Goal: Communication & Community: Answer question/provide support

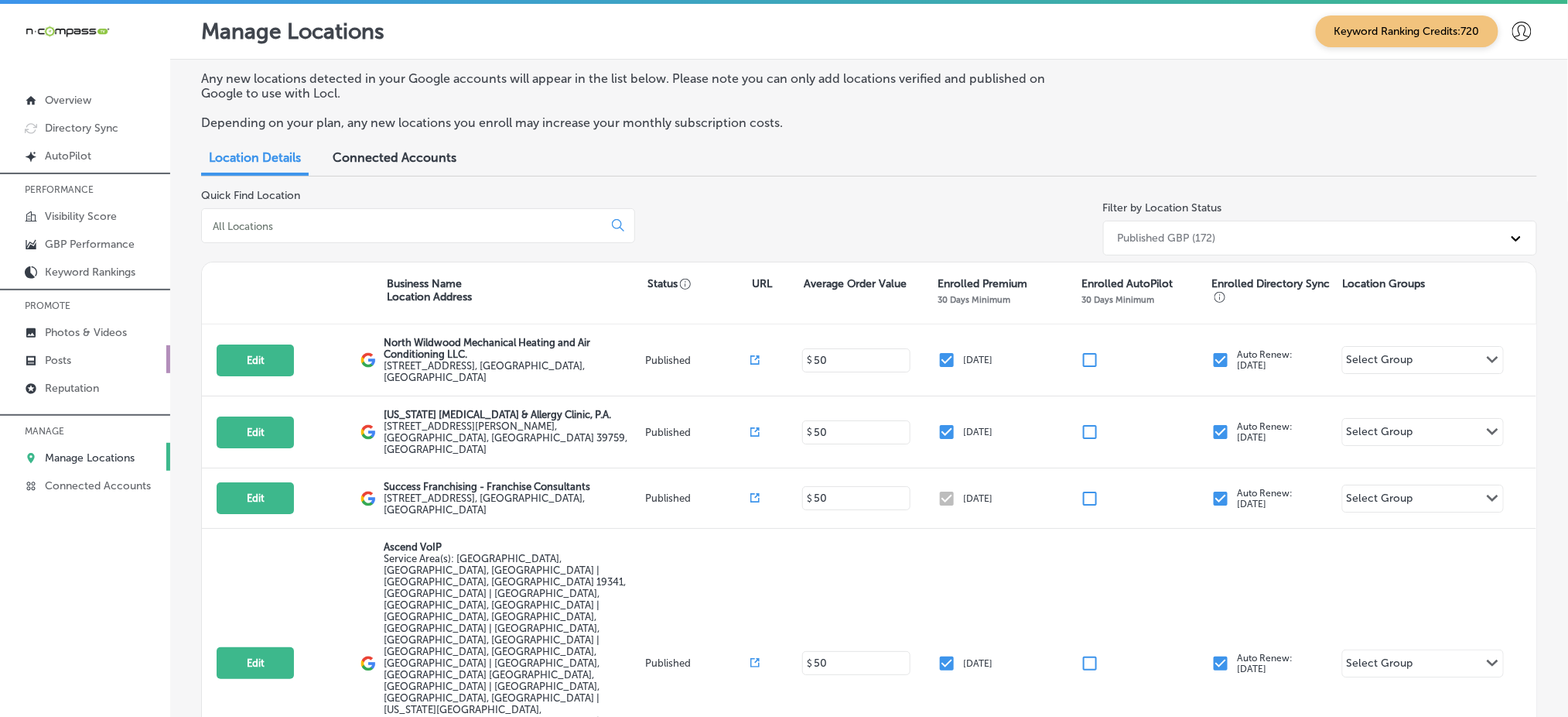
drag, startPoint x: 0, startPoint y: 0, endPoint x: 90, endPoint y: 343, distance: 354.6
click at [90, 345] on link "Posts" at bounding box center [85, 359] width 170 height 28
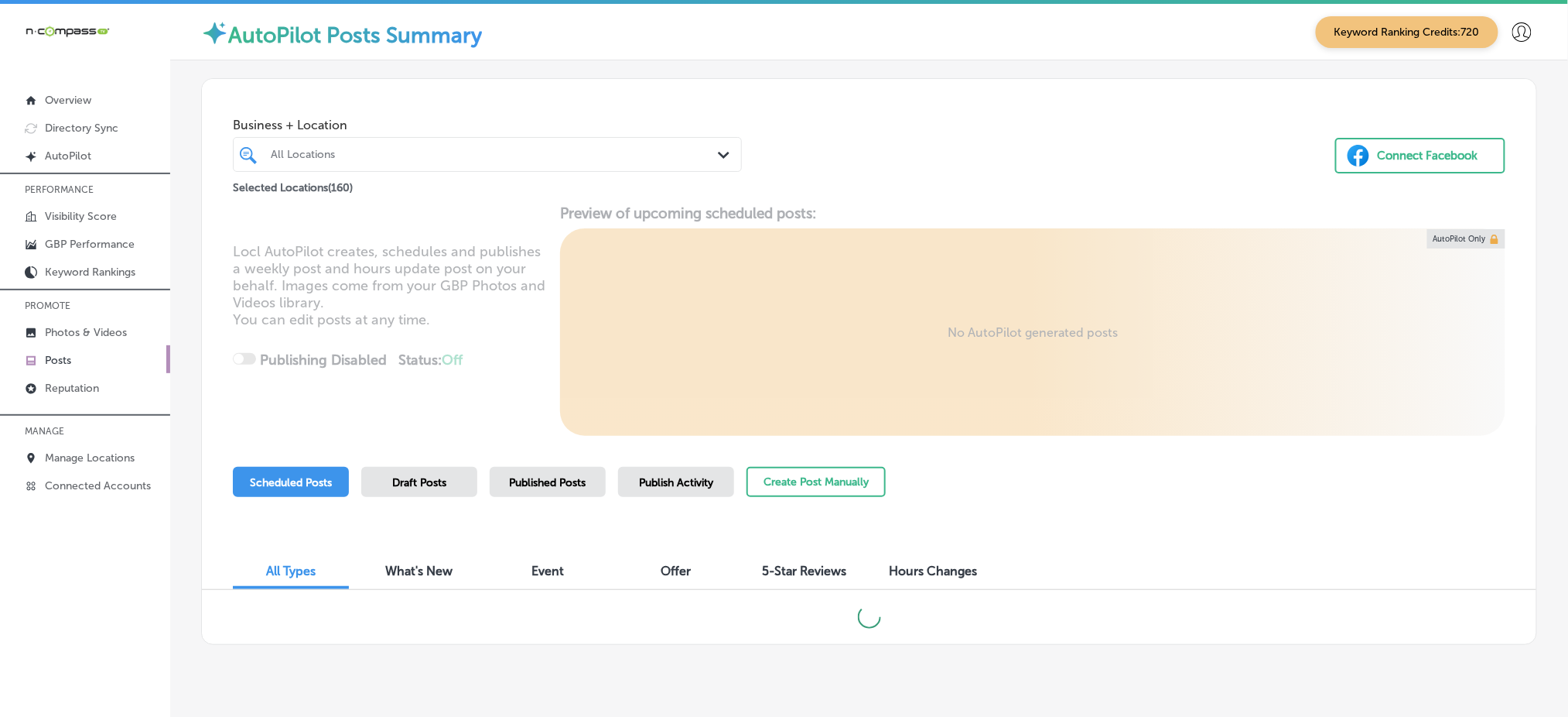
click at [377, 159] on div "All Locations" at bounding box center [494, 155] width 448 height 13
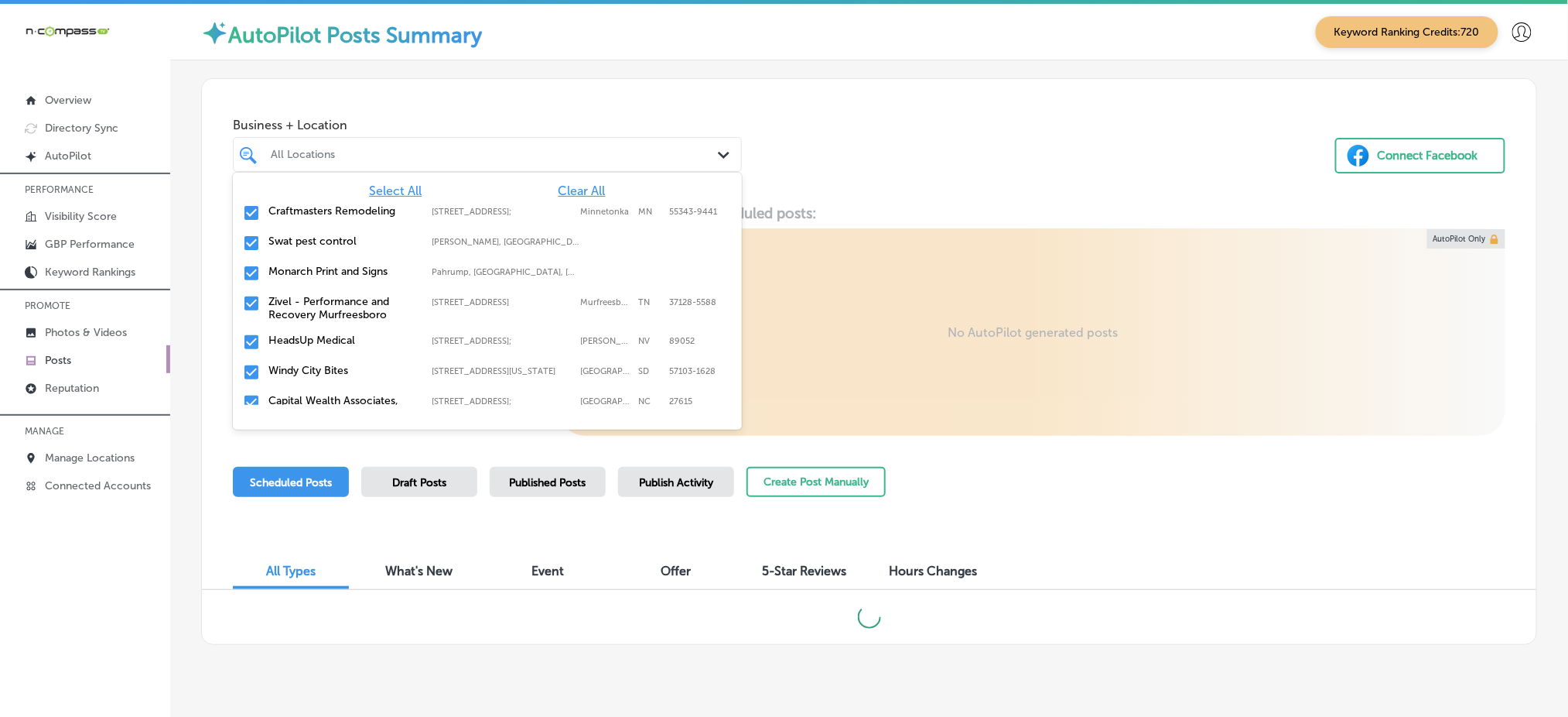
click at [578, 187] on span "Clear All" at bounding box center [582, 191] width 47 height 15
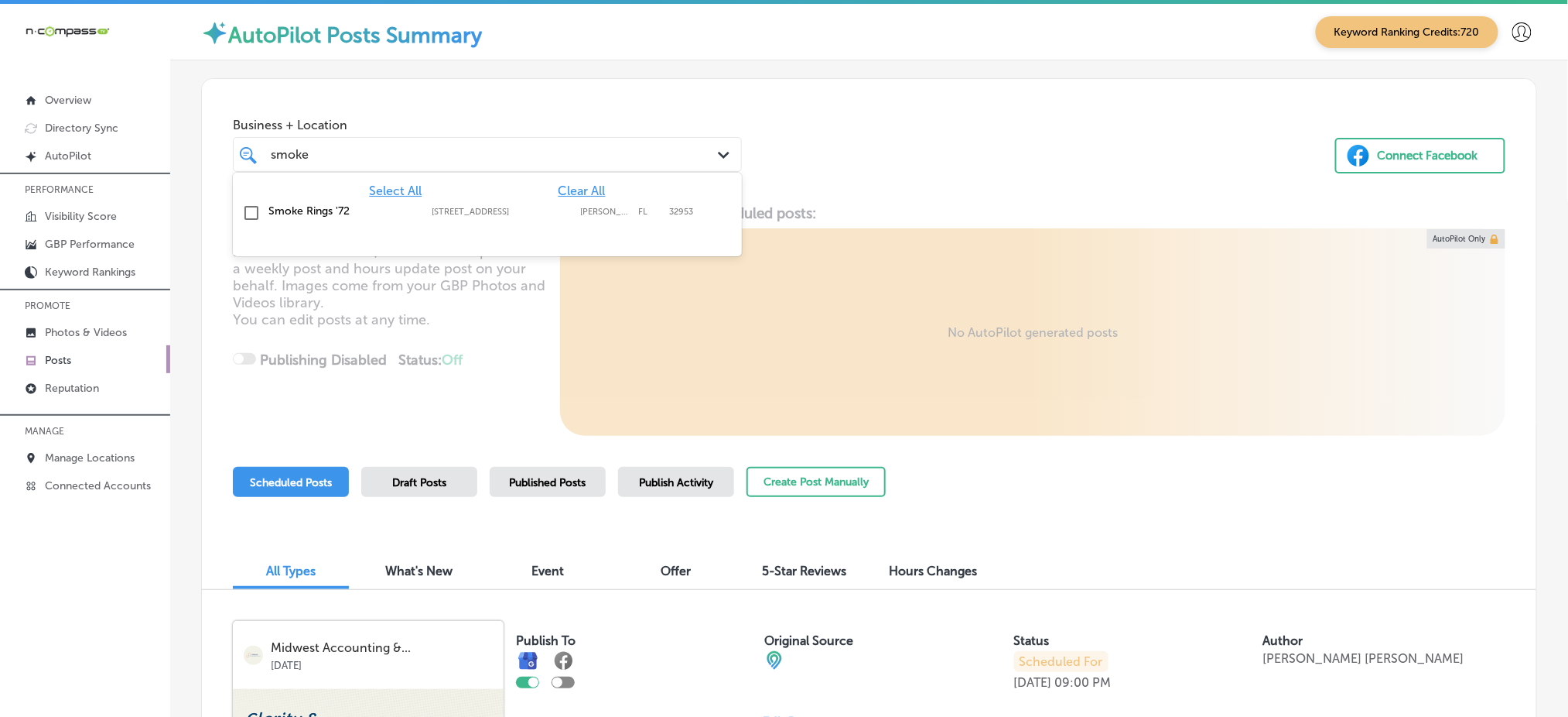
click at [571, 203] on div "Smoke Rings '72 925 North Courtenay Parkway, Merritt Island, FL, 32953 925 Nort…" at bounding box center [488, 212] width 497 height 24
type input "smoke"
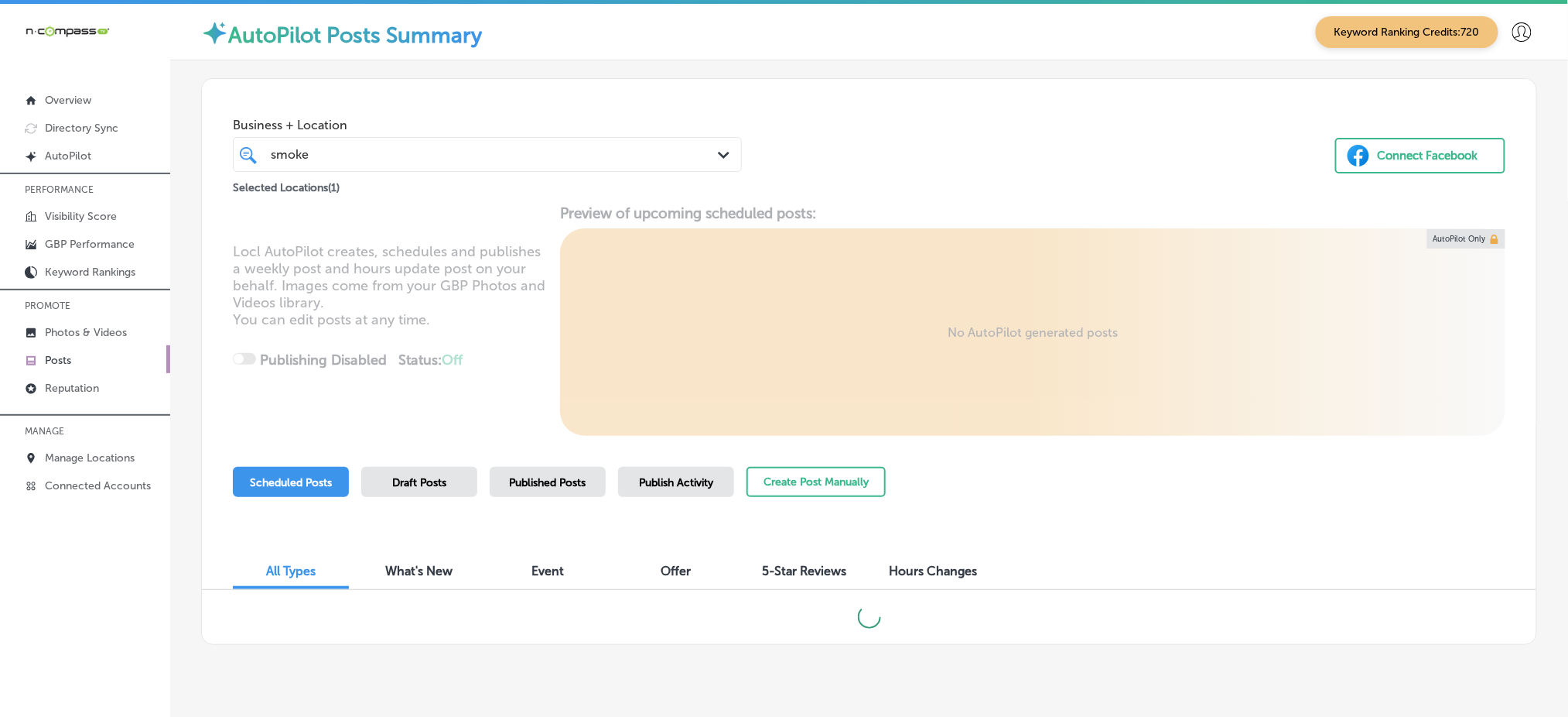
click at [928, 176] on div "Business + Location smoke smoke Path Created with Sketch. Selected Locations ( …" at bounding box center [869, 137] width 1334 height 118
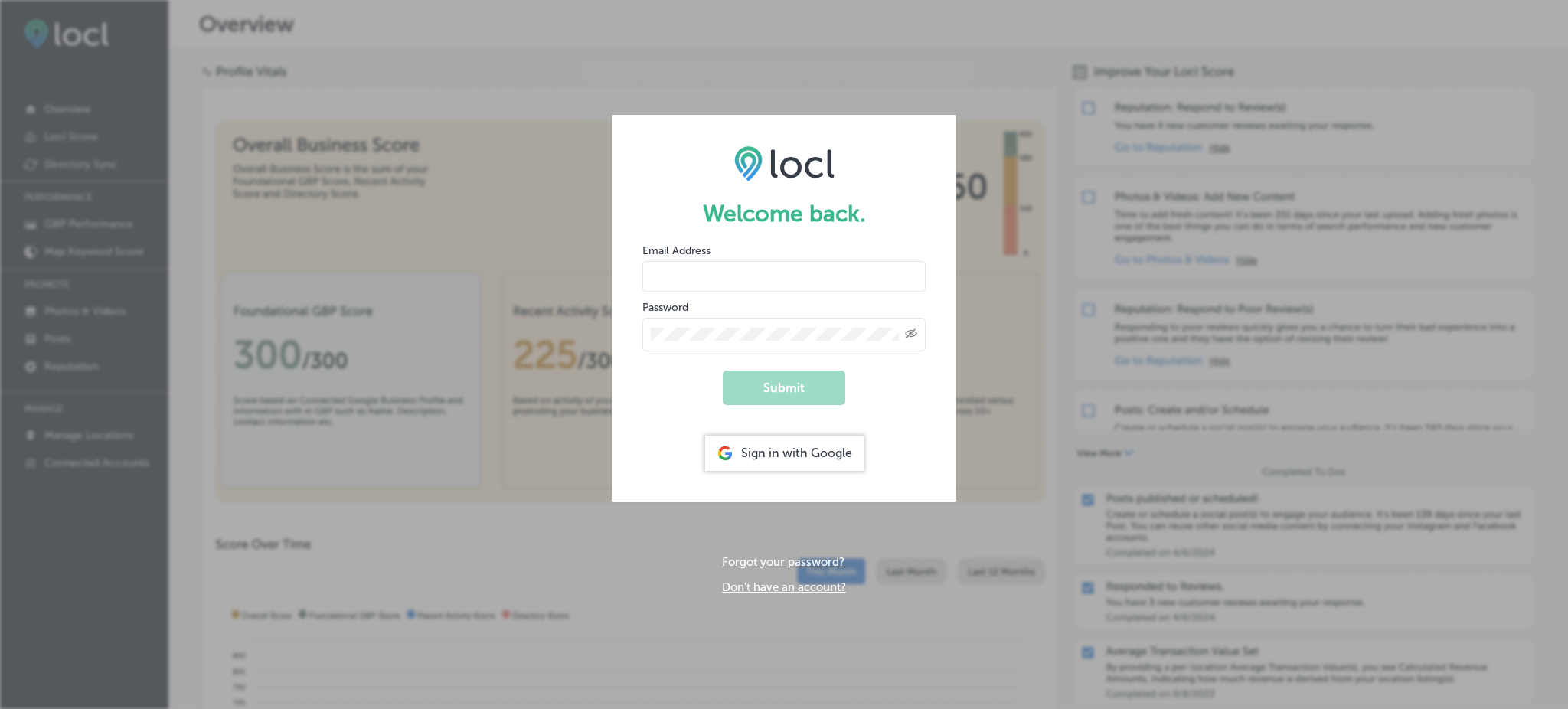
type input "Rabosa"
click at [791, 457] on div "Sign in with Google" at bounding box center [784, 453] width 159 height 35
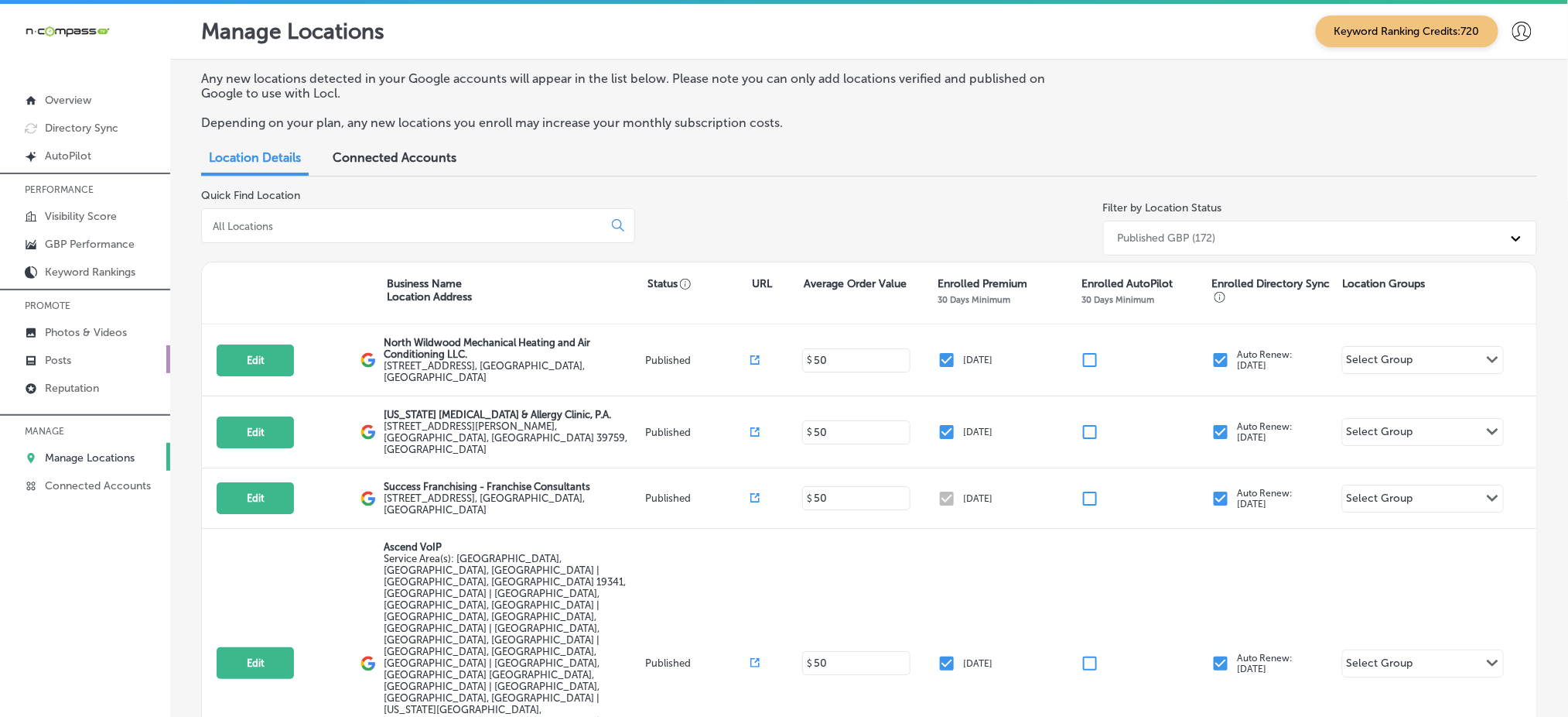
click at [49, 362] on p "Posts" at bounding box center [58, 361] width 26 height 13
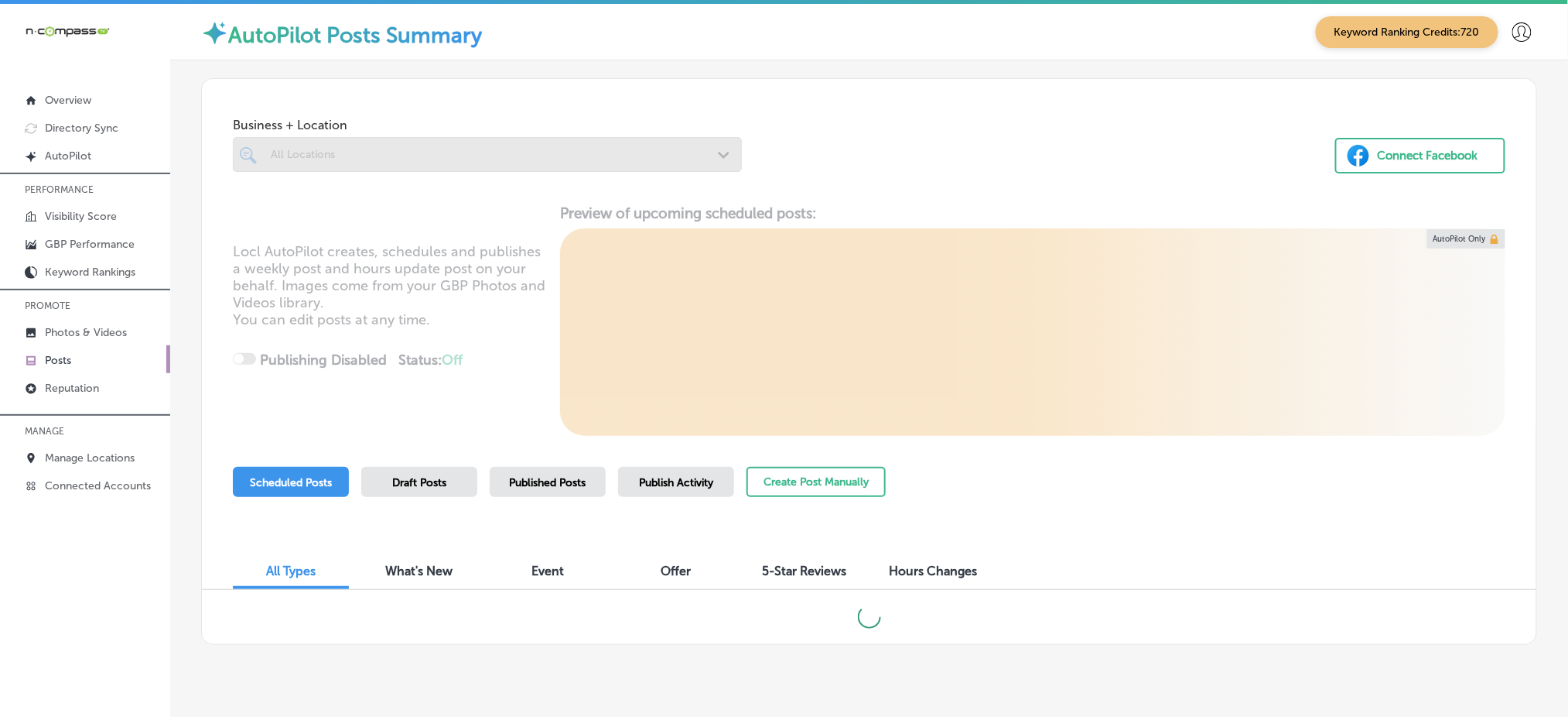
click at [429, 154] on div at bounding box center [487, 154] width 509 height 35
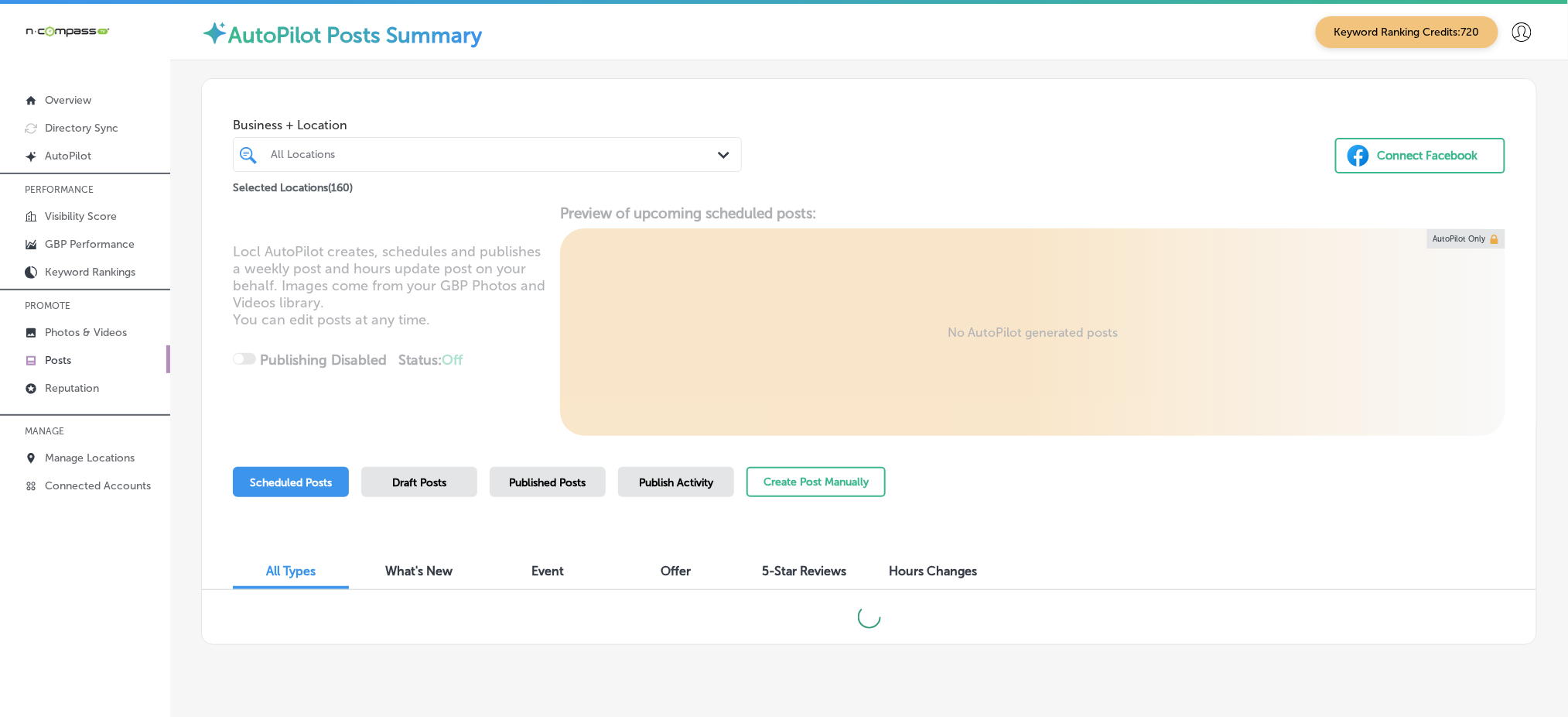
click at [601, 156] on div "All Locations" at bounding box center [494, 155] width 448 height 13
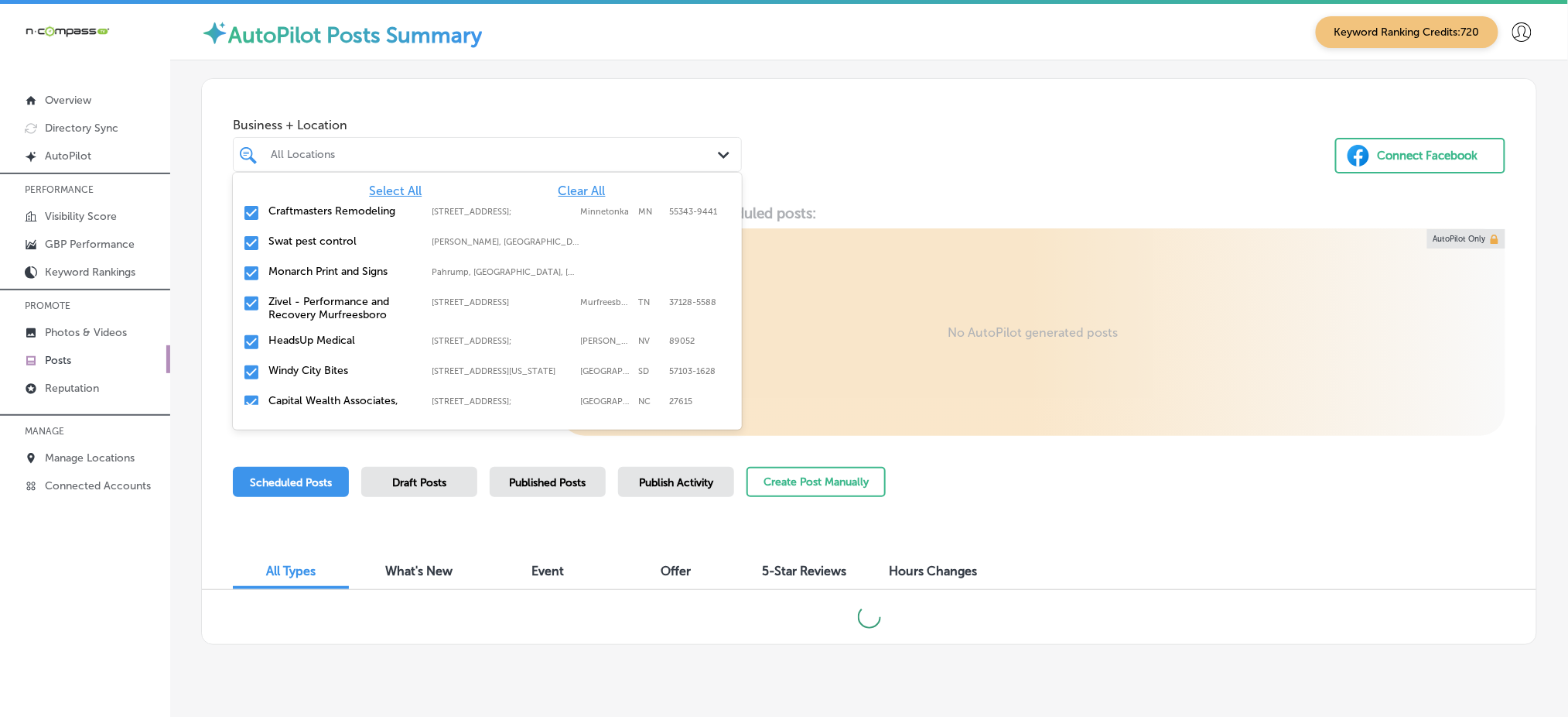
click at [567, 189] on span "Clear All" at bounding box center [582, 191] width 47 height 15
type input "e"
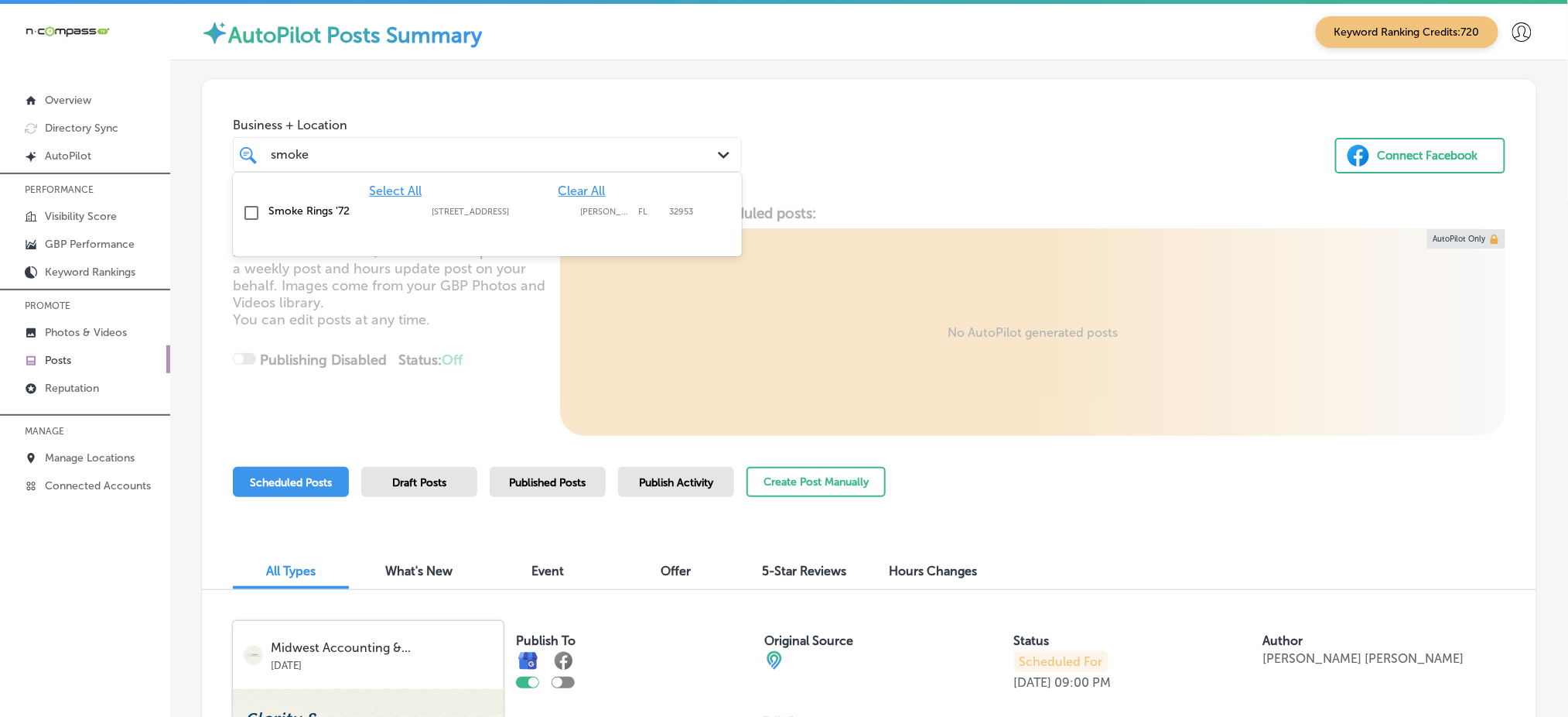
click at [563, 209] on label "925 North Courtenay Parkway" at bounding box center [502, 212] width 141 height 10
type input "smoke"
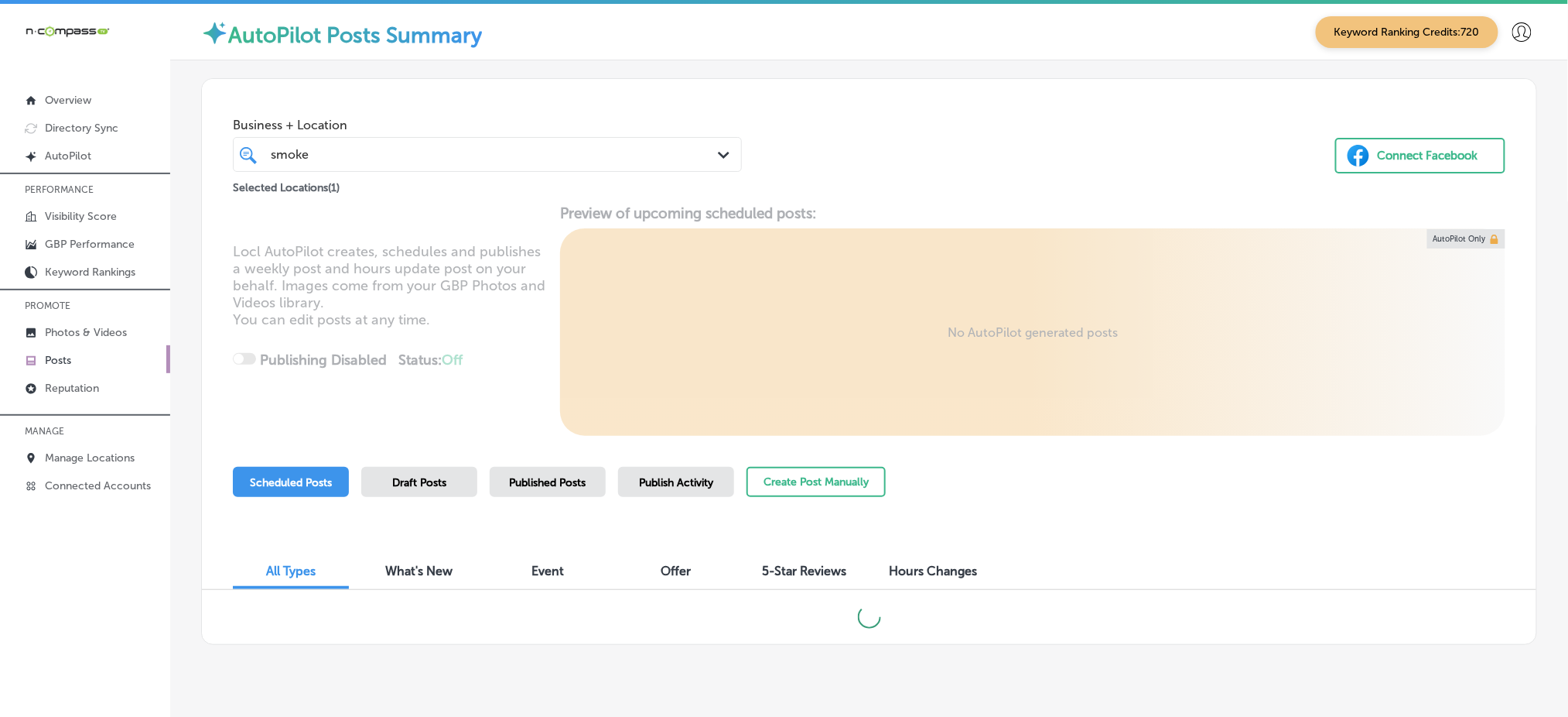
click at [914, 158] on div "Business + Location smoke smoke Path Created with Sketch. Selected Locations ( …" at bounding box center [869, 137] width 1334 height 118
click at [518, 479] on span "Published Posts" at bounding box center [548, 482] width 77 height 13
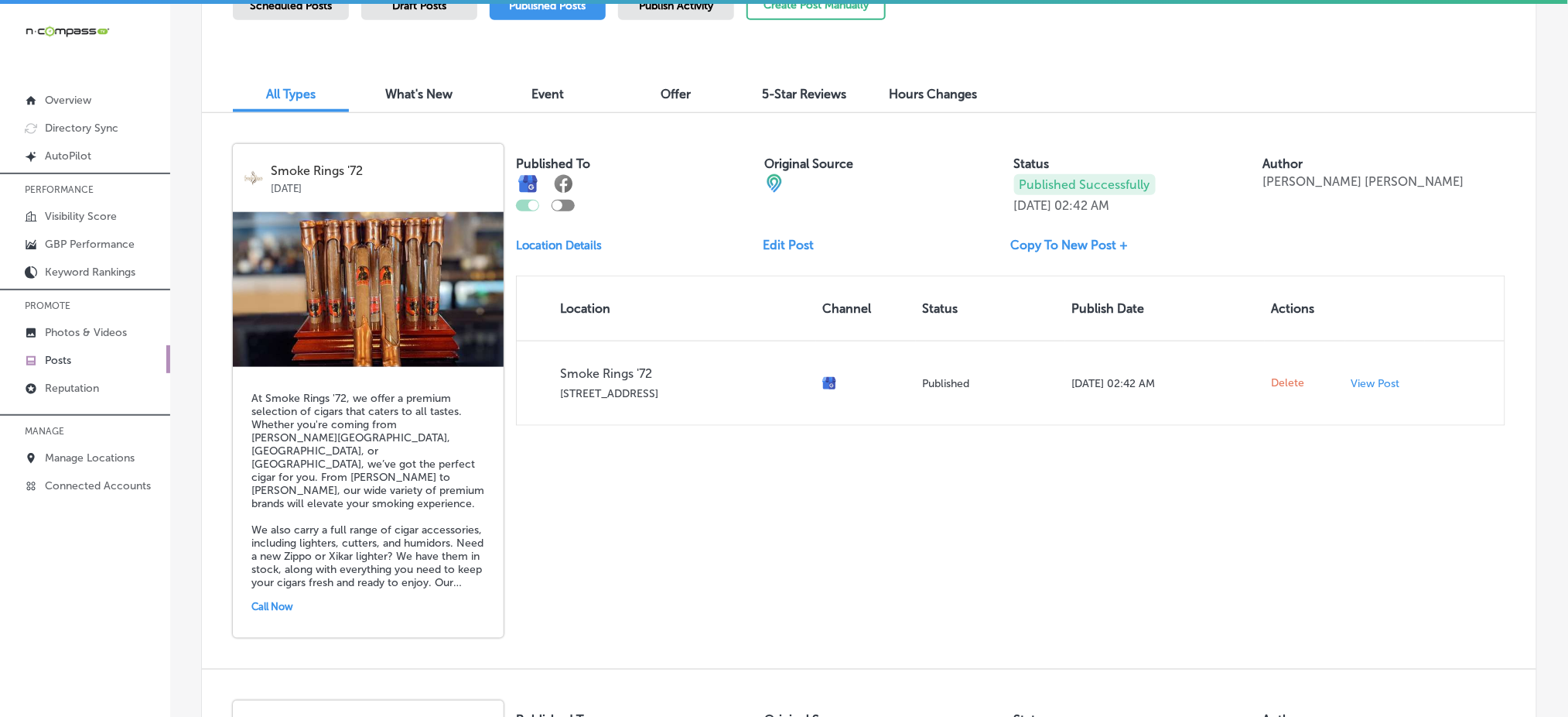
scroll to position [441, 0]
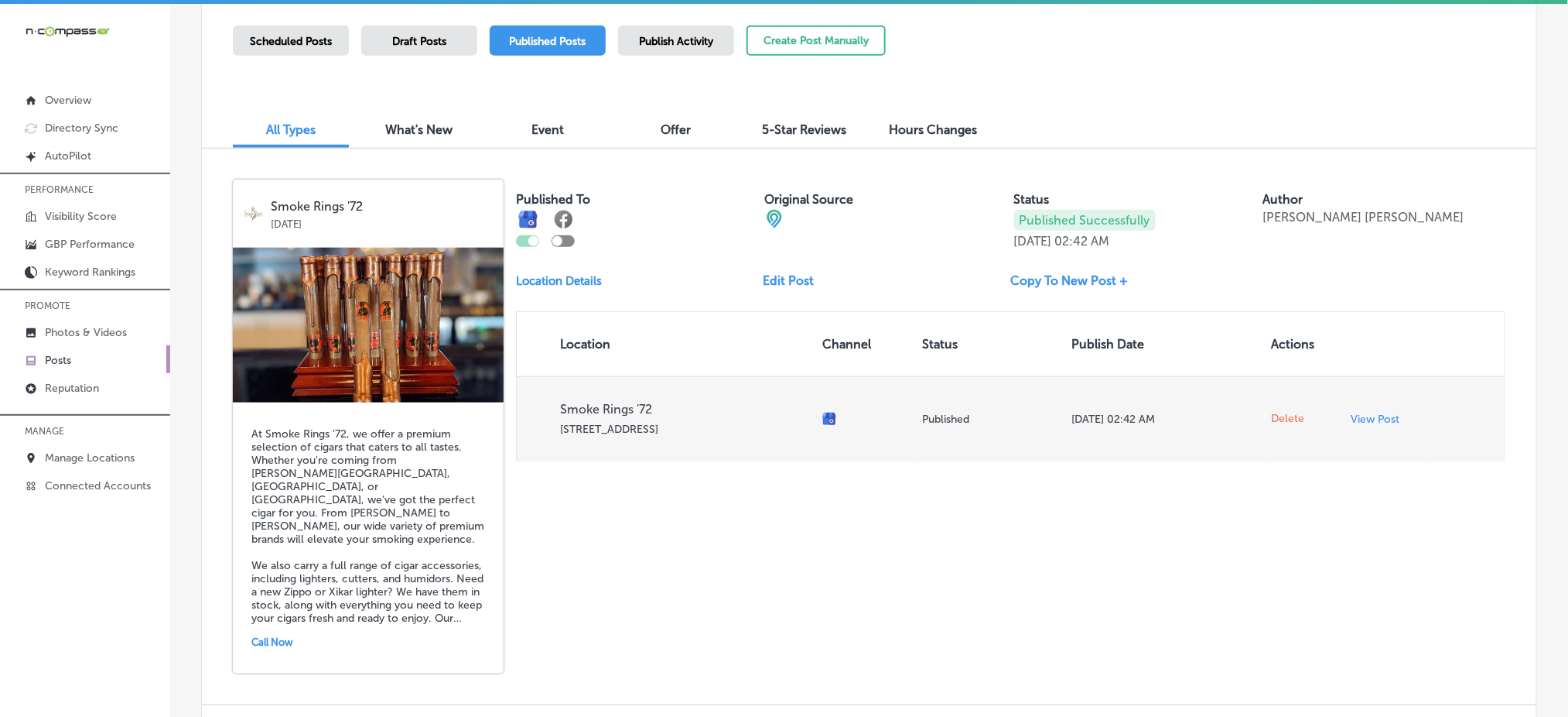
click at [1273, 412] on span "Delete" at bounding box center [1287, 418] width 33 height 14
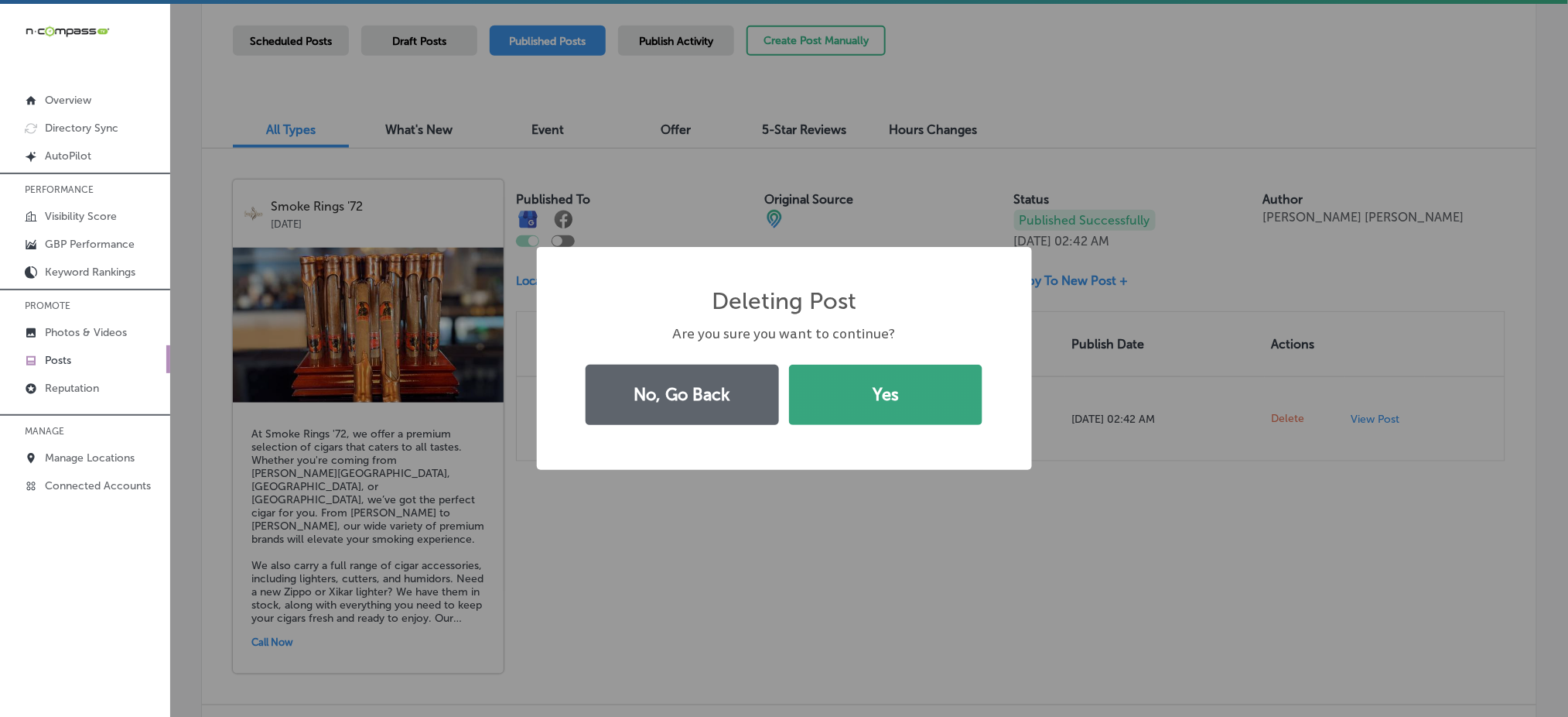
click at [895, 381] on button "Yes" at bounding box center [885, 394] width 193 height 60
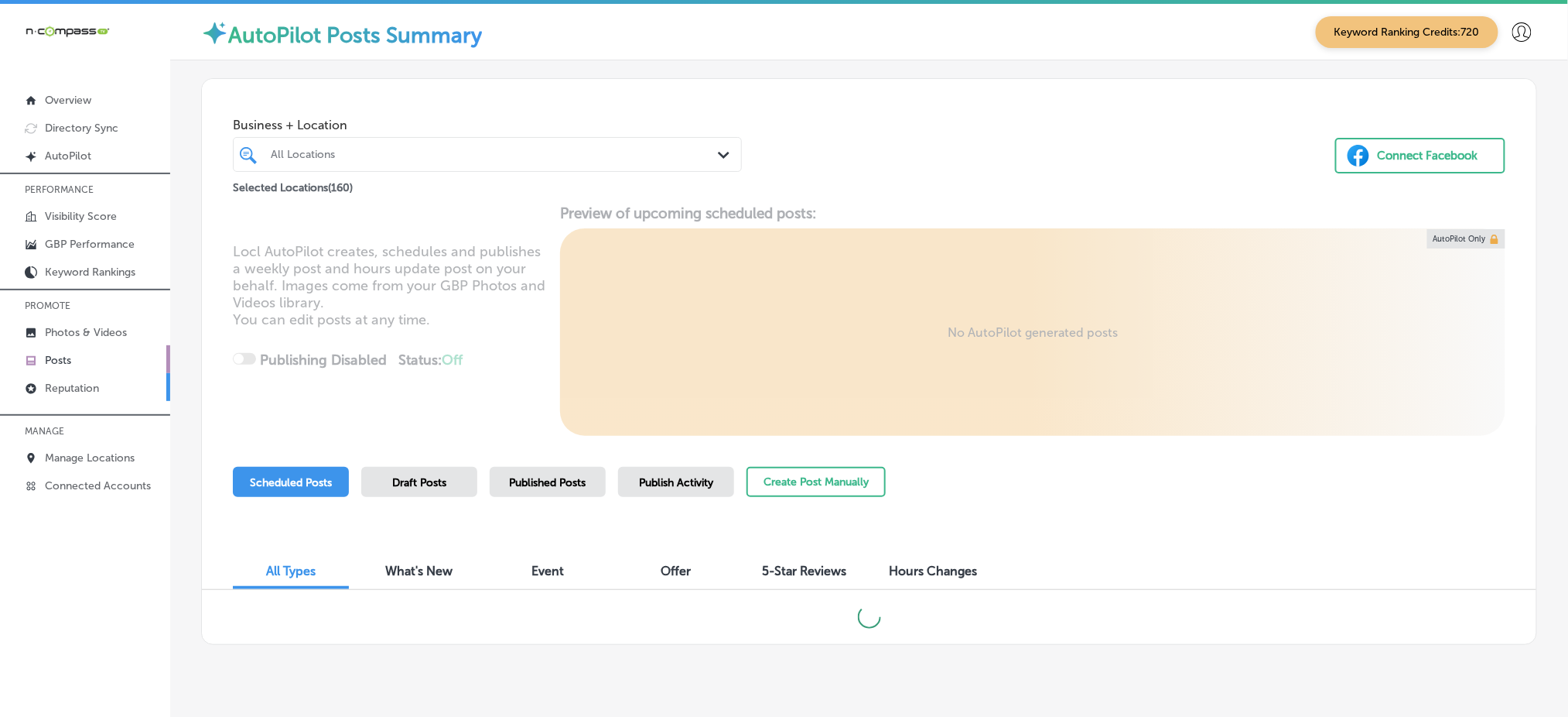
click at [78, 392] on link "Reputation" at bounding box center [85, 387] width 170 height 28
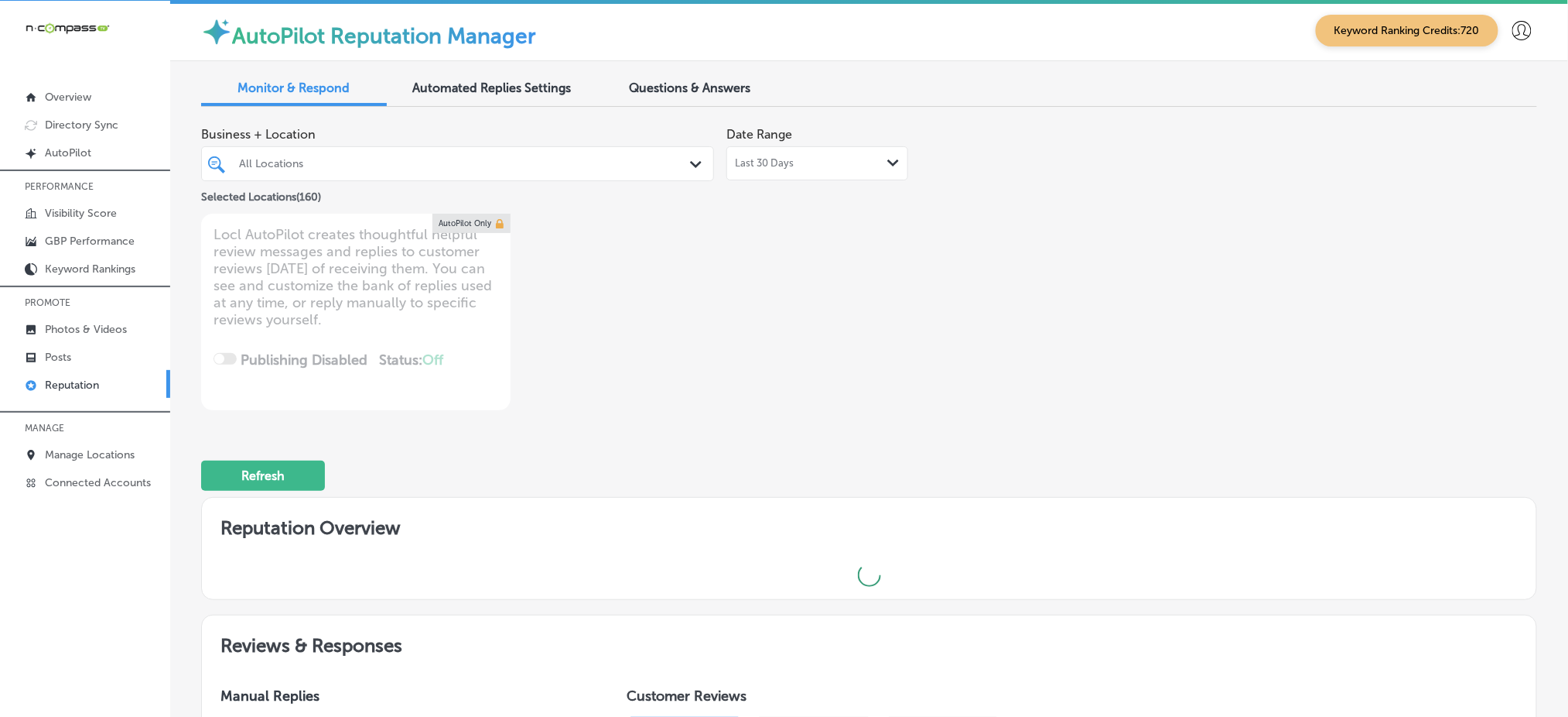
click at [553, 162] on div "All Locations" at bounding box center [466, 164] width 452 height 13
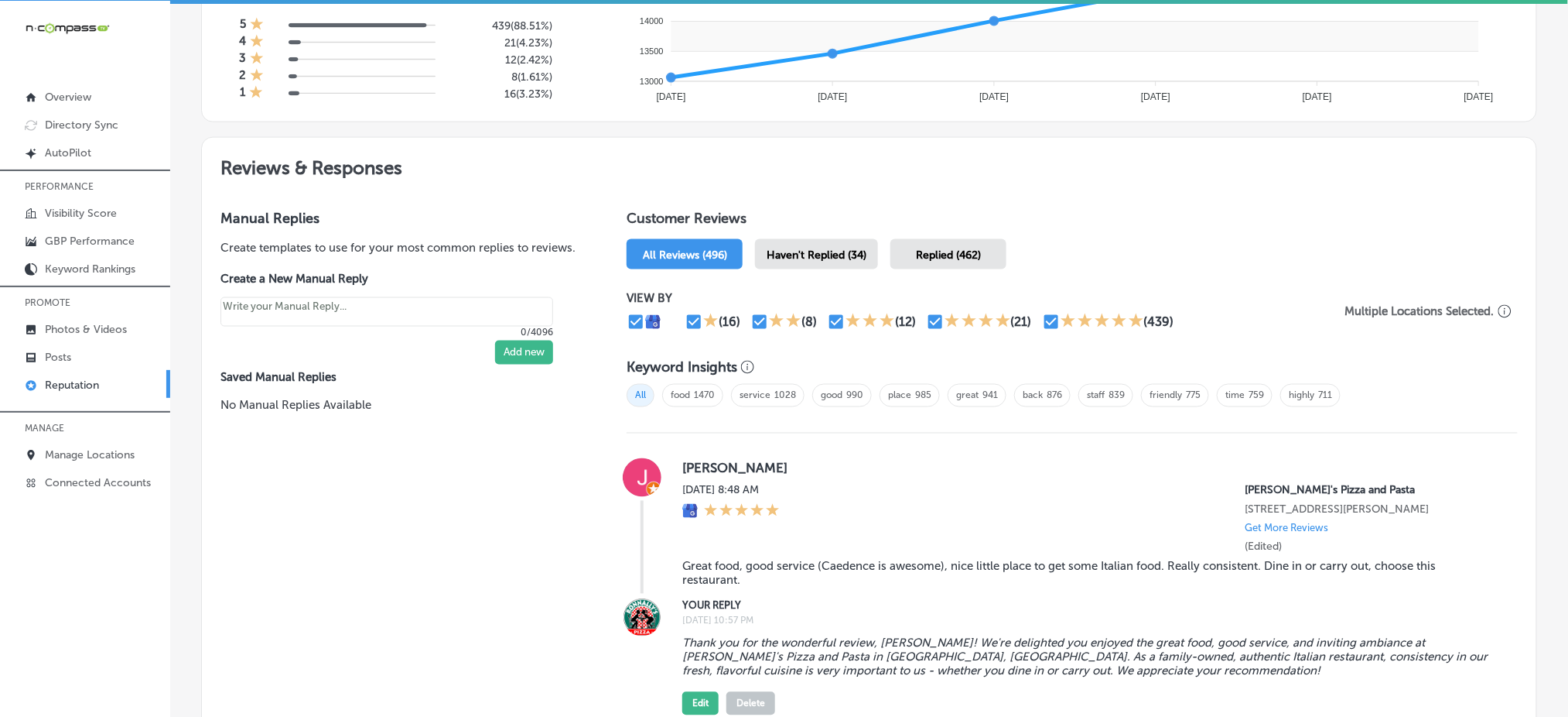
click at [799, 252] on span "Haven't Replied (34)" at bounding box center [816, 255] width 100 height 13
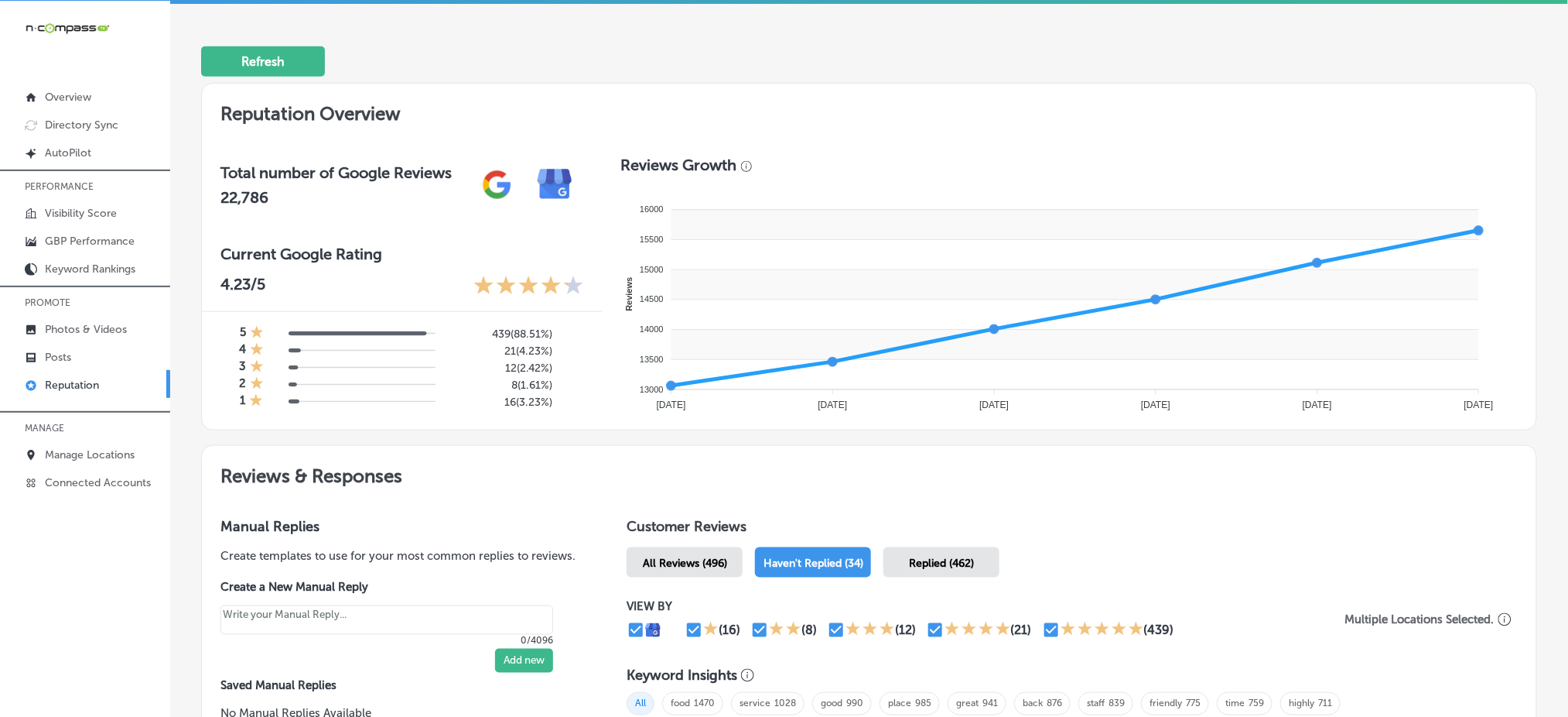
scroll to position [621, 0]
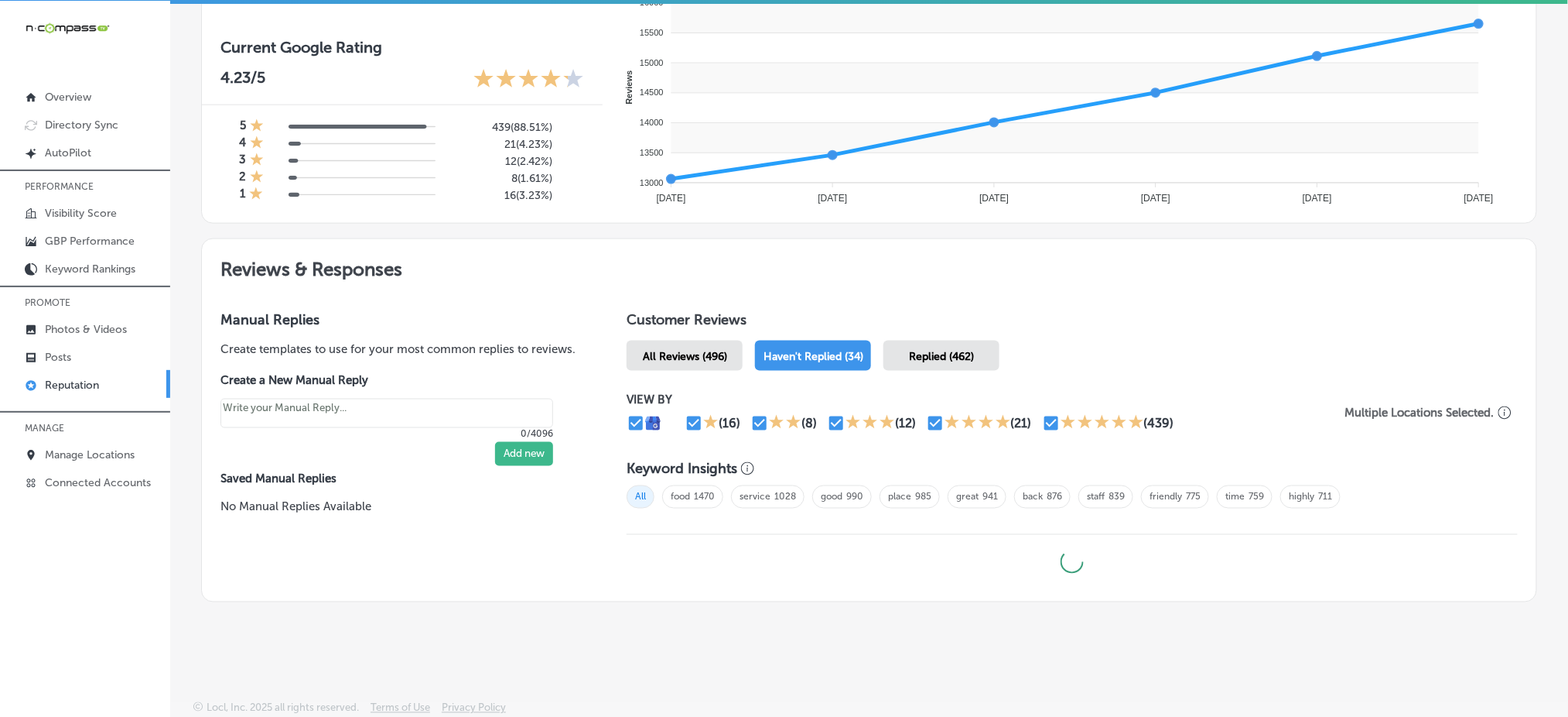
type textarea "x"
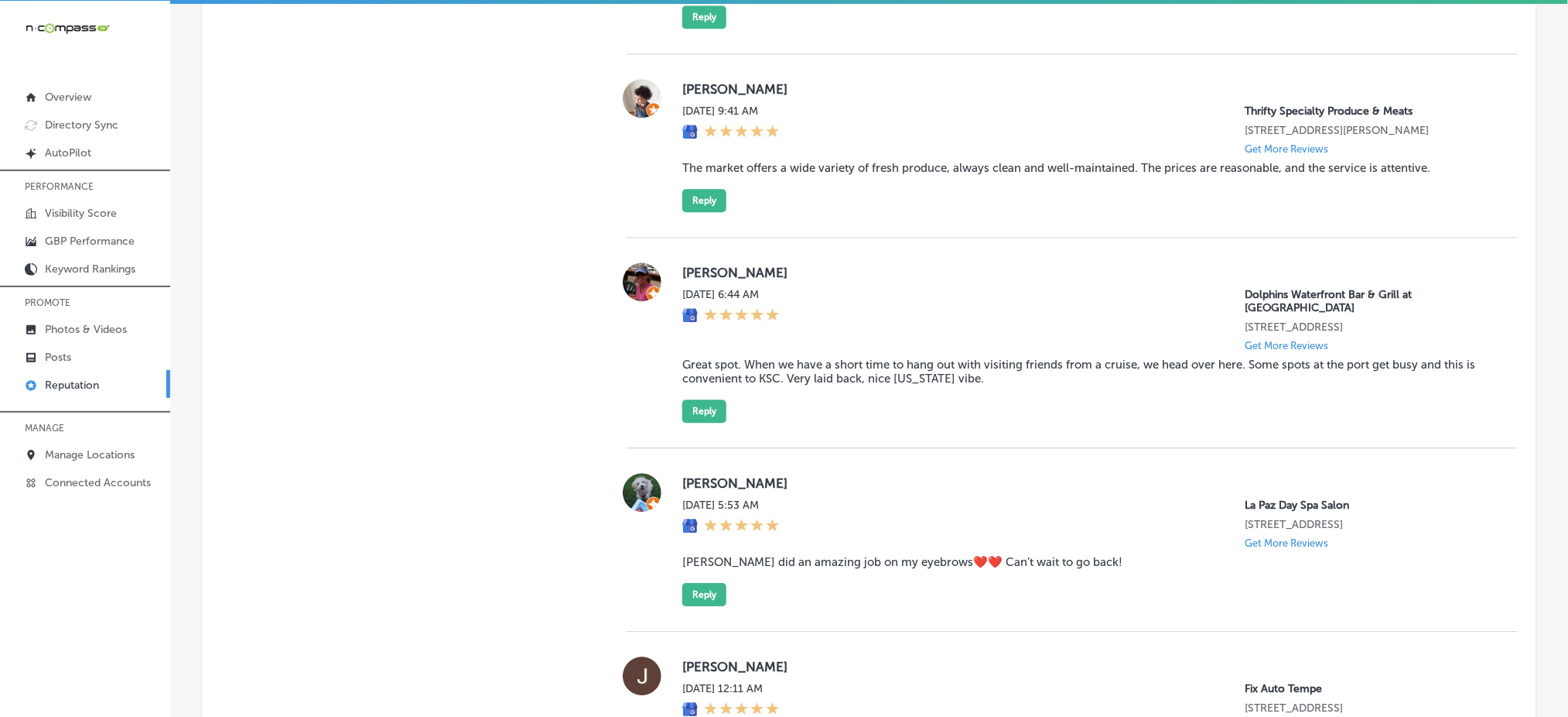
scroll to position [951, 0]
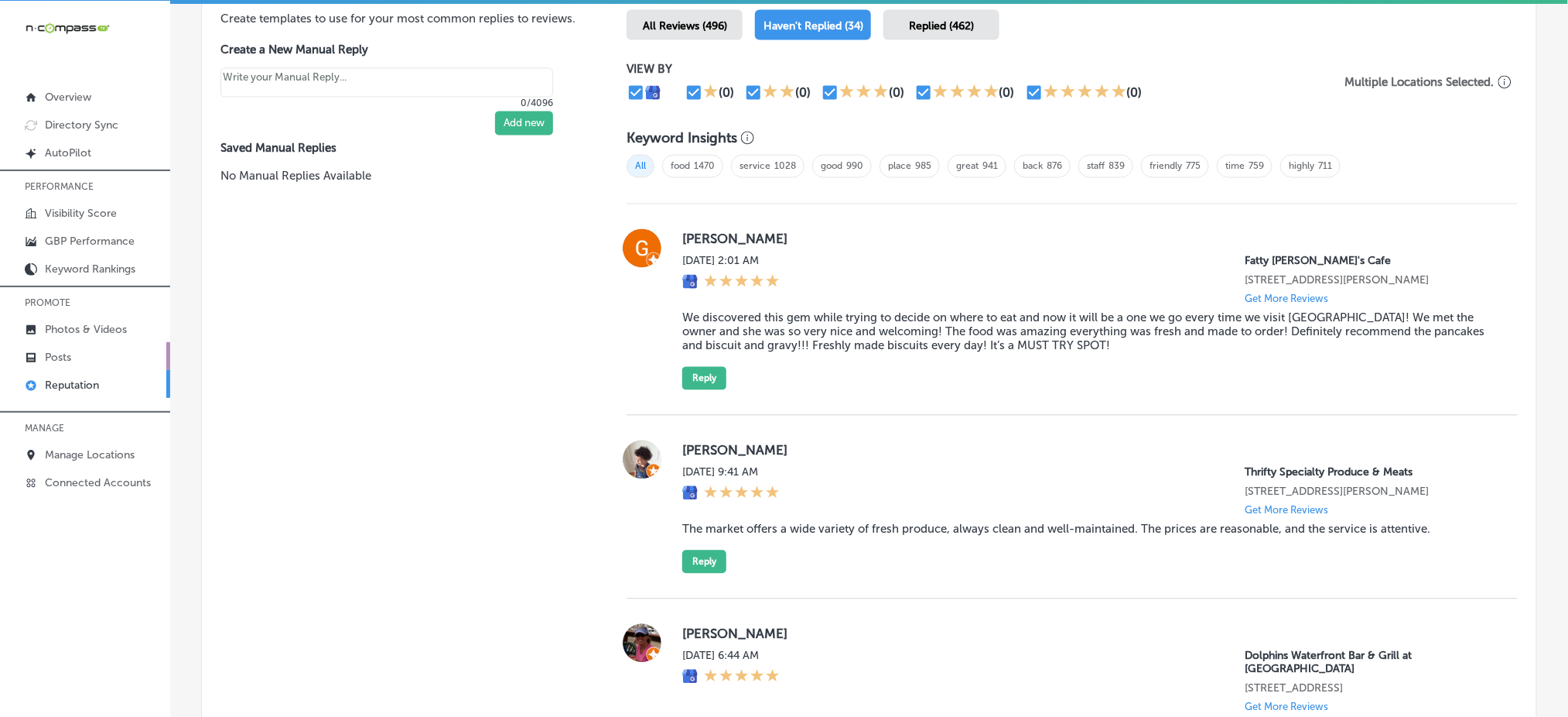
click at [123, 353] on link "Posts" at bounding box center [85, 356] width 170 height 28
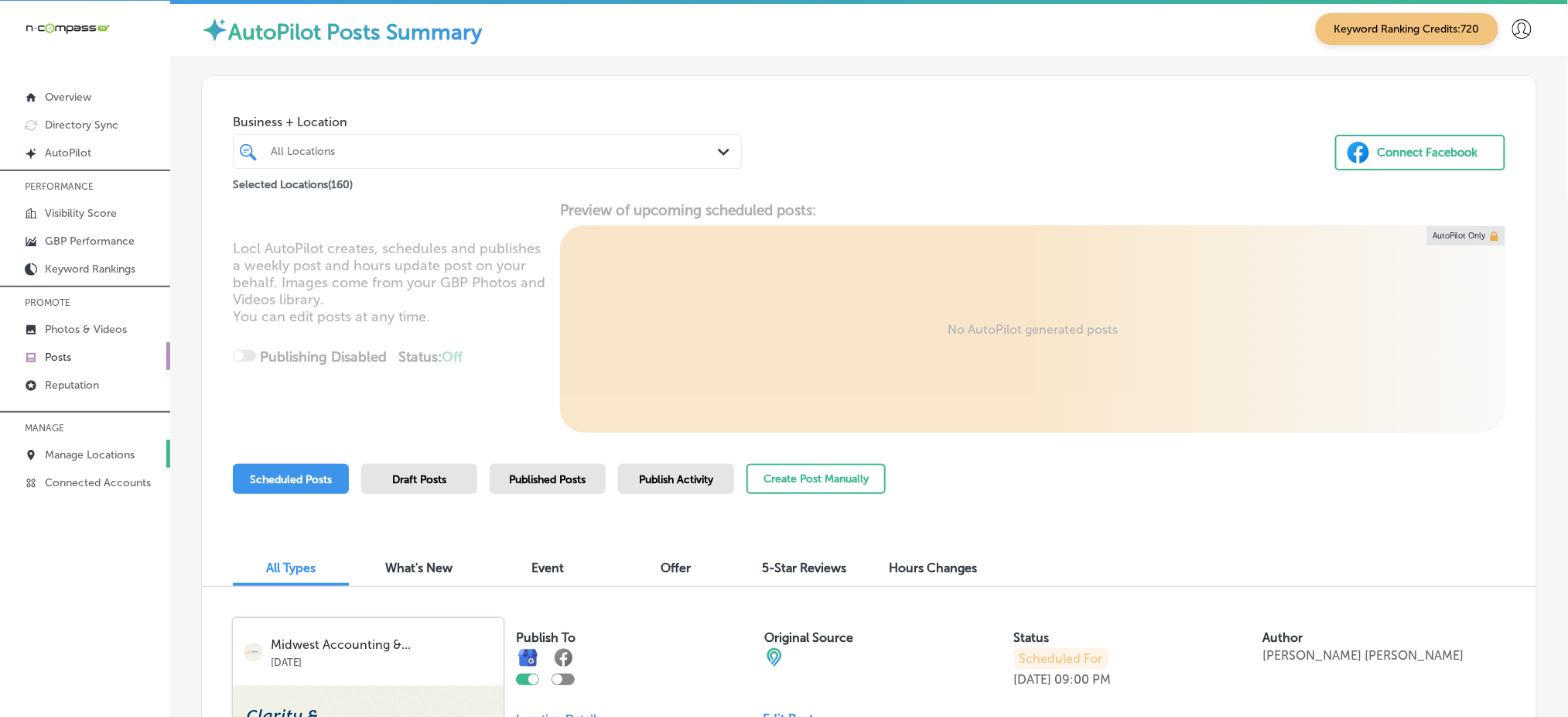
click at [95, 455] on p "Manage Locations" at bounding box center [90, 454] width 90 height 13
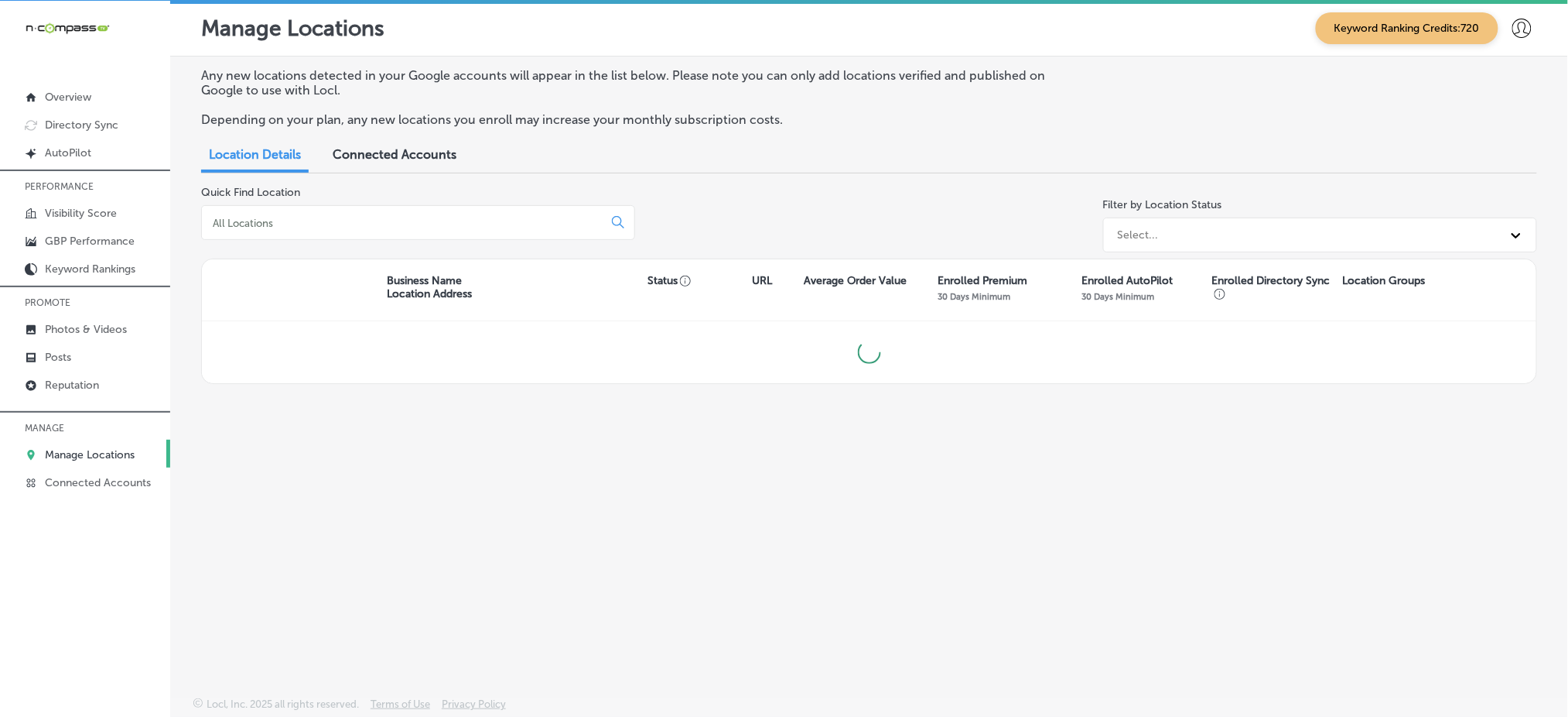
click at [475, 217] on input at bounding box center [406, 222] width 388 height 14
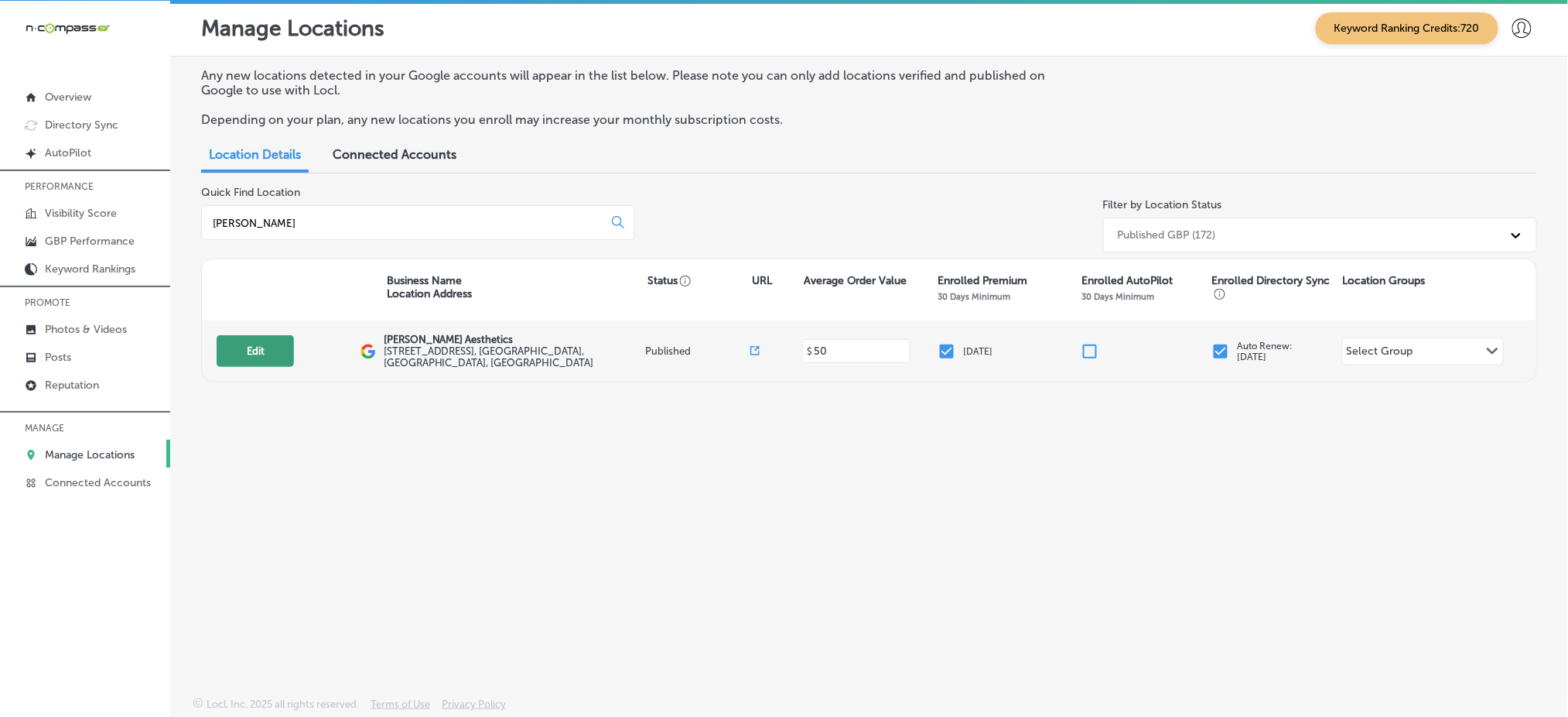
type input "kattine"
click at [285, 353] on button "Edit" at bounding box center [255, 351] width 77 height 32
select select "US"
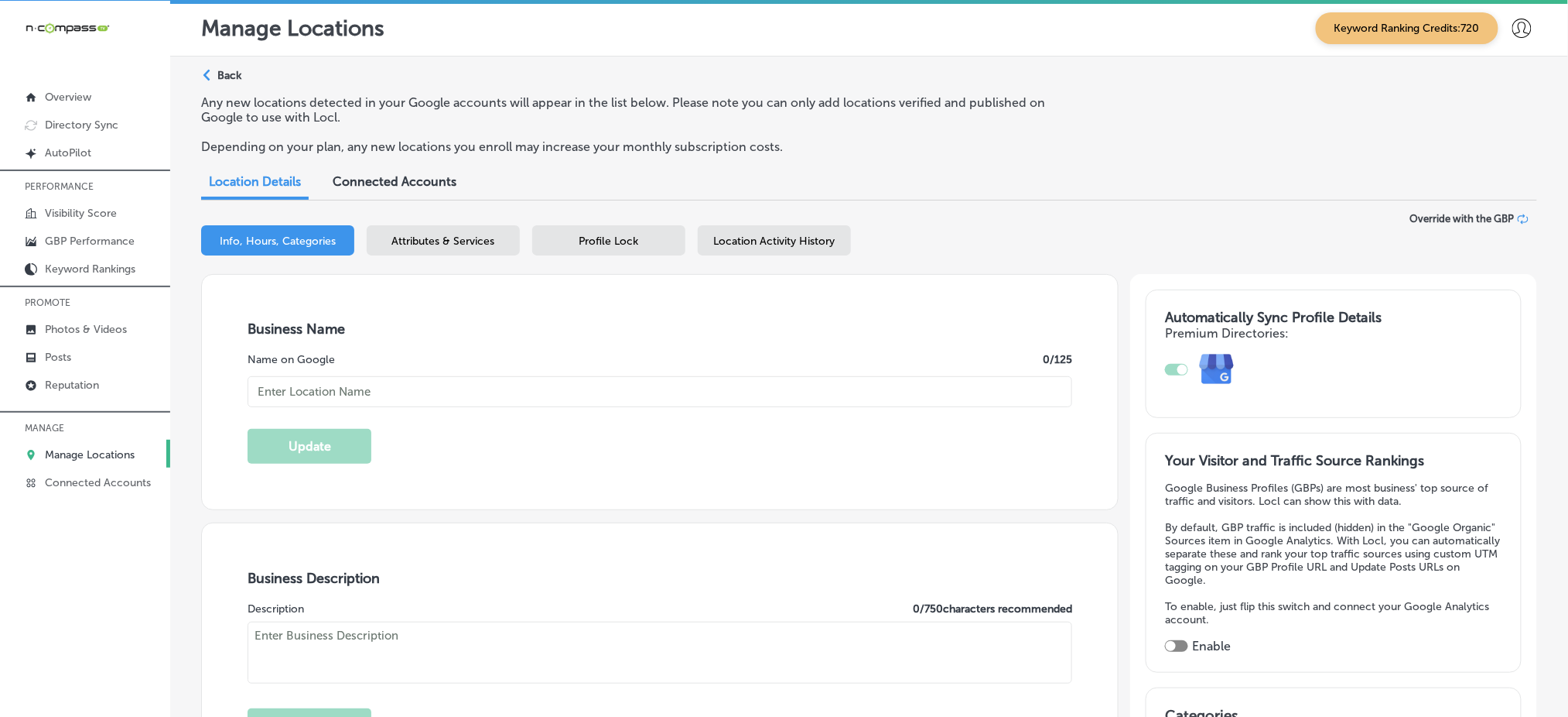
checkbox input "true"
type input "[STREET_ADDRESS]"
type input "Murfreesboro"
type input "37129"
type input "US"
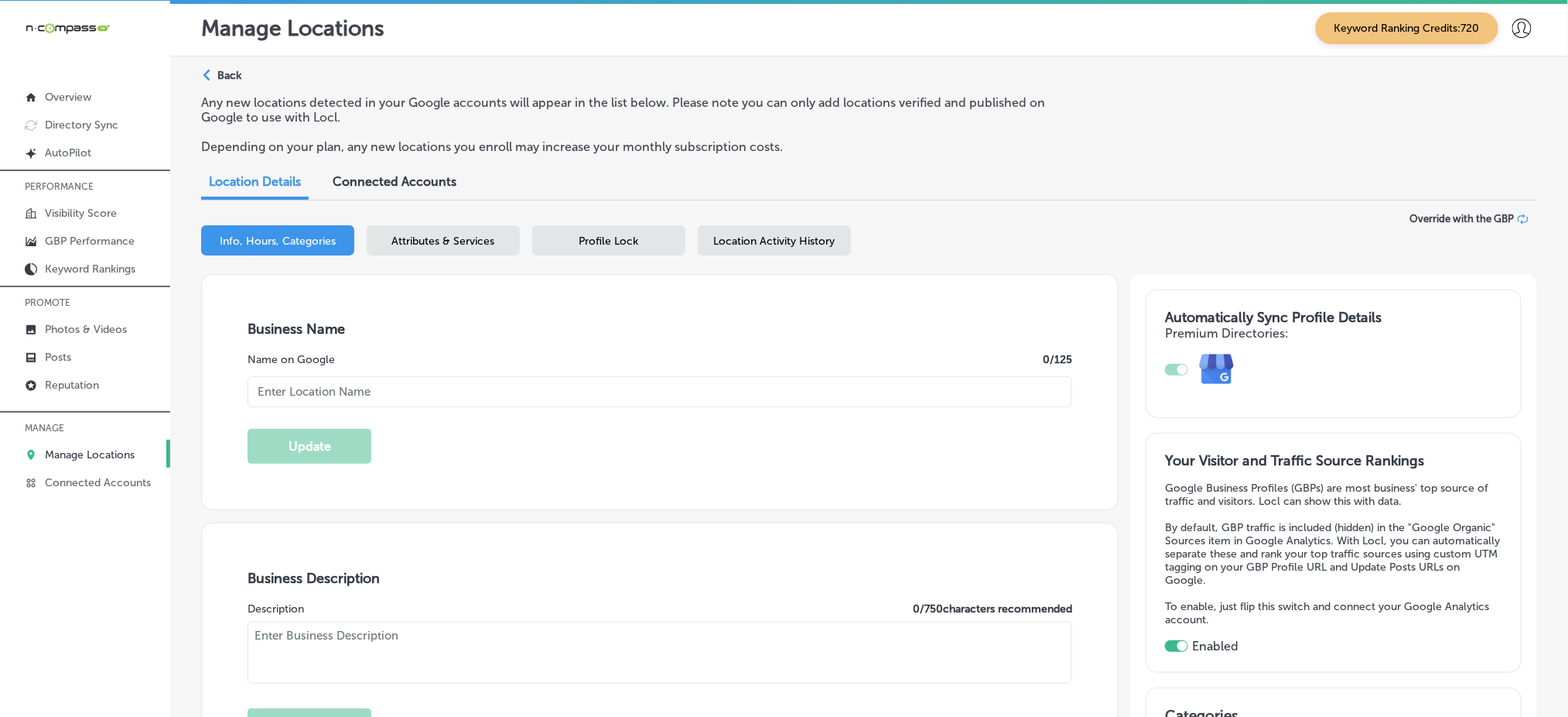
type input "https://kattineaesthetics.com/"
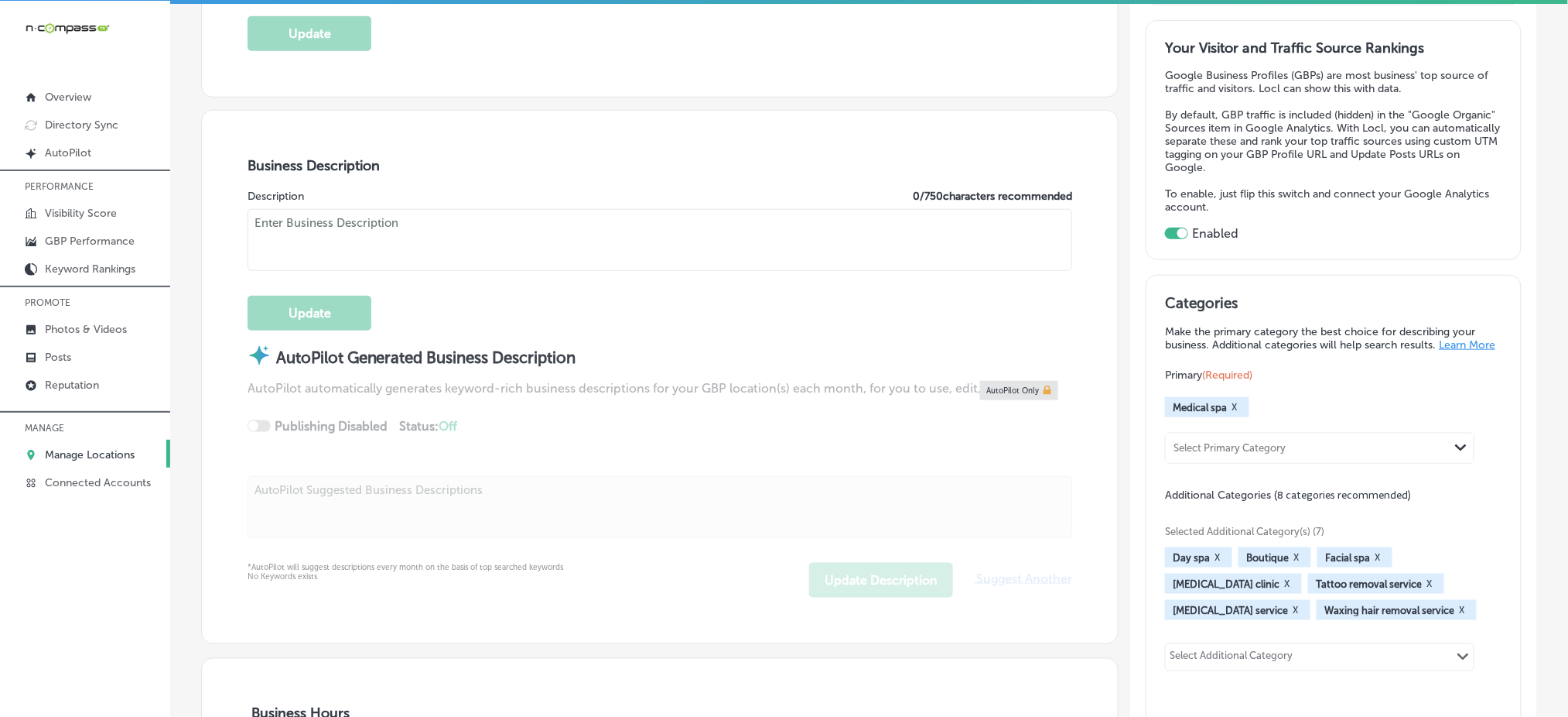
type input "[PERSON_NAME] Aesthetics"
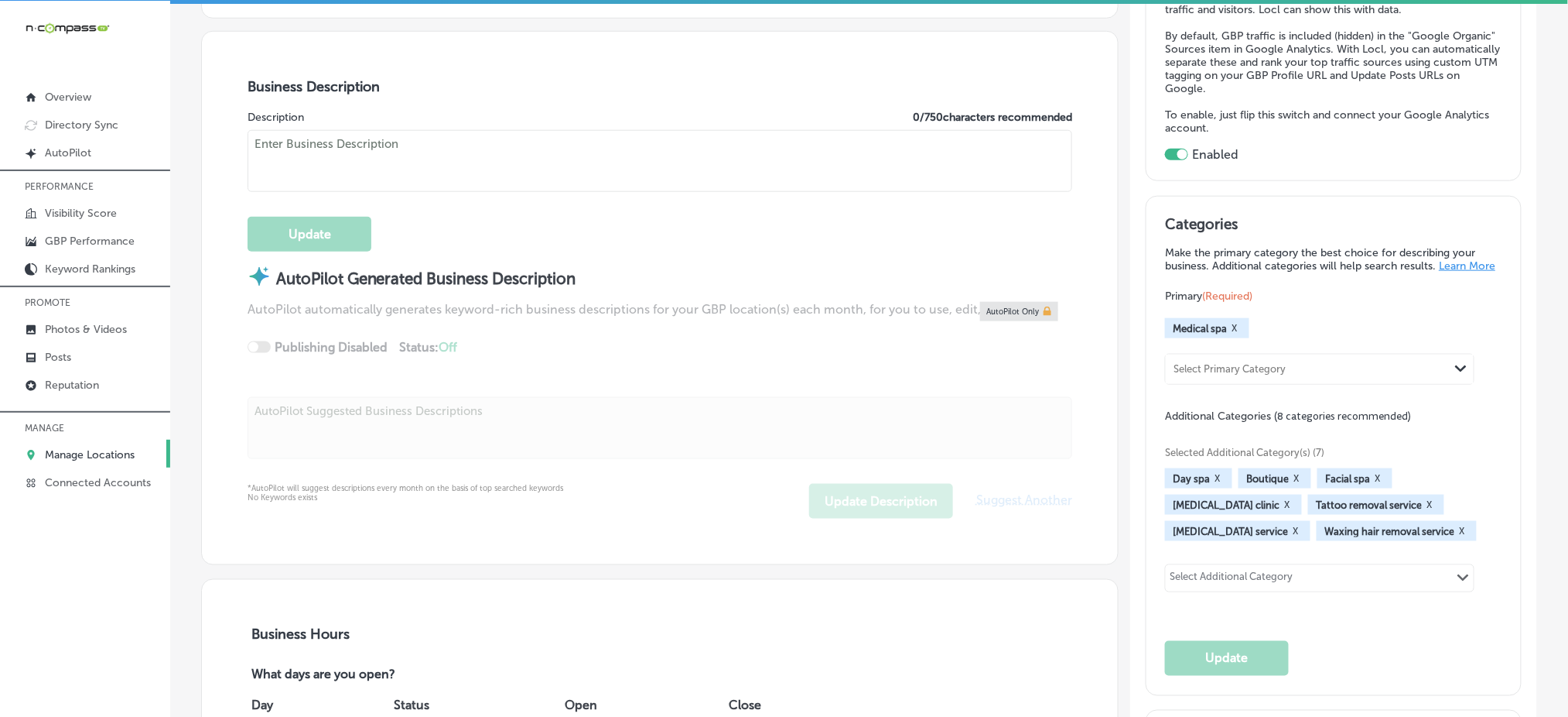
scroll to position [619, 0]
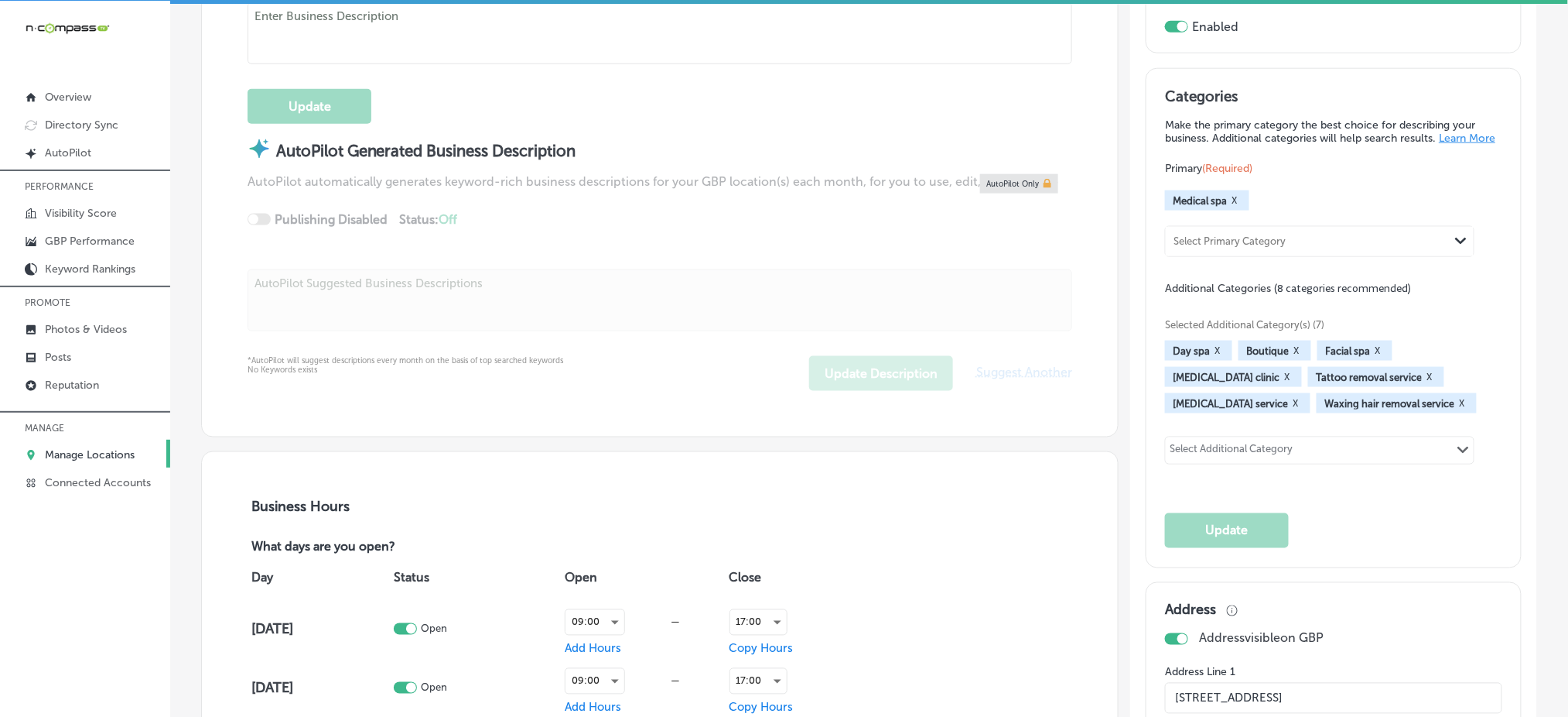
type textarea "At Kattine Aesthetics in Murfreesboro, TN, we’re here to help you achieve radia…"
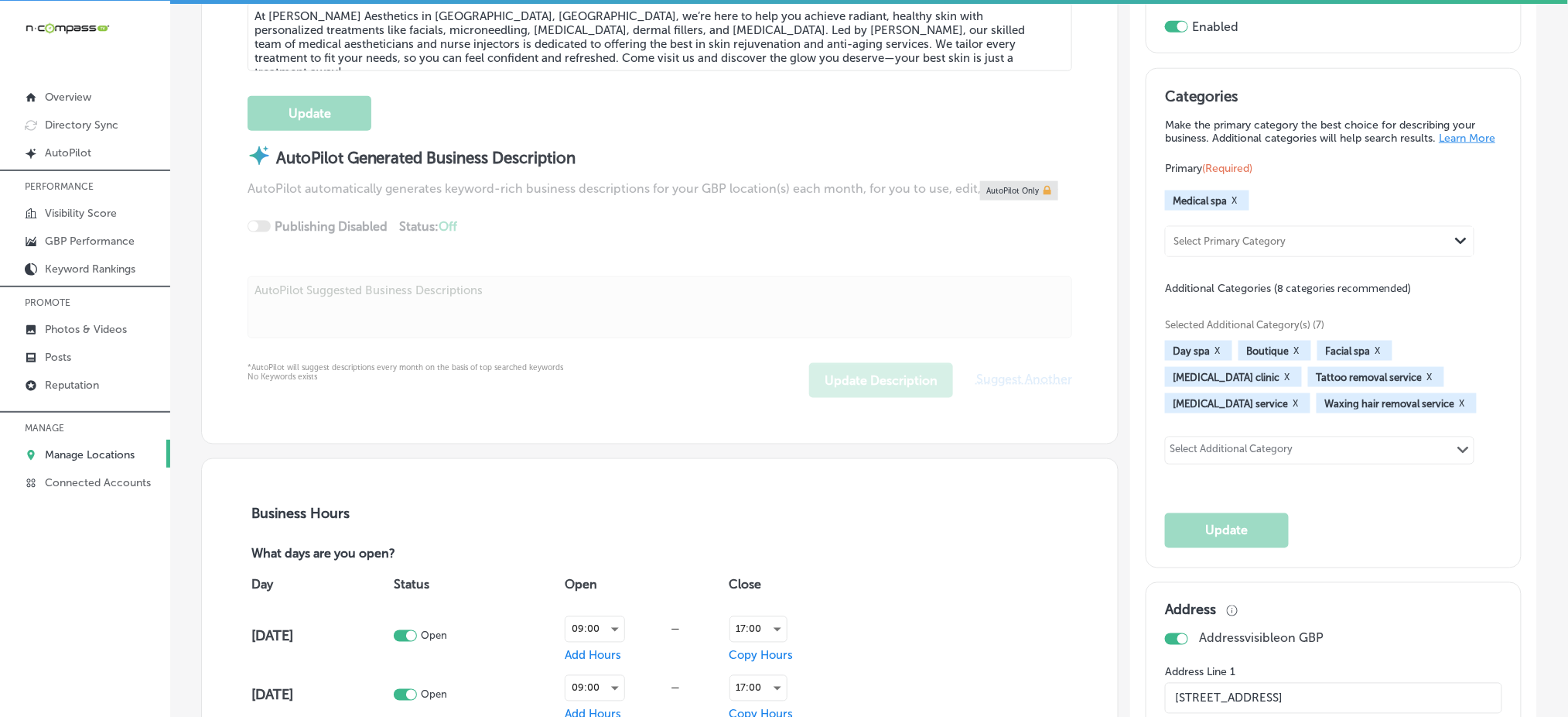
type input "+1 615 867 8225"
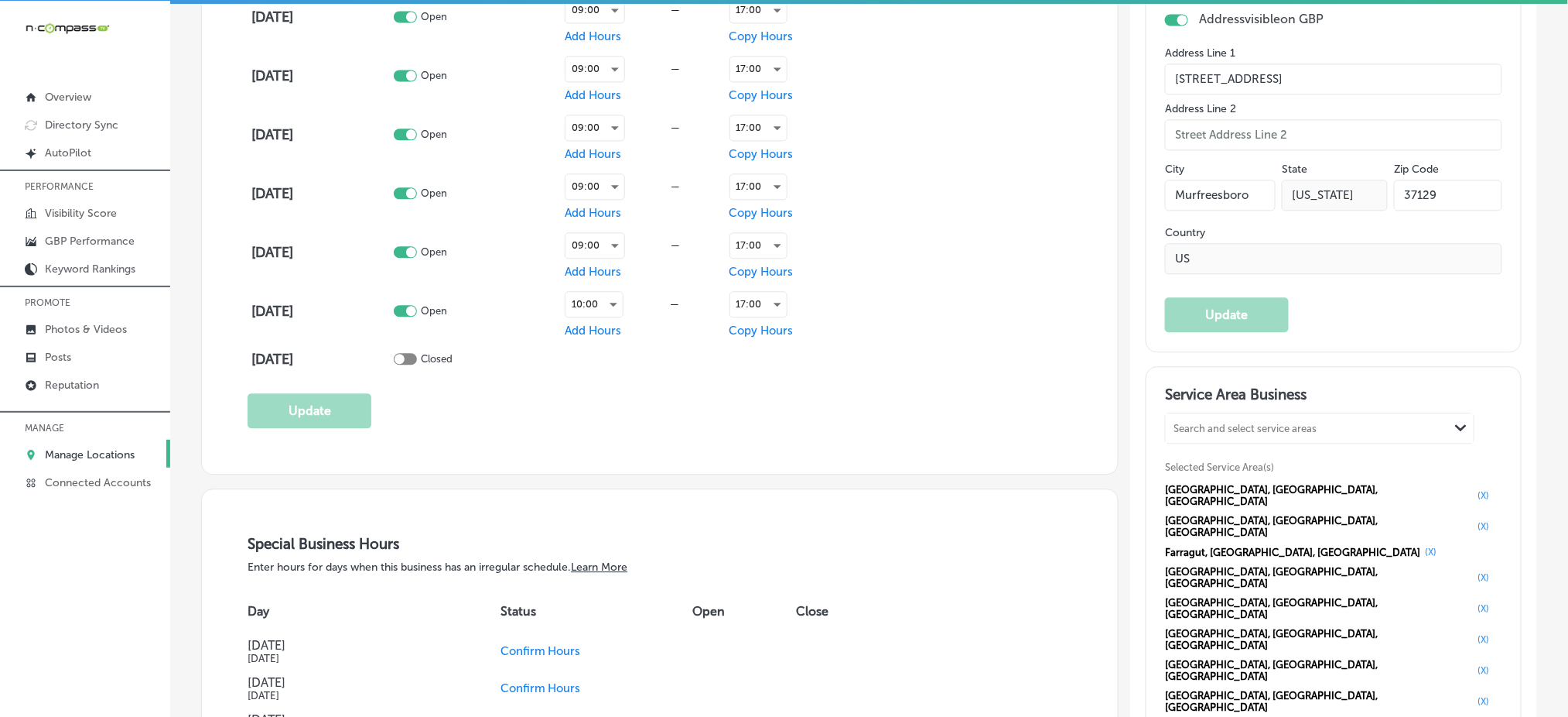
scroll to position [1444, 0]
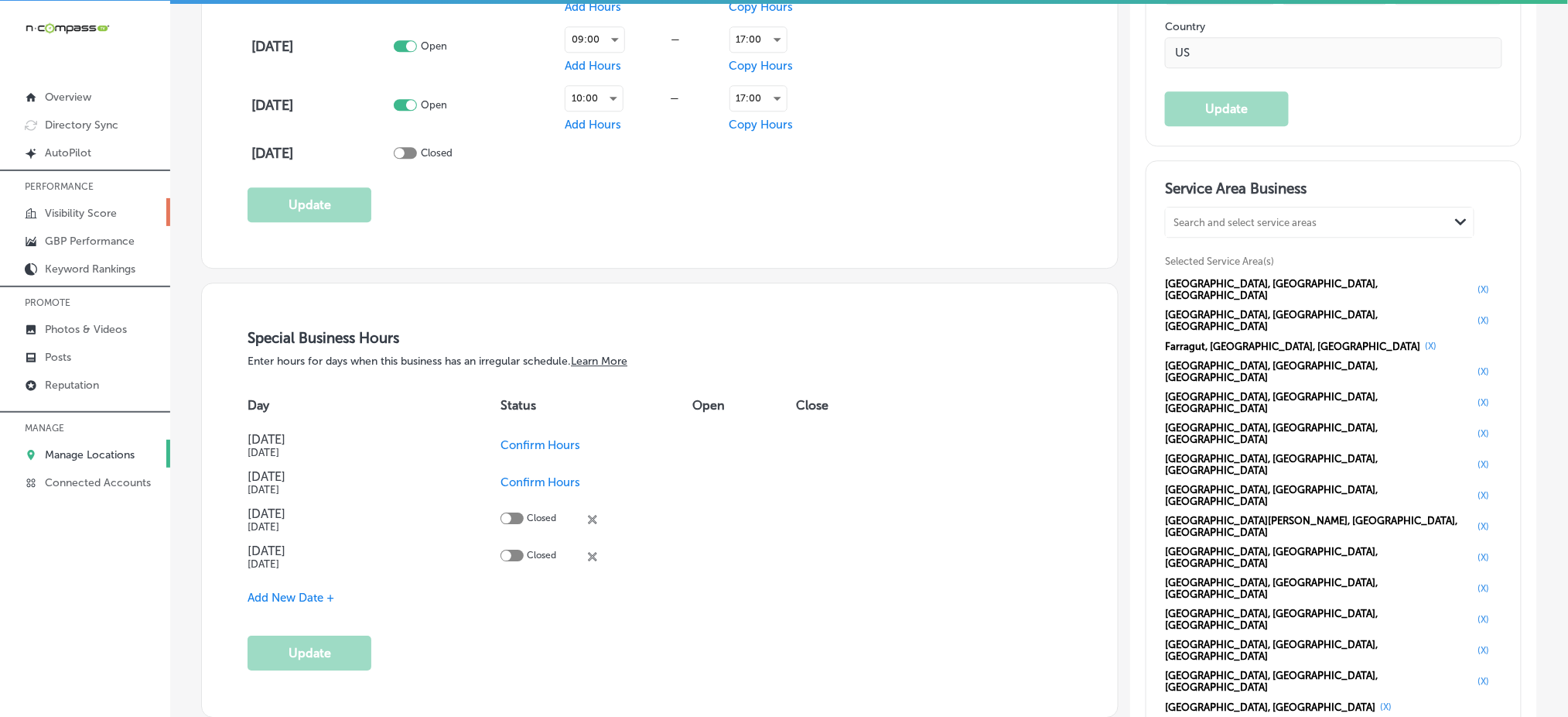
click at [116, 207] on p "Visibility Score" at bounding box center [81, 213] width 72 height 13
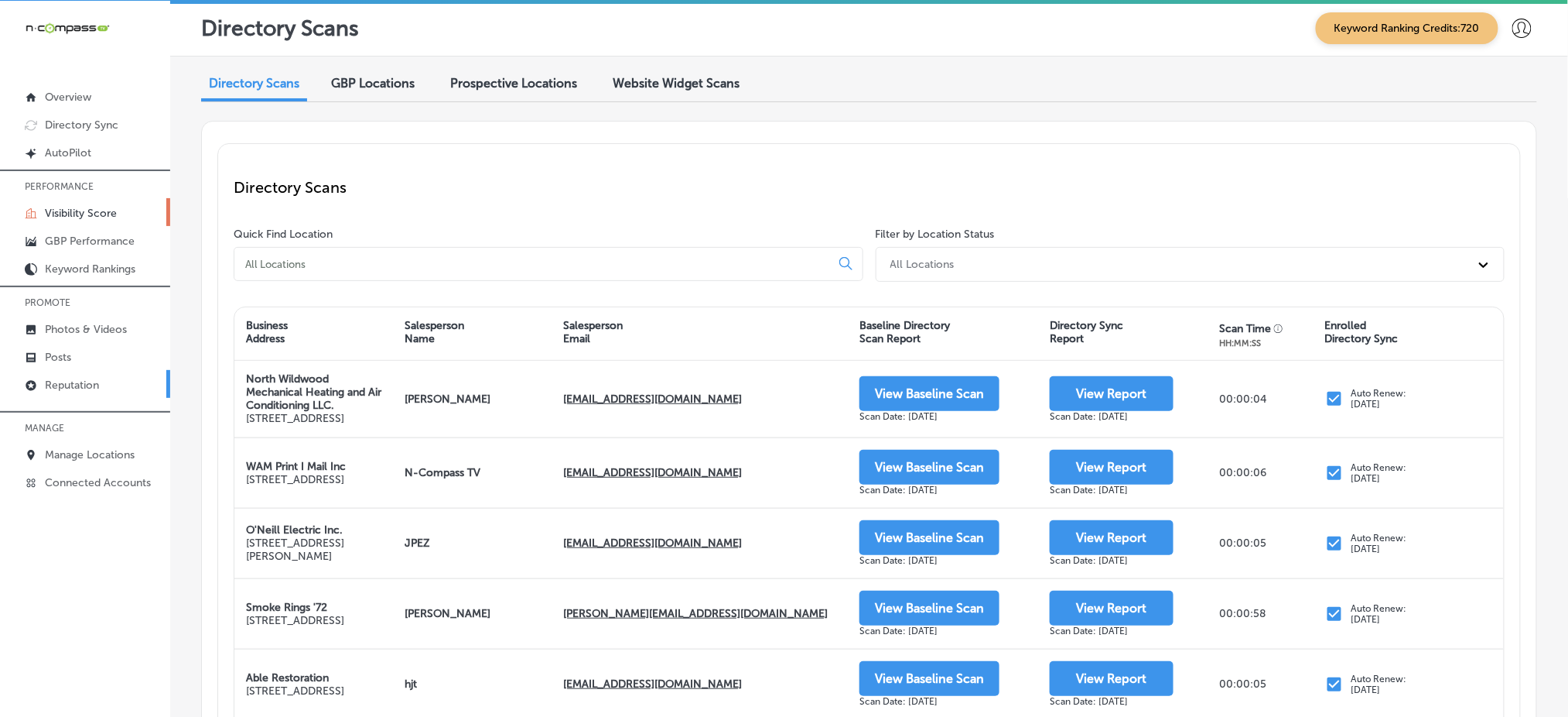
click at [90, 384] on p "Reputation" at bounding box center [72, 385] width 54 height 13
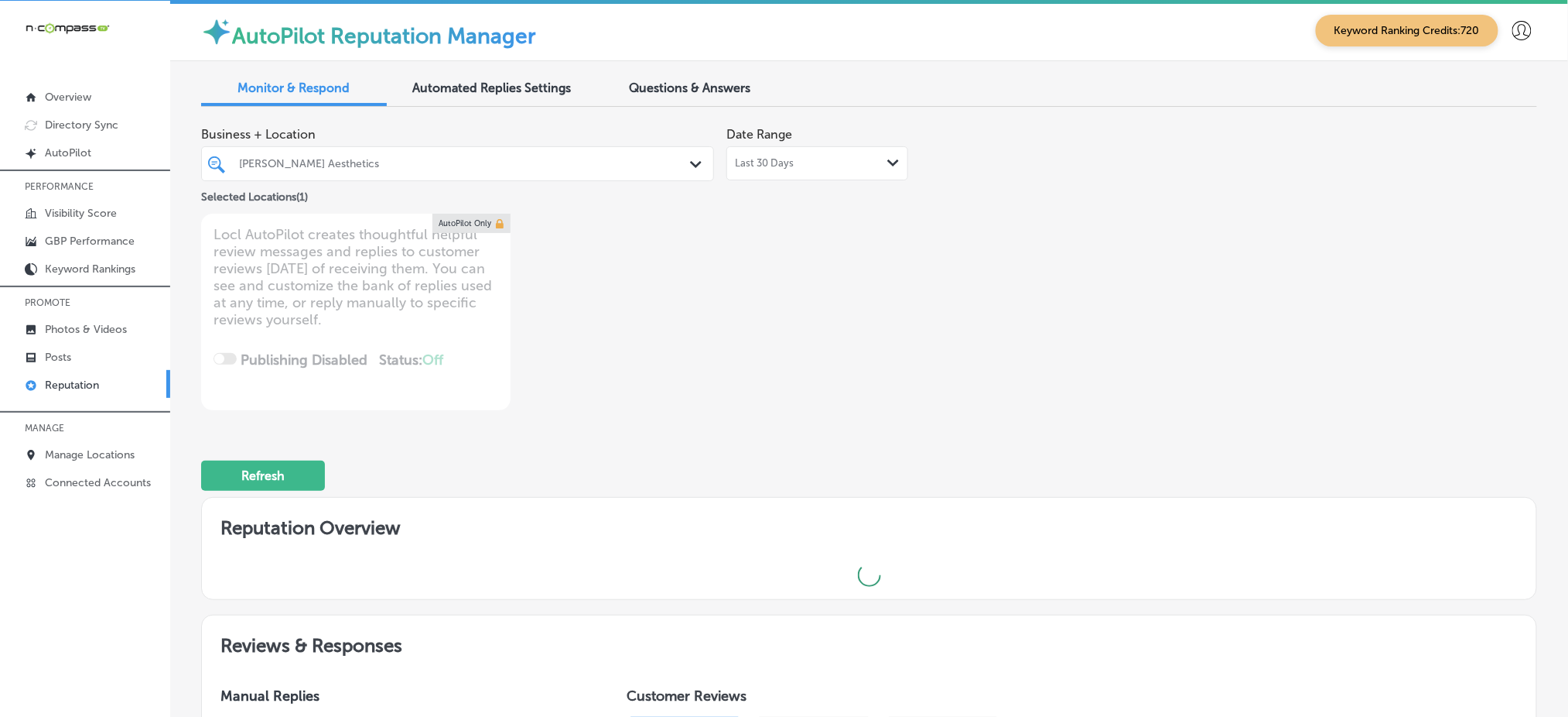
type textarea "x"
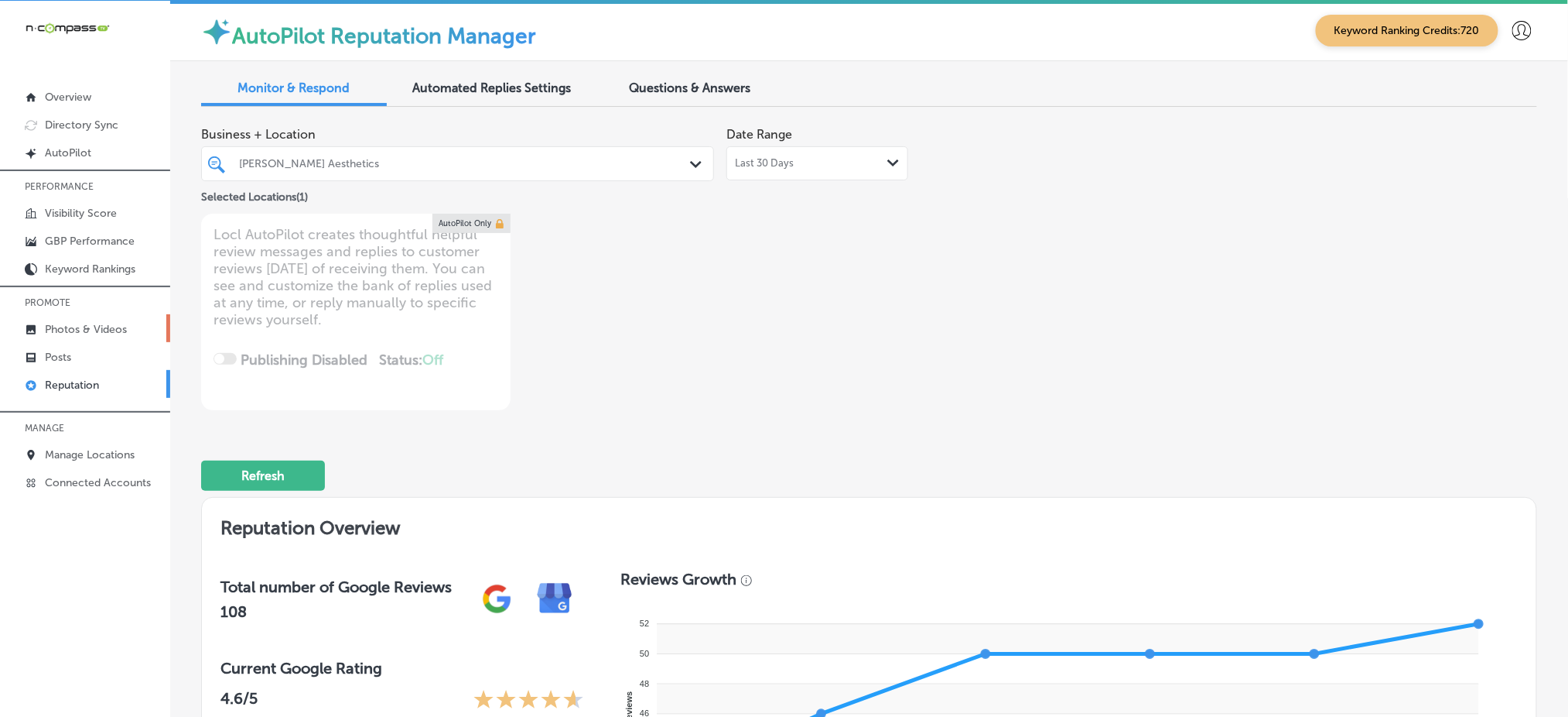
click at [90, 314] on link "Photos & Videos" at bounding box center [85, 328] width 170 height 28
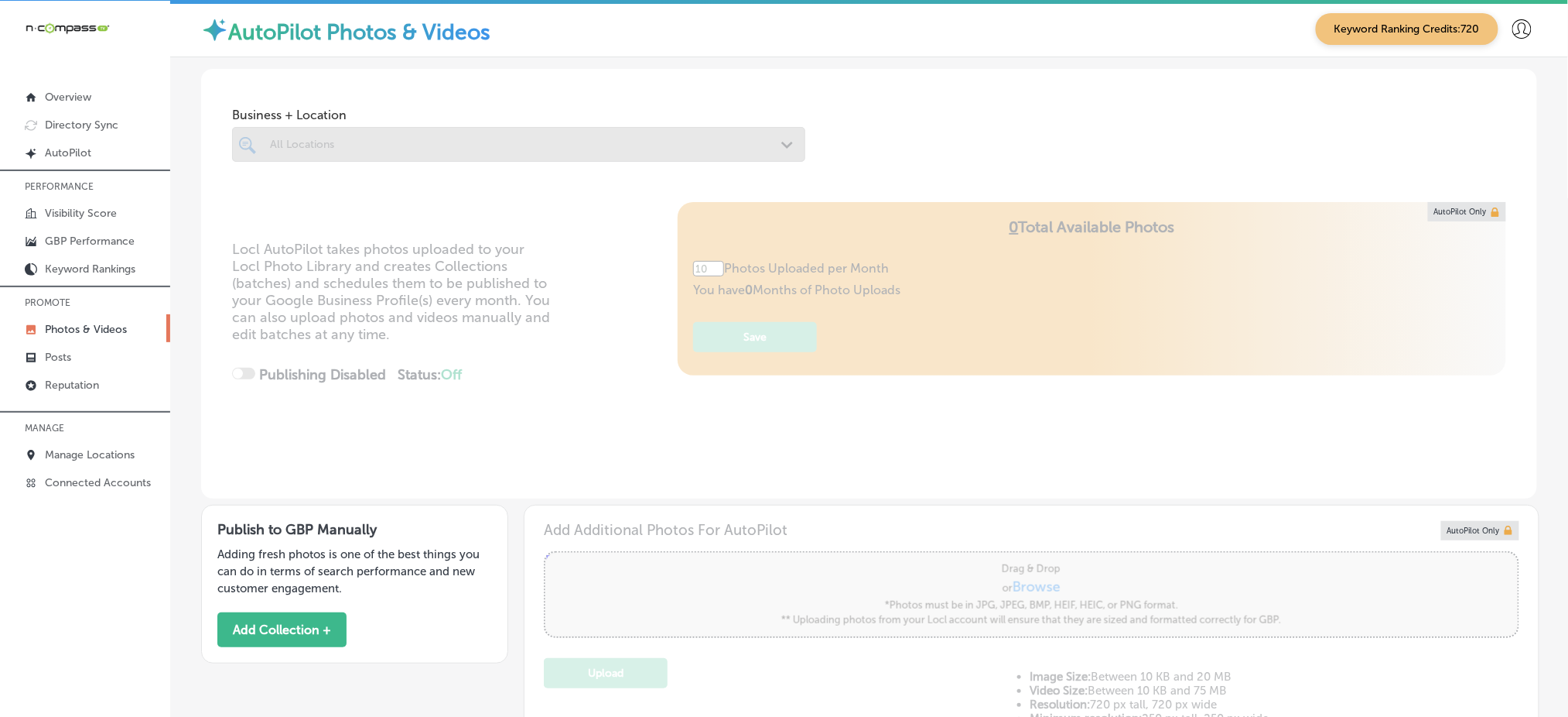
type input "5"
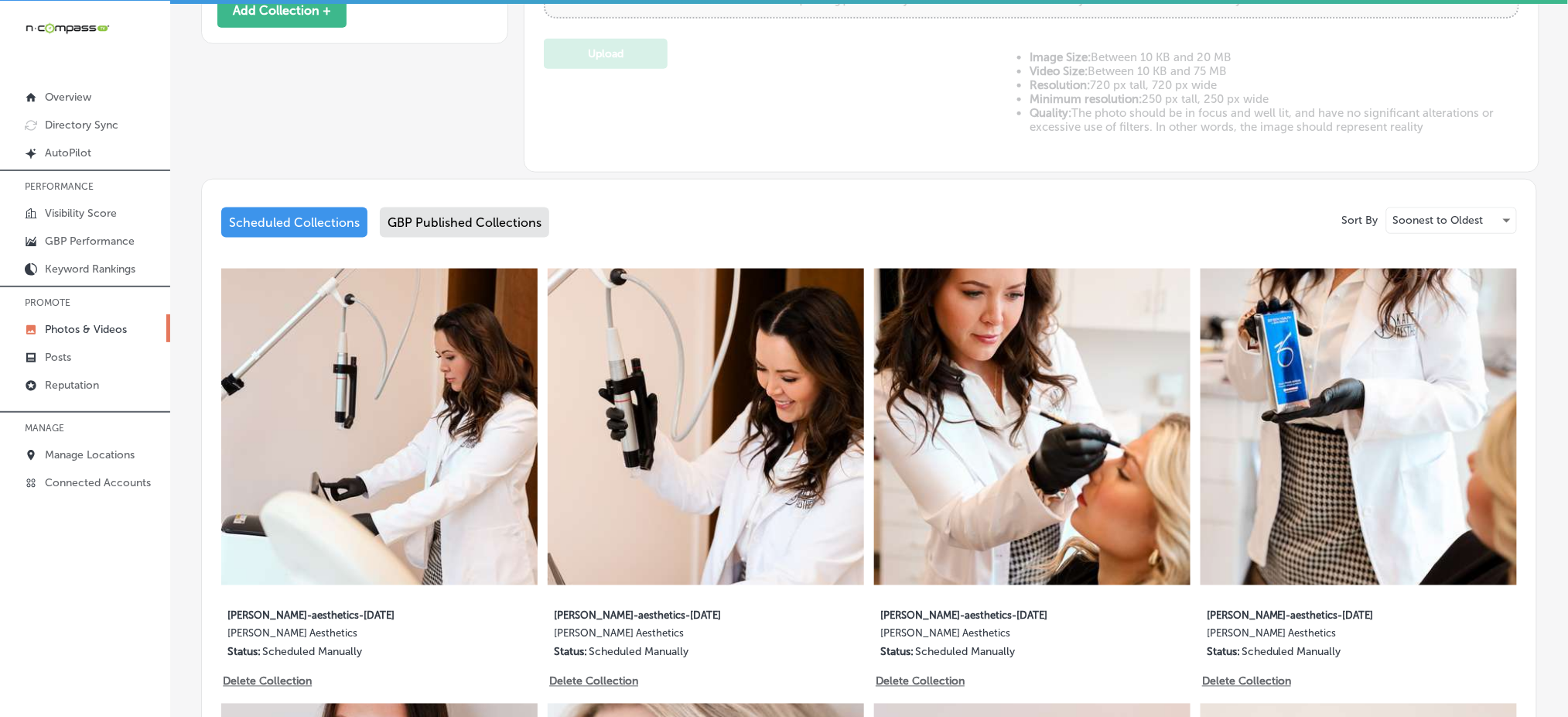
click at [512, 225] on div "GBP Published Collections" at bounding box center [465, 222] width 169 height 30
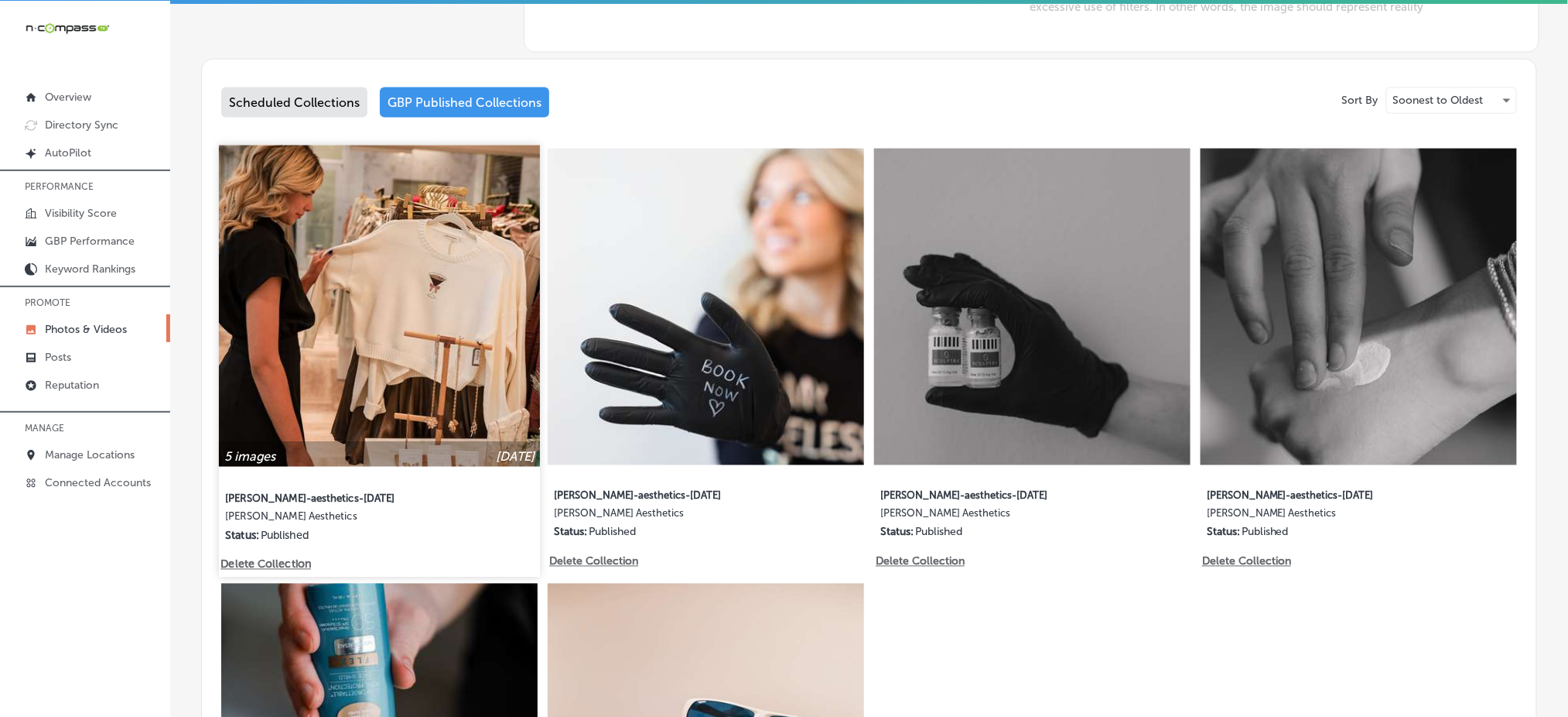
scroll to position [722, 0]
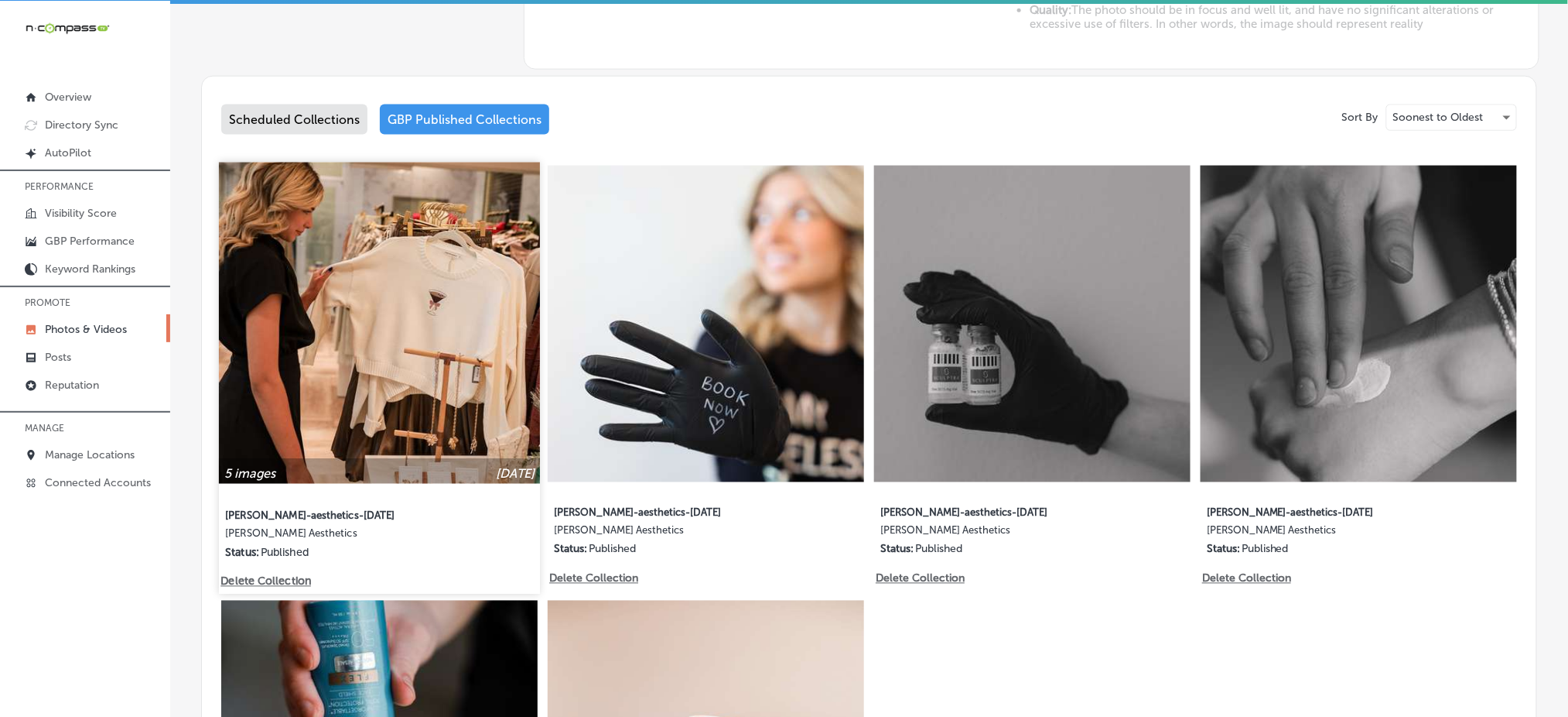
click at [363, 235] on img at bounding box center [379, 323] width 321 height 321
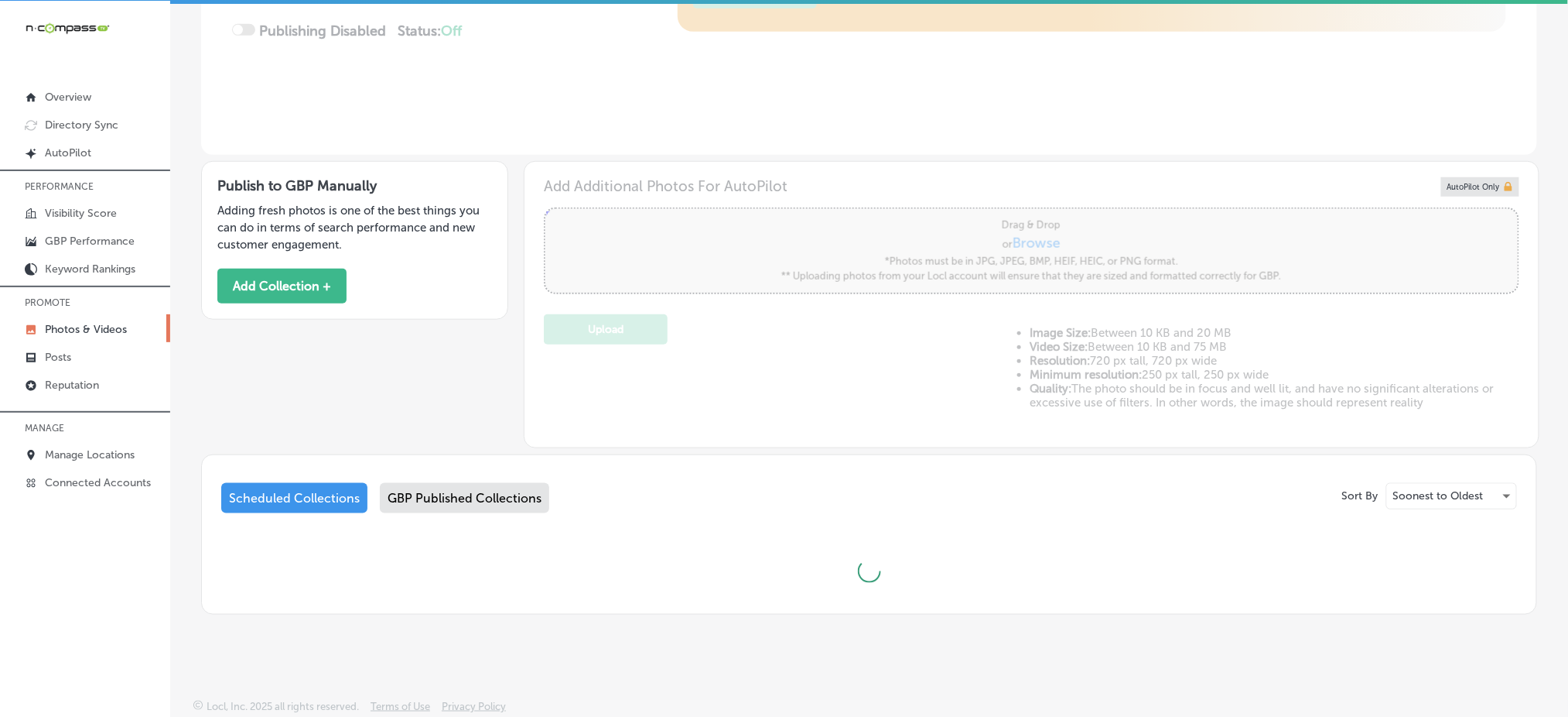
type input "5"
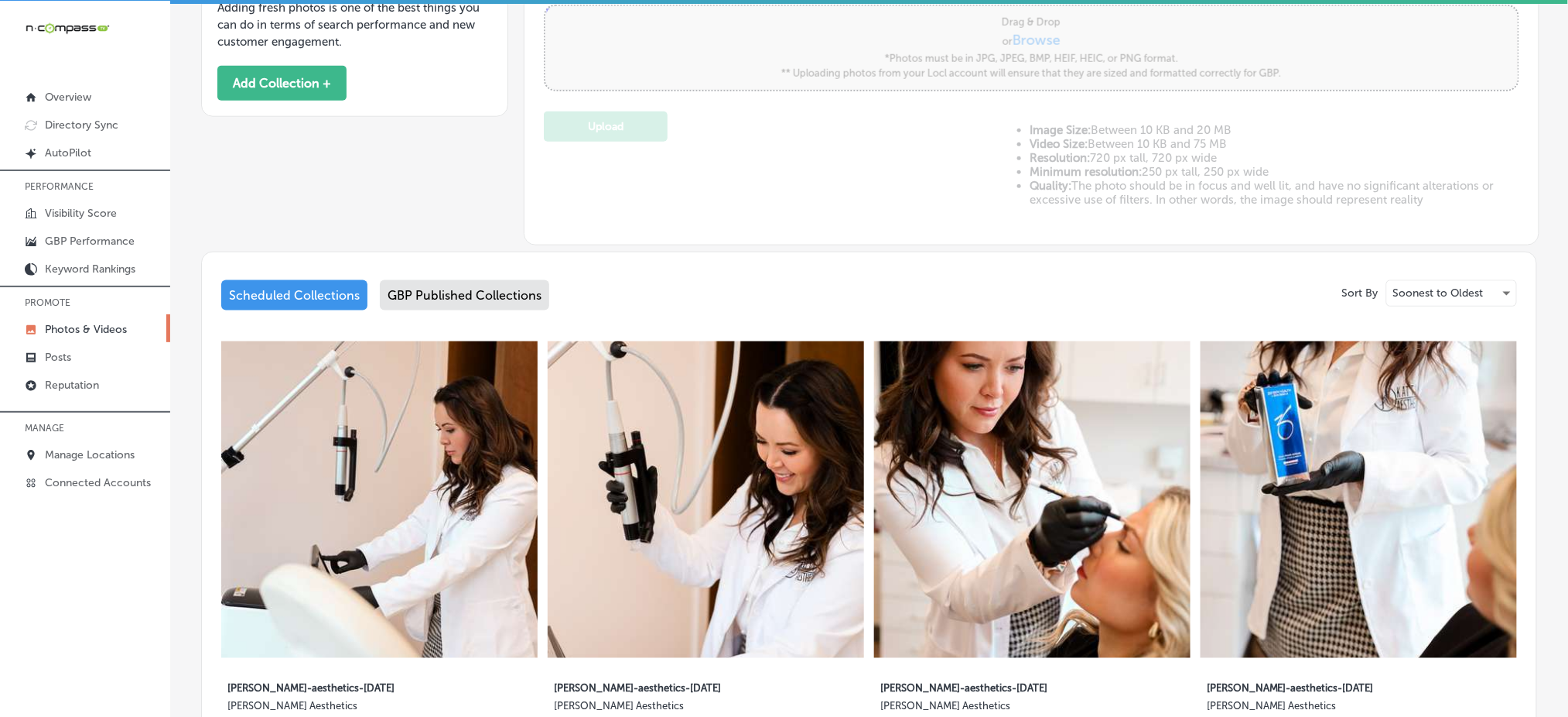
scroll to position [550, 0]
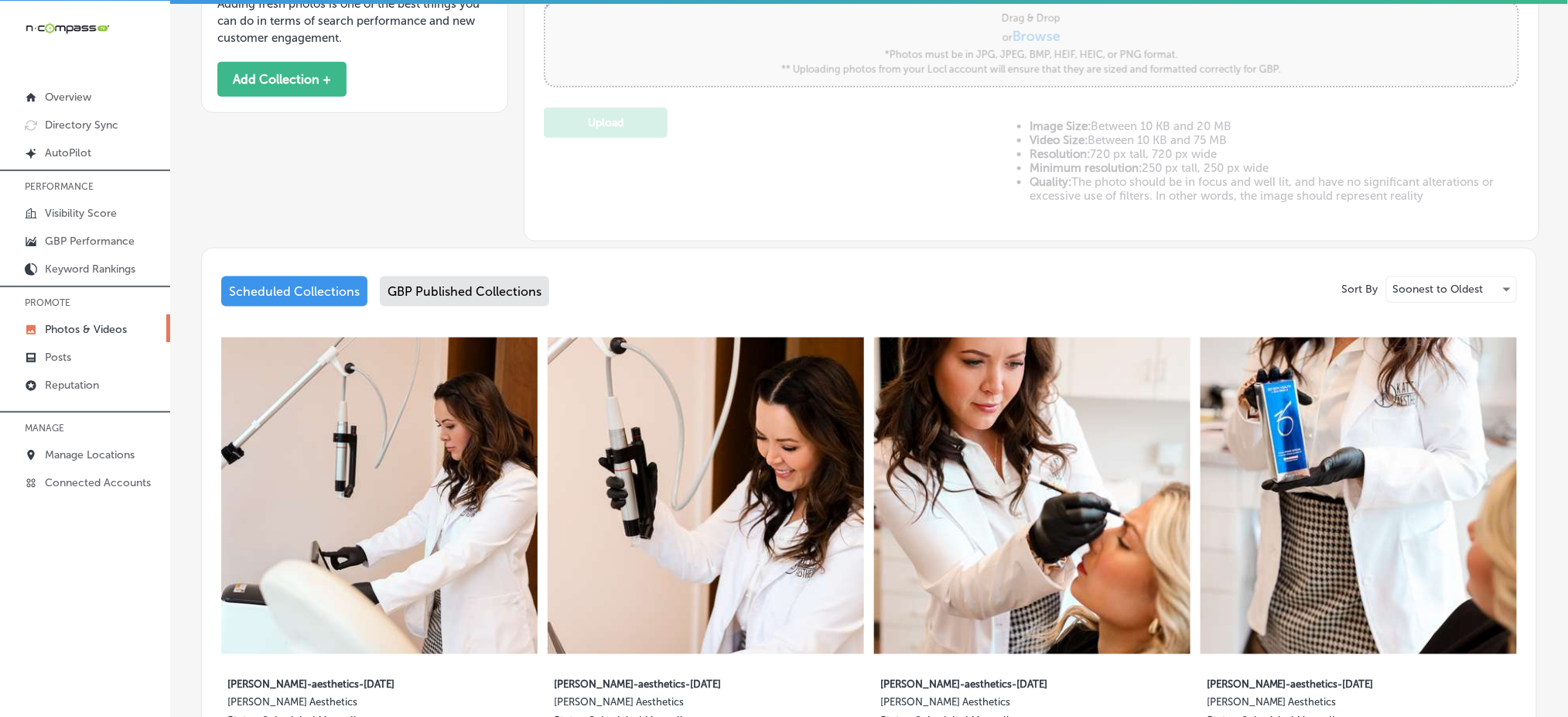
click at [458, 286] on div "GBP Published Collections" at bounding box center [465, 291] width 169 height 30
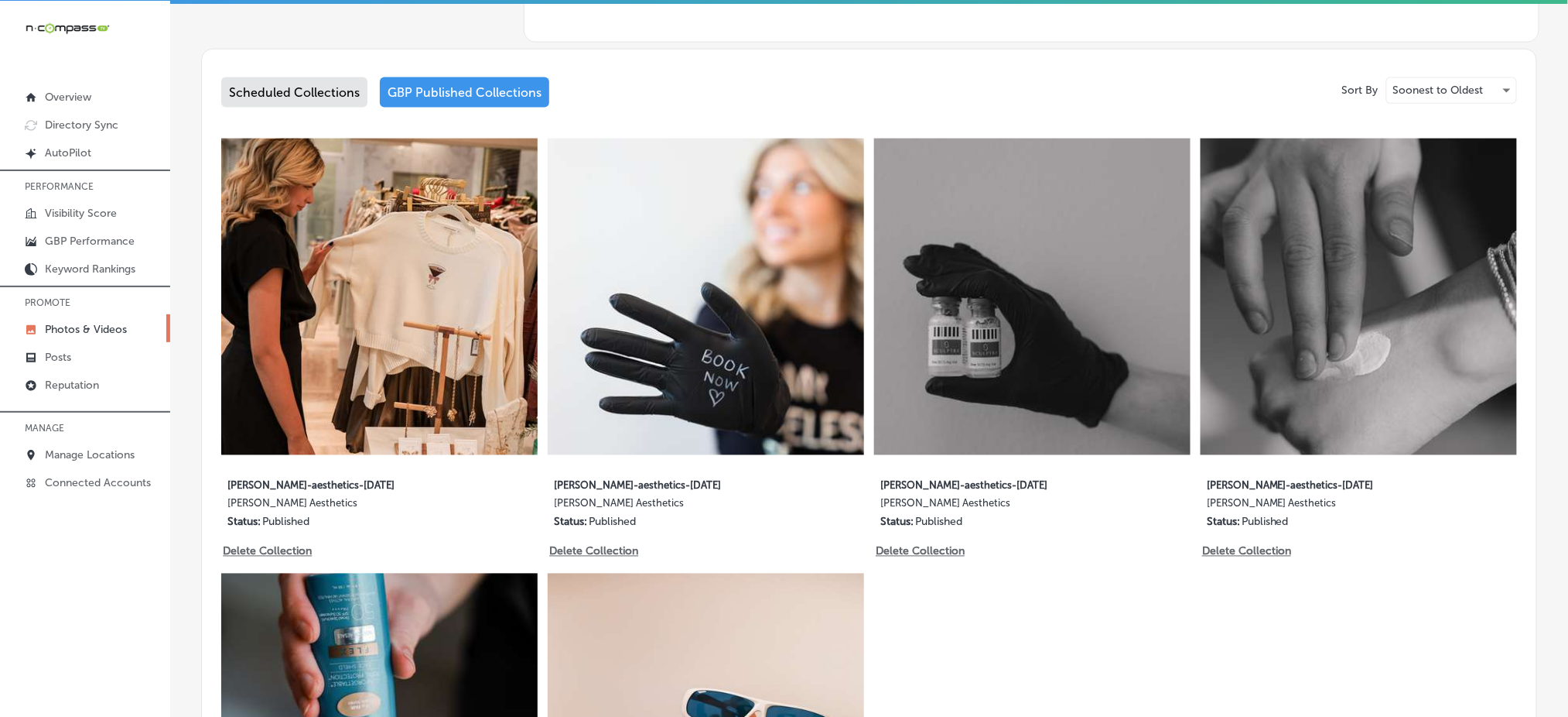
scroll to position [757, 0]
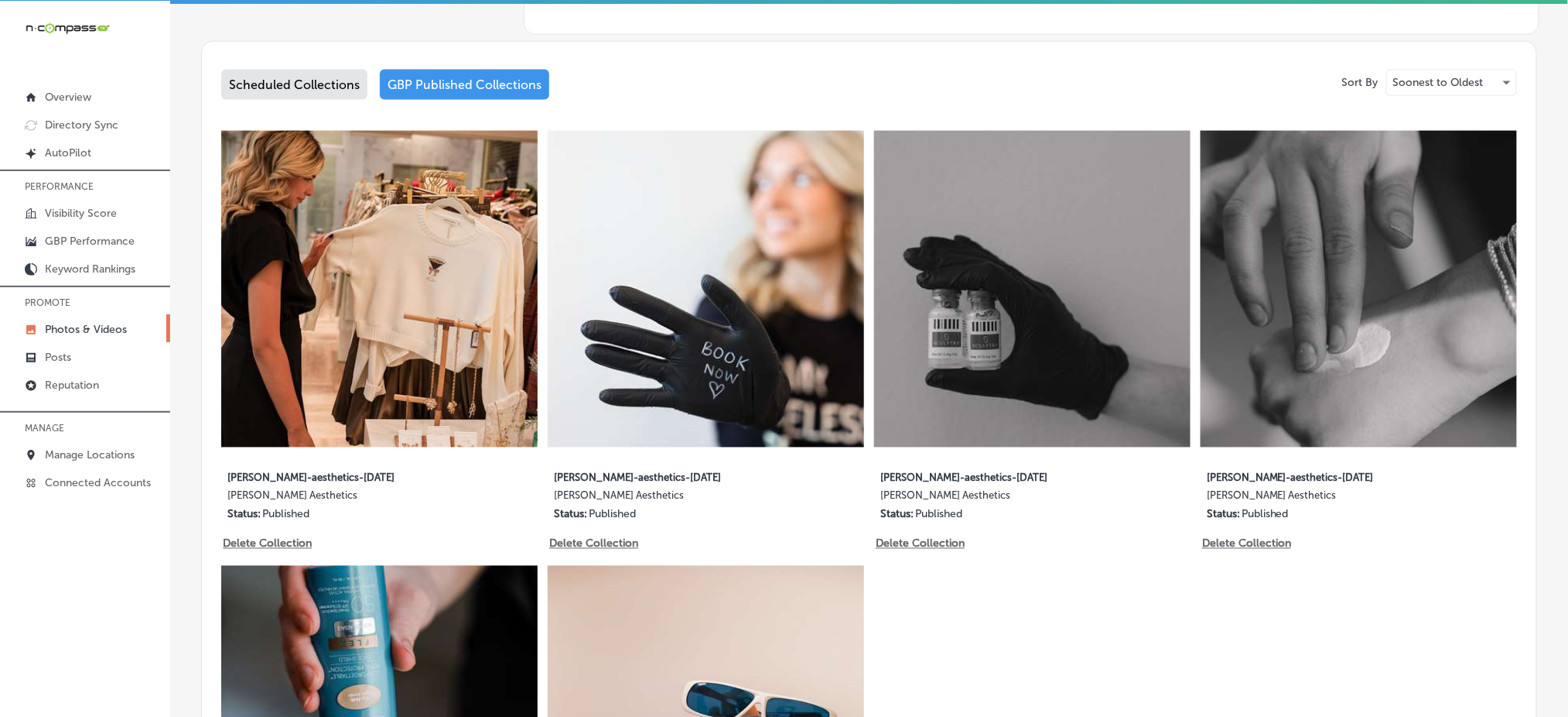
click at [744, 259] on img at bounding box center [706, 289] width 317 height 317
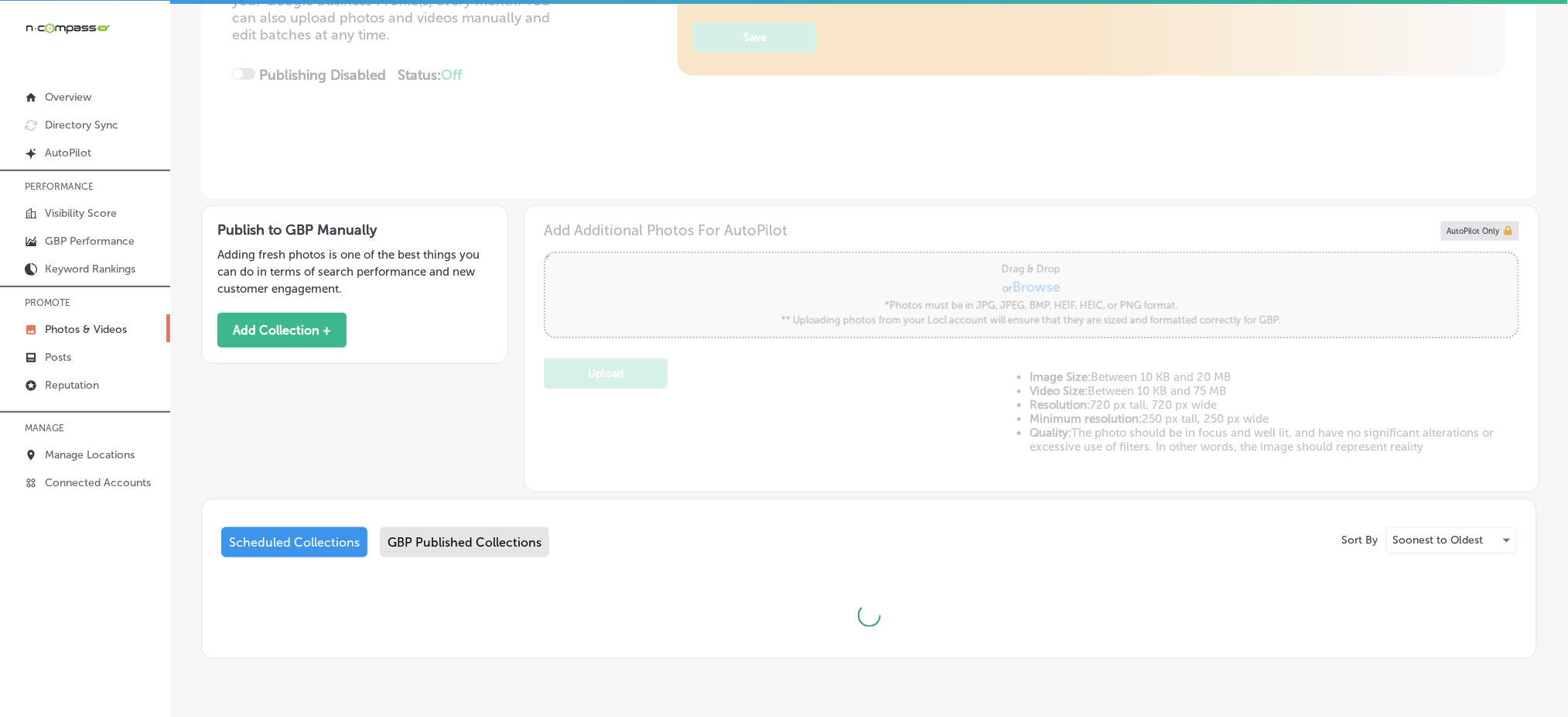
scroll to position [343, 0]
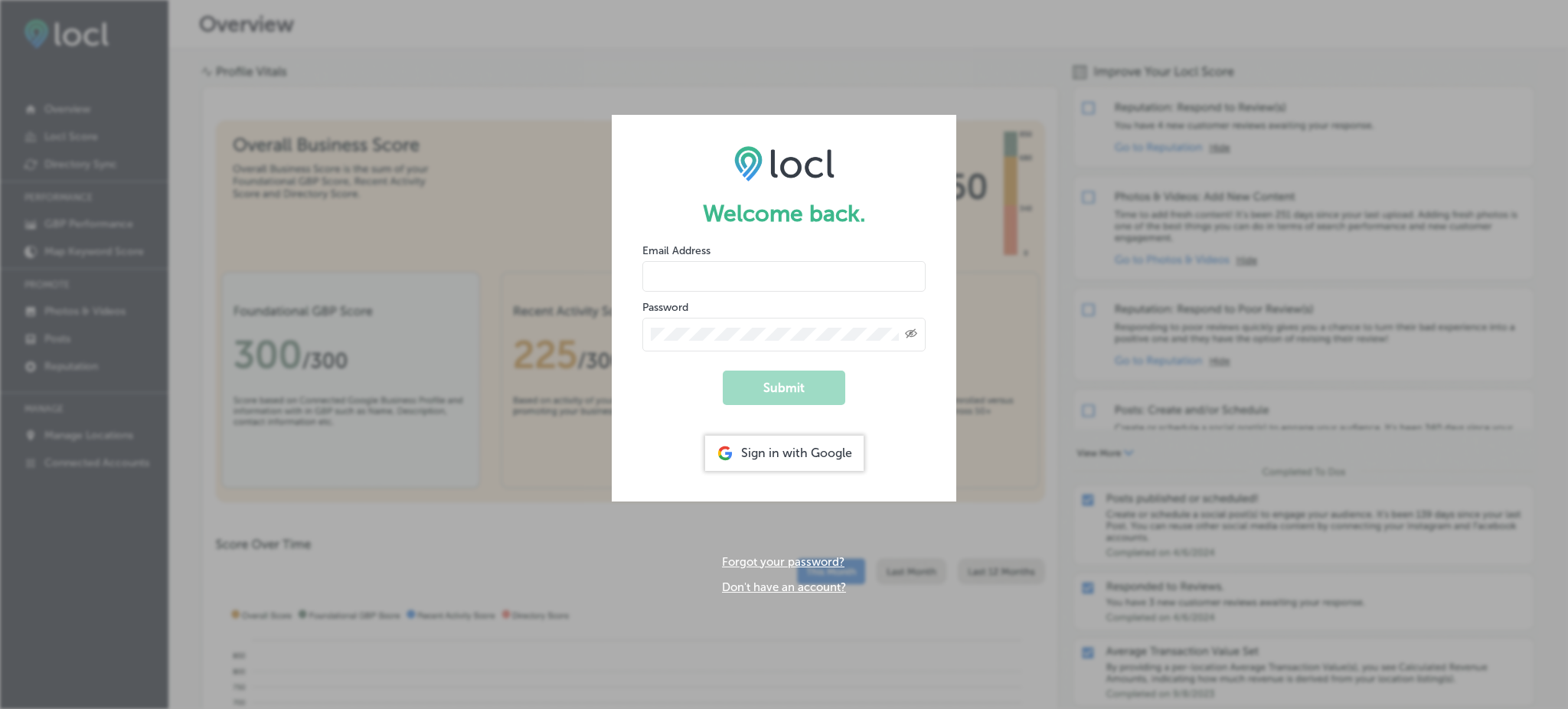
type input "Rabosa"
click at [786, 451] on div "Sign in with Google" at bounding box center [784, 453] width 159 height 35
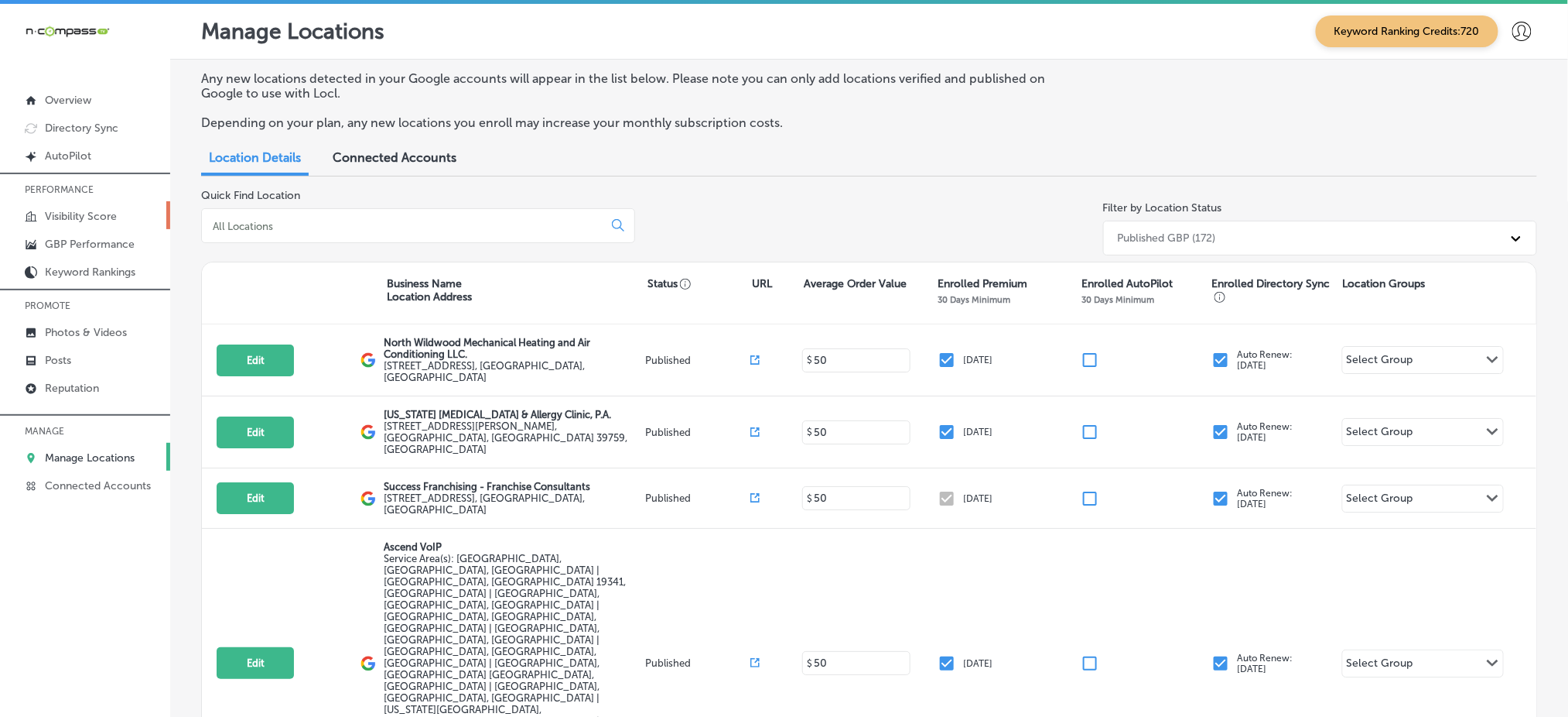
click at [129, 212] on link "Visibility Score" at bounding box center [85, 215] width 170 height 28
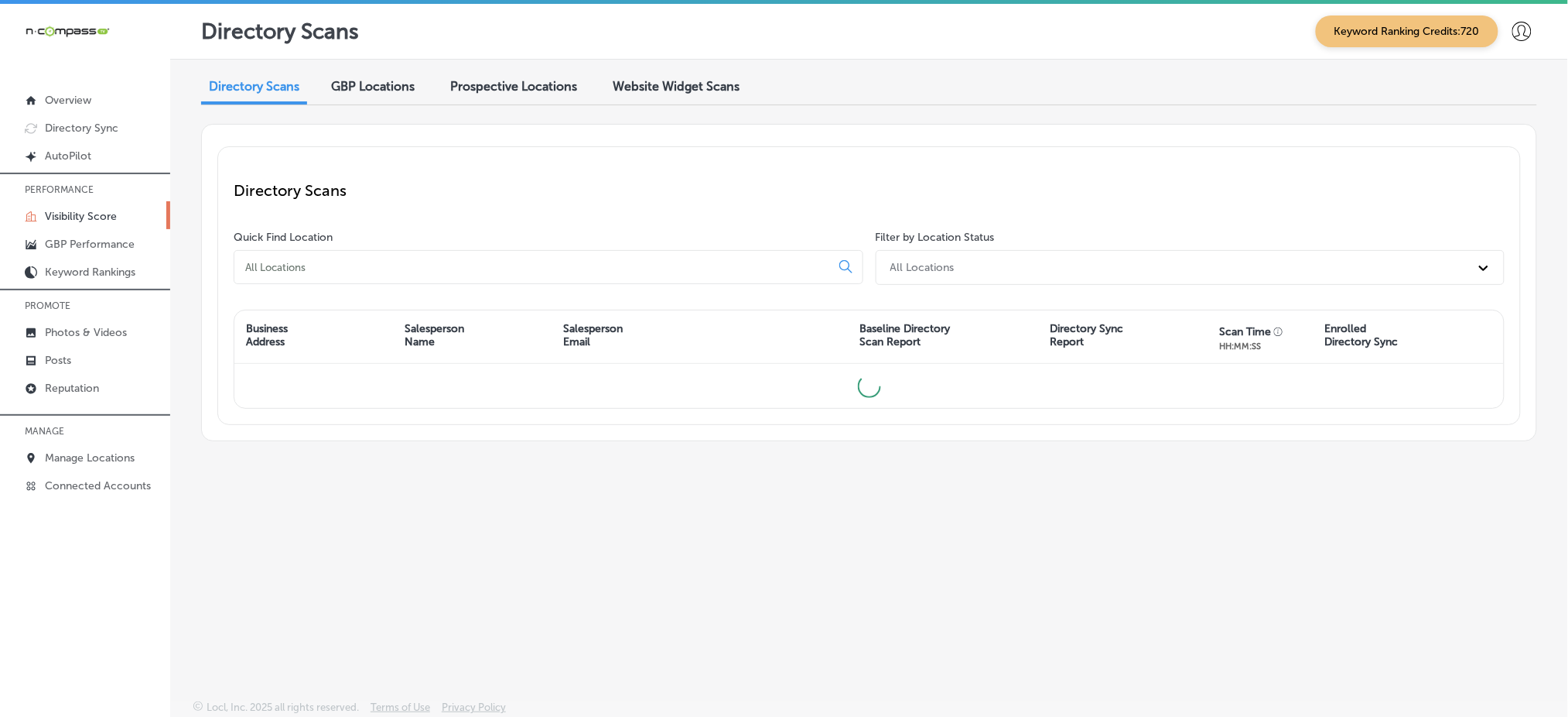
click at [369, 260] on input at bounding box center [535, 267] width 583 height 14
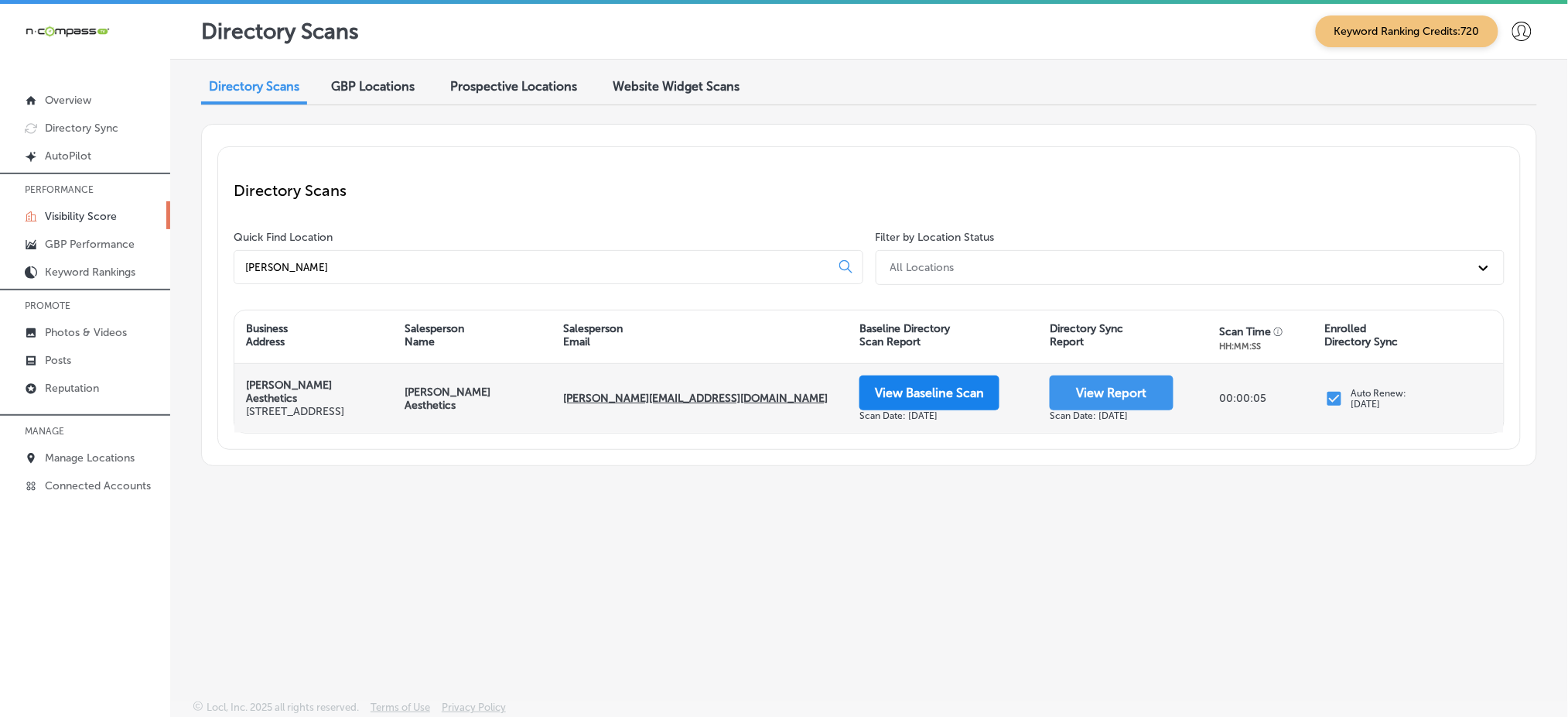
click at [949, 388] on button "View Baseline Scan" at bounding box center [930, 393] width 140 height 35
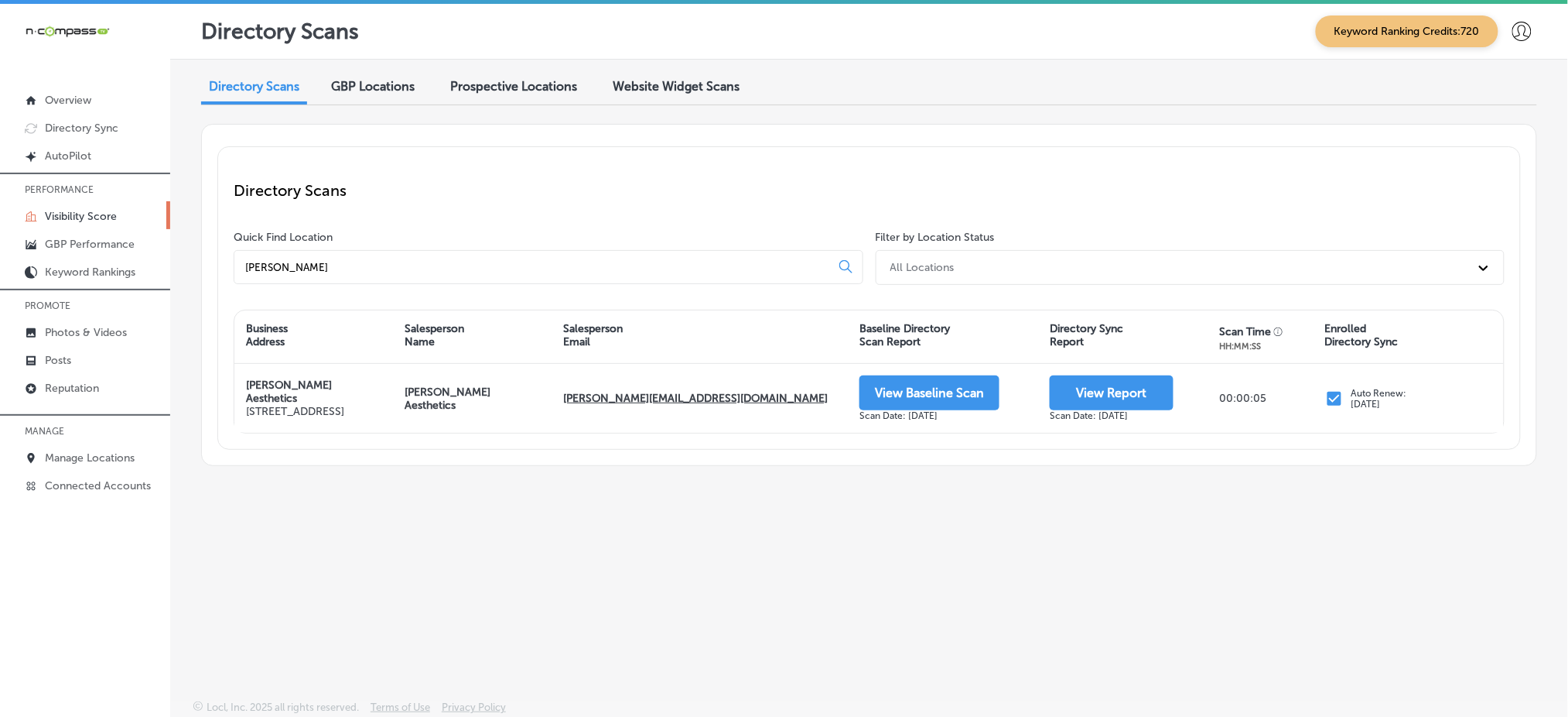
click at [308, 260] on input "kattine" at bounding box center [535, 267] width 583 height 14
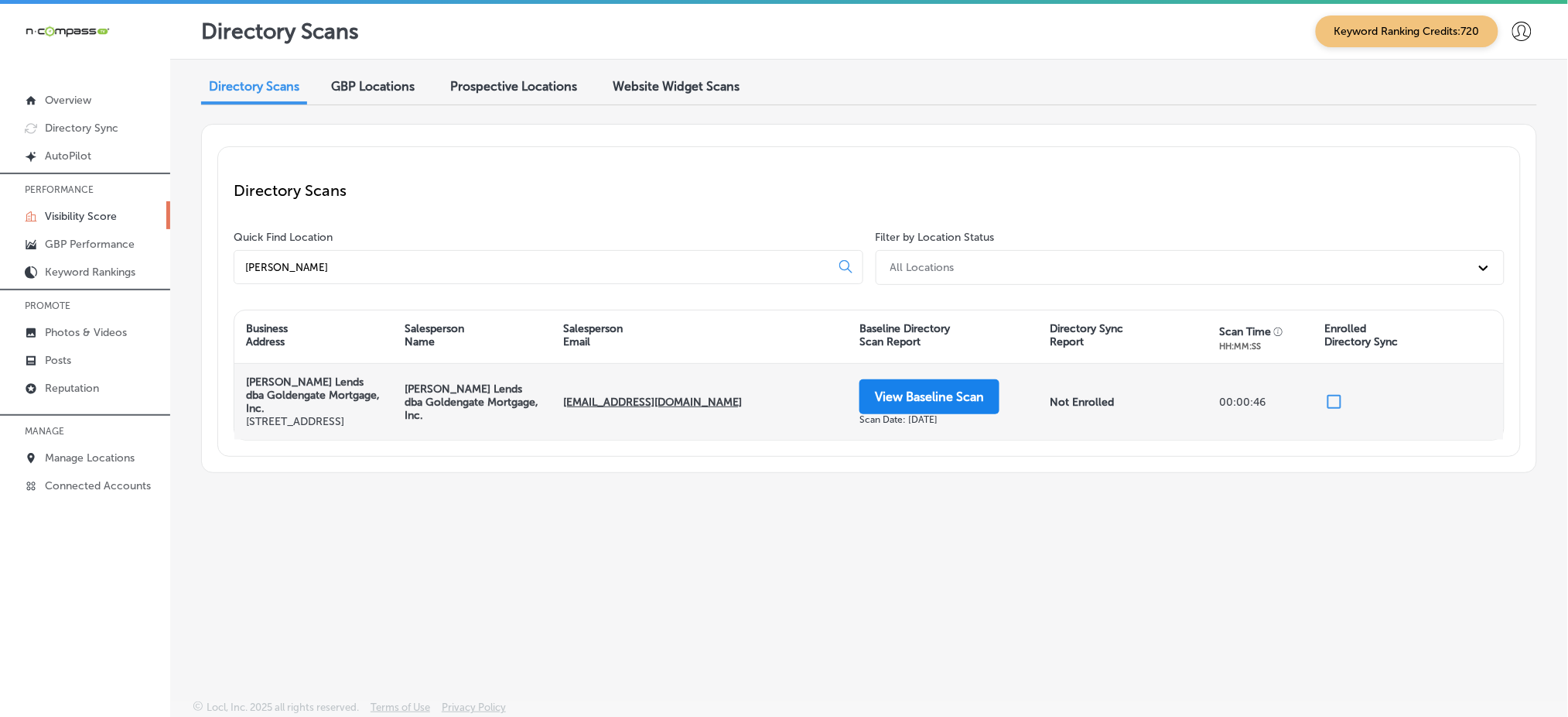
type input "CHRIS MAR"
click at [942, 389] on button "View Baseline Scan" at bounding box center [930, 397] width 140 height 35
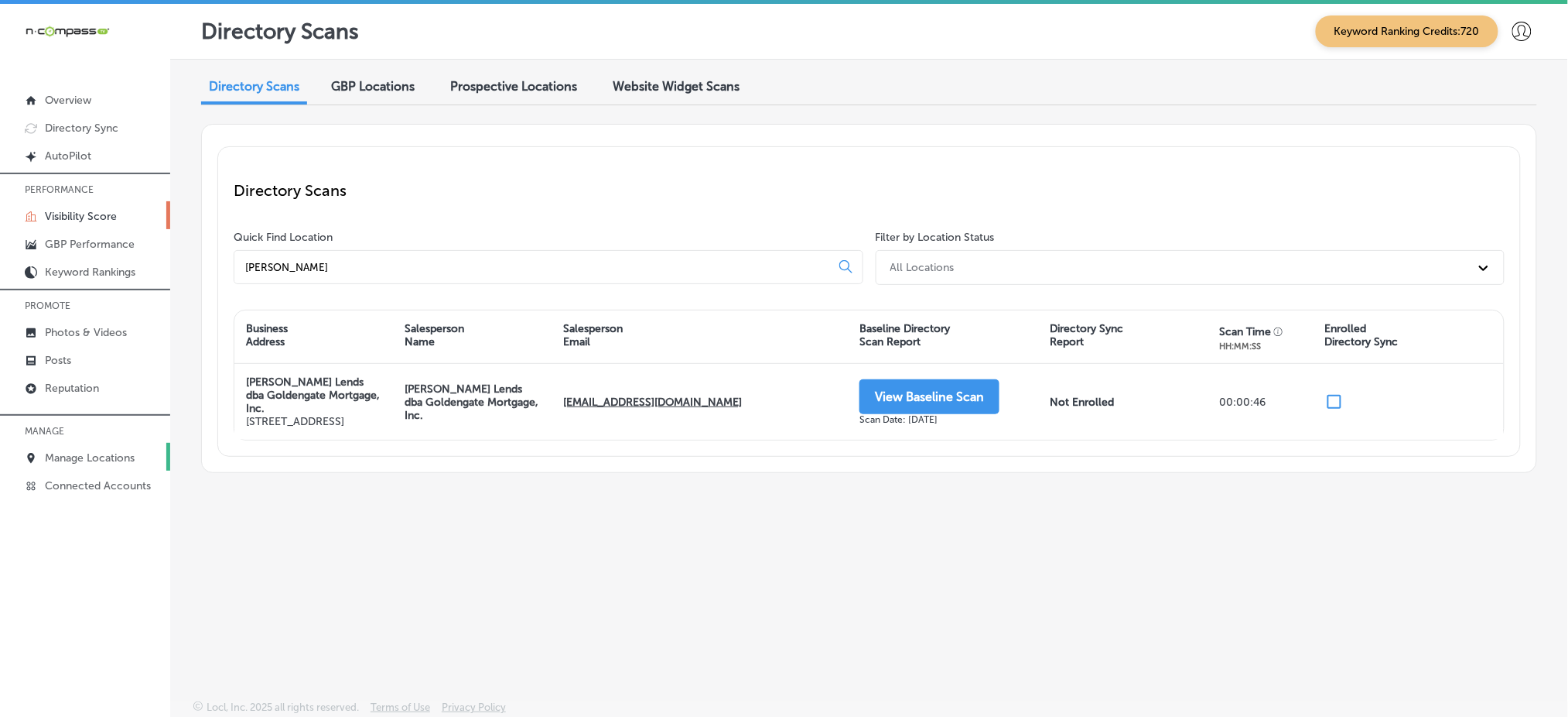
click at [130, 443] on link "Manage Locations" at bounding box center [85, 457] width 170 height 28
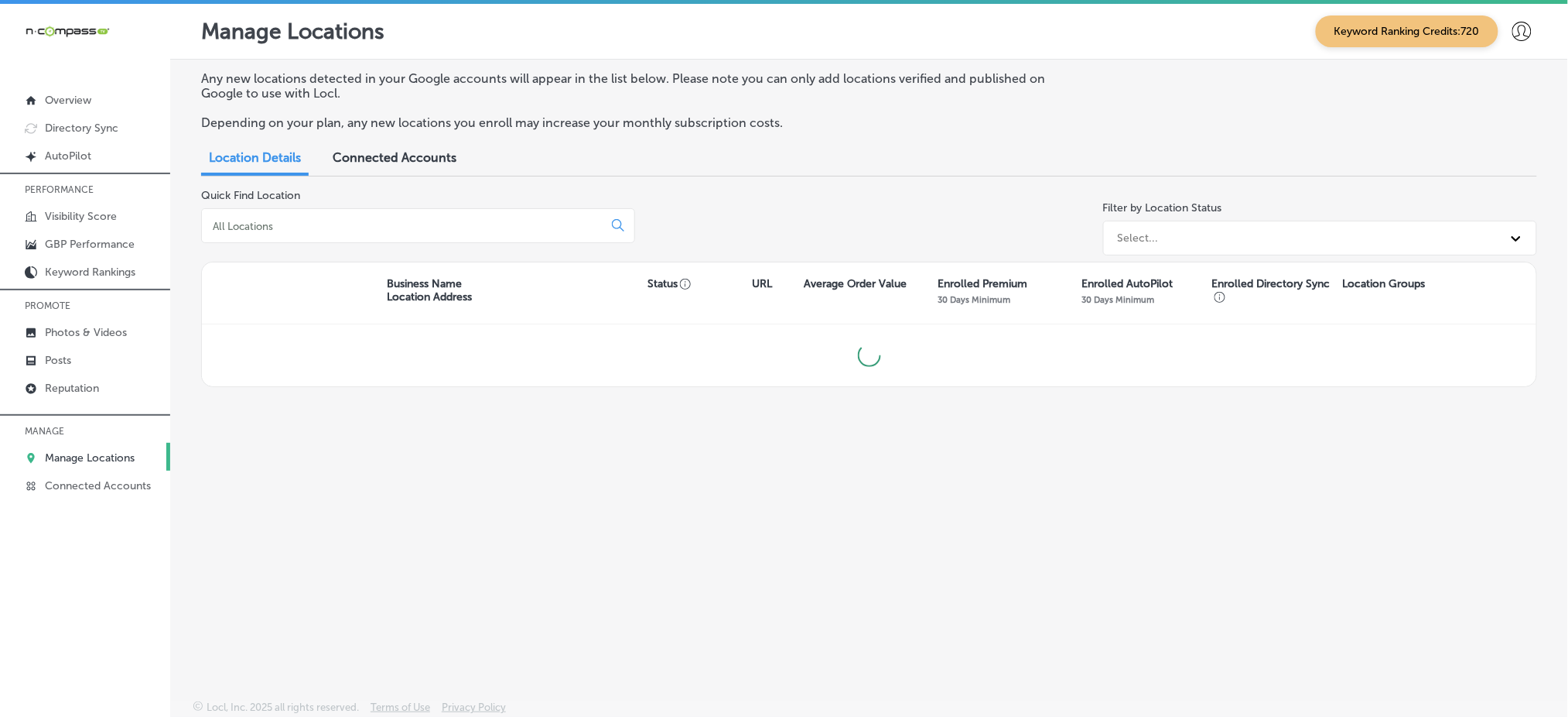
click at [489, 219] on input at bounding box center [406, 226] width 388 height 14
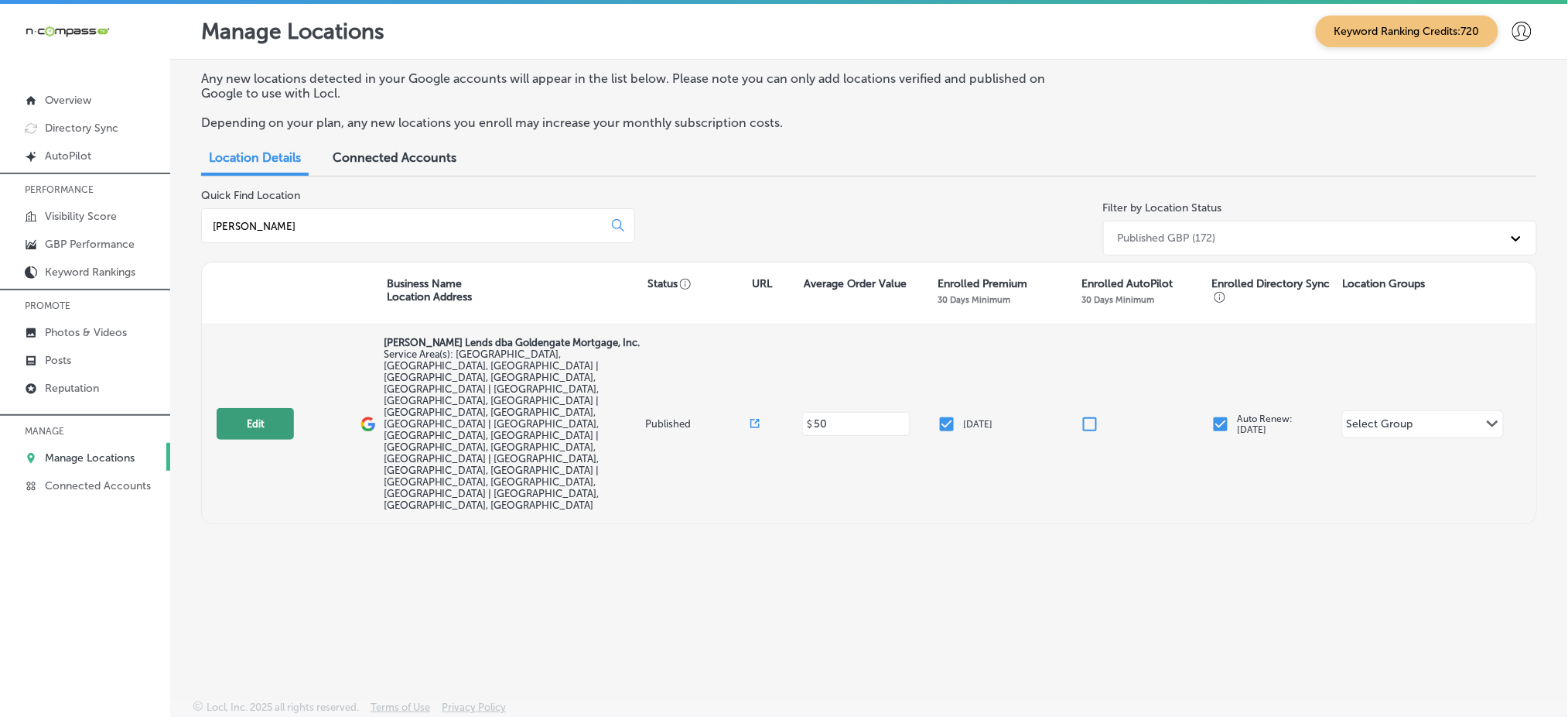
type input "CHRIS"
click at [262, 407] on button "Edit" at bounding box center [255, 423] width 77 height 32
select select "US"
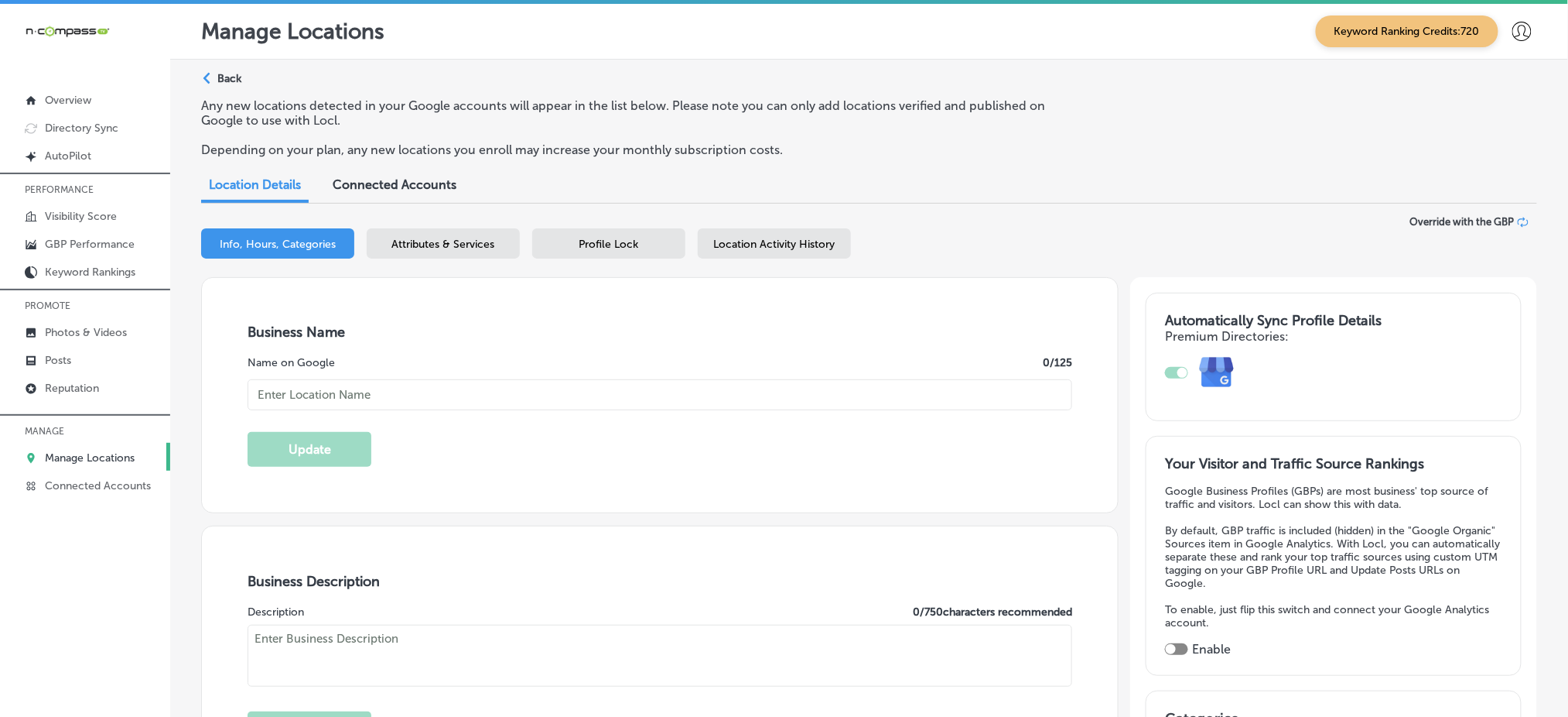
type textarea "Chris Marr Lends dba Goldengate Mortgage, Inc. is a locally owned mortgage brok…"
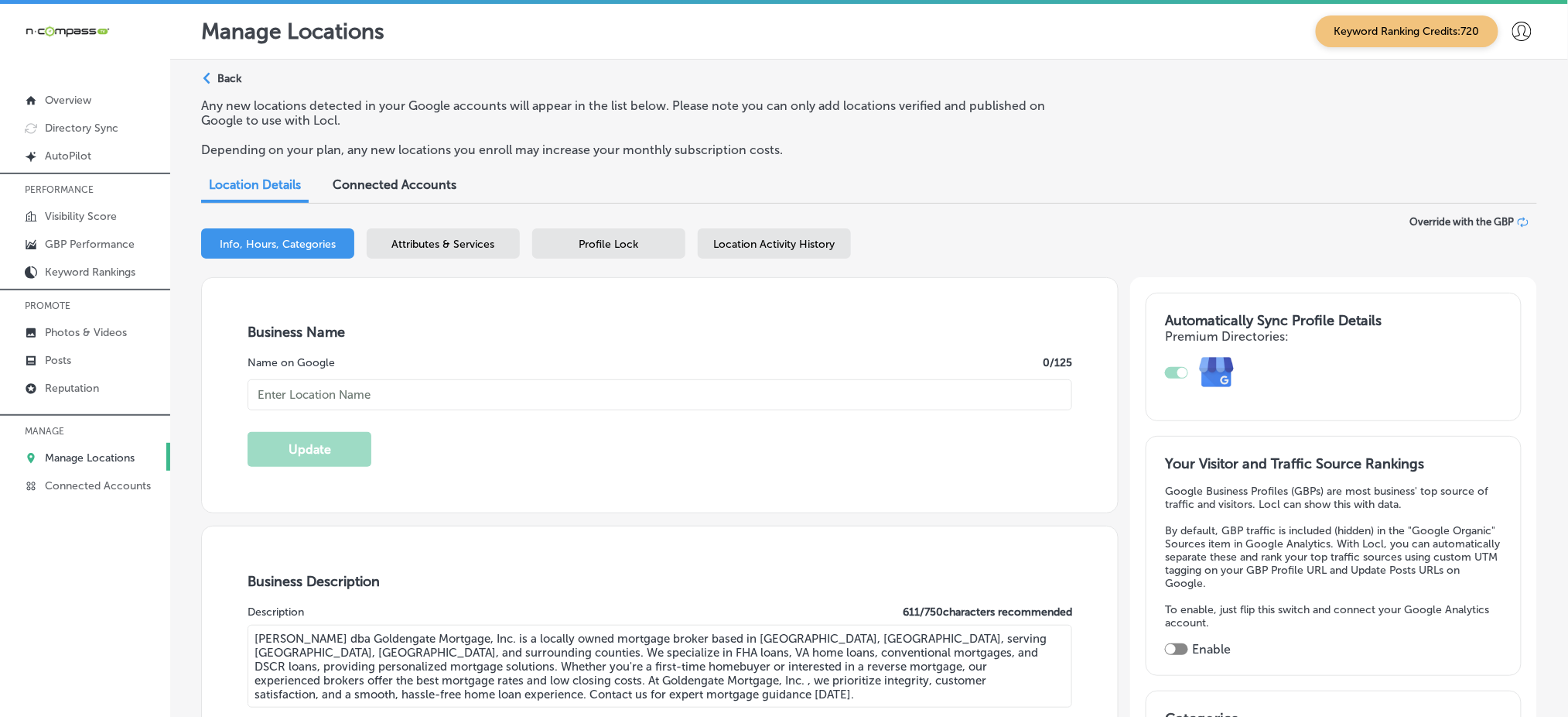
type input "+1 803 543 8762"
type input "https://ggmortgage.com/loan-officers/"
type input "[PERSON_NAME] Lends dba Goldengate Mortgage, Inc."
checkbox input "false"
type input "3102 Millwood Ave"
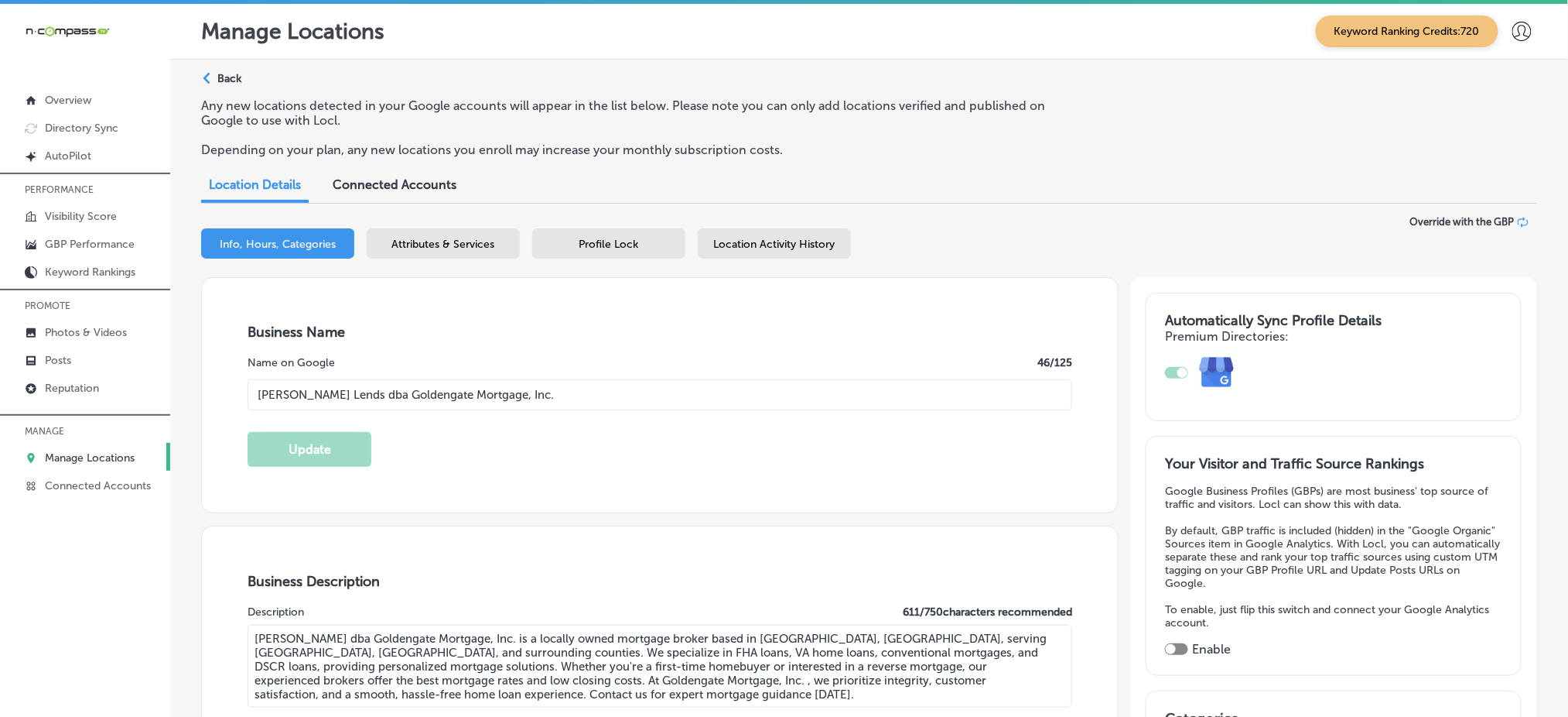
type input "Columbia"
type input "29205"
type input "US"
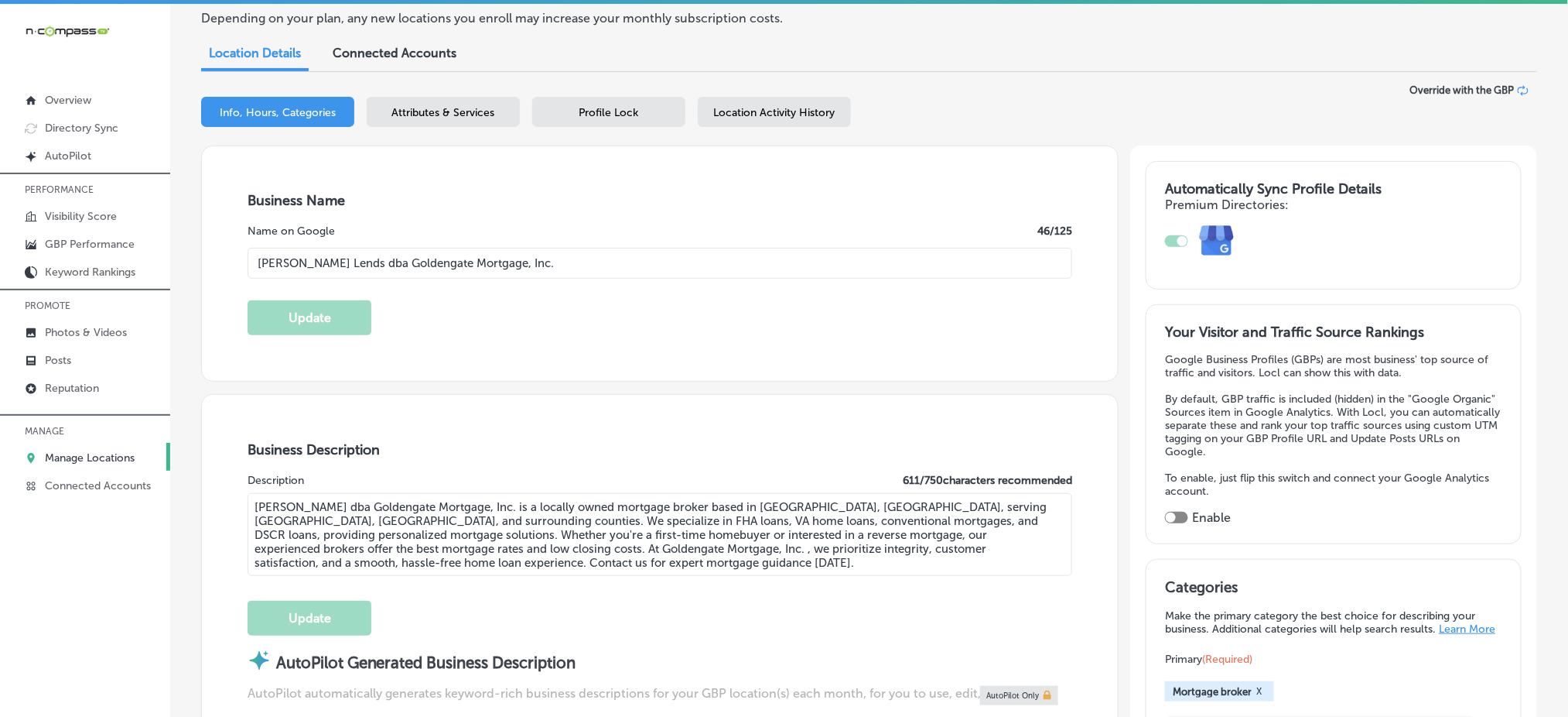
scroll to position [103, 0]
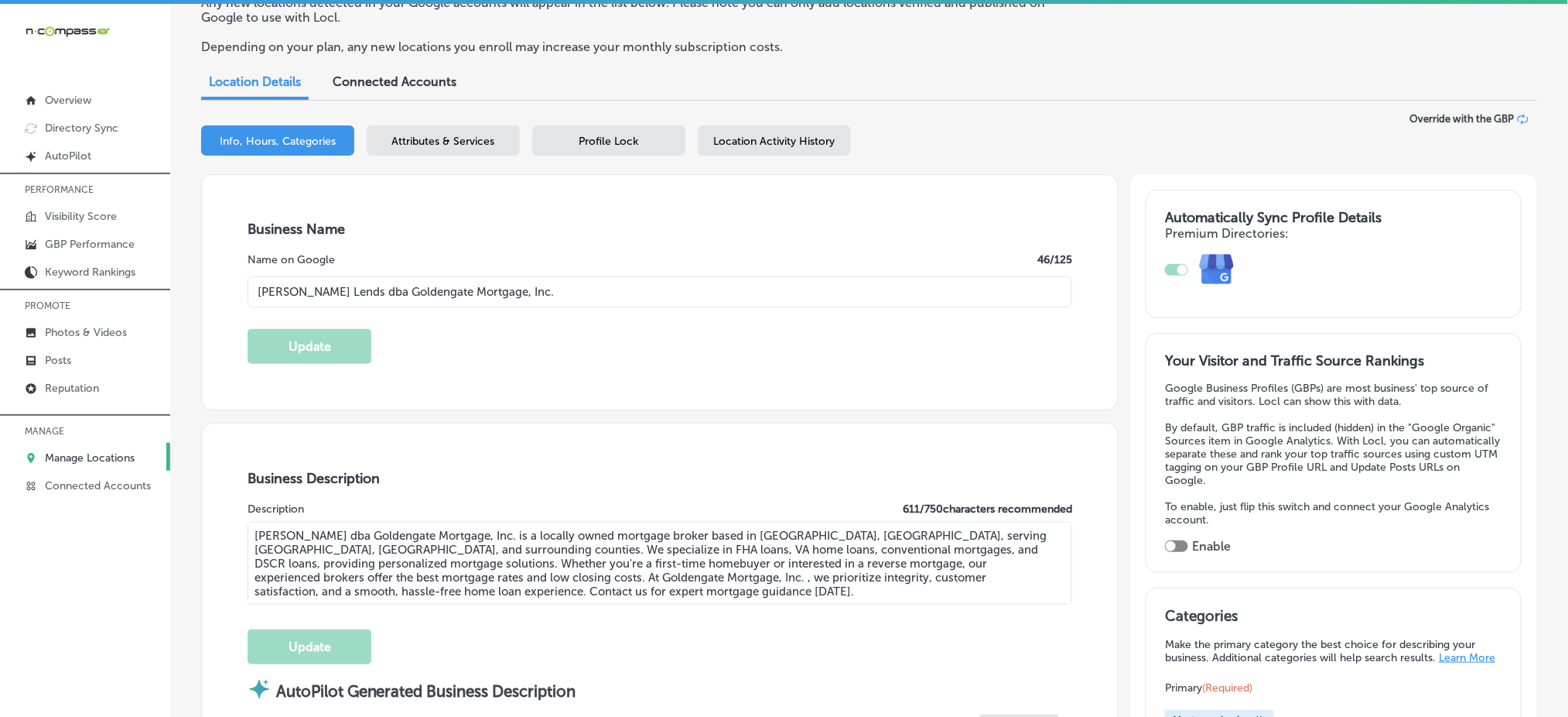
click at [1176, 540] on div at bounding box center [1176, 546] width 23 height 12
checkbox input "true"
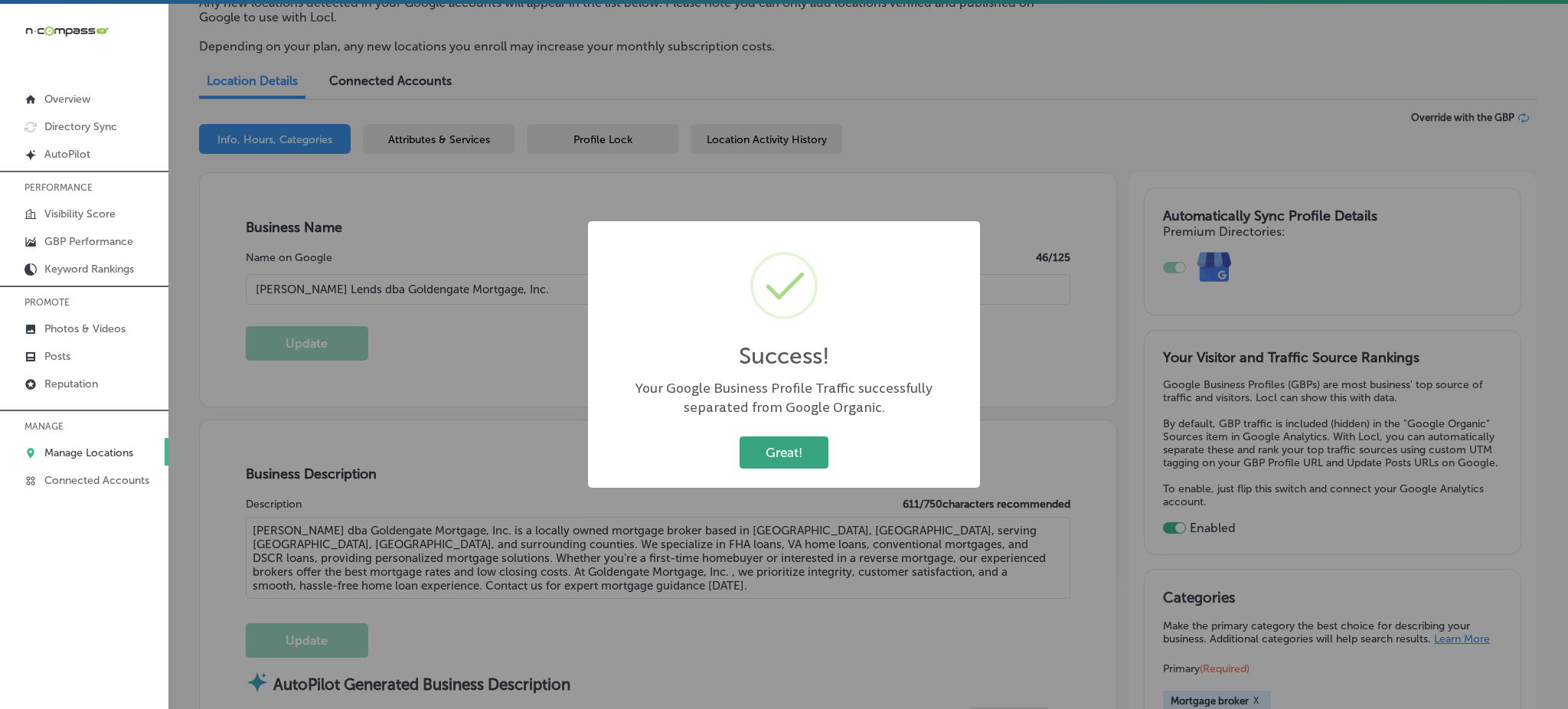
click at [792, 452] on button "Great!" at bounding box center [783, 452] width 89 height 32
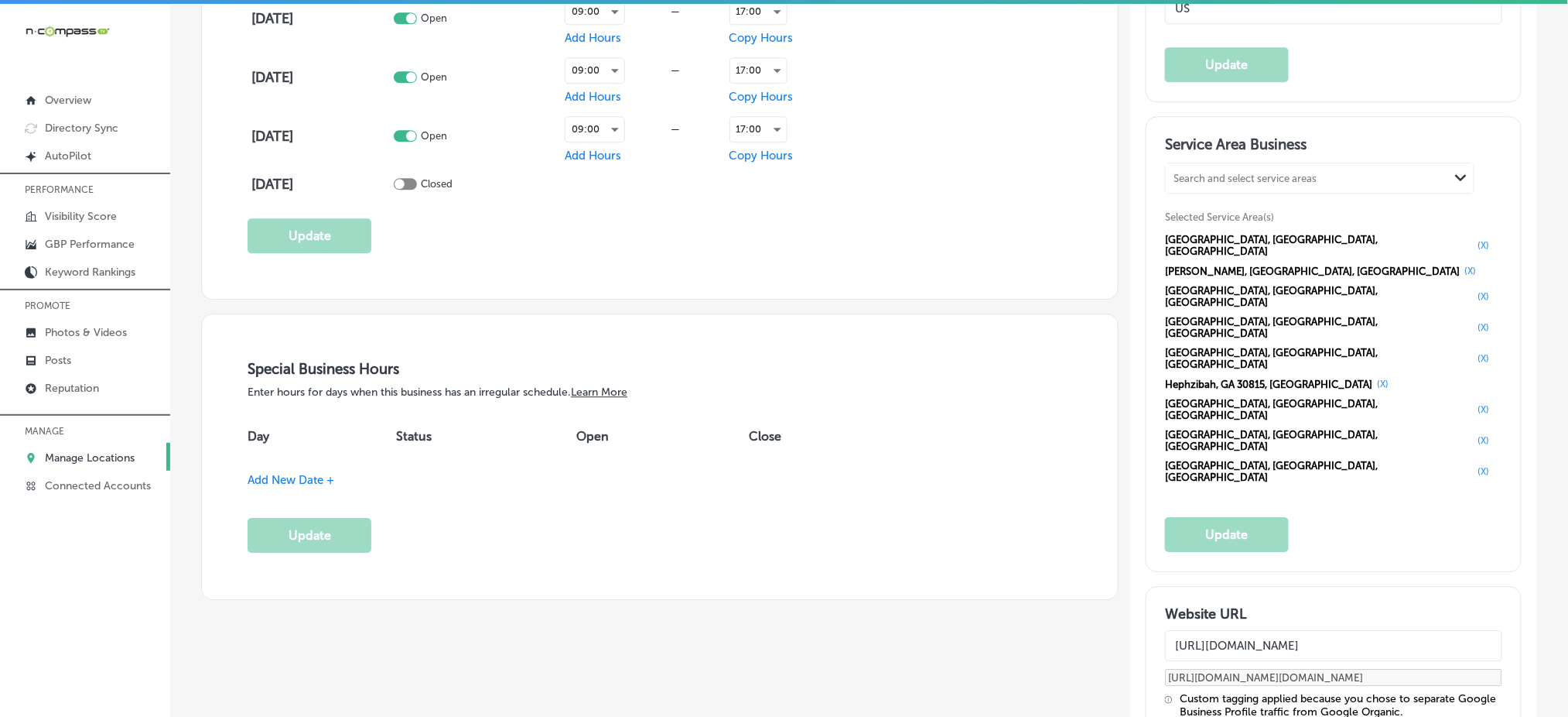
scroll to position [1444, 0]
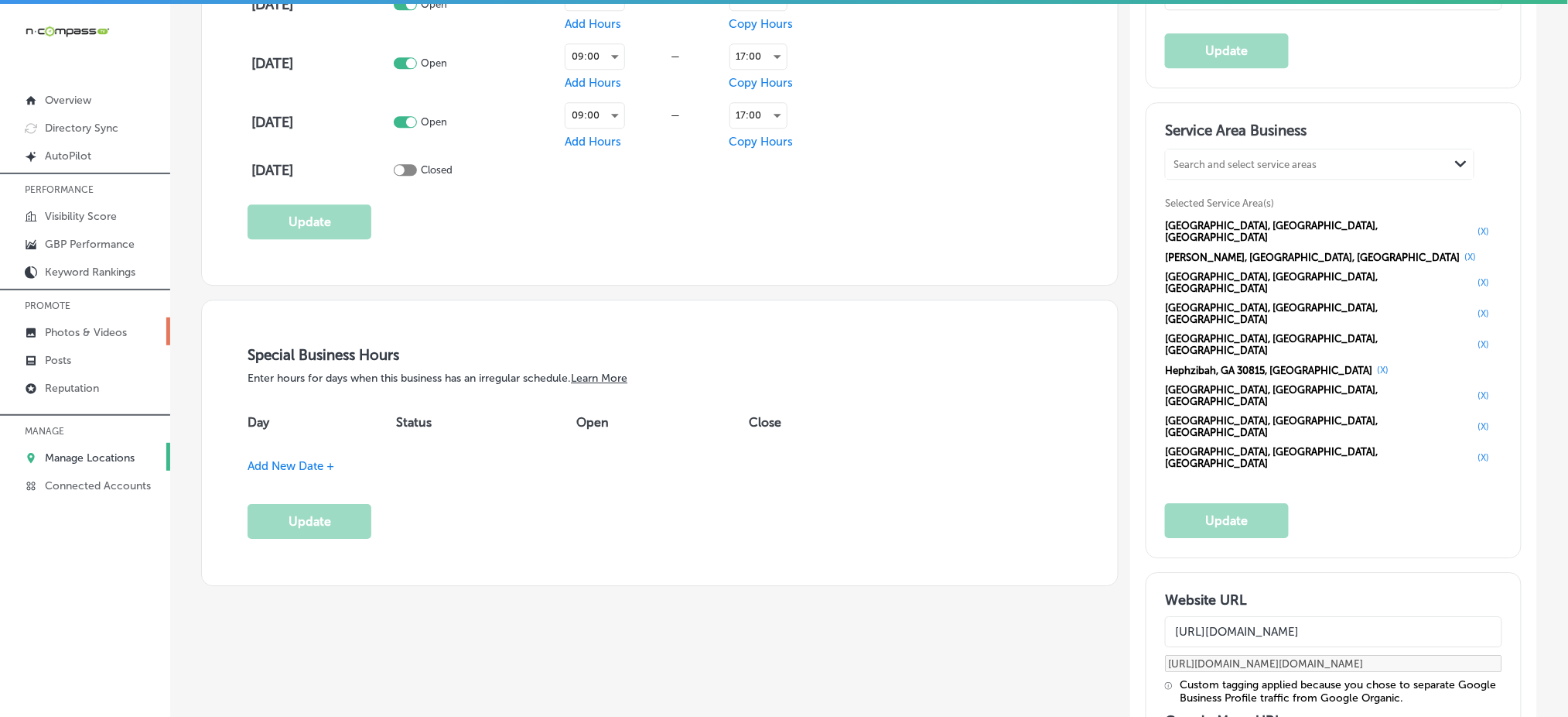
click at [134, 317] on link "Photos & Videos" at bounding box center [85, 331] width 170 height 28
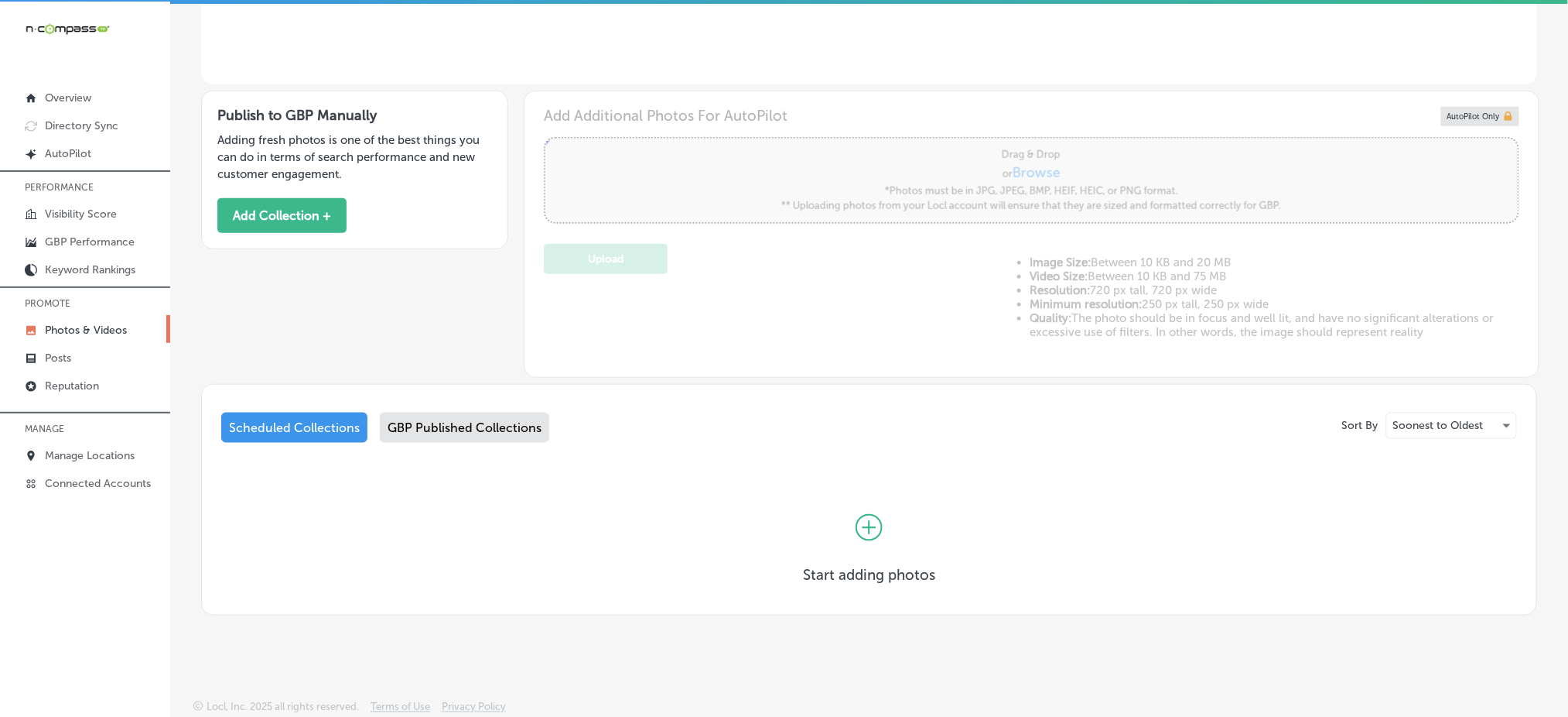
scroll to position [3, 0]
click at [459, 427] on div "GBP Published Collections" at bounding box center [465, 426] width 169 height 30
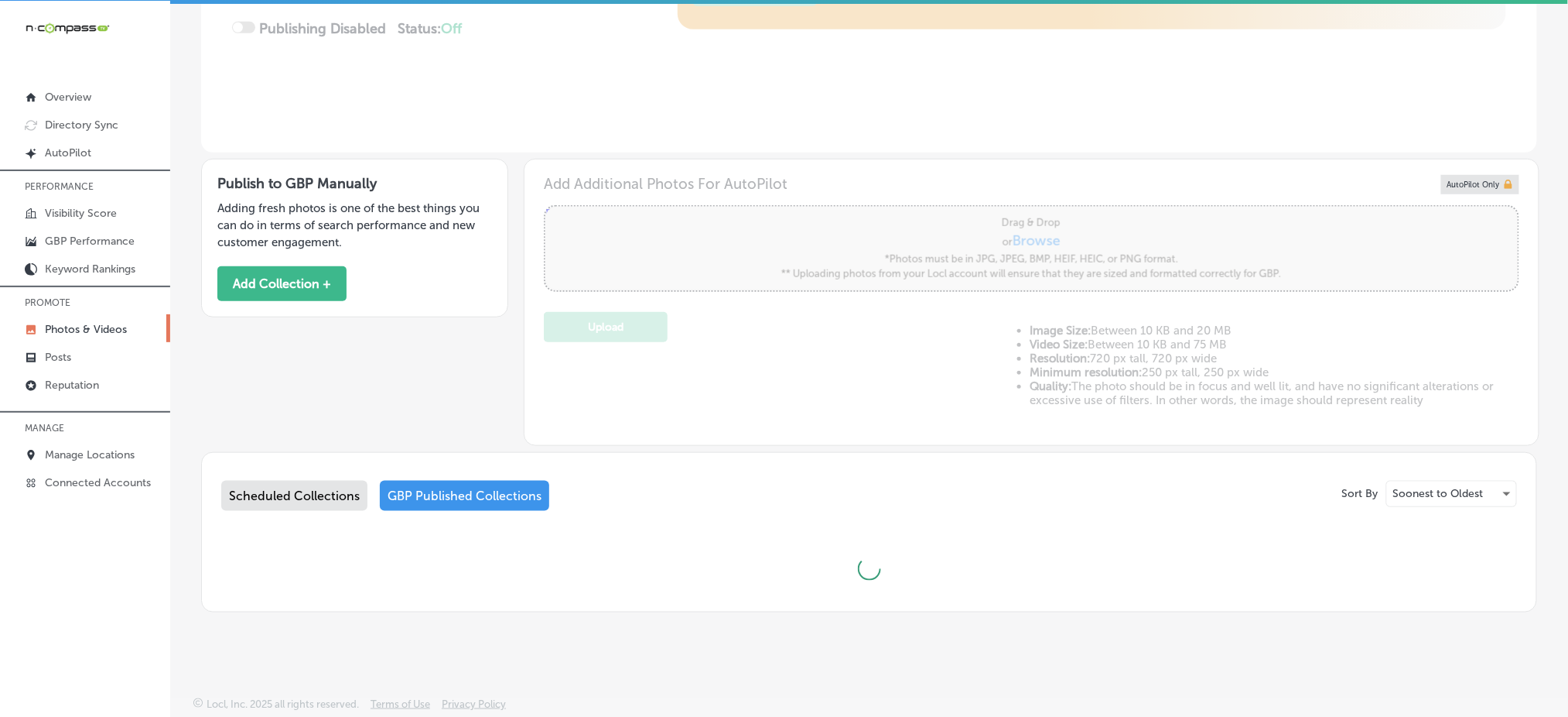
scroll to position [343, 0]
type input "5"
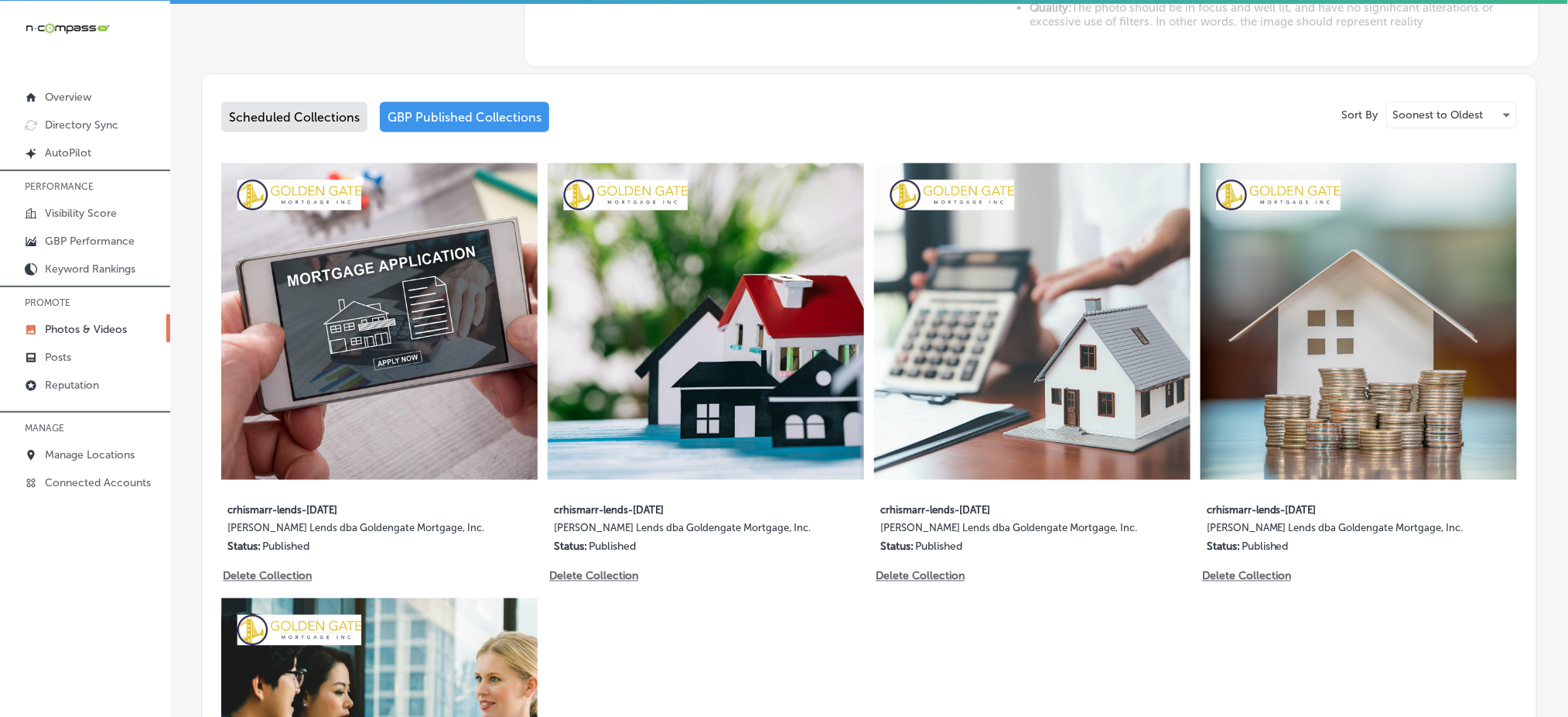
scroll to position [827, 0]
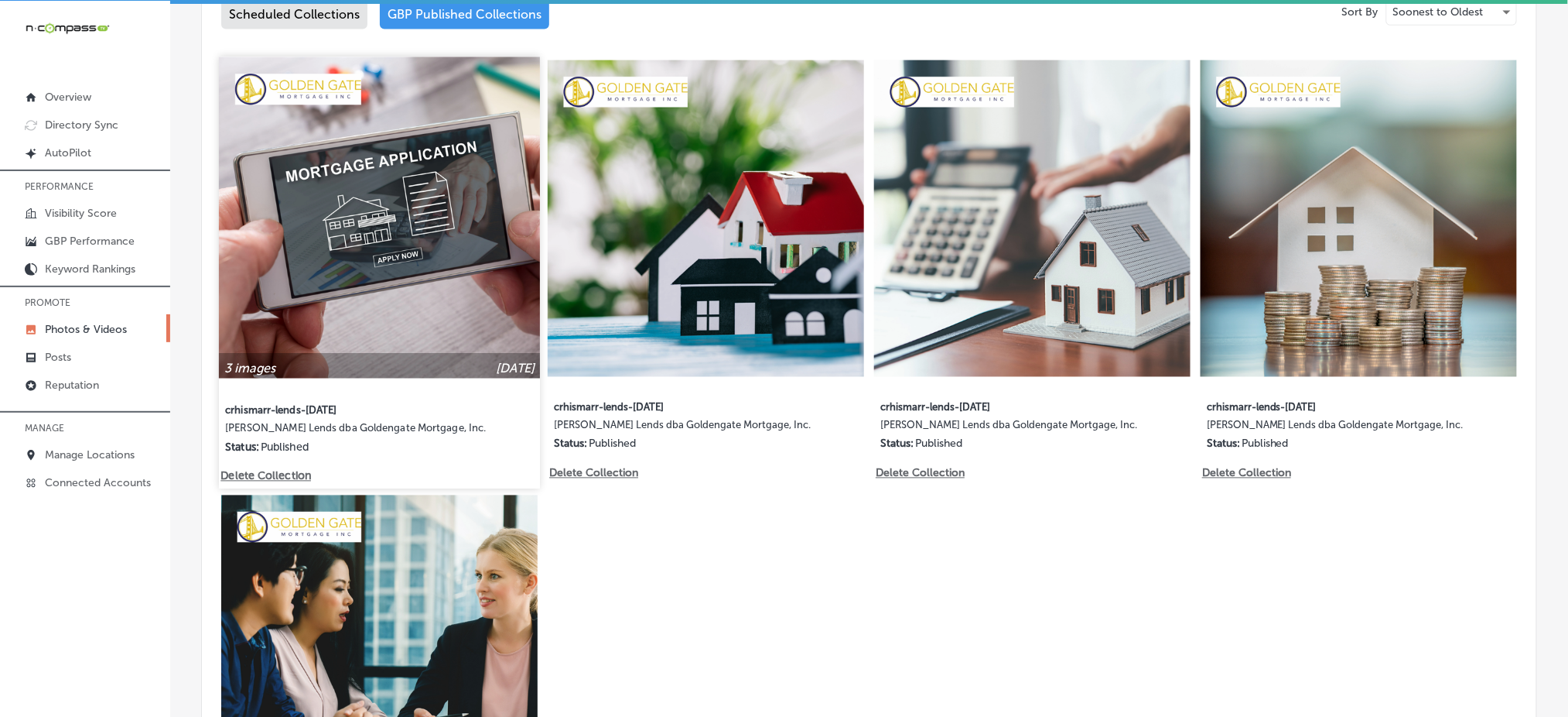
click at [392, 273] on img at bounding box center [379, 218] width 321 height 321
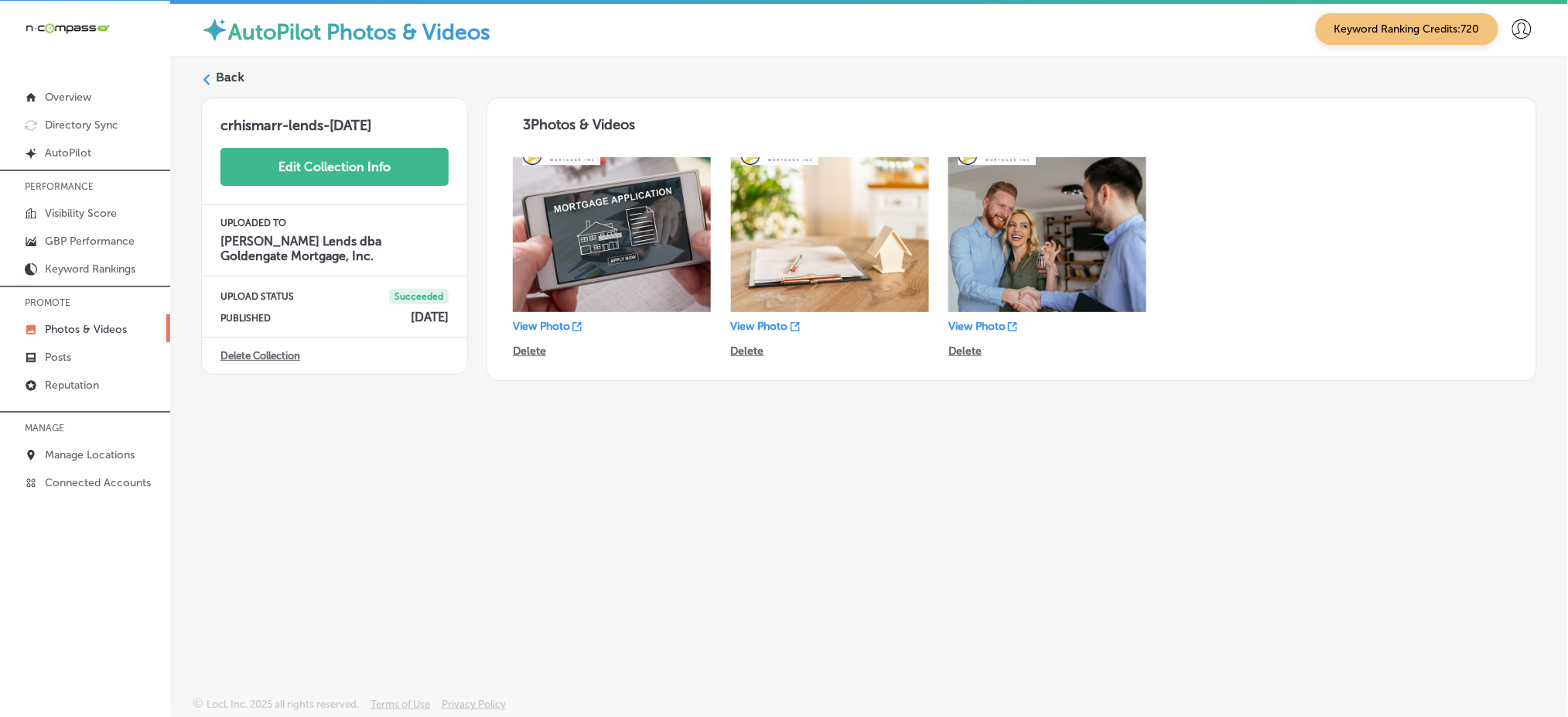
click at [299, 170] on button "Edit Collection Info" at bounding box center [334, 167] width 228 height 38
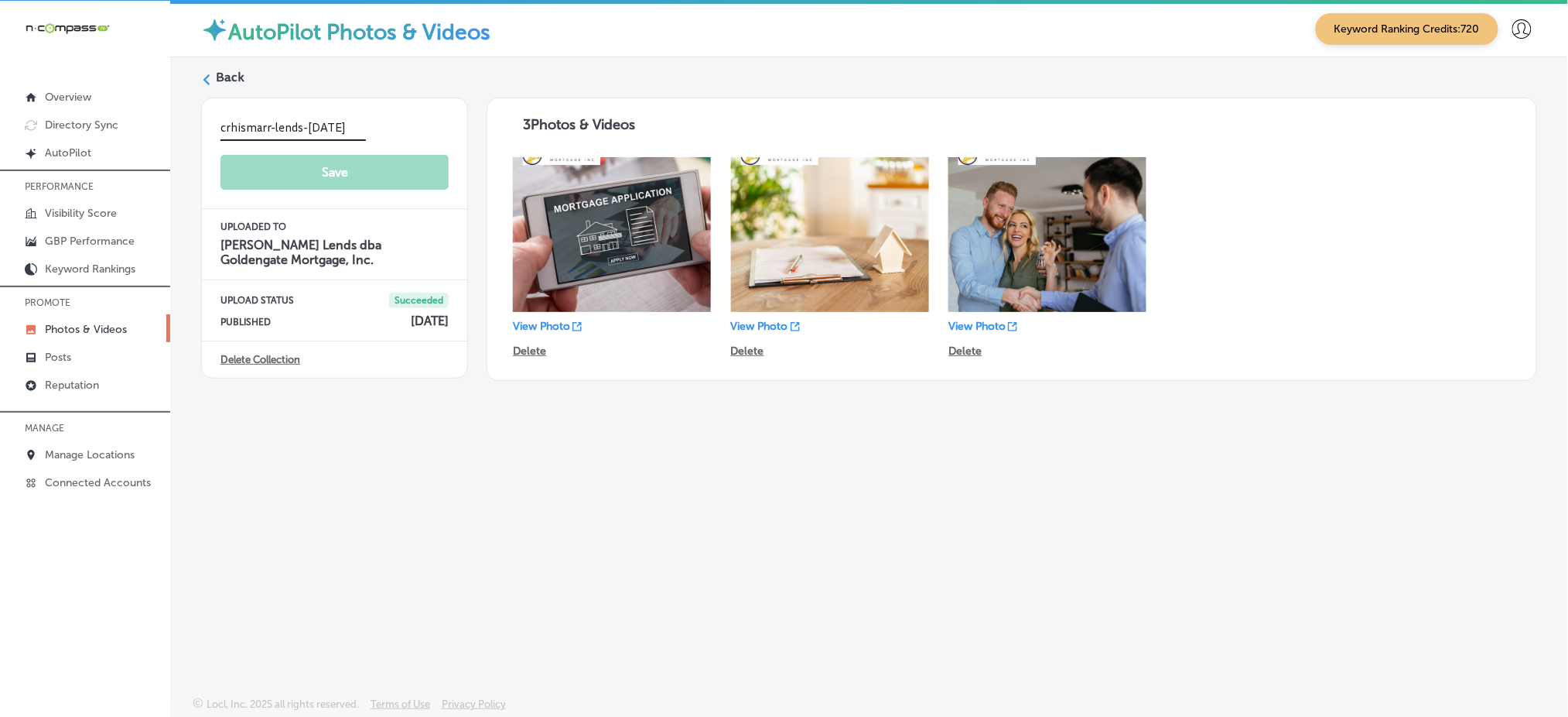
click at [236, 125] on input "crhismarr-lends-aug4" at bounding box center [293, 128] width 146 height 24
type input "chrismarr-lends-aug4"
click at [275, 186] on button "Save" at bounding box center [334, 174] width 228 height 38
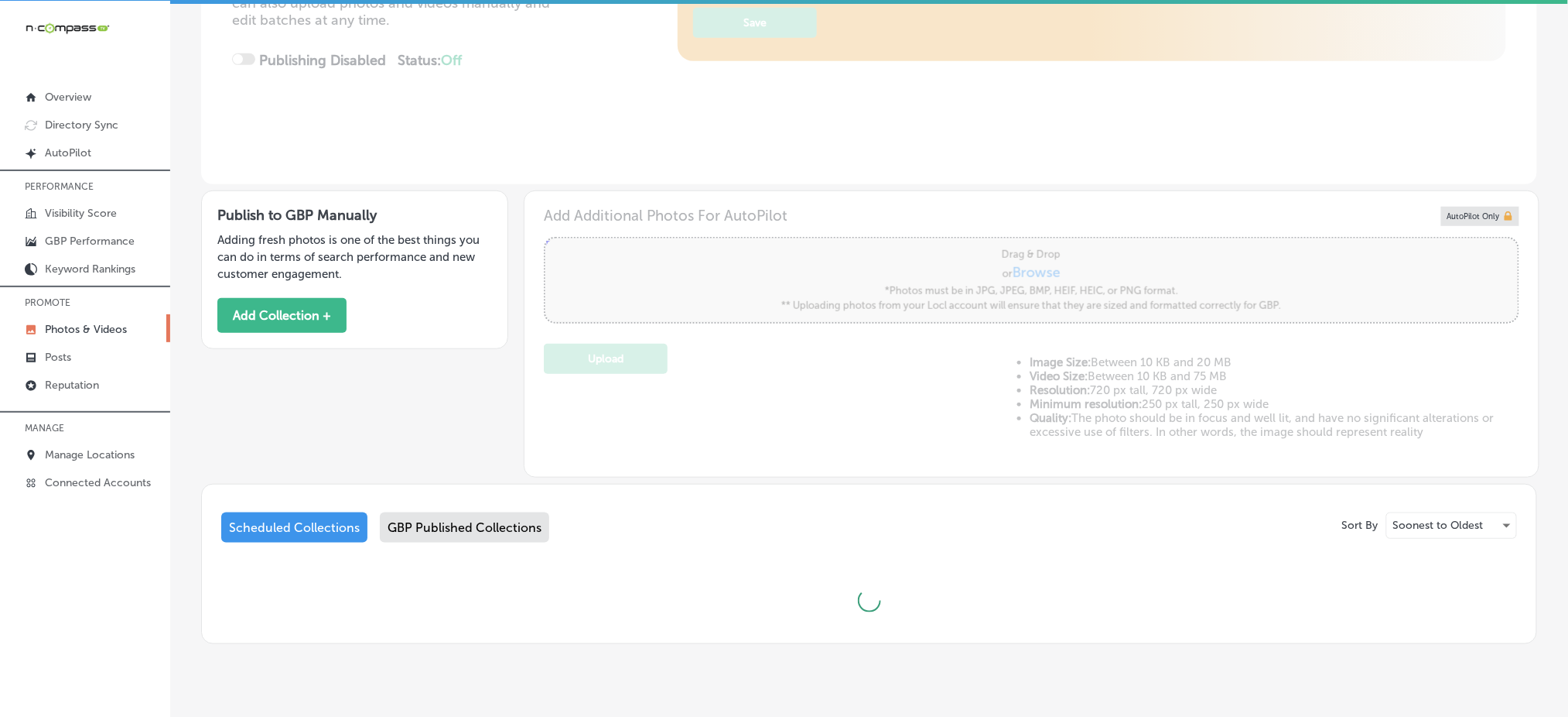
scroll to position [343, 0]
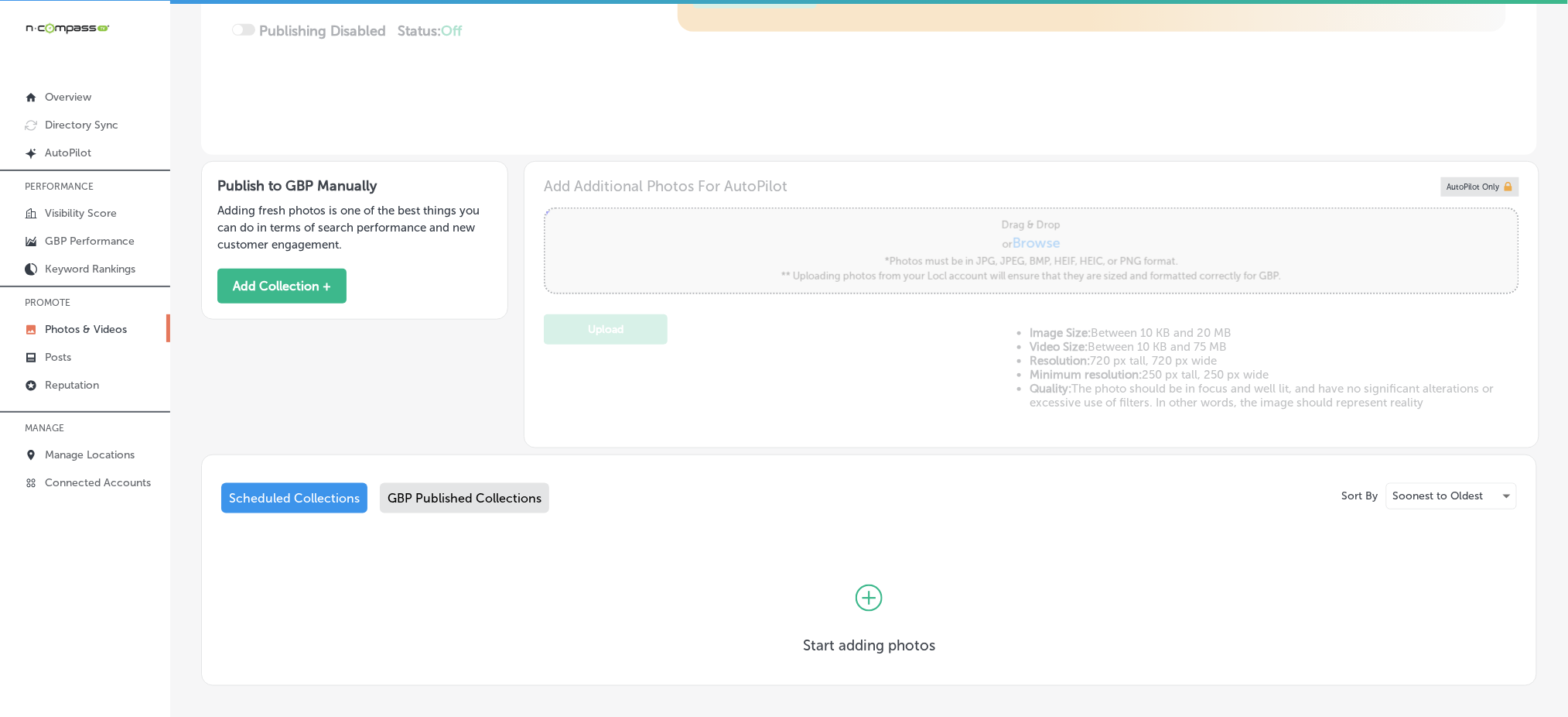
click at [480, 491] on div "GBP Published Collections" at bounding box center [465, 498] width 169 height 30
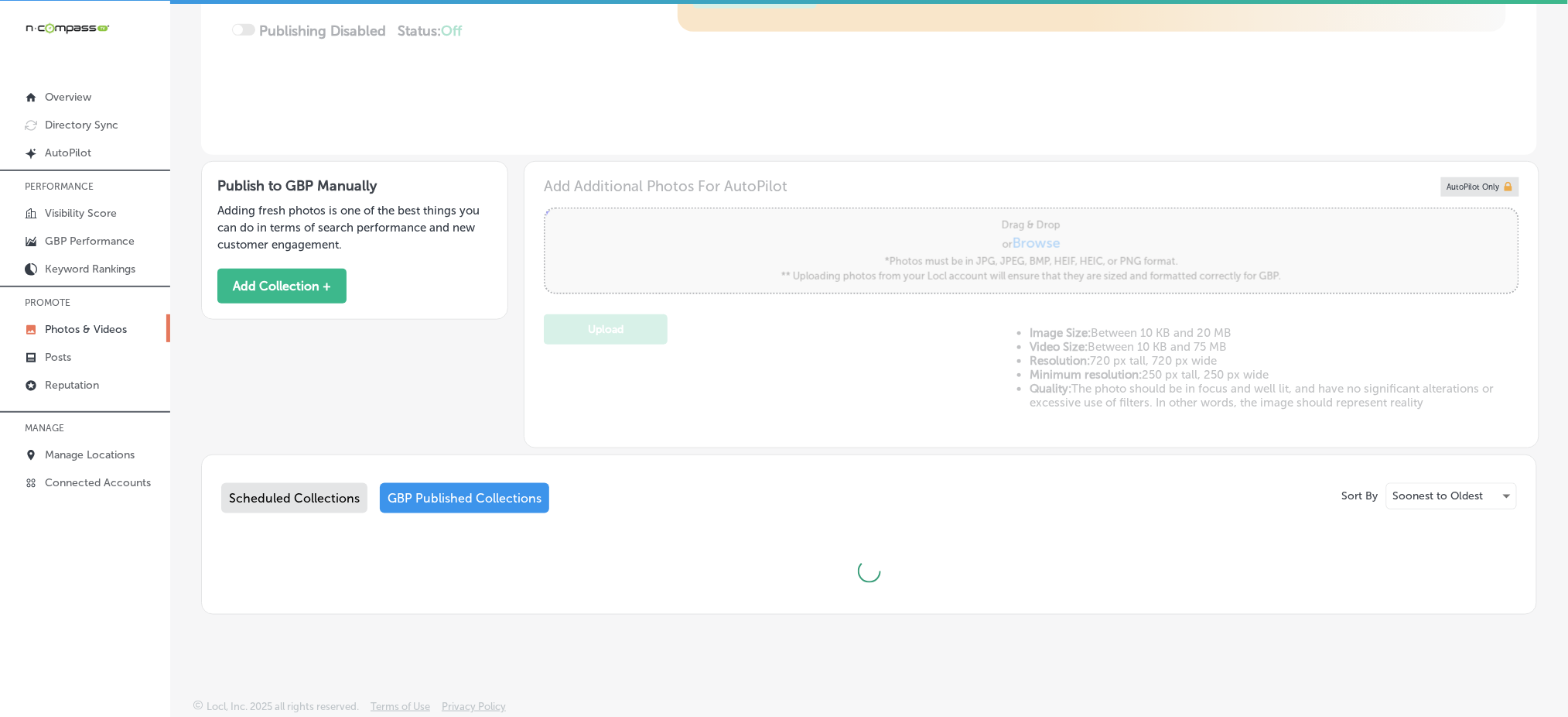
type input "5"
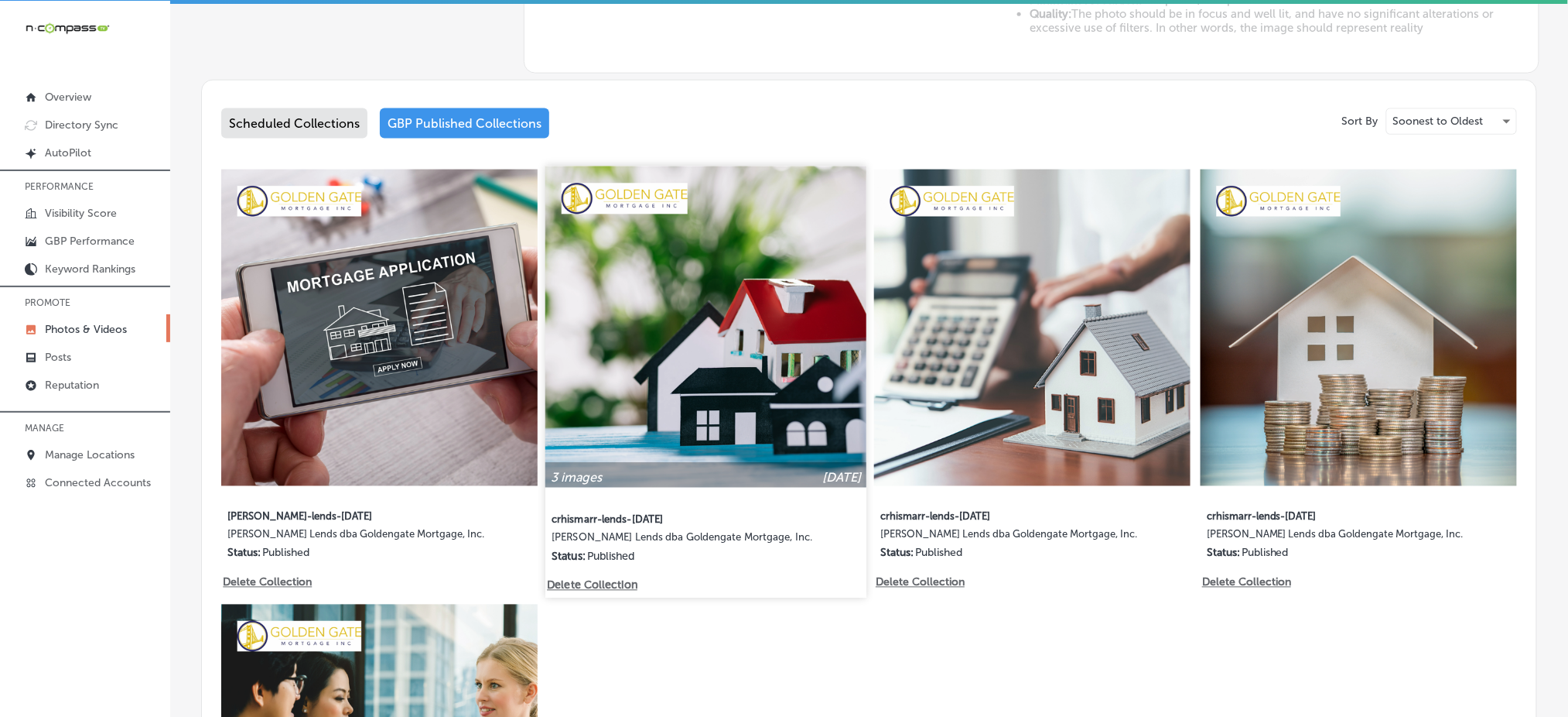
scroll to position [860, 0]
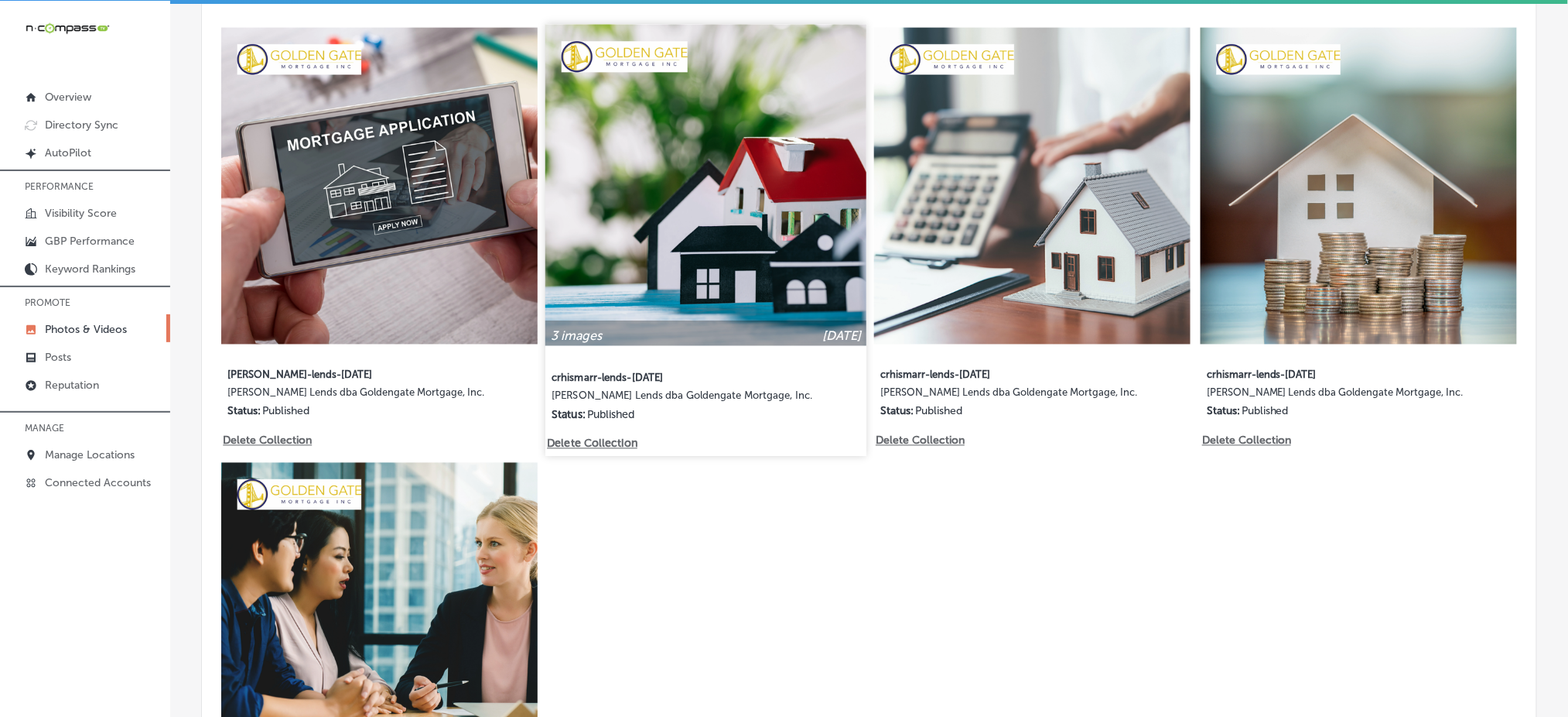
click at [762, 299] on img at bounding box center [706, 185] width 321 height 321
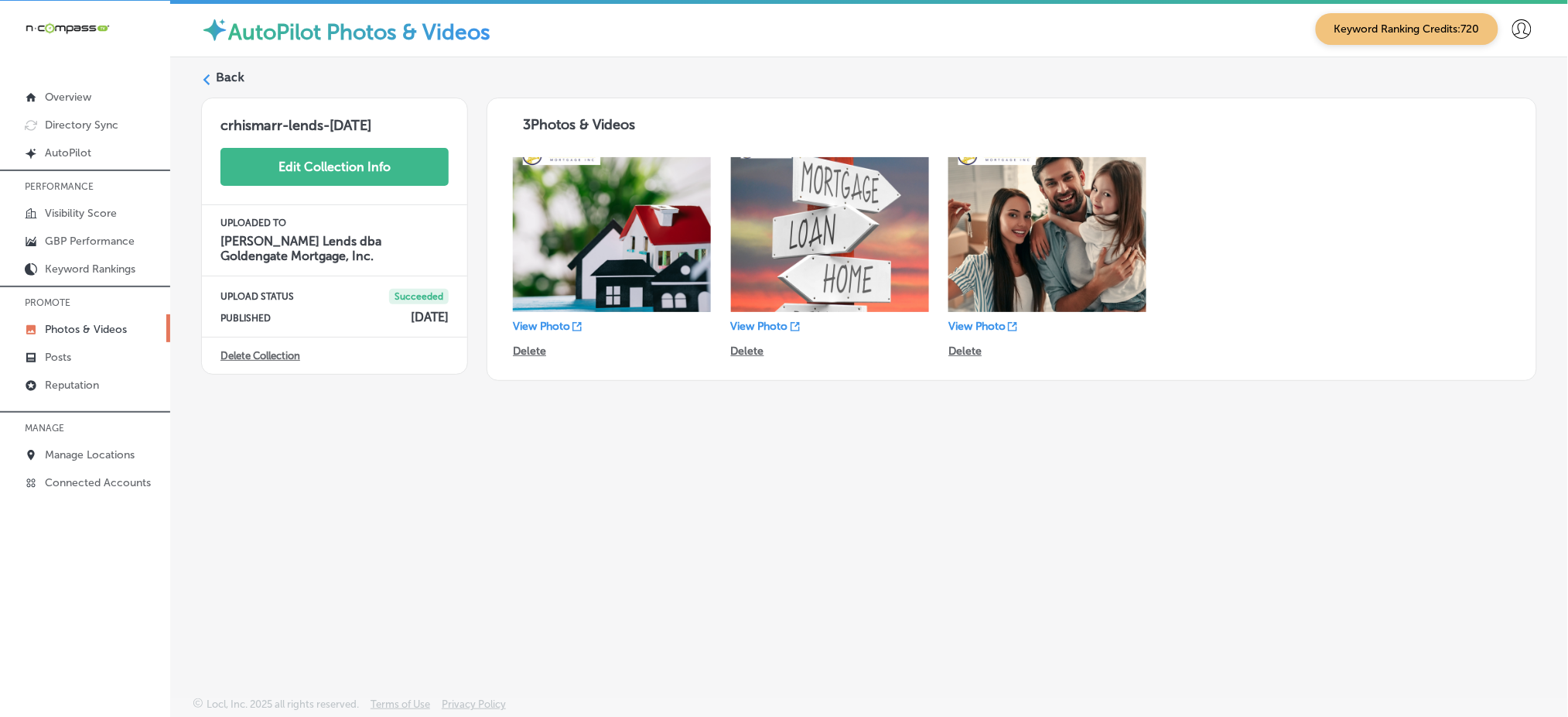
click at [348, 174] on button "Edit Collection Info" at bounding box center [334, 167] width 228 height 38
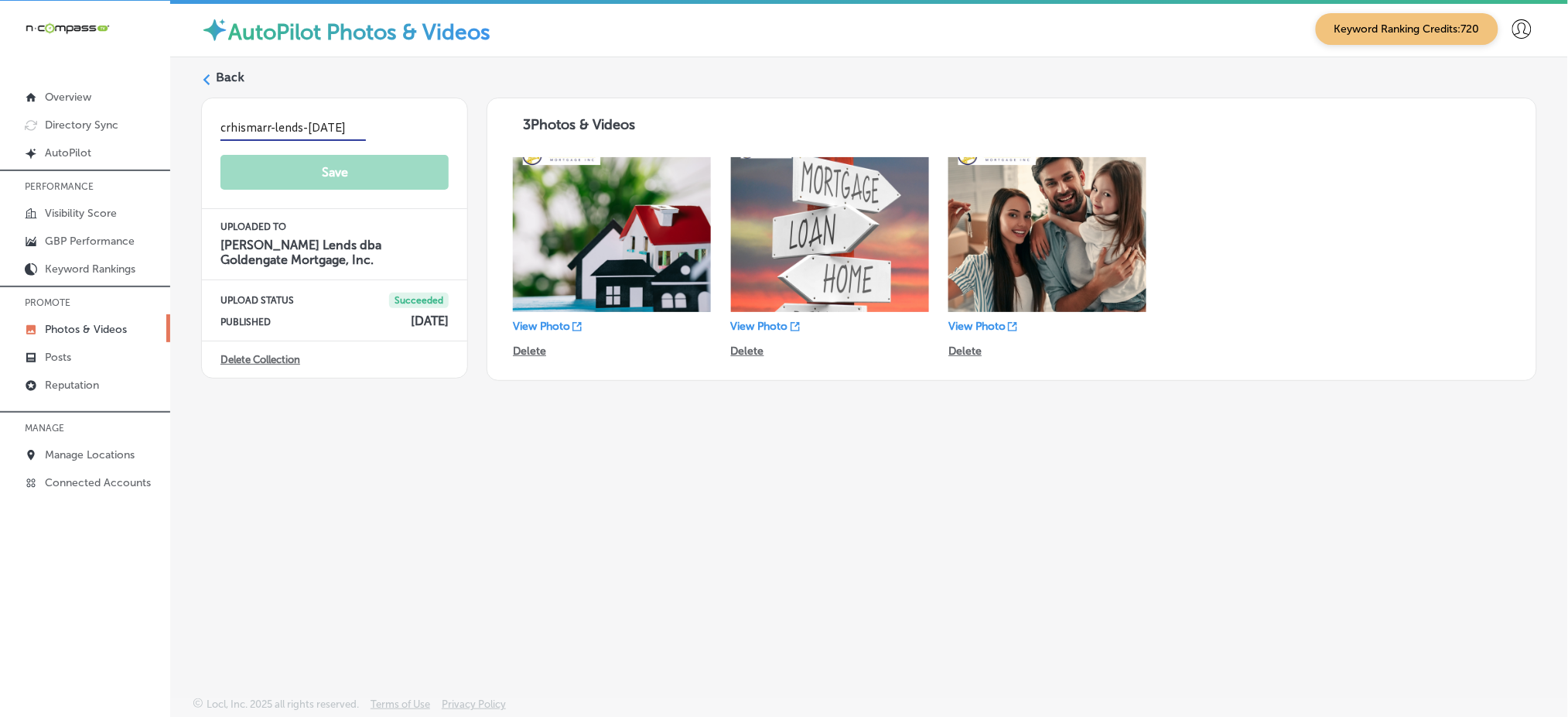
click at [238, 133] on input "crhismarr-lends-aug3" at bounding box center [293, 128] width 146 height 24
type input "chrismarr-lends-aug3"
click at [255, 177] on button "Save" at bounding box center [334, 174] width 228 height 38
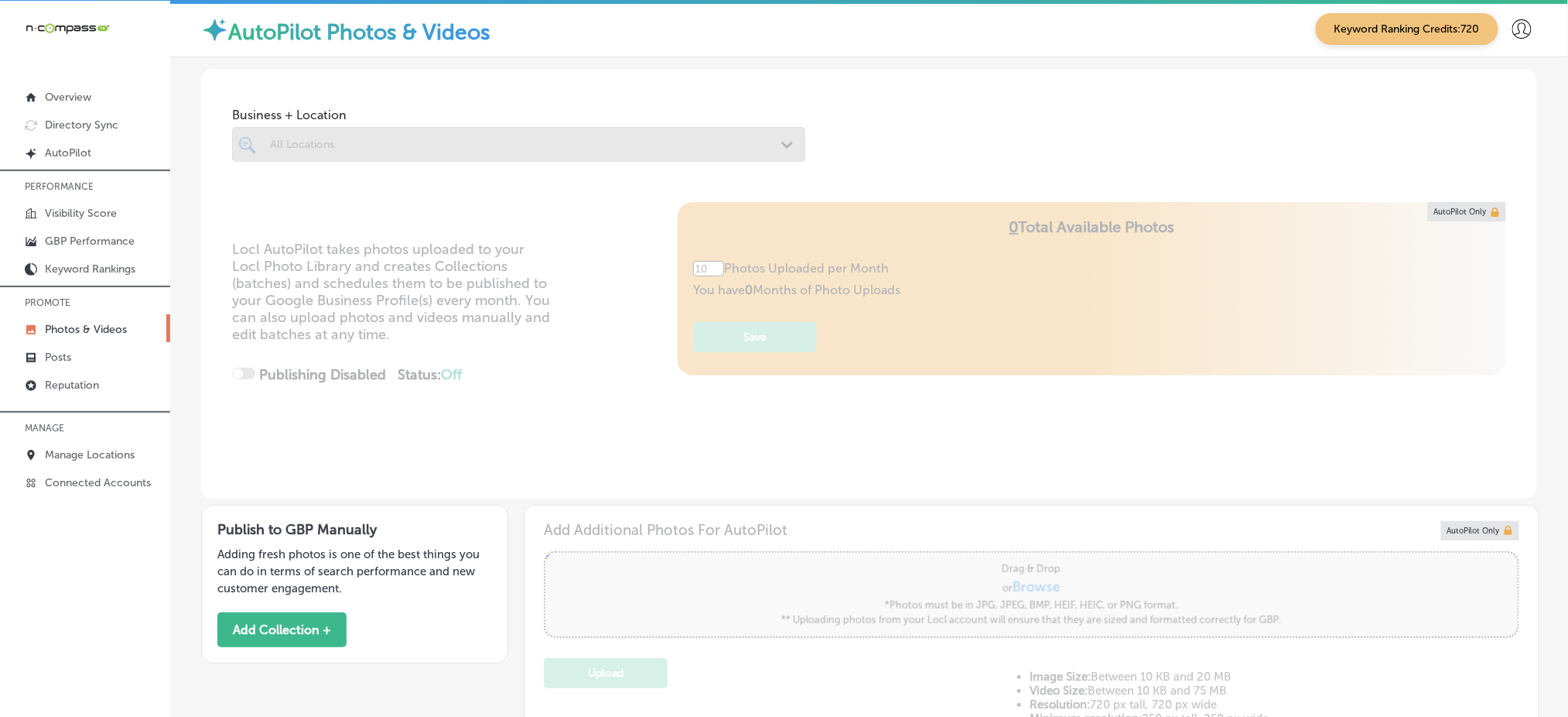
type input "5"
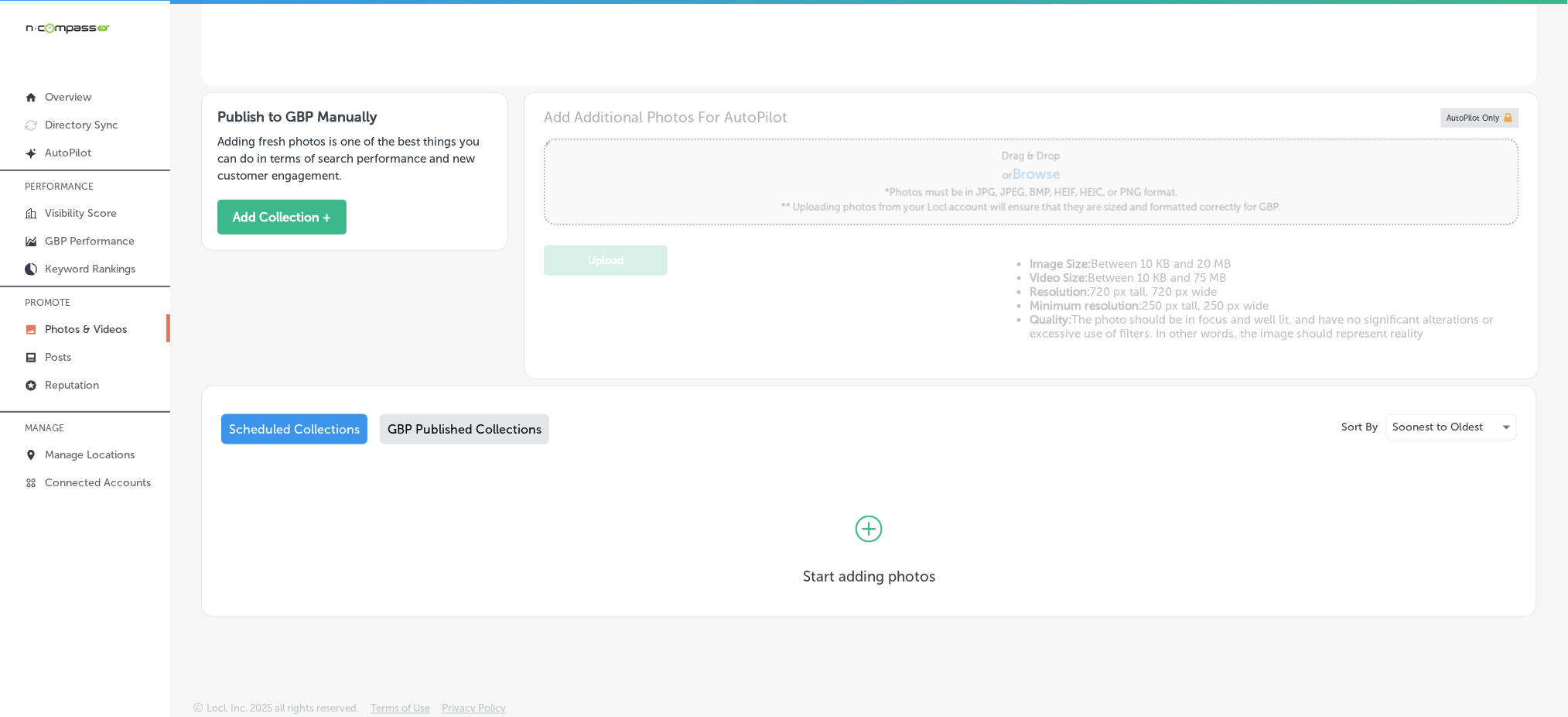
click at [489, 434] on div "GBP Published Collections" at bounding box center [465, 429] width 169 height 30
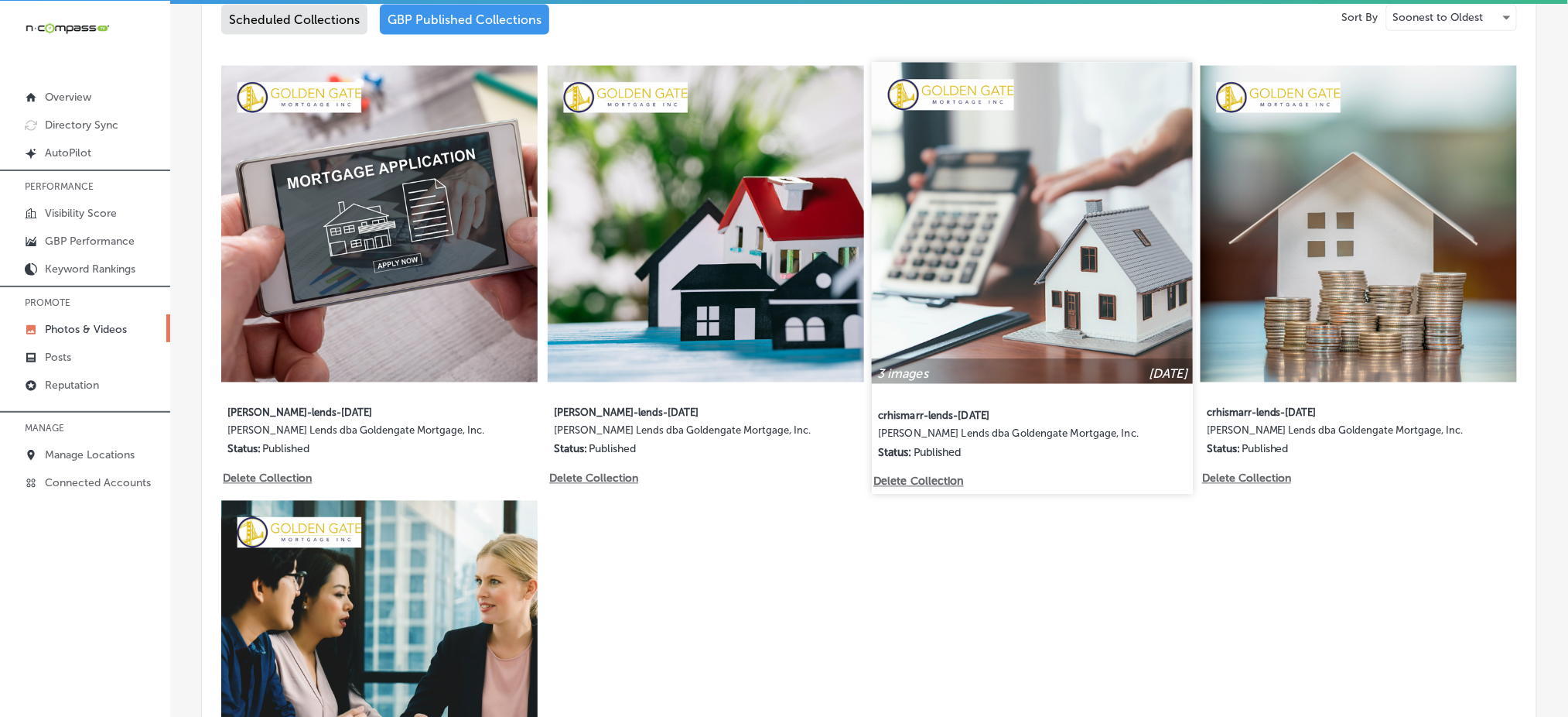
scroll to position [825, 0]
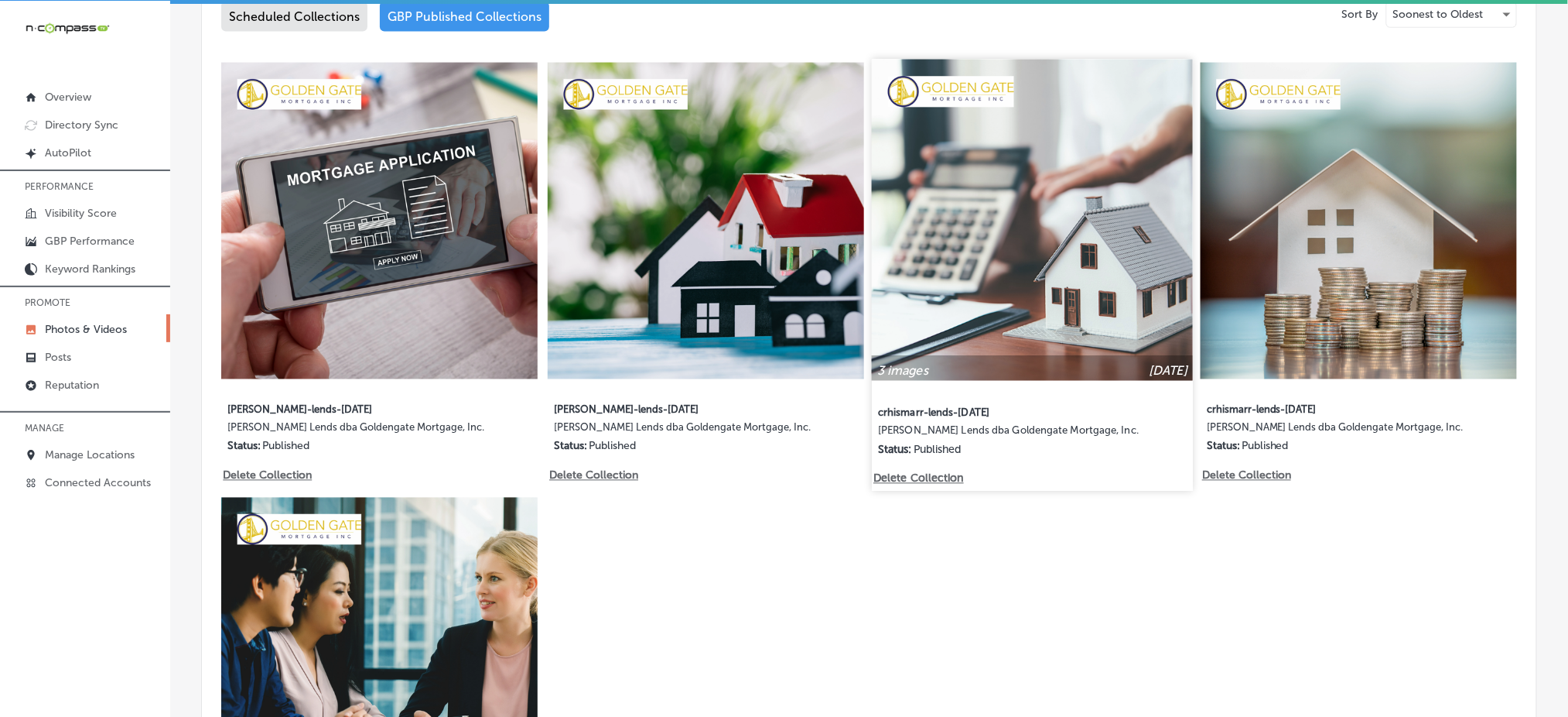
click at [1018, 239] on img at bounding box center [1032, 220] width 321 height 321
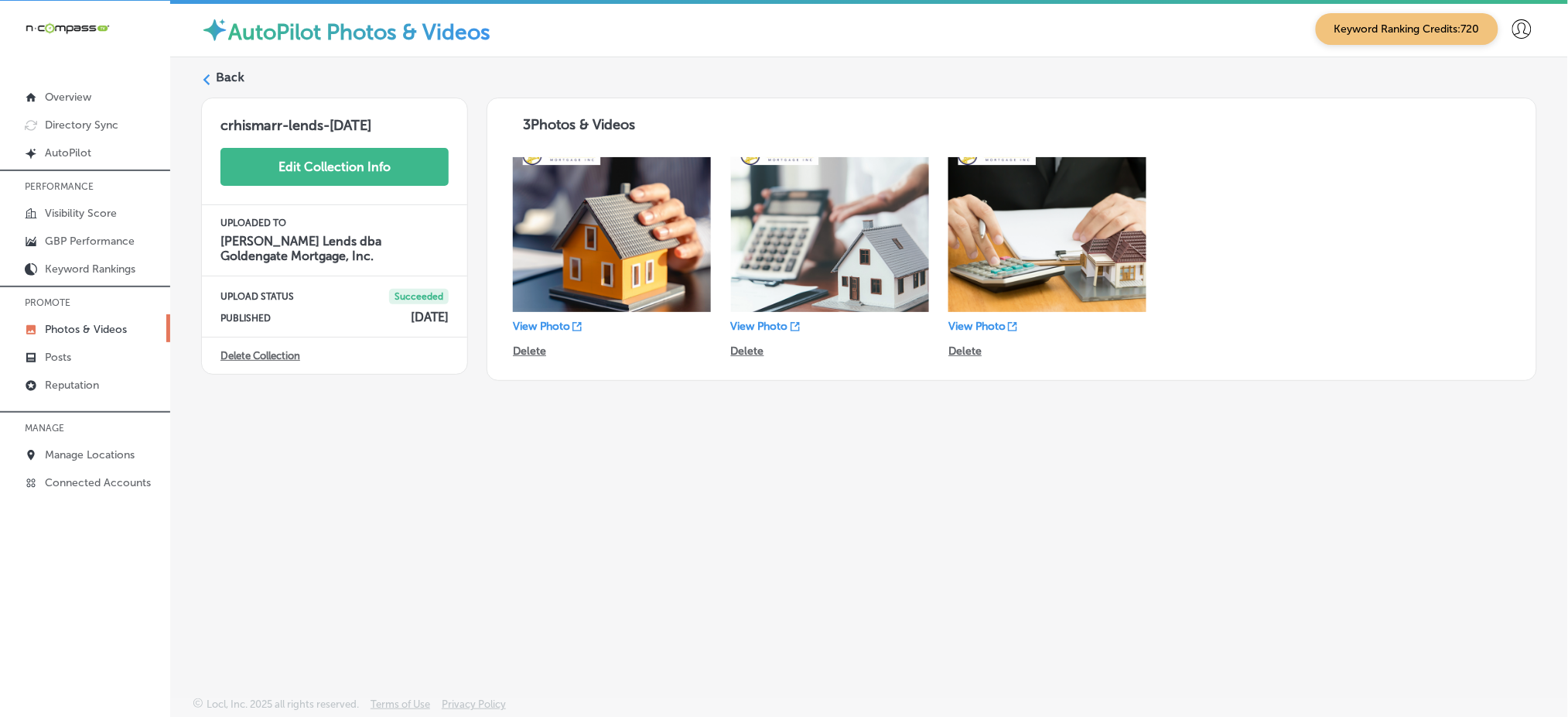
click at [265, 158] on button "Edit Collection Info" at bounding box center [334, 167] width 228 height 38
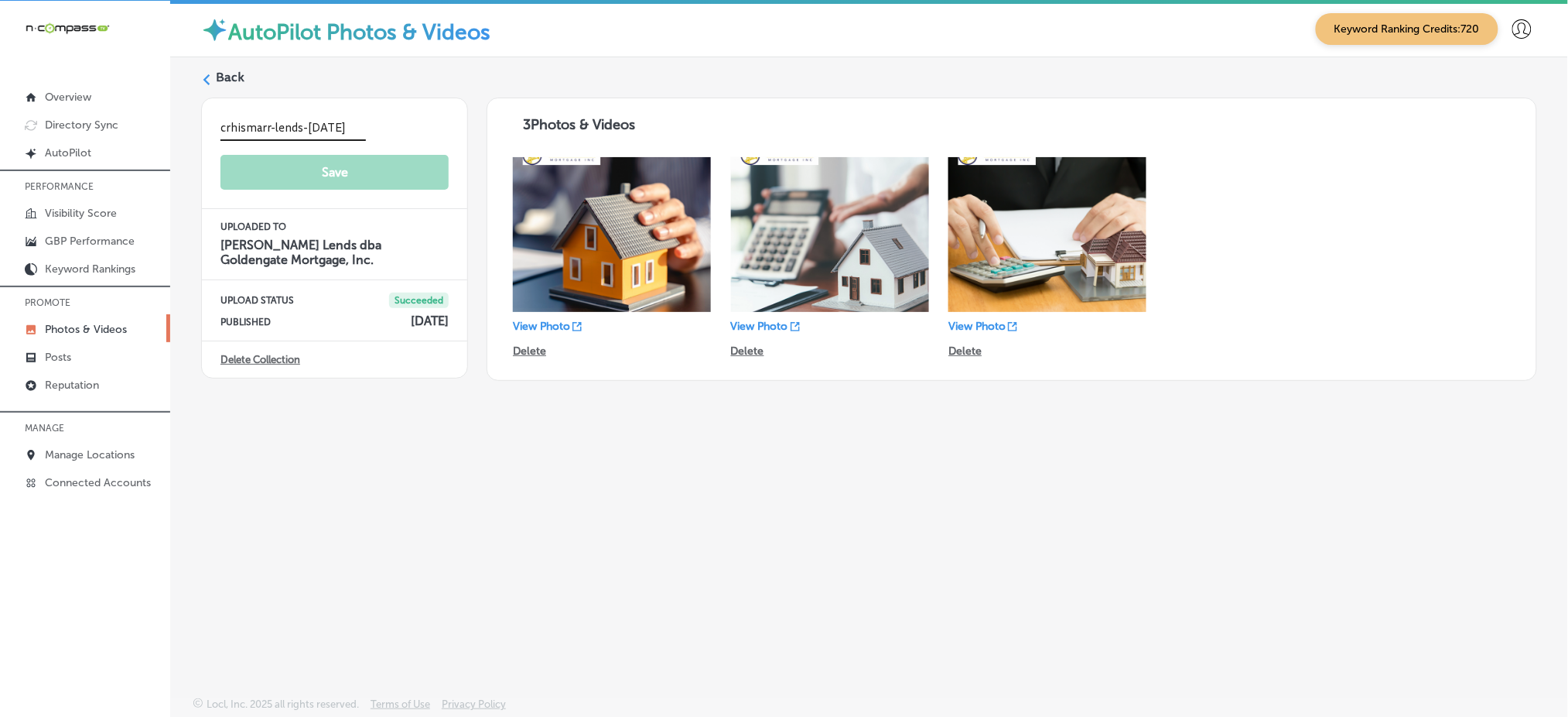
click at [238, 121] on input "crhismarr-lends-aug2" at bounding box center [293, 128] width 146 height 24
type input "chrismarr-lends-aug2"
click at [231, 167] on button "Save" at bounding box center [334, 174] width 228 height 38
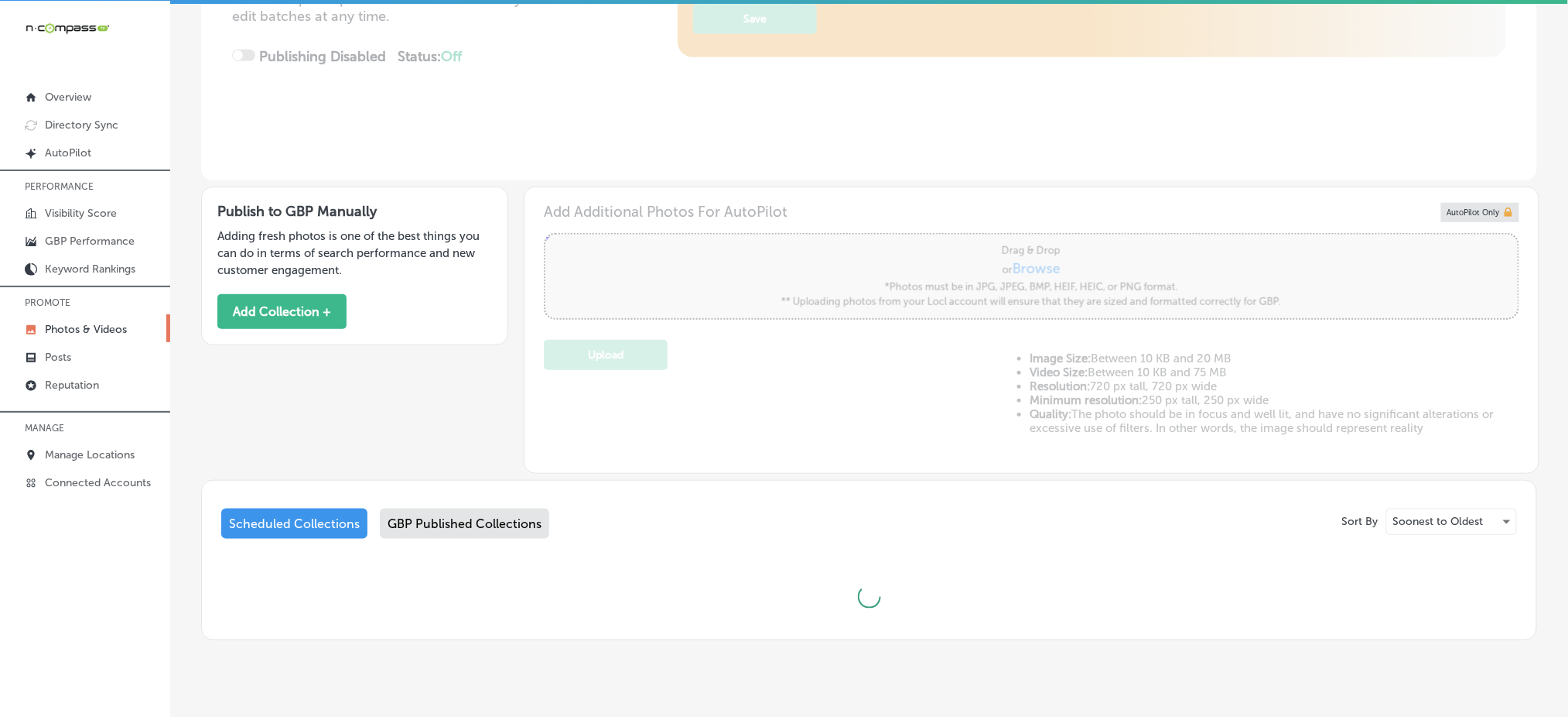
scroll to position [343, 0]
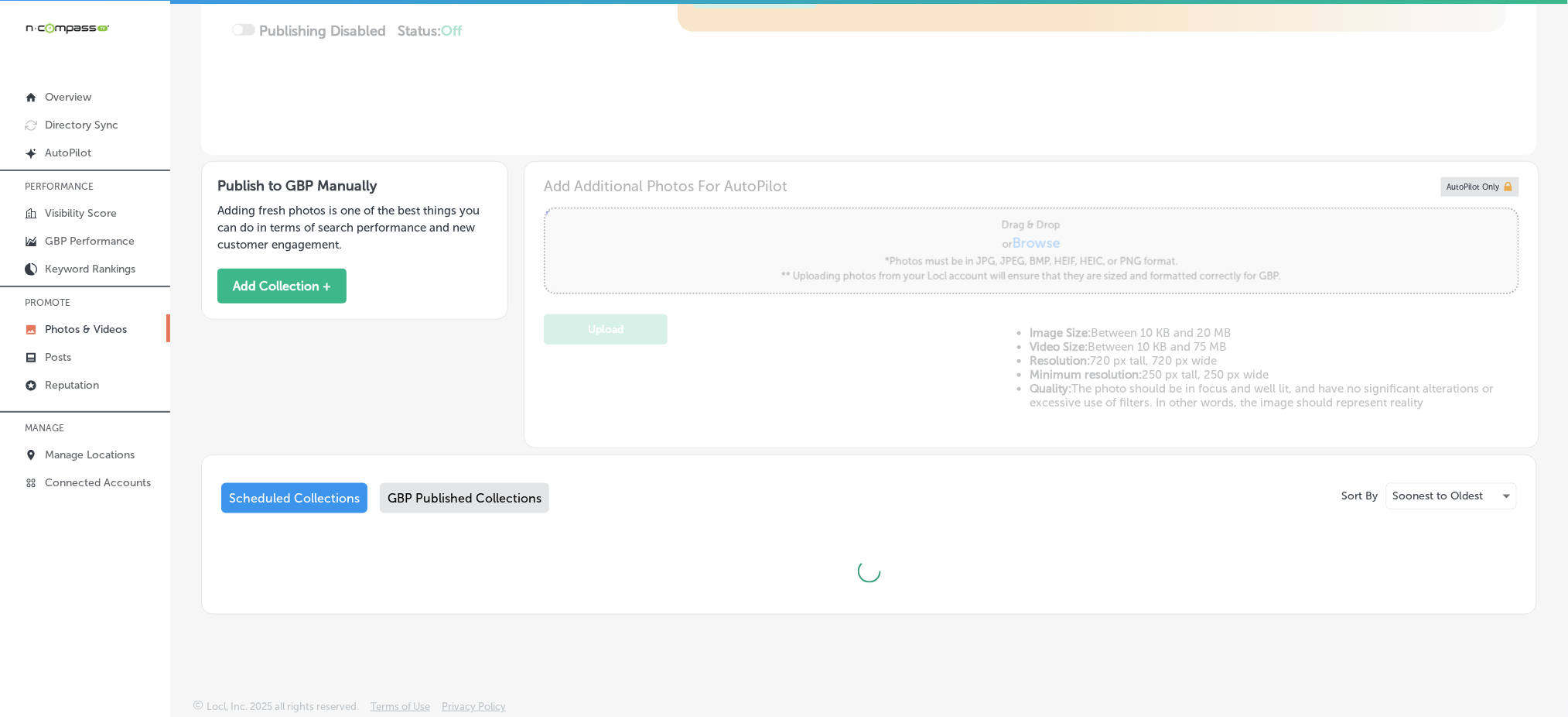
type input "5"
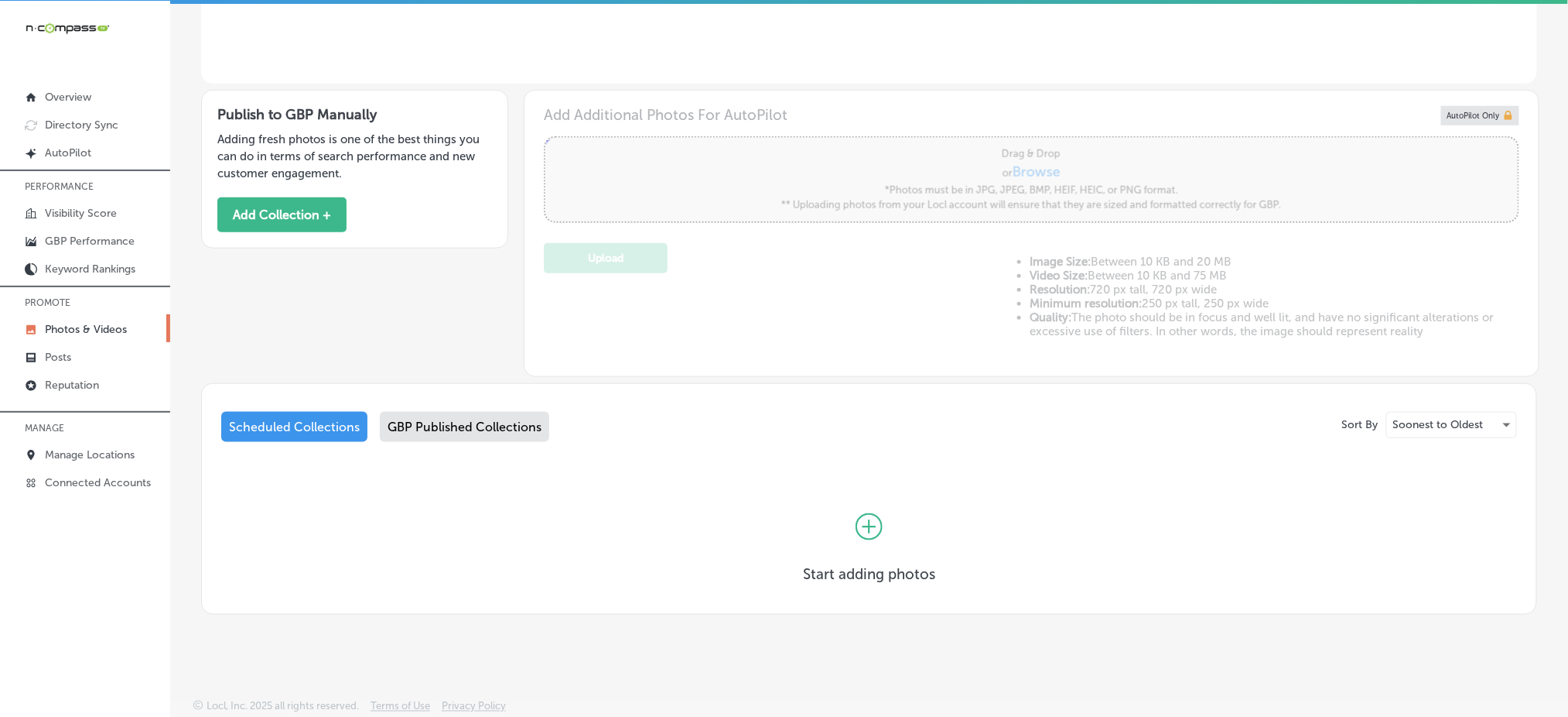
click at [531, 416] on div "GBP Published Collections" at bounding box center [465, 426] width 169 height 30
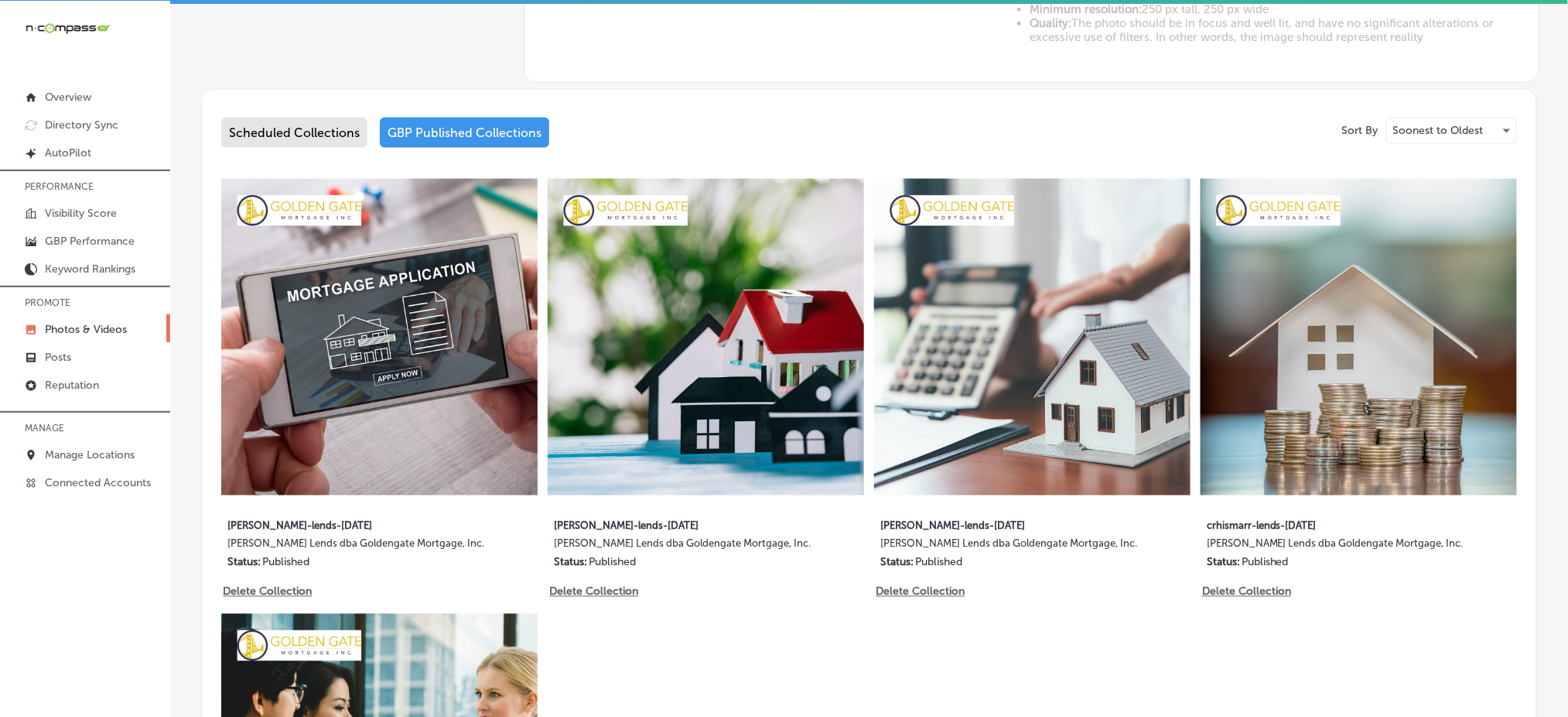
scroll to position [724, 0]
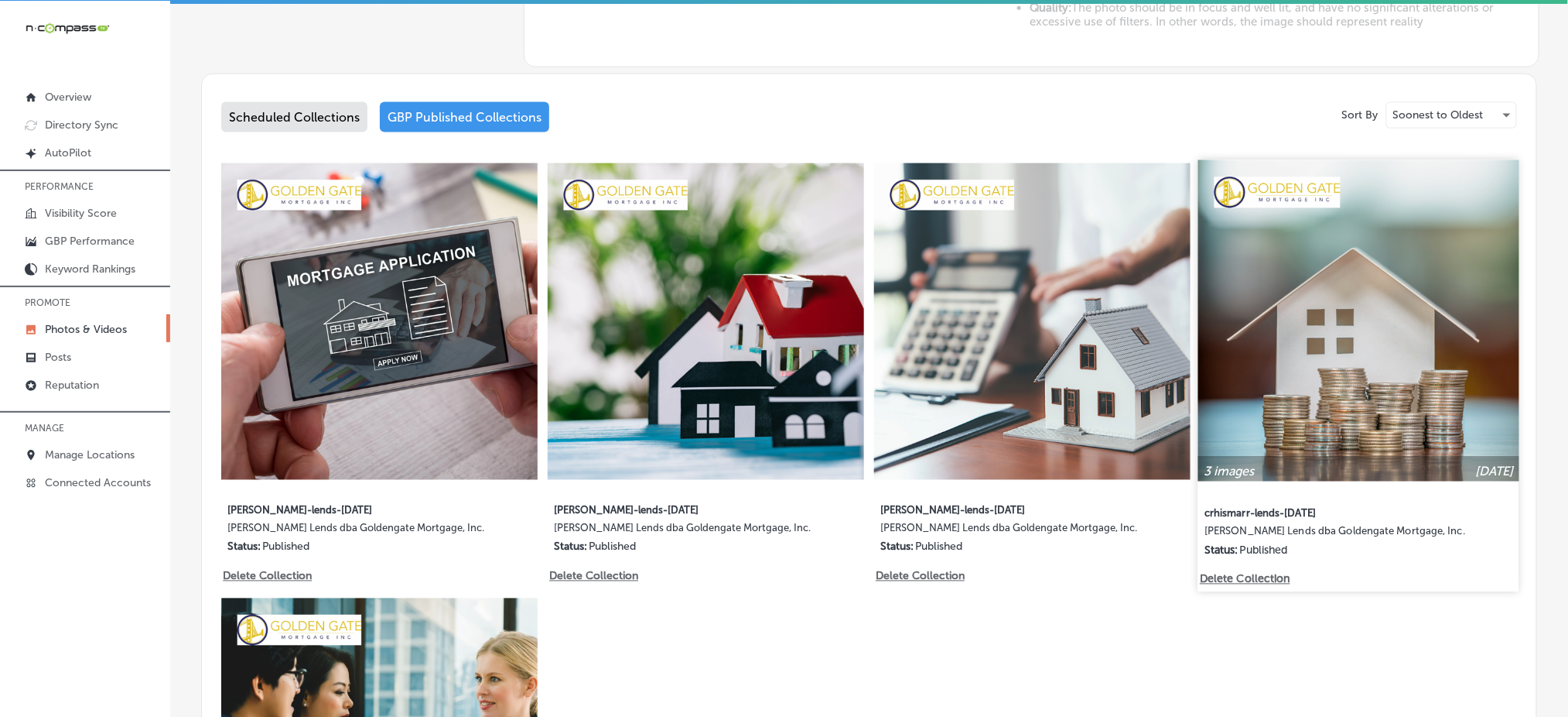
click at [1320, 415] on img at bounding box center [1358, 321] width 321 height 321
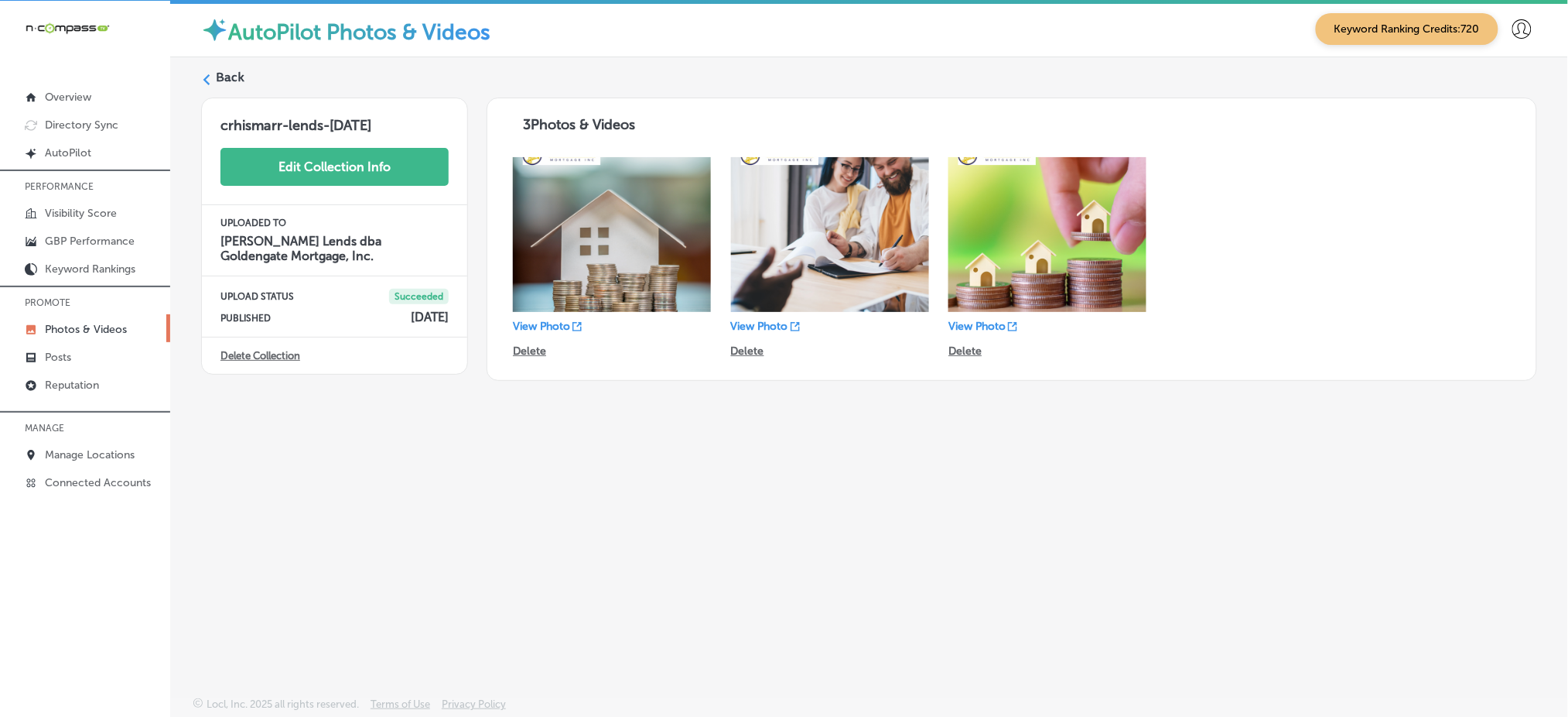
click at [276, 161] on button "Edit Collection Info" at bounding box center [334, 167] width 228 height 38
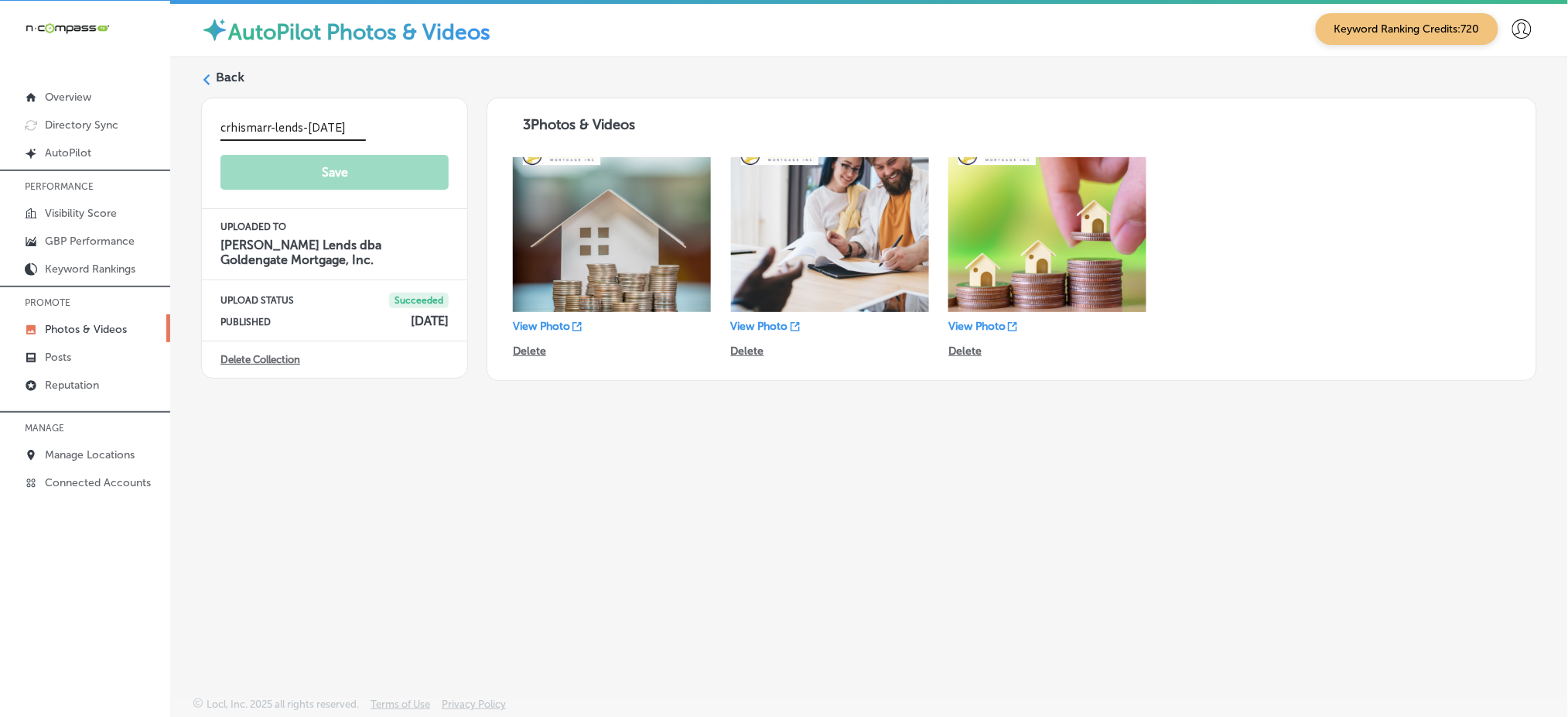
click at [231, 121] on input "crhismarr-lends-aug1" at bounding box center [293, 128] width 146 height 24
type input "chrismarr-lends-aug1"
click at [239, 166] on button "Save" at bounding box center [334, 174] width 228 height 38
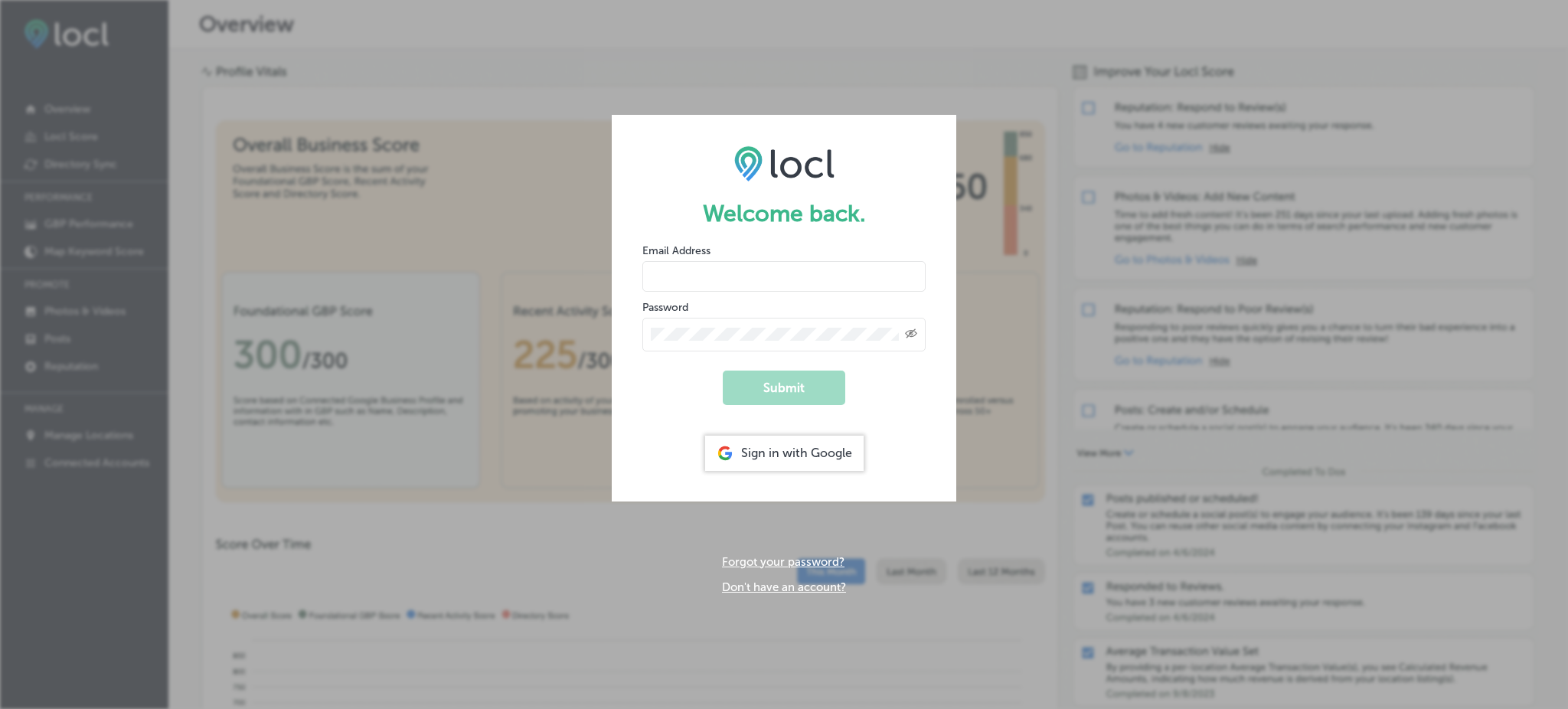
type input "Rabosa"
click at [803, 453] on div "Sign in with Google" at bounding box center [784, 453] width 159 height 35
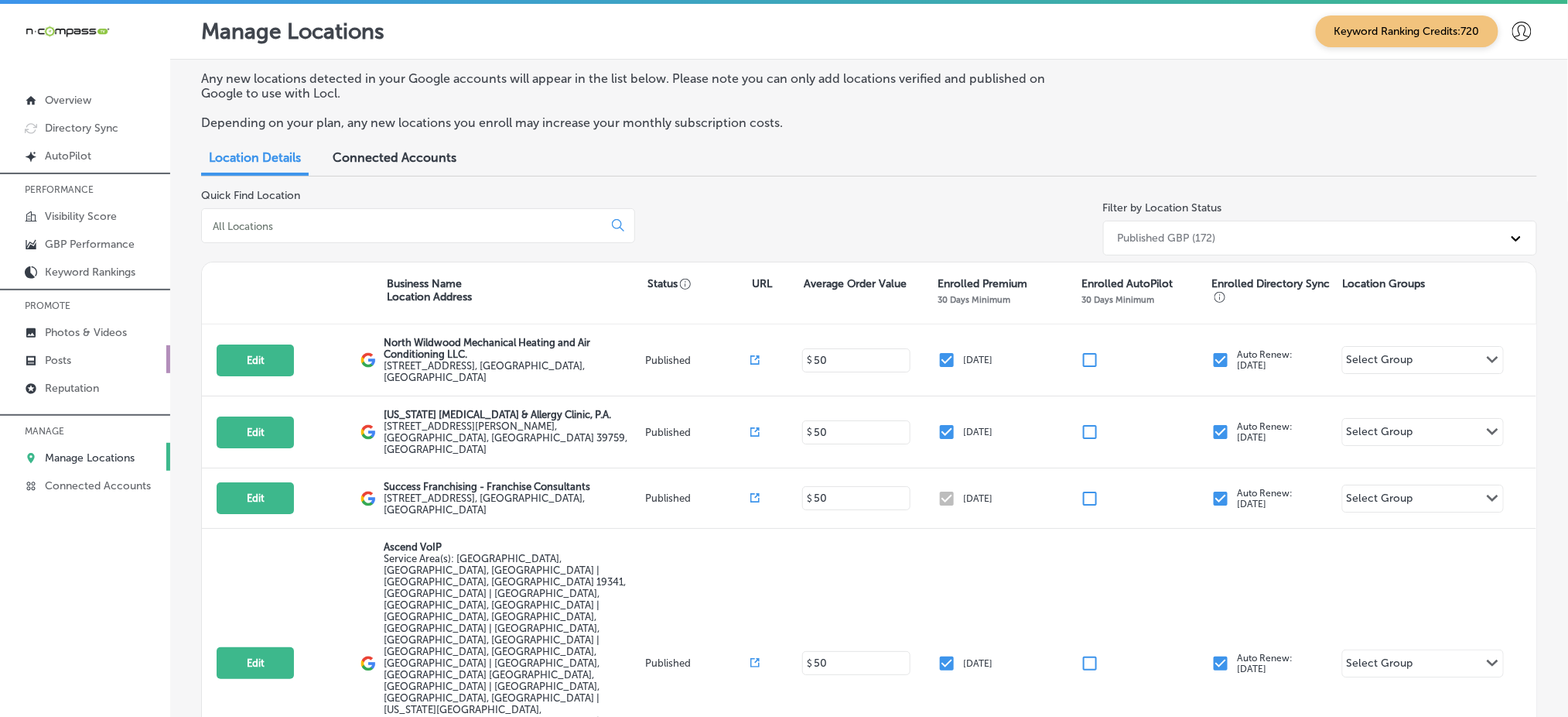
click at [101, 352] on link "Posts" at bounding box center [85, 359] width 170 height 28
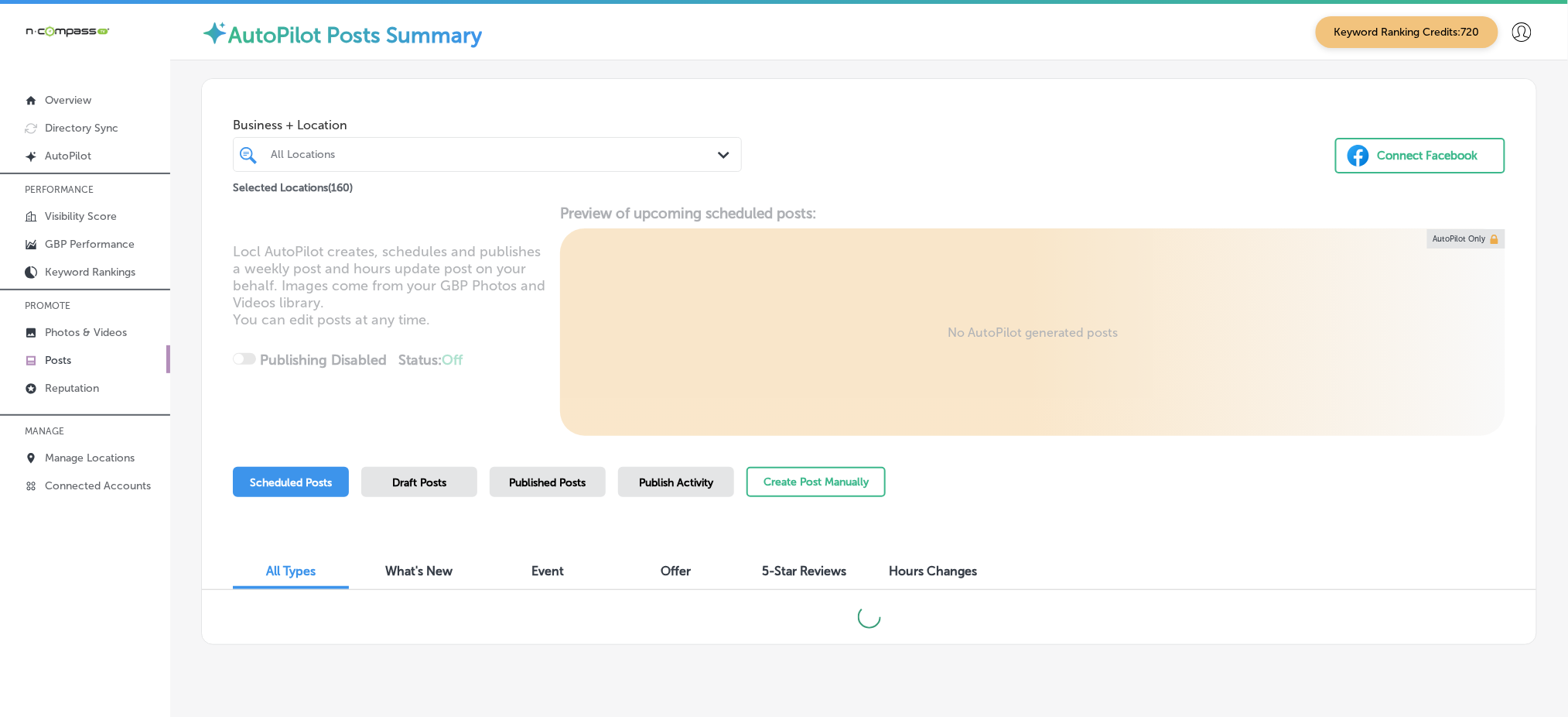
click at [666, 480] on span "Publish Activity" at bounding box center [676, 482] width 74 height 13
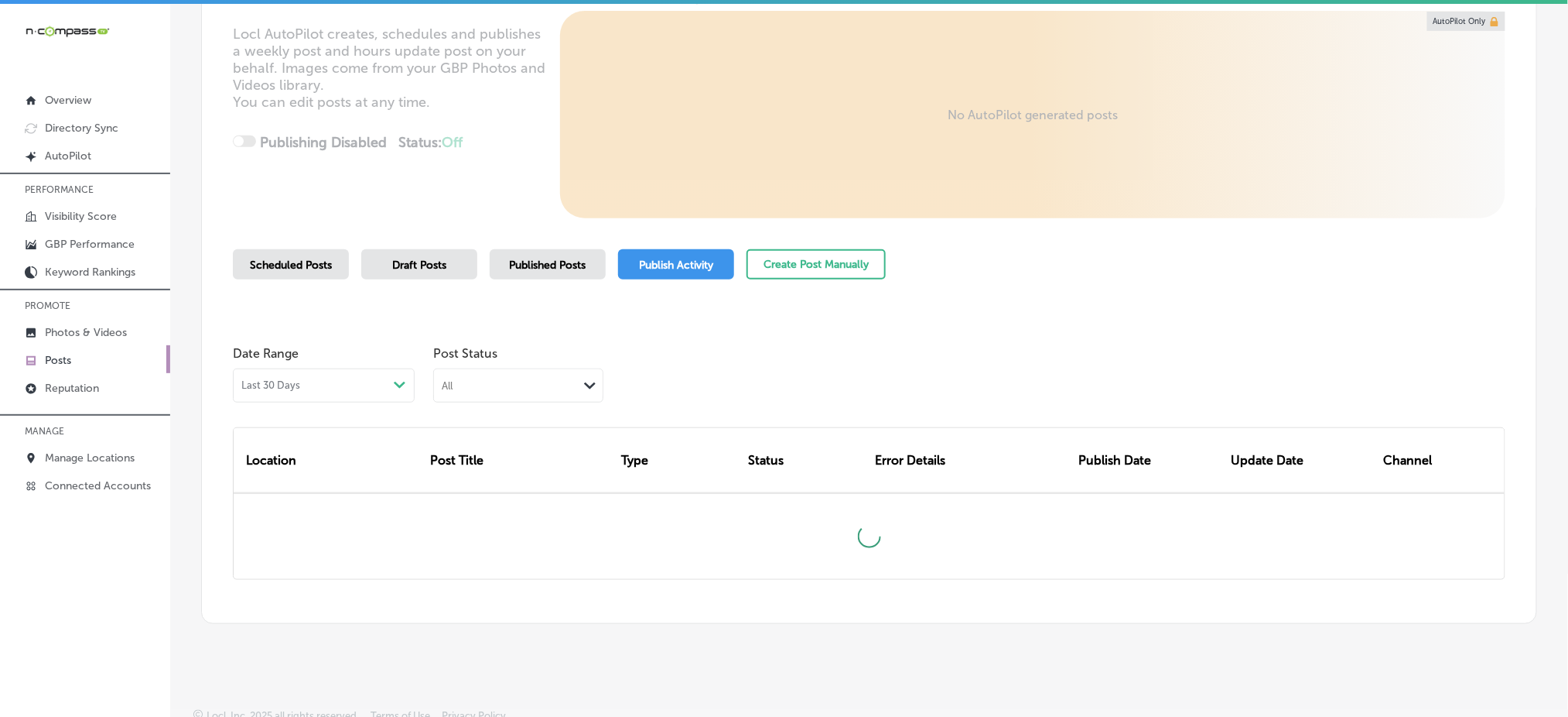
scroll to position [226, 0]
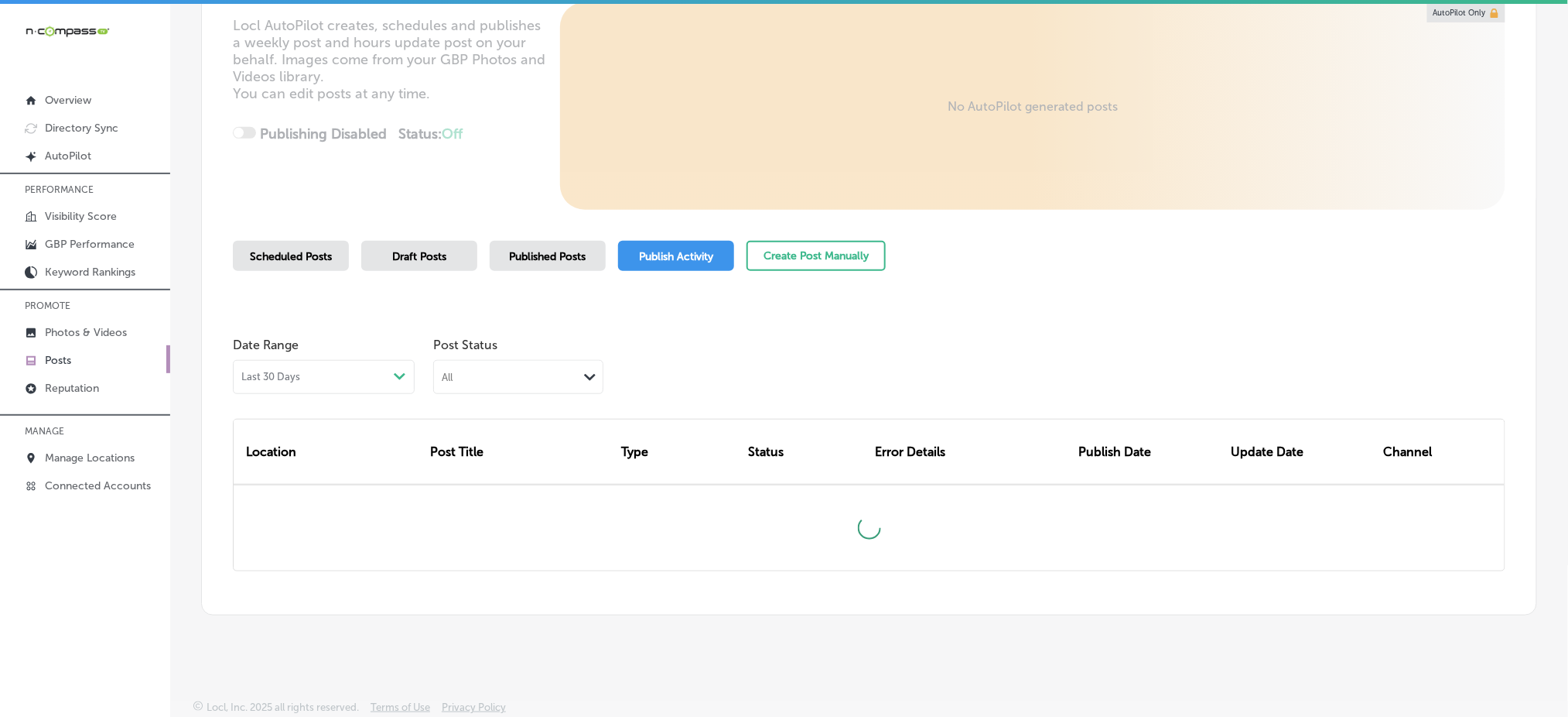
click at [547, 371] on div "All" at bounding box center [505, 376] width 144 height 15
click at [517, 465] on div "Rejected By Google" at bounding box center [517, 475] width 169 height 22
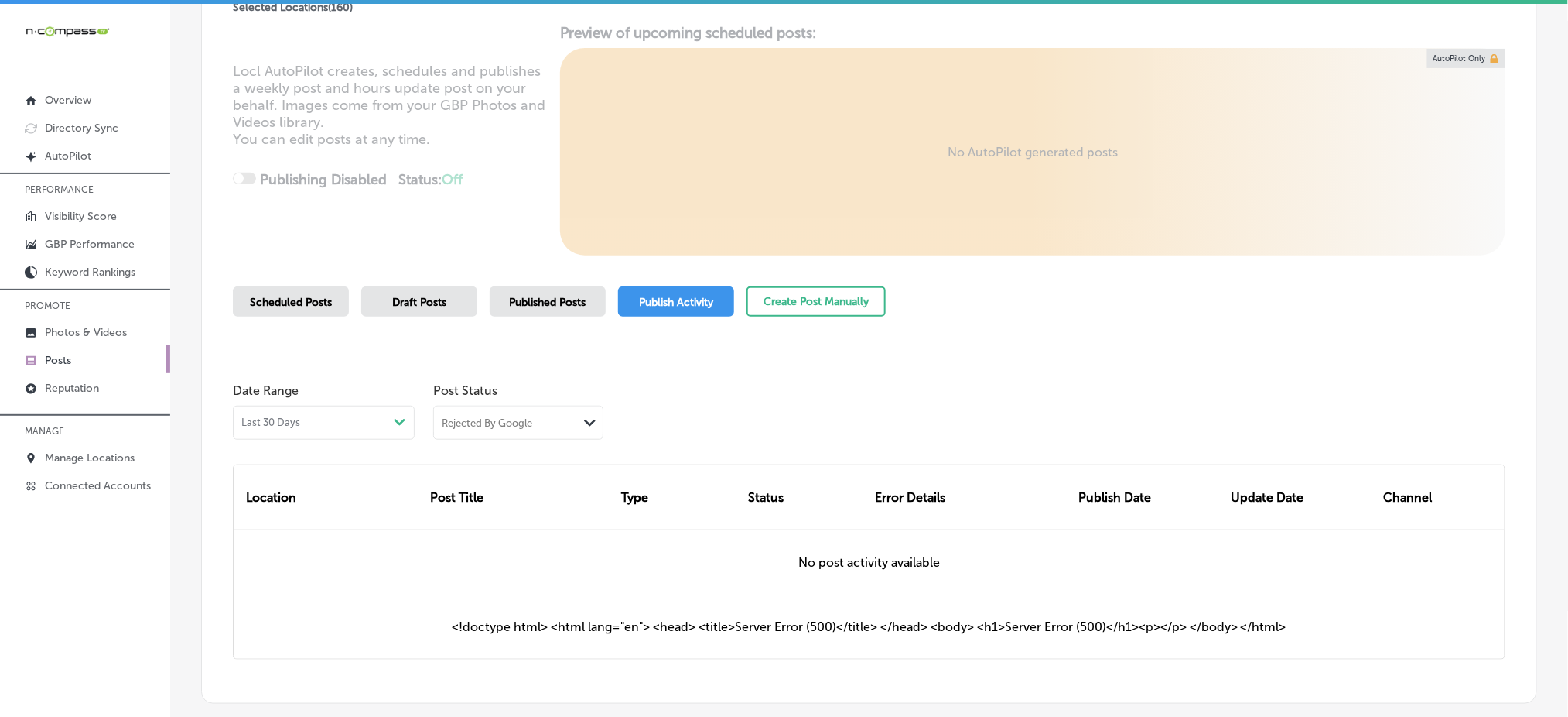
scroll to position [206, 0]
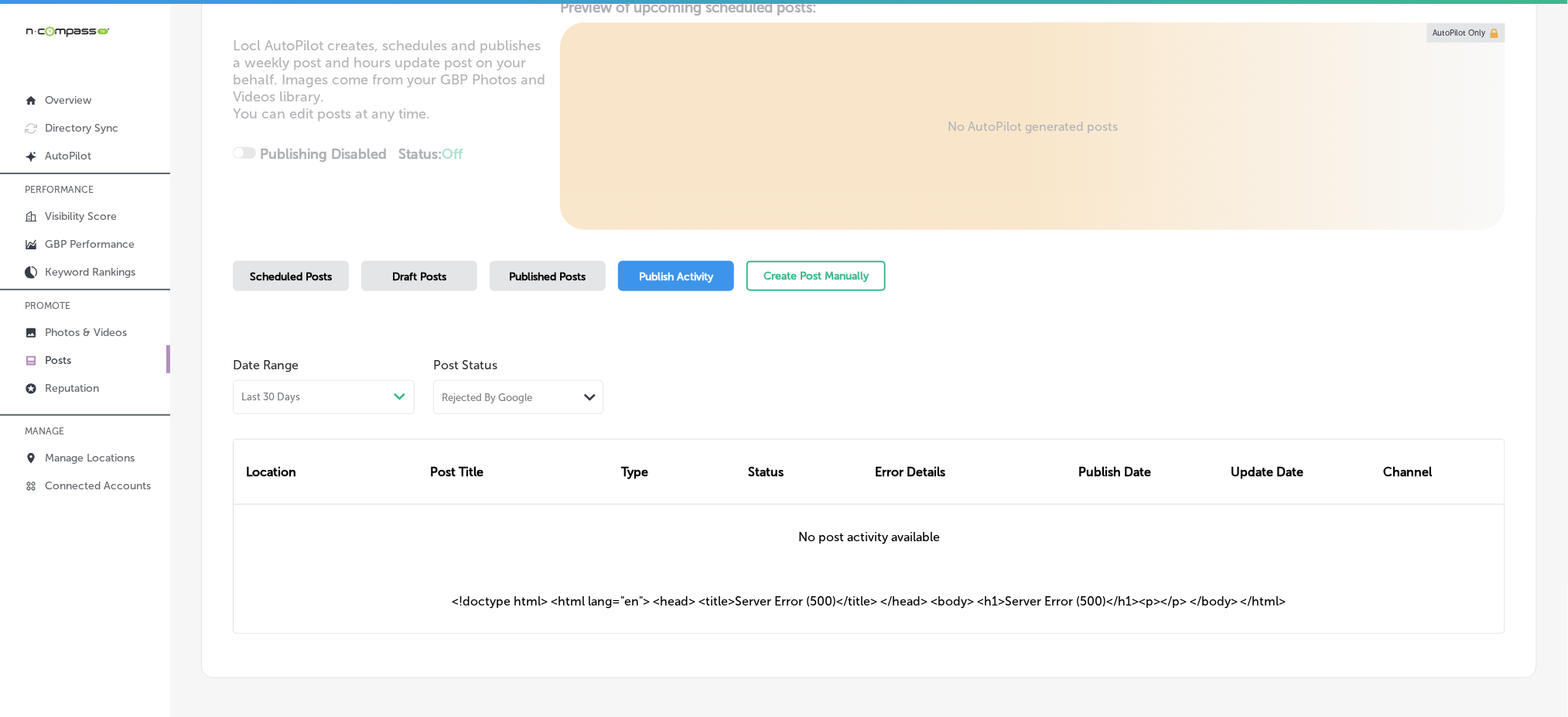
click at [499, 391] on div "Rejected By Google" at bounding box center [487, 398] width 90 height 13
click at [469, 464] on label "Failed" at bounding box center [459, 471] width 32 height 14
click at [563, 396] on div "Failed" at bounding box center [505, 397] width 144 height 15
click at [518, 498] on label "Rejected By Google" at bounding box center [496, 493] width 105 height 14
click at [576, 394] on div "Rejected By Google" at bounding box center [505, 397] width 144 height 15
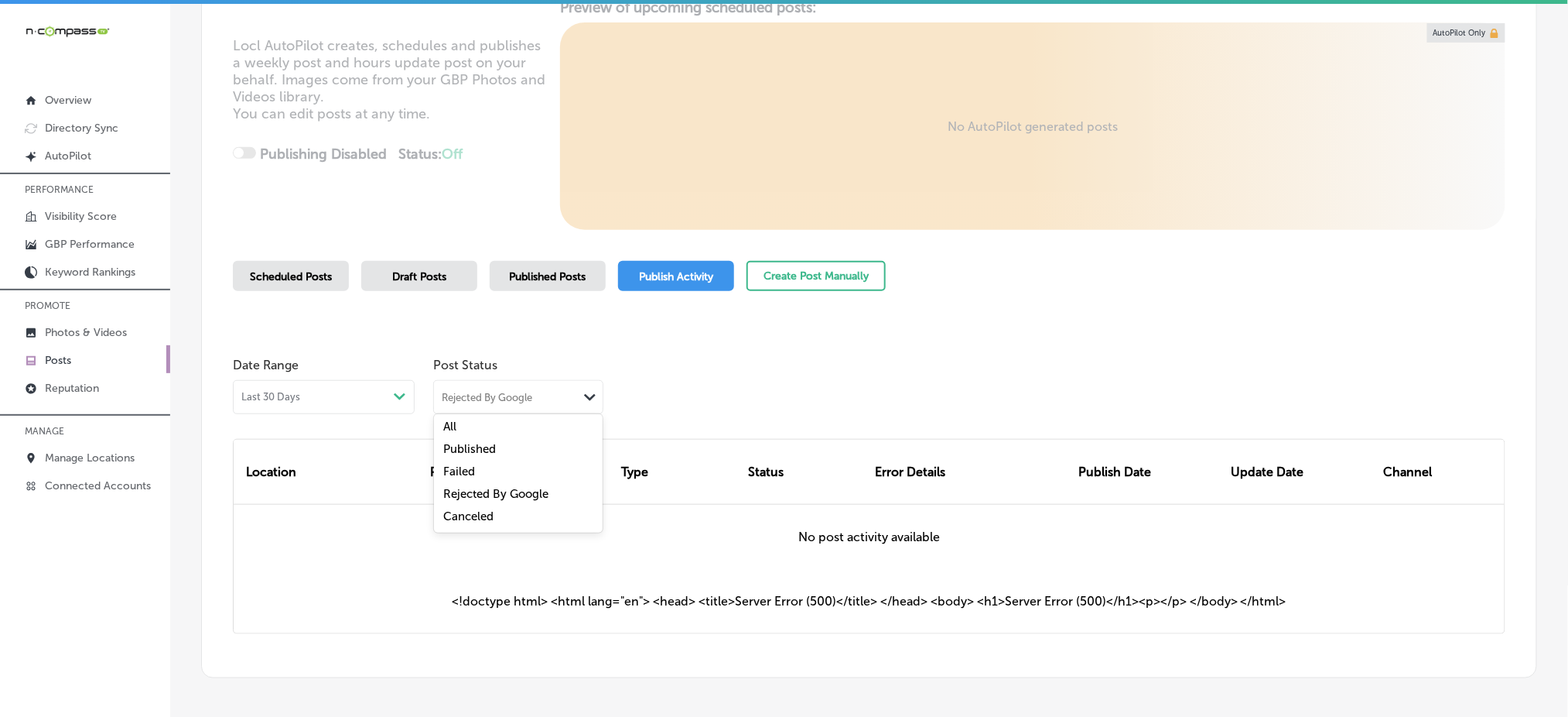
click at [527, 467] on div "Failed" at bounding box center [517, 473] width 169 height 22
click at [554, 393] on div "Failed" at bounding box center [505, 397] width 144 height 15
click at [505, 482] on div "Failed" at bounding box center [517, 473] width 169 height 22
click at [532, 400] on div "Failed" at bounding box center [505, 397] width 144 height 15
click at [498, 499] on label "Rejected By Google" at bounding box center [496, 493] width 105 height 14
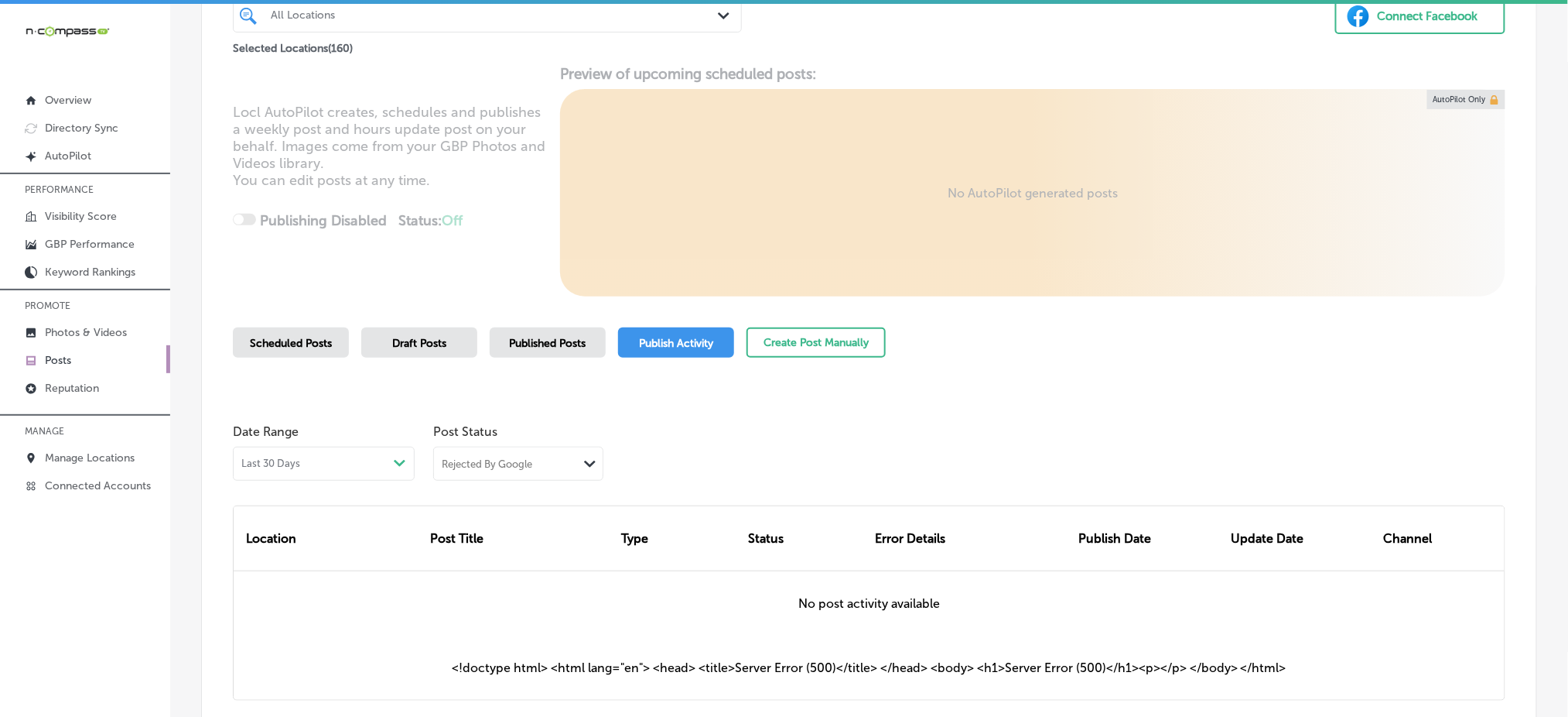
scroll to position [268, 0]
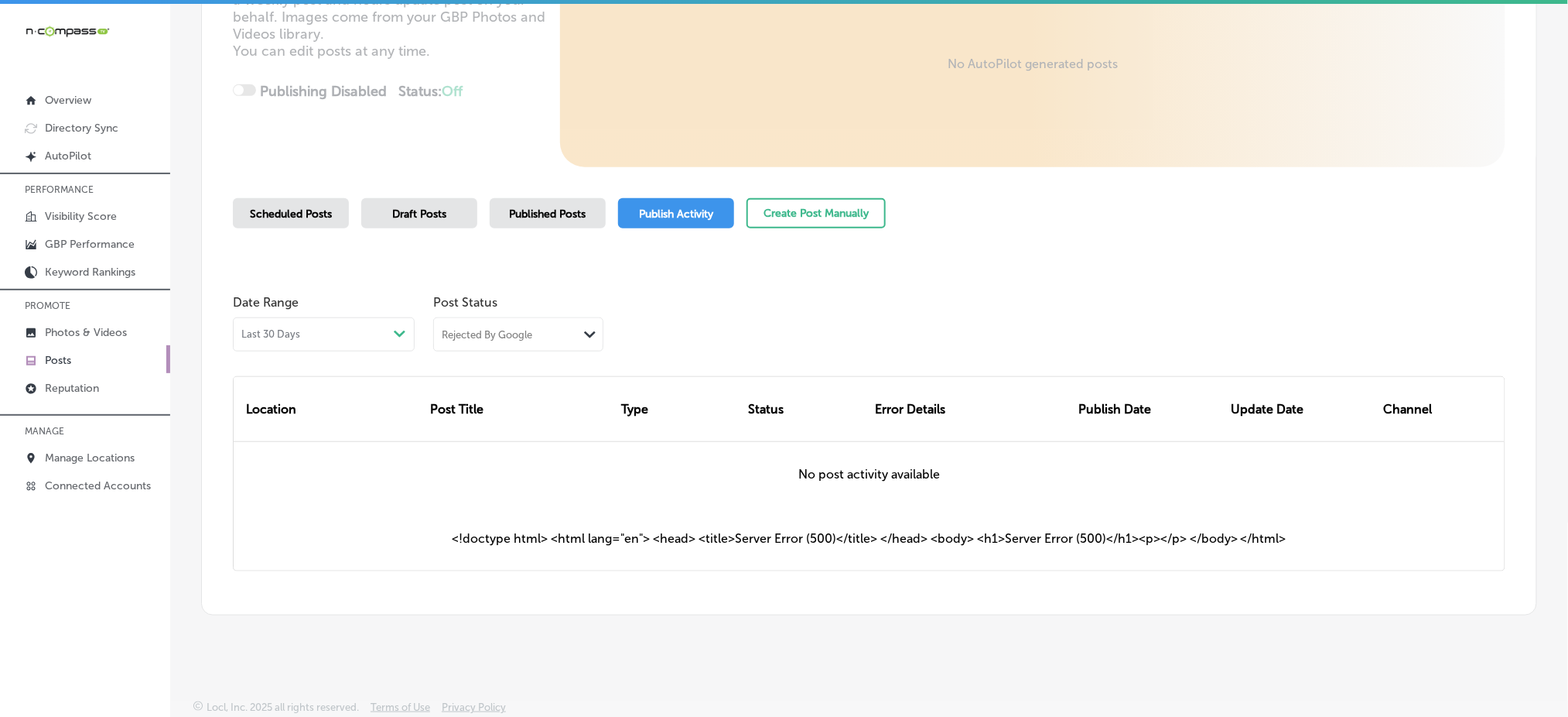
click at [540, 346] on div "Rejected By Google Path Created with Sketch." at bounding box center [517, 333] width 169 height 30
click at [526, 389] on div "Published" at bounding box center [517, 388] width 169 height 22
click at [536, 328] on div "Published" at bounding box center [505, 334] width 144 height 15
click at [513, 407] on div "Failed" at bounding box center [517, 410] width 169 height 22
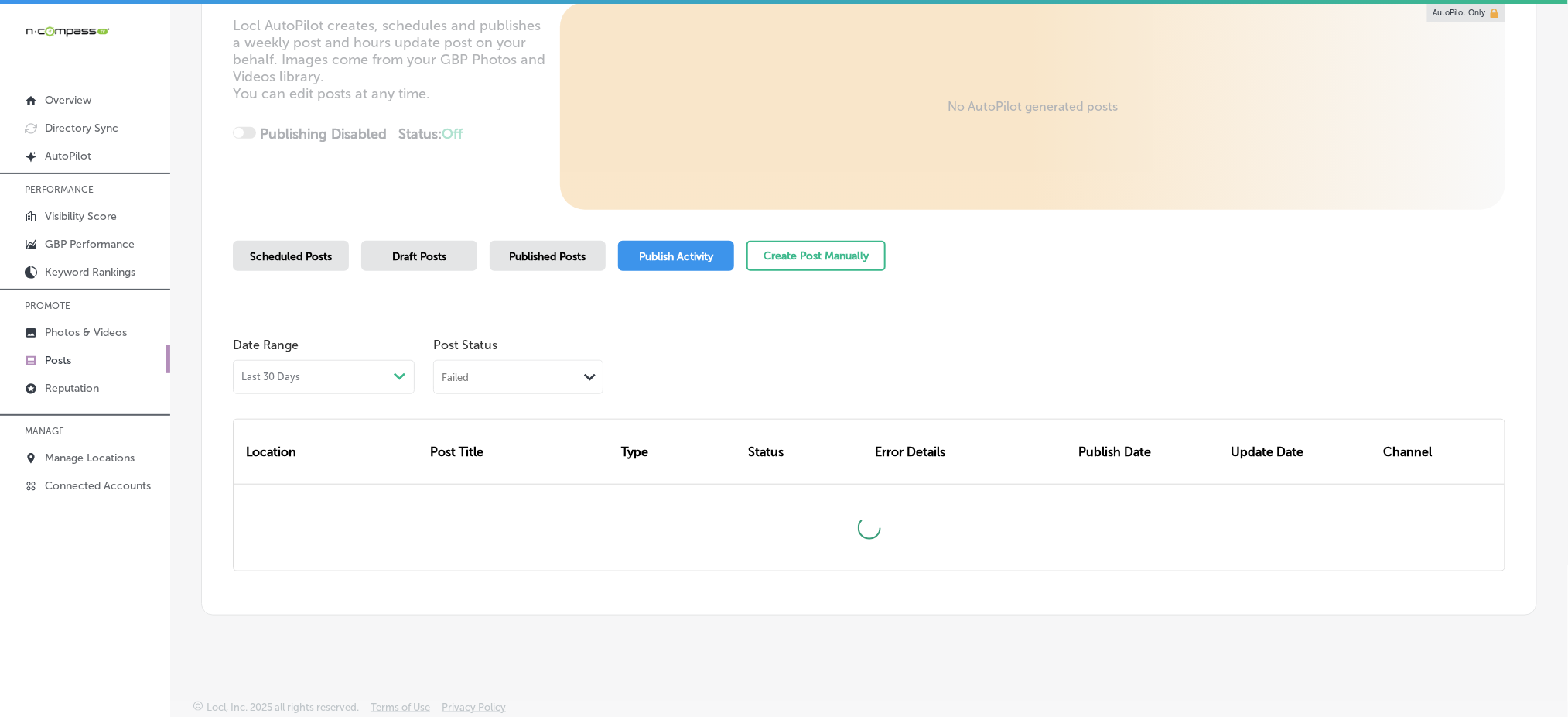
click at [515, 382] on div "Failed" at bounding box center [505, 376] width 144 height 15
click at [486, 468] on label "Rejected By Google" at bounding box center [496, 473] width 105 height 14
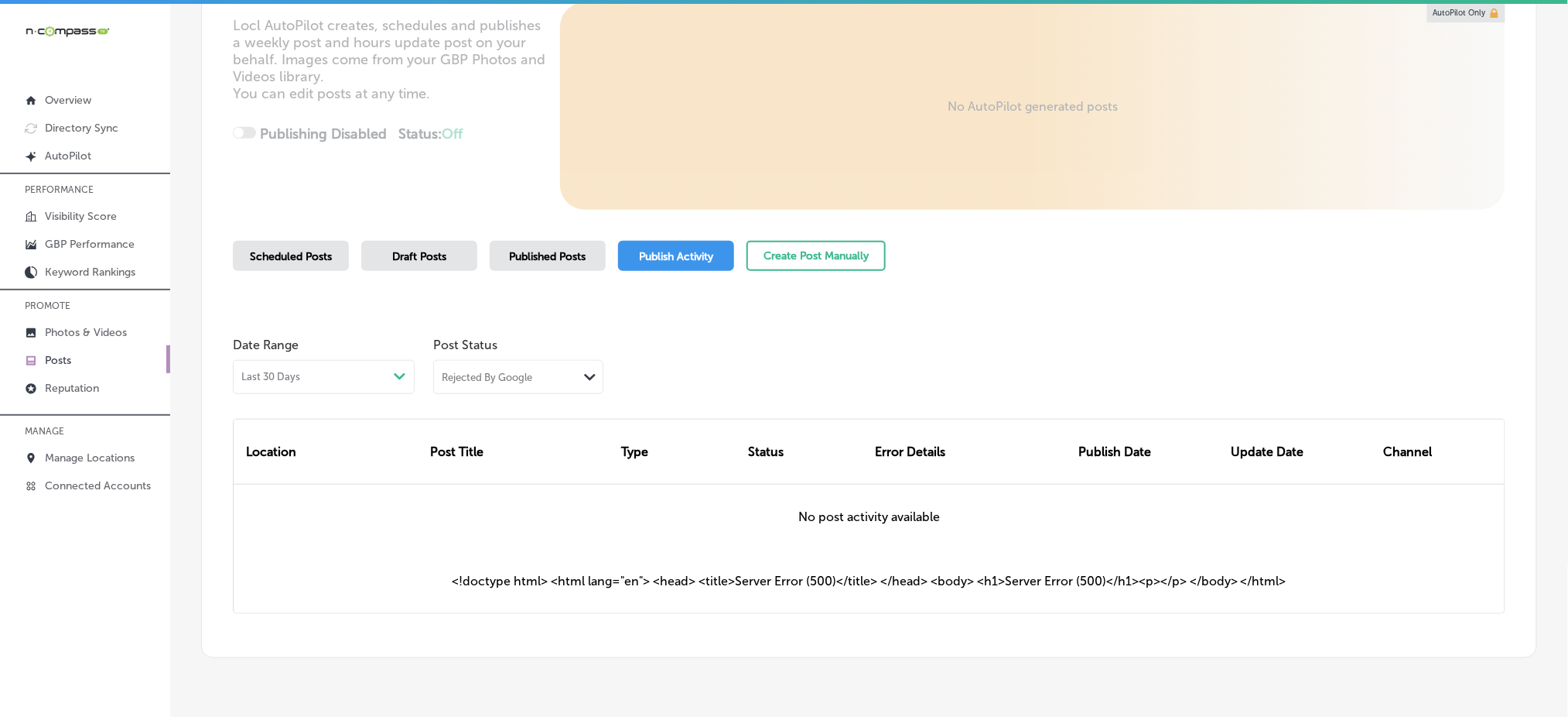
click at [523, 253] on span "Published Posts" at bounding box center [548, 257] width 77 height 13
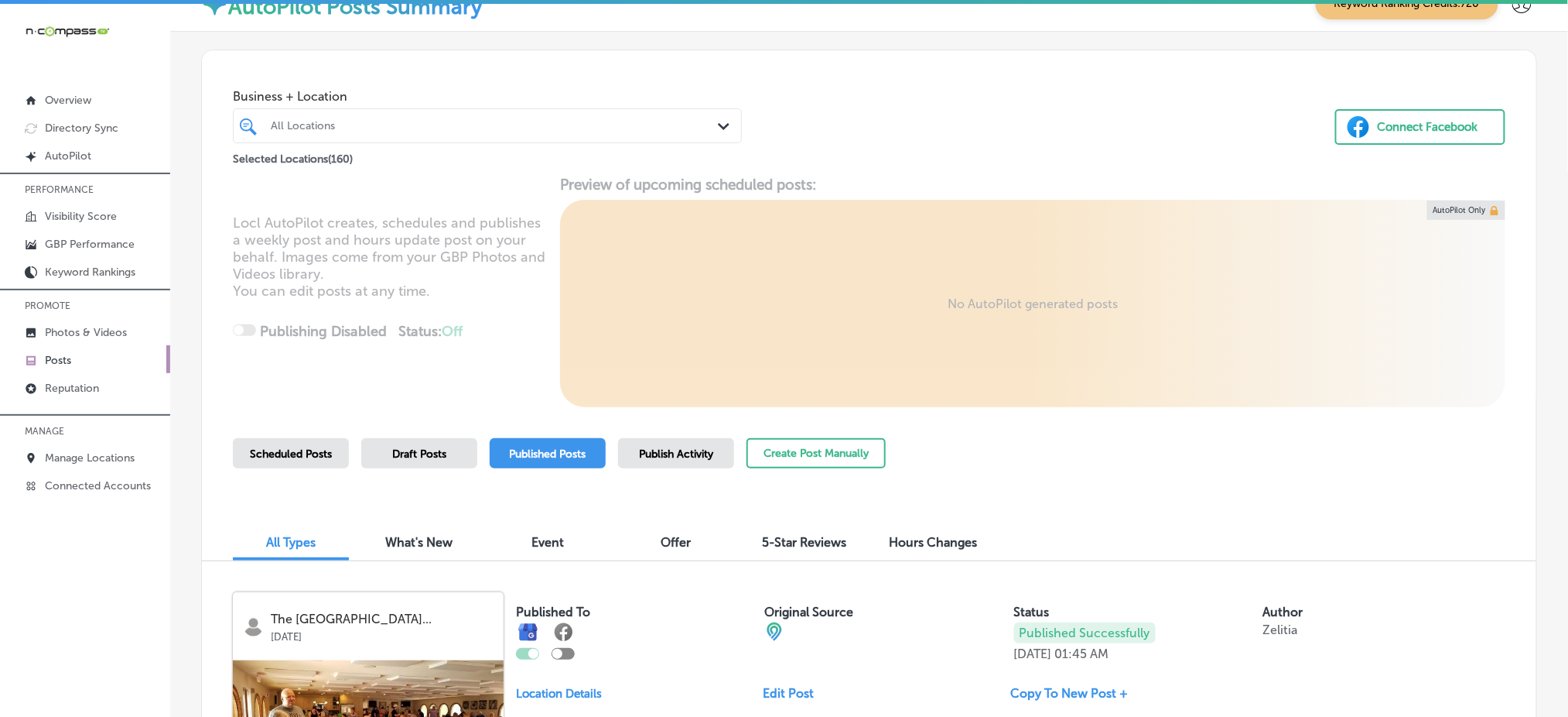
scroll to position [226, 0]
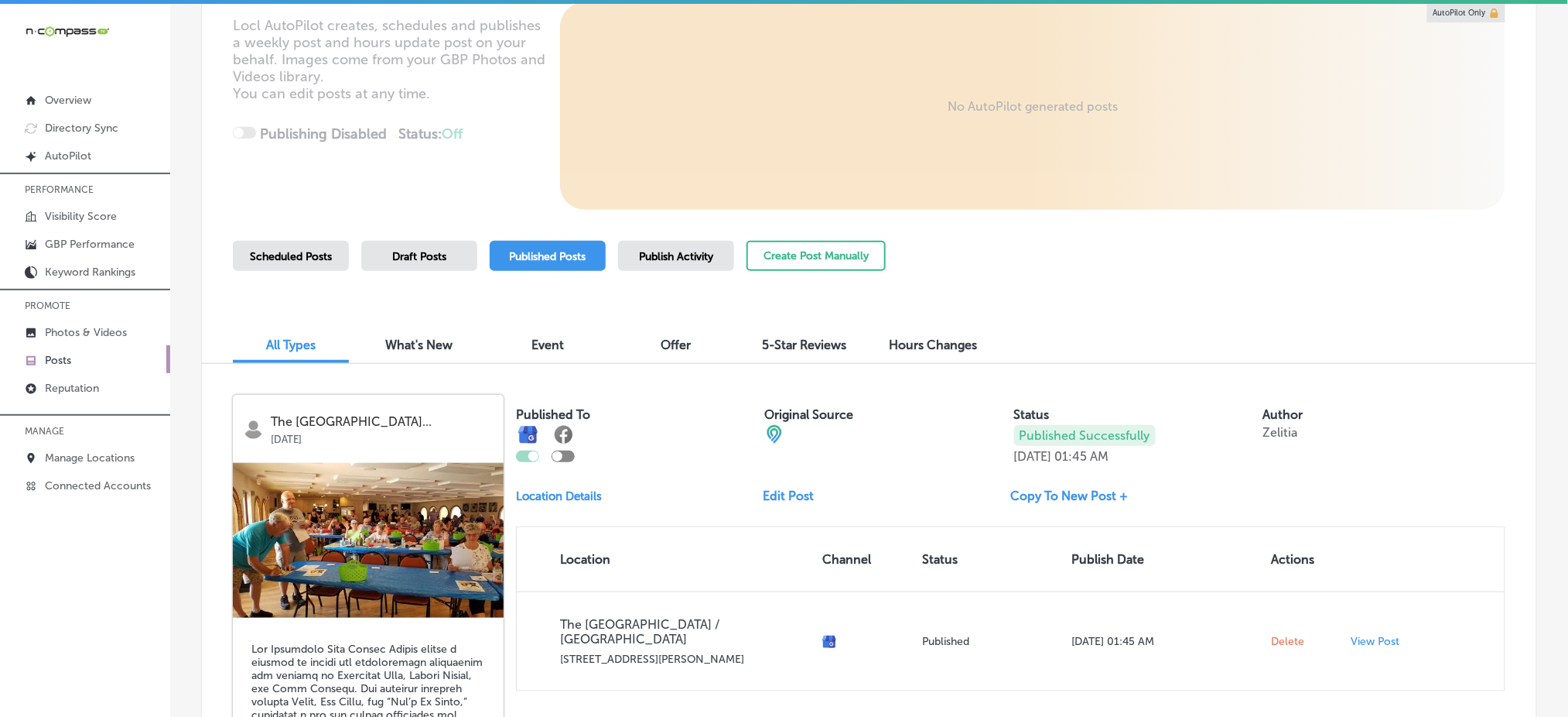
click at [670, 246] on div "Publish Activity" at bounding box center [675, 255] width 116 height 30
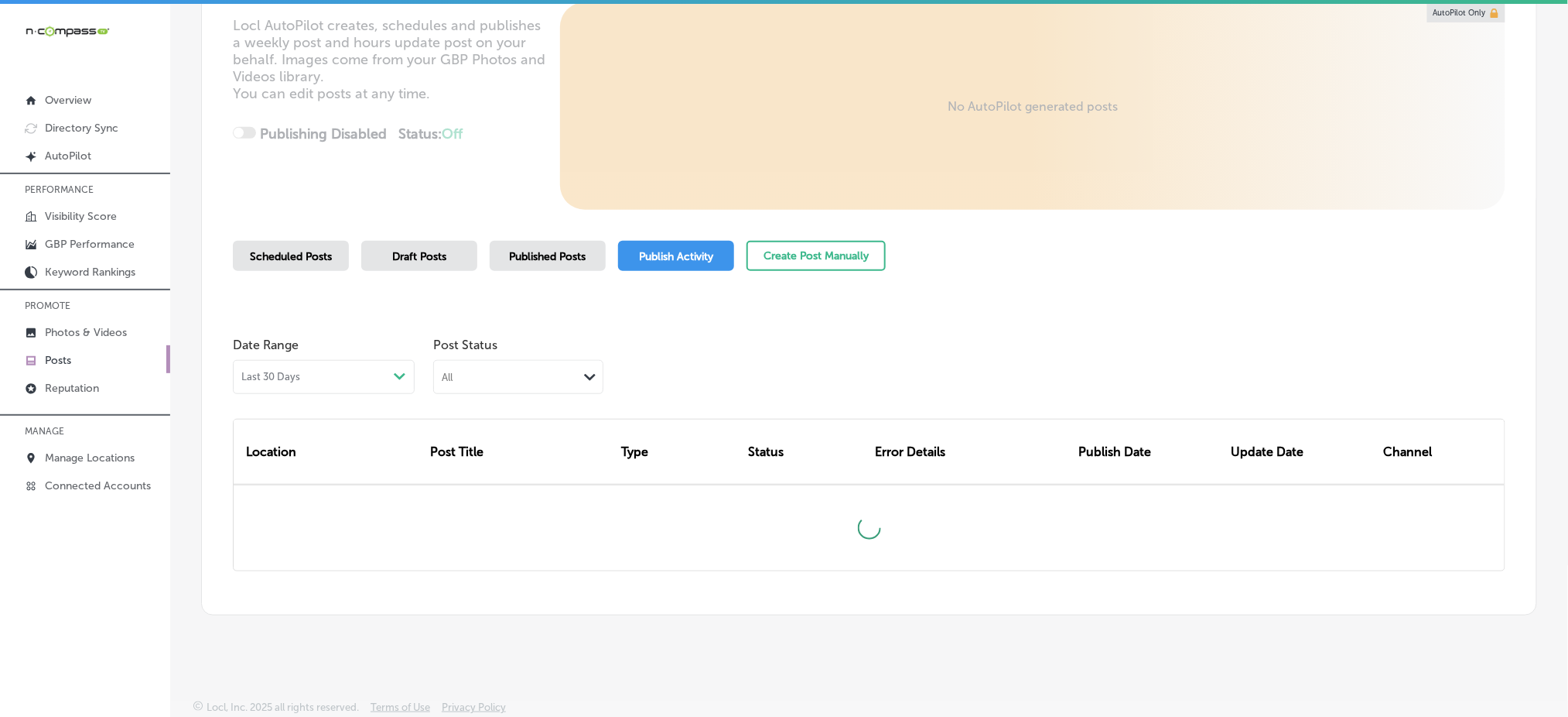
click at [486, 383] on div "All Path Created with Sketch." at bounding box center [517, 375] width 169 height 30
click at [488, 471] on label "Rejected By Google" at bounding box center [496, 473] width 105 height 14
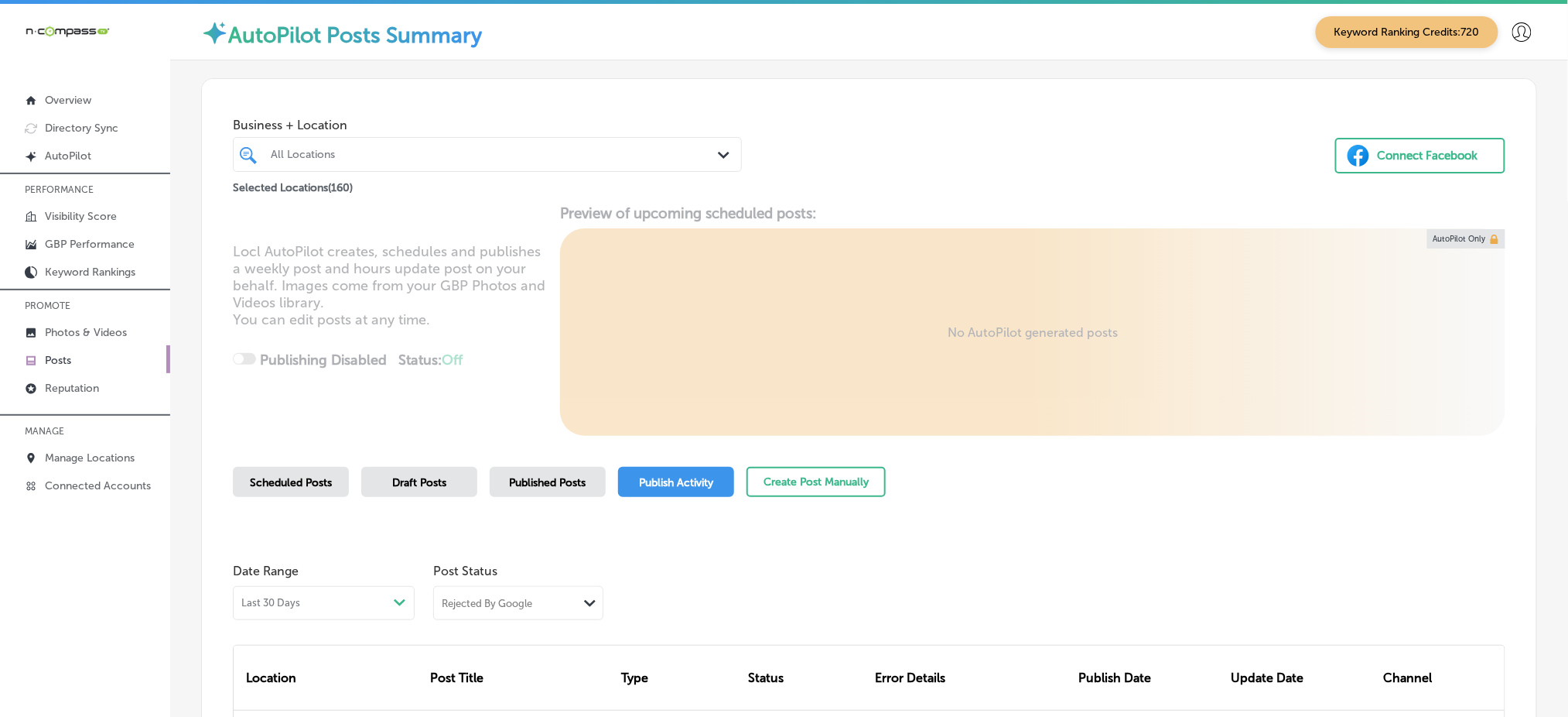
click at [415, 150] on div "All Locations" at bounding box center [494, 155] width 448 height 13
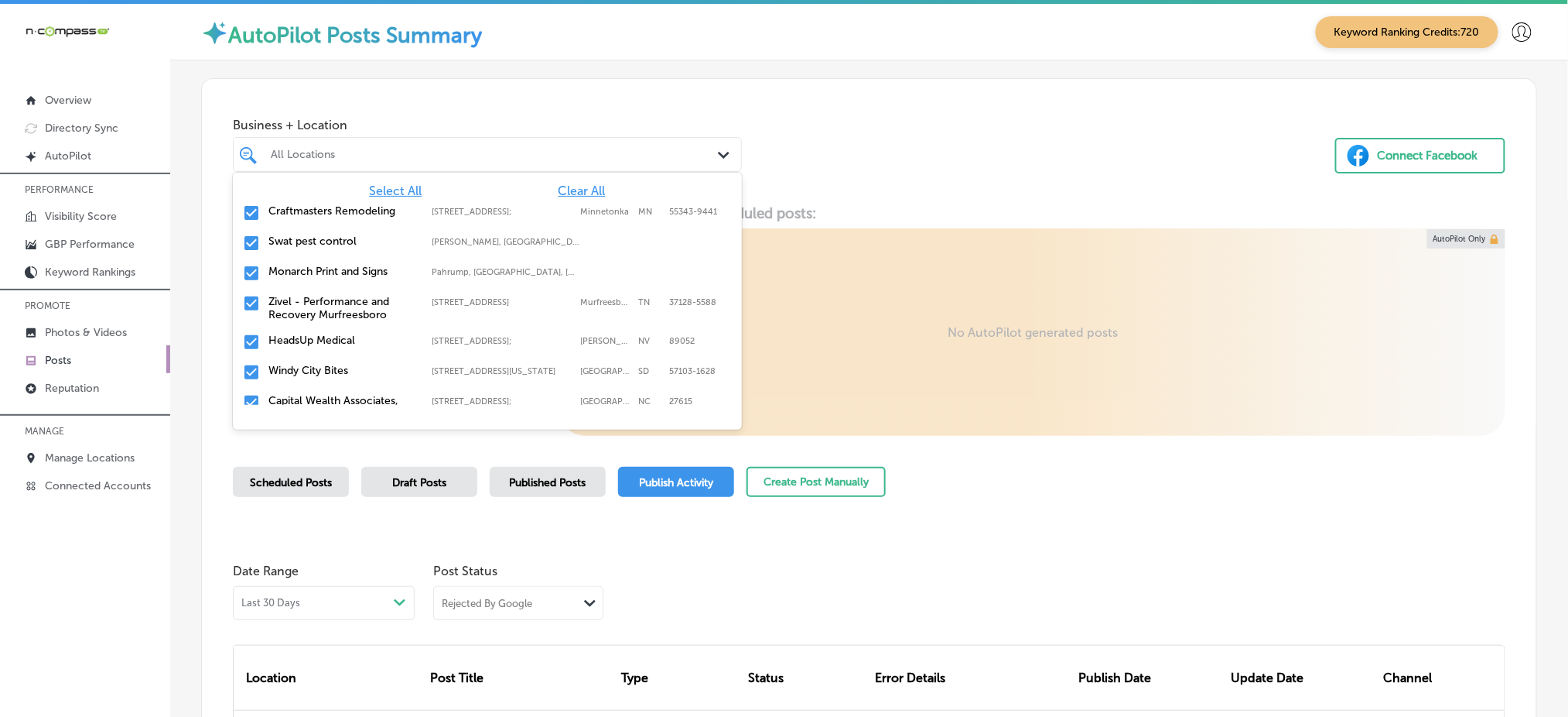
click at [563, 193] on span "Clear All" at bounding box center [582, 191] width 47 height 15
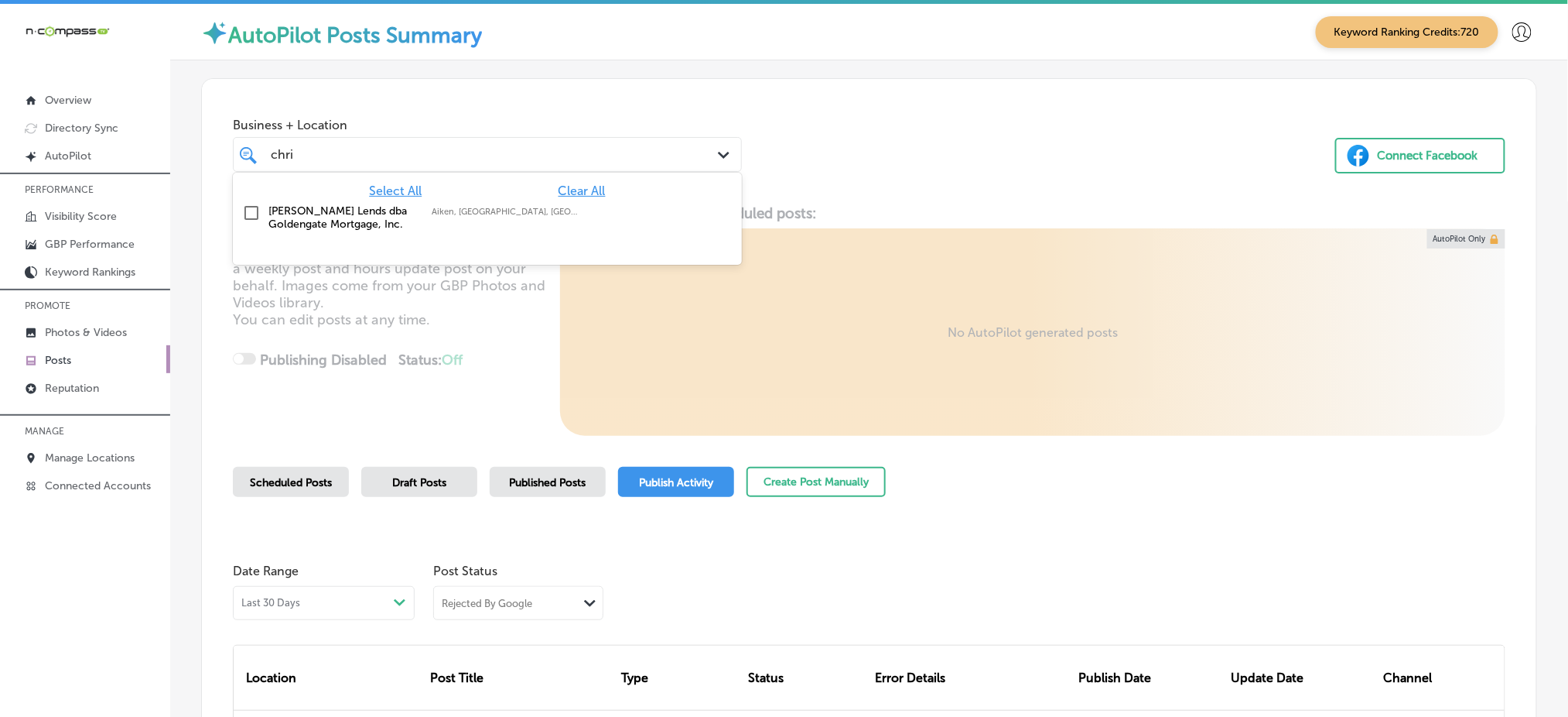
click at [567, 205] on div "Chris Marr Lends dba Goldengate Mortgage, Inc. Aiken, SC, USA | Evans, GA, USA …" at bounding box center [453, 217] width 370 height 26
type input "chri"
click at [760, 177] on div "Business + Location option focused, 2 of 161. 2 results available for search te…" at bounding box center [869, 137] width 1334 height 118
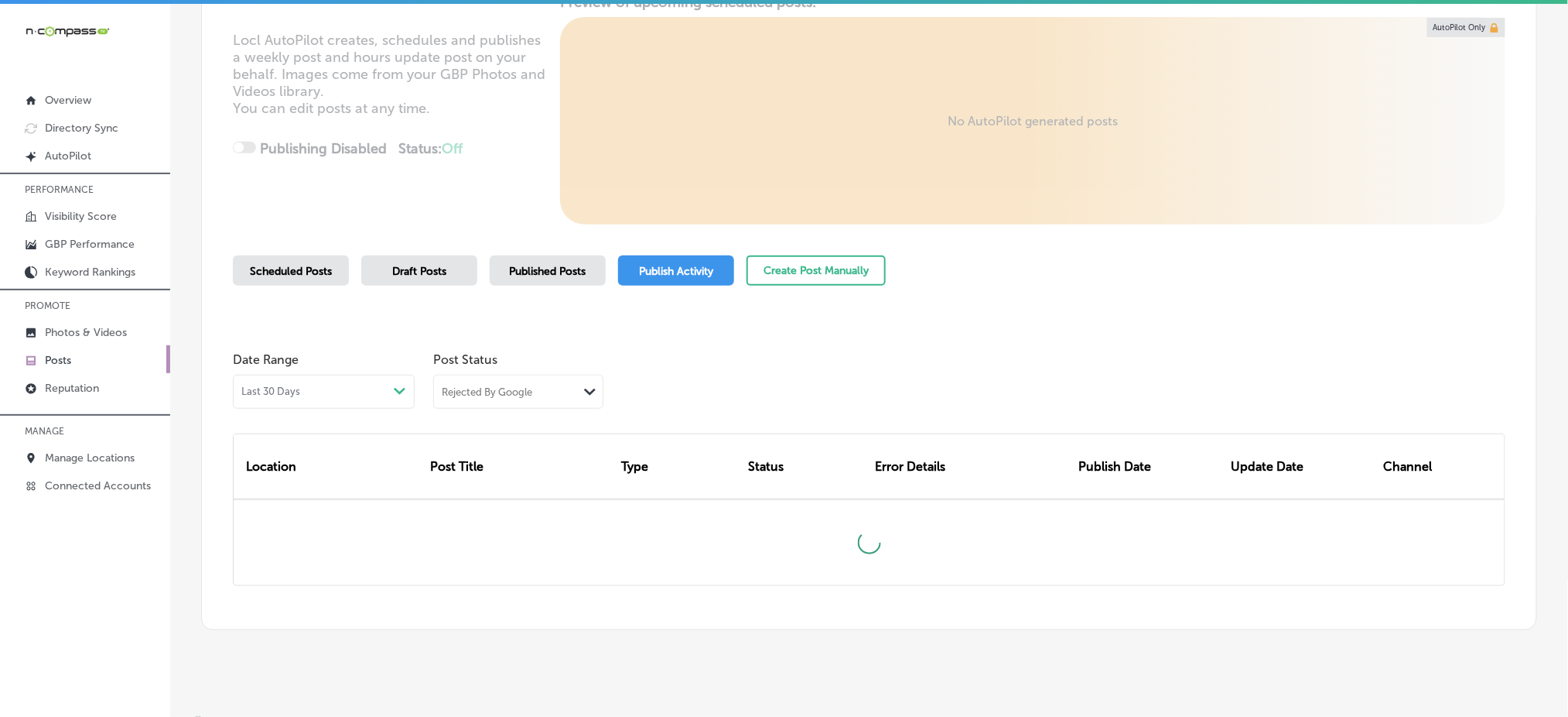
scroll to position [226, 0]
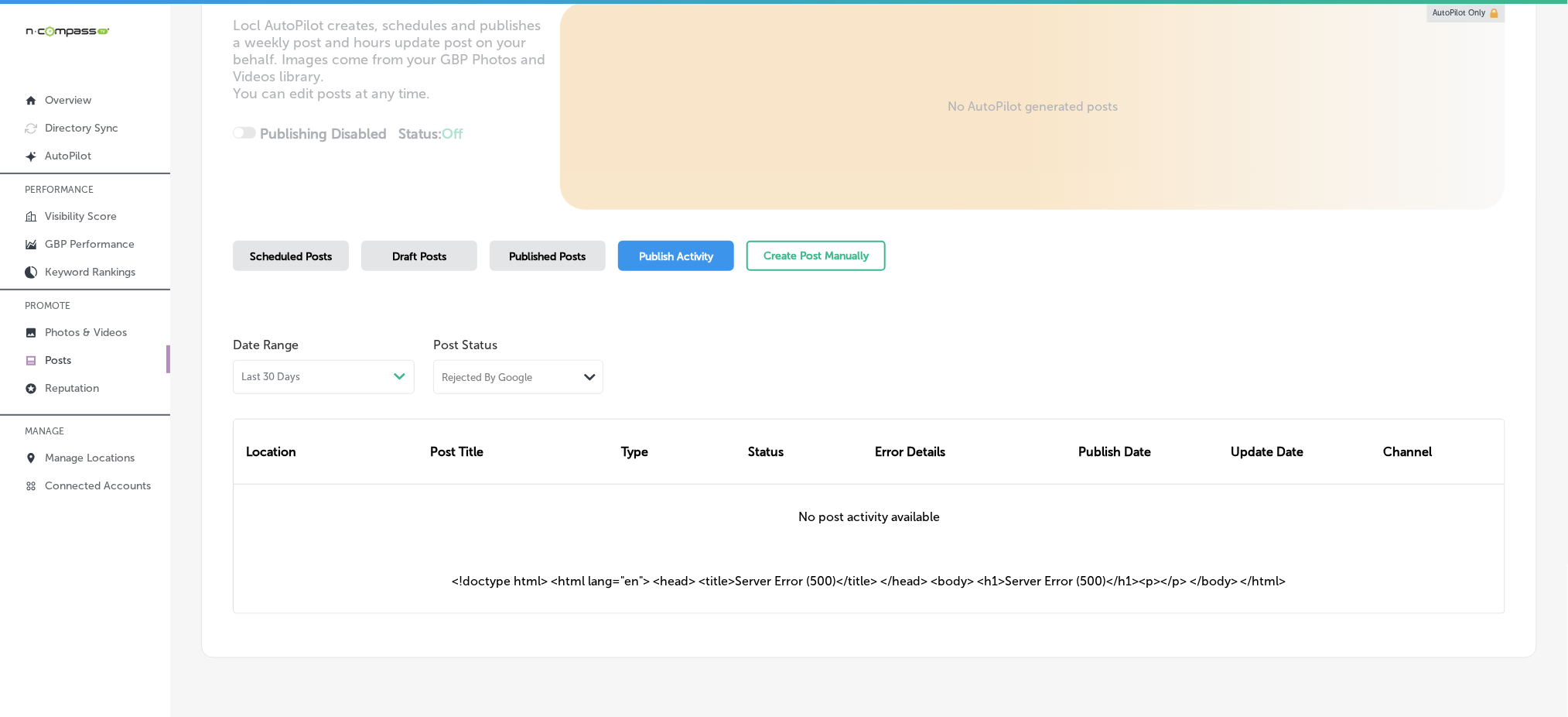
click at [562, 263] on div "Published Posts" at bounding box center [547, 255] width 116 height 30
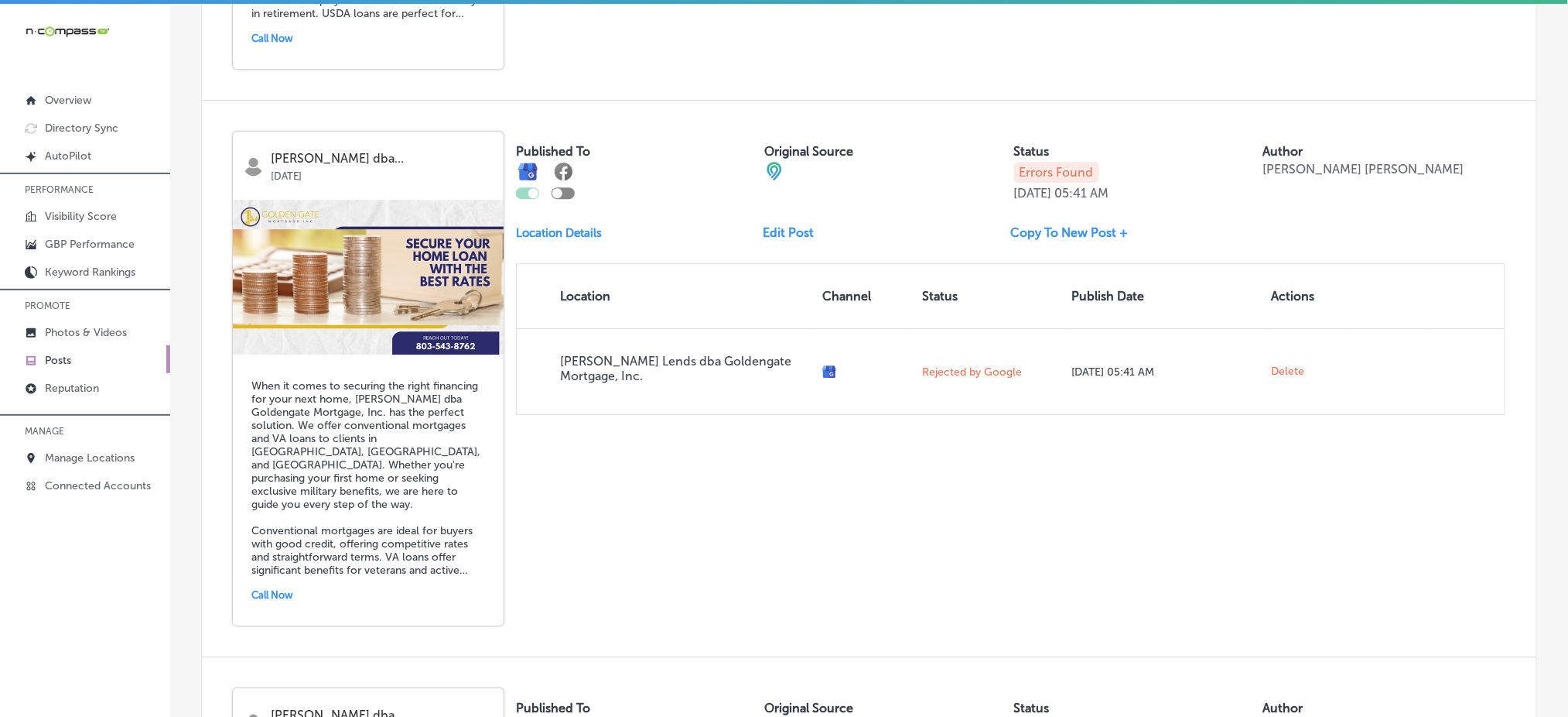
scroll to position [1567, 0]
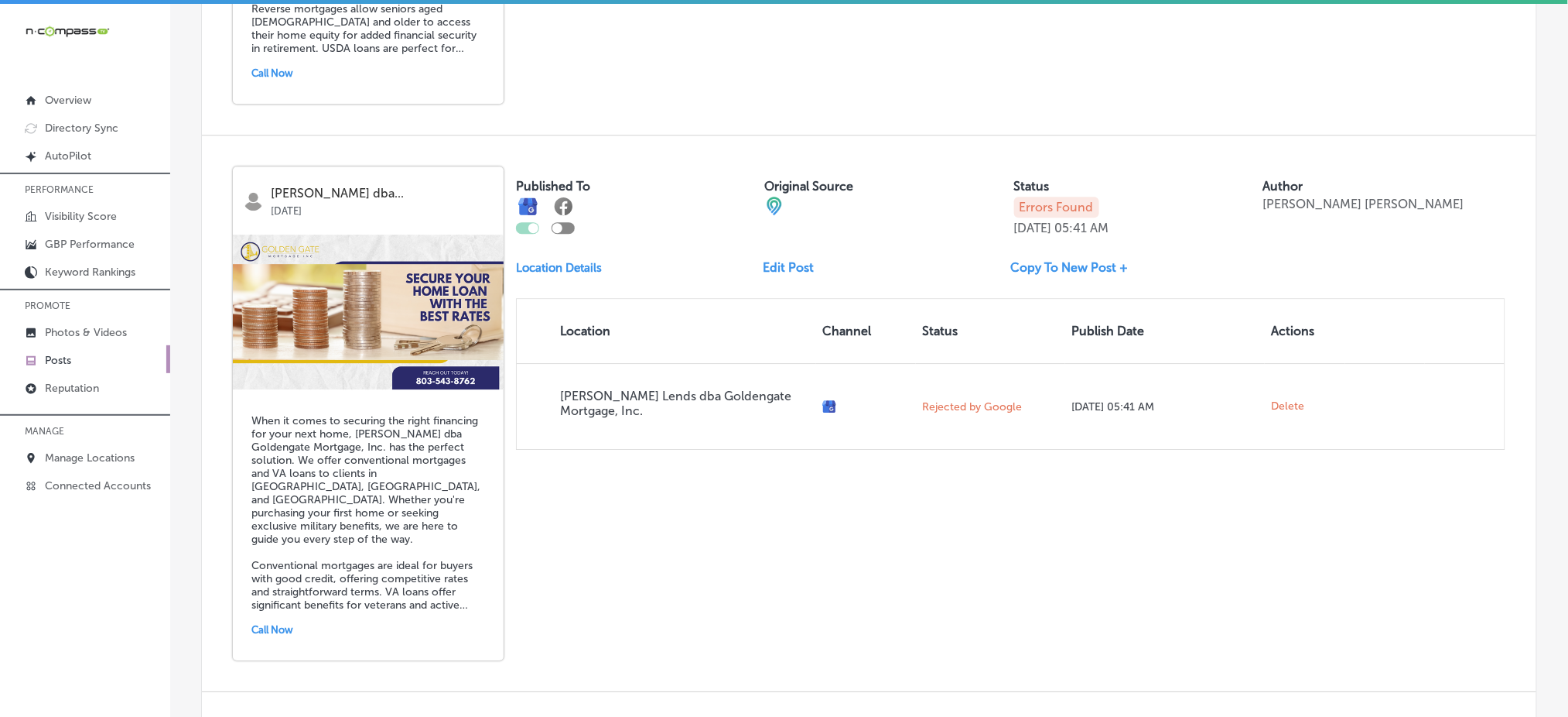
click at [1048, 260] on link "Copy To New Post +" at bounding box center [1076, 268] width 130 height 15
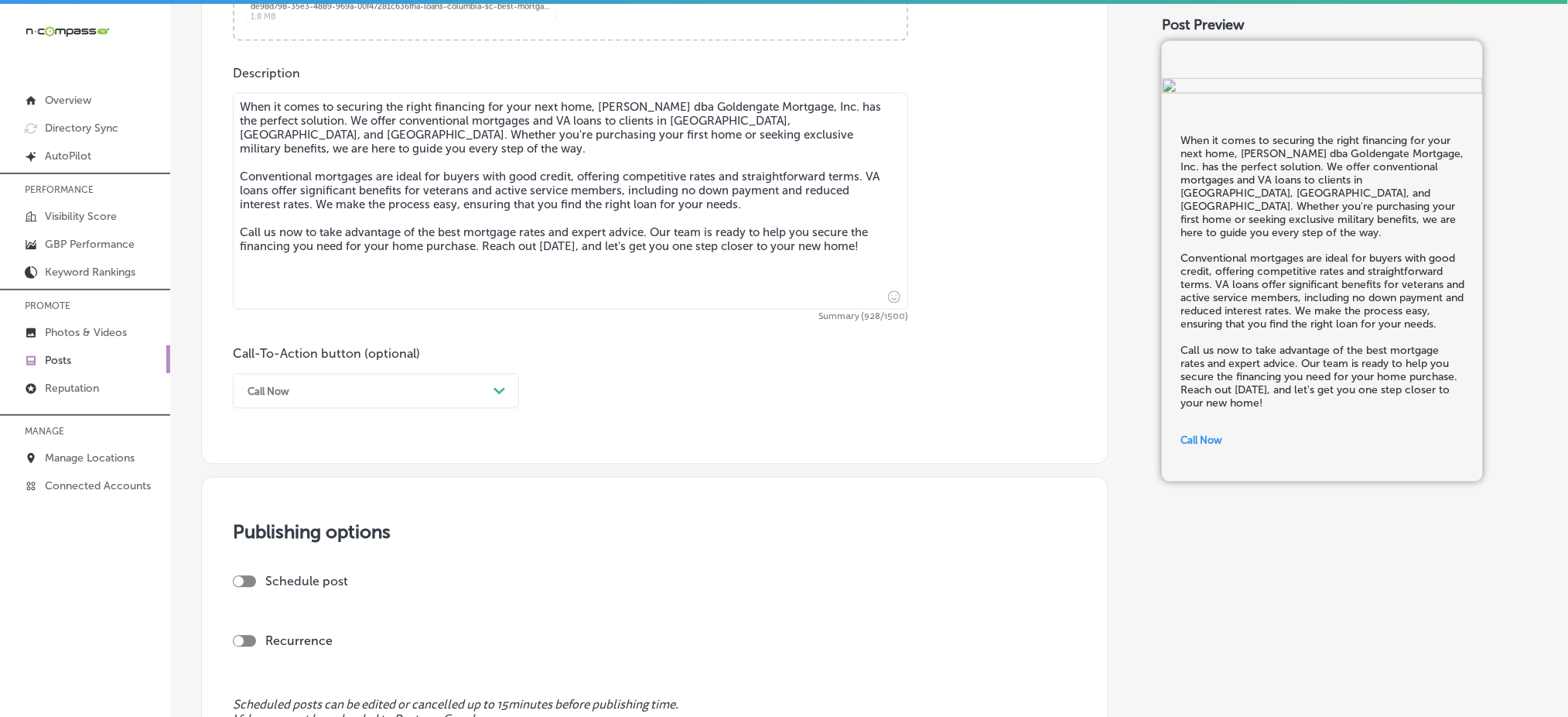
scroll to position [825, 0]
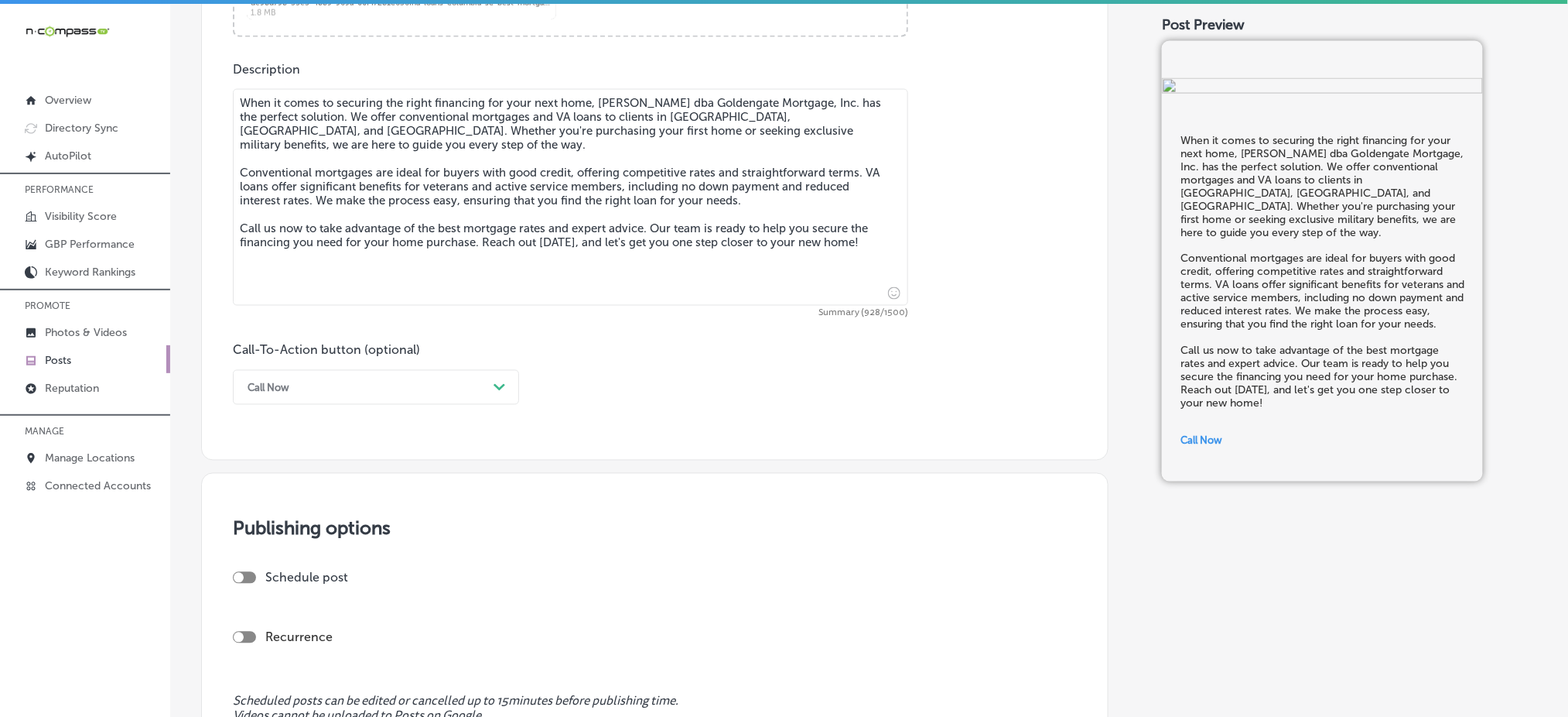
click at [360, 253] on textarea "When it comes to securing the right financing for your next home, Chris Marr Le…" at bounding box center [570, 197] width 675 height 216
paste textarea "you’re exploring financing options for your next home, Chris Marr Lends dba Gol…"
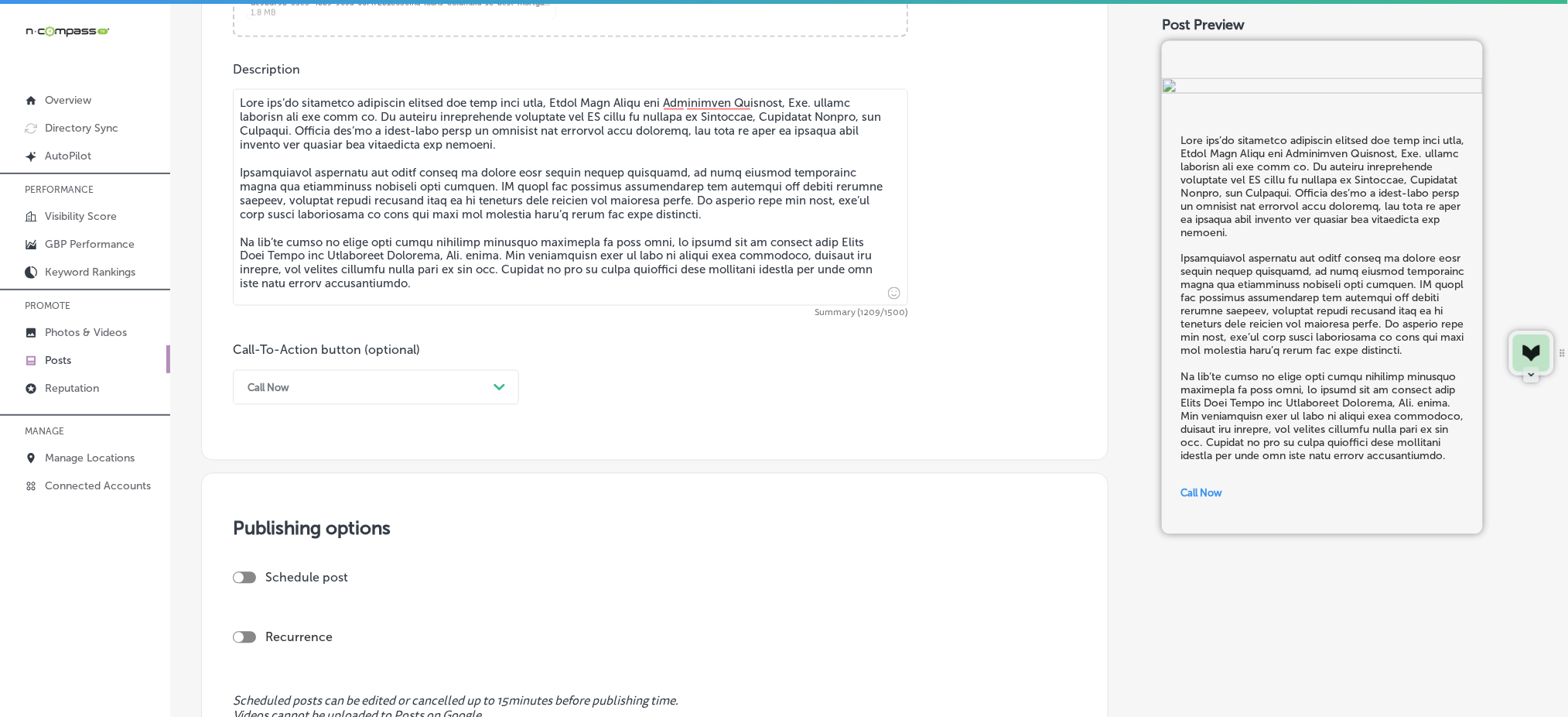
scroll to position [722, 0]
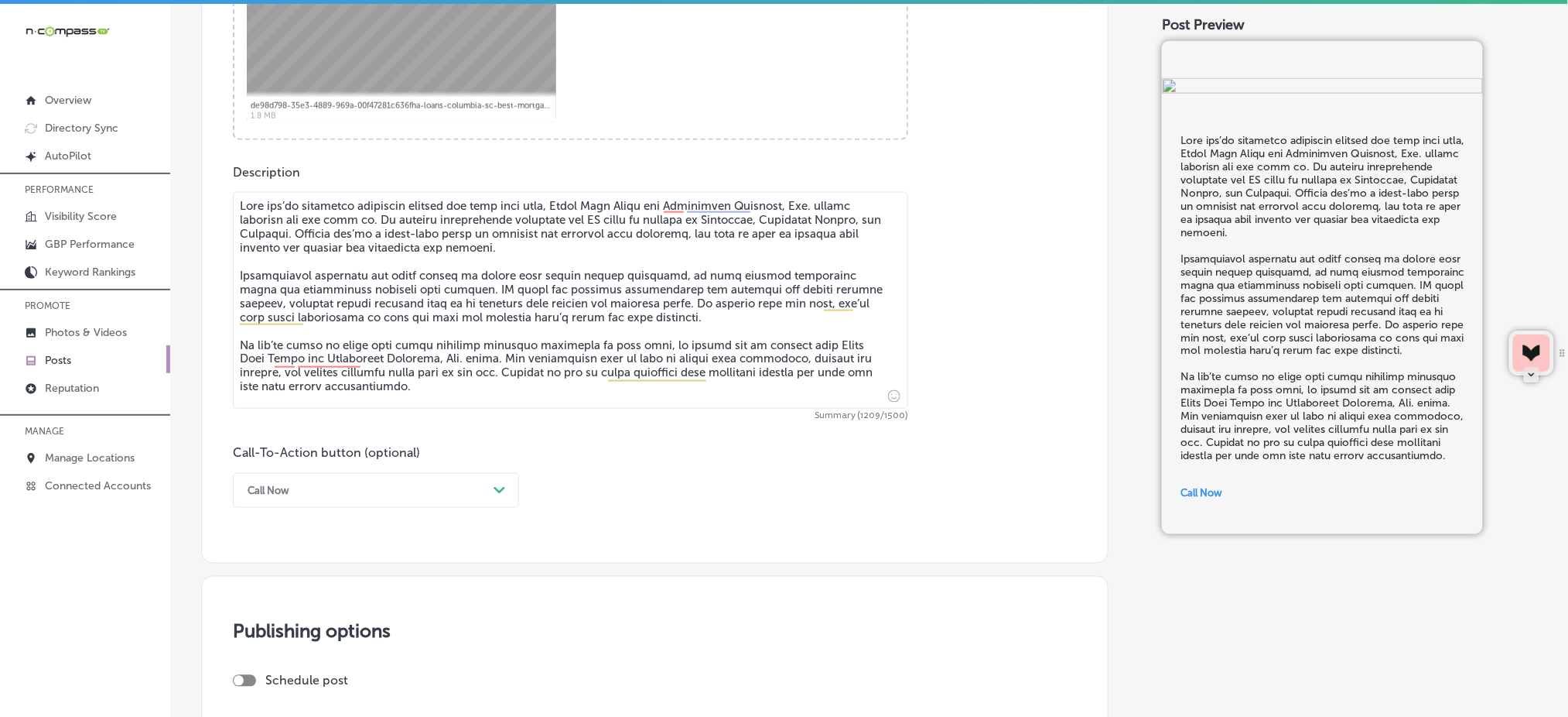
type textarea "When you’re exploring financing options for your next home, Chris Marr Lends db…"
click at [431, 482] on div "Call Now" at bounding box center [363, 490] width 248 height 24
click at [330, 684] on div "Call Now" at bounding box center [376, 687] width 286 height 27
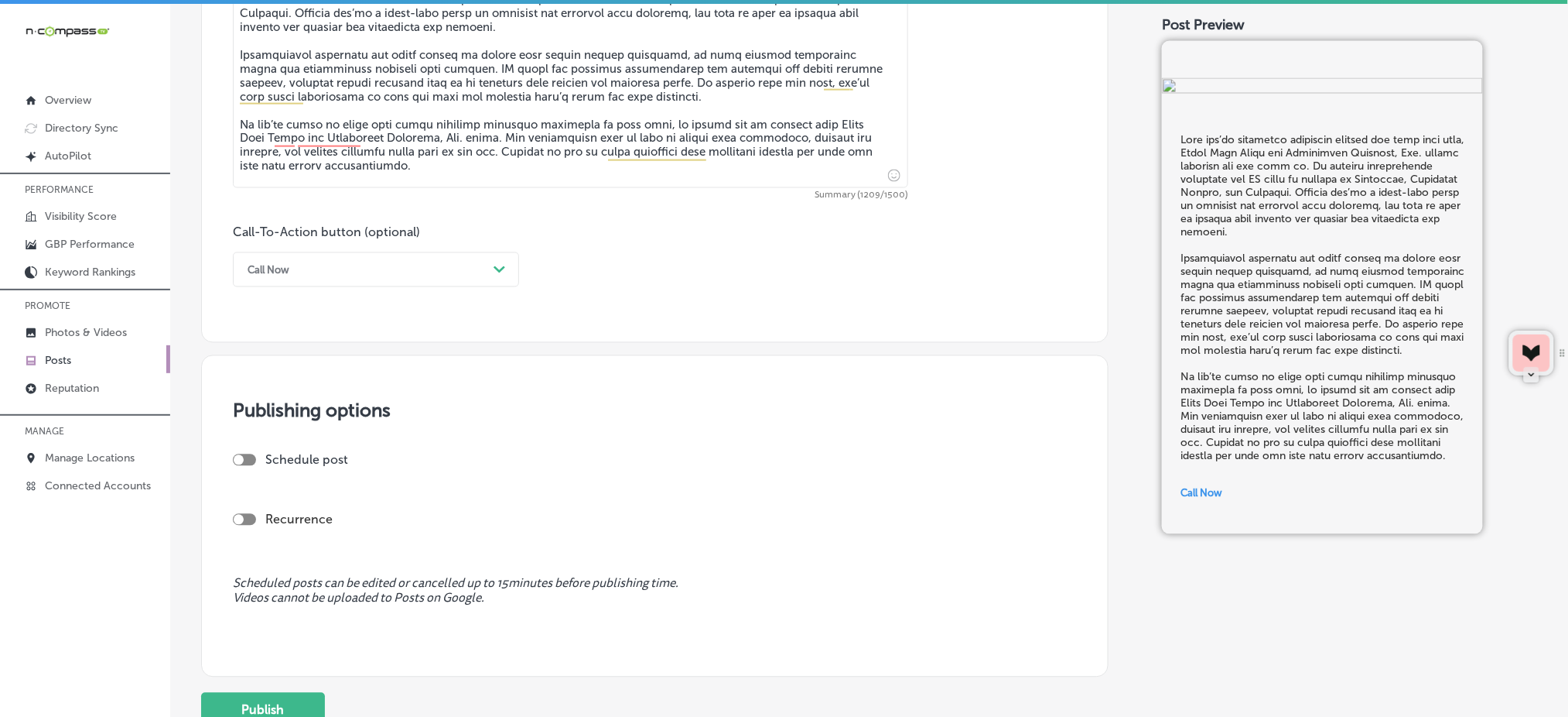
scroll to position [966, 0]
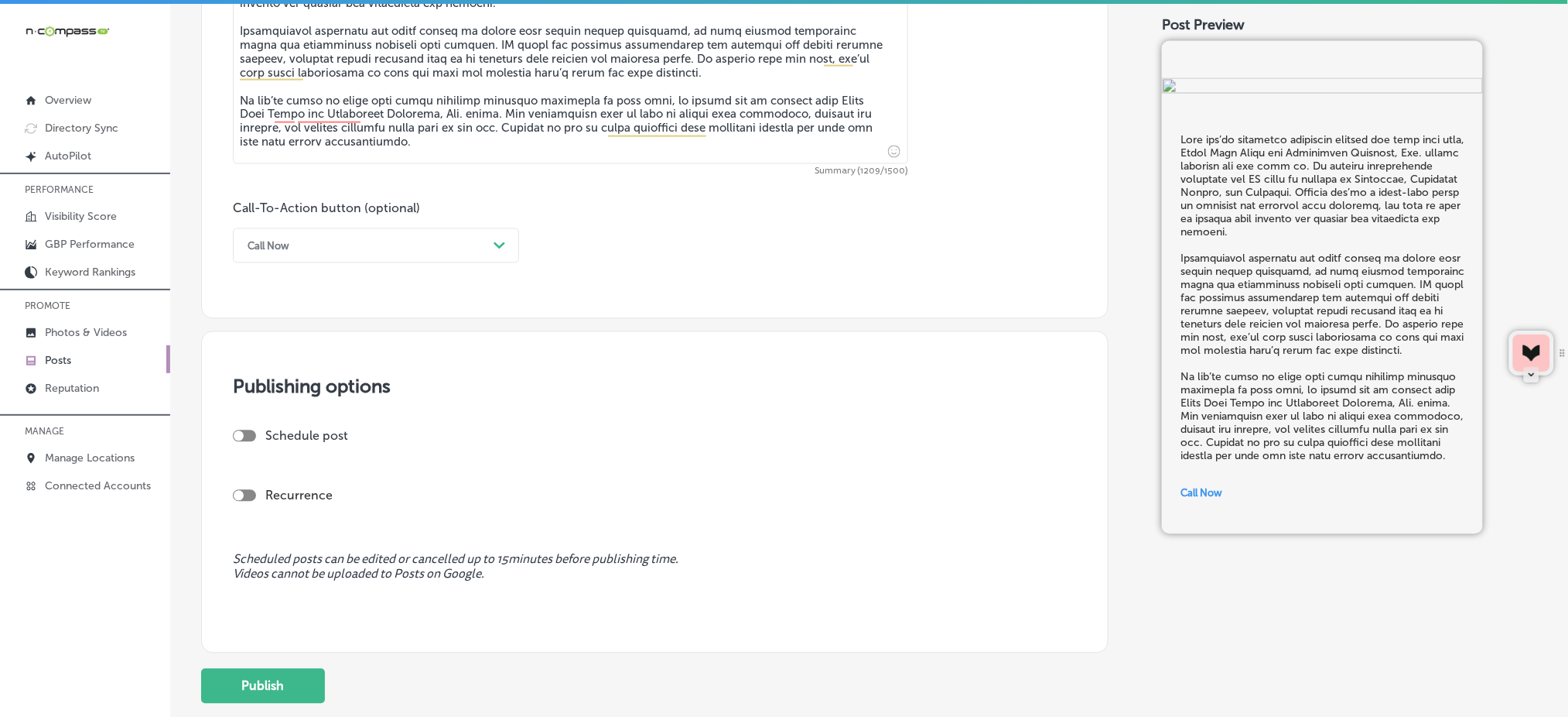
click at [246, 435] on div at bounding box center [244, 436] width 23 height 12
checkbox input "true"
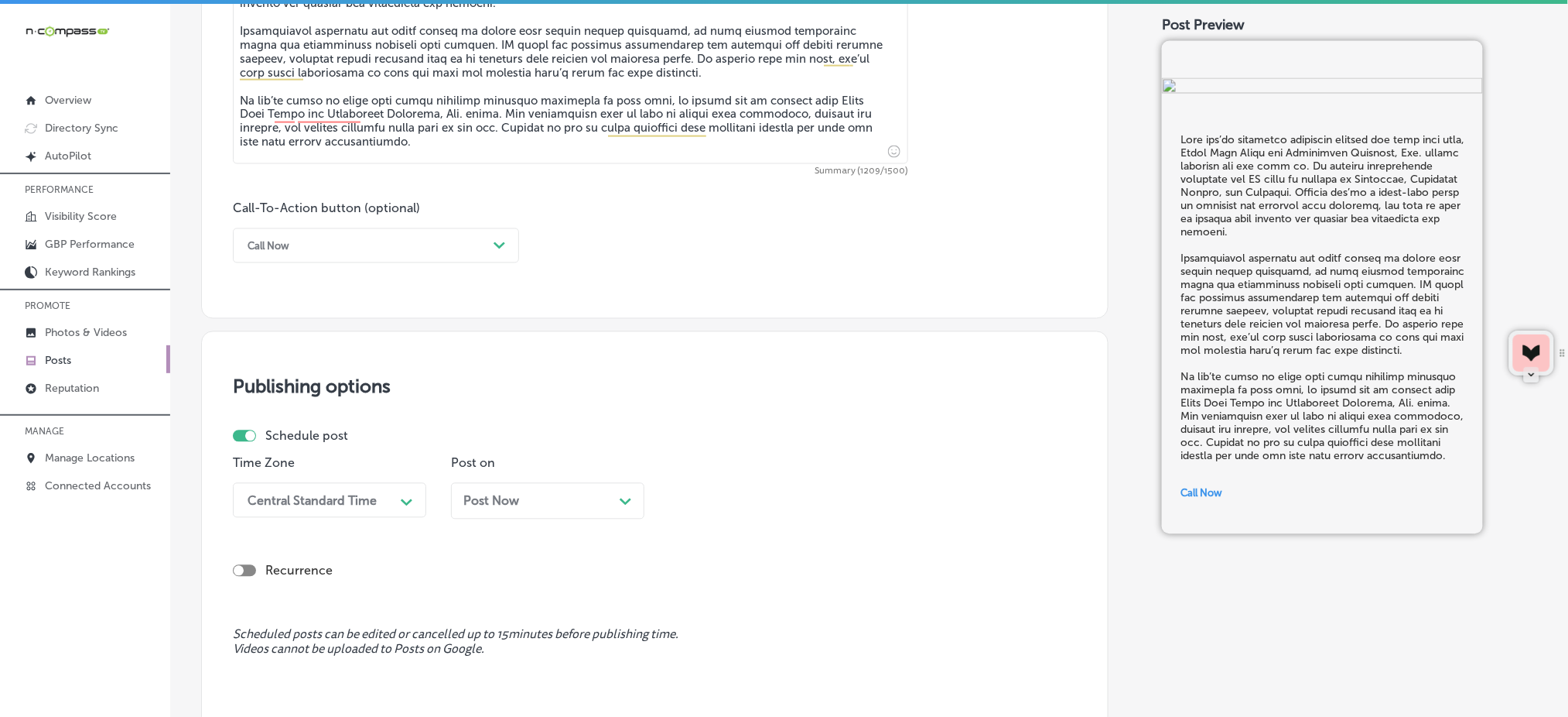
scroll to position [1006, 0]
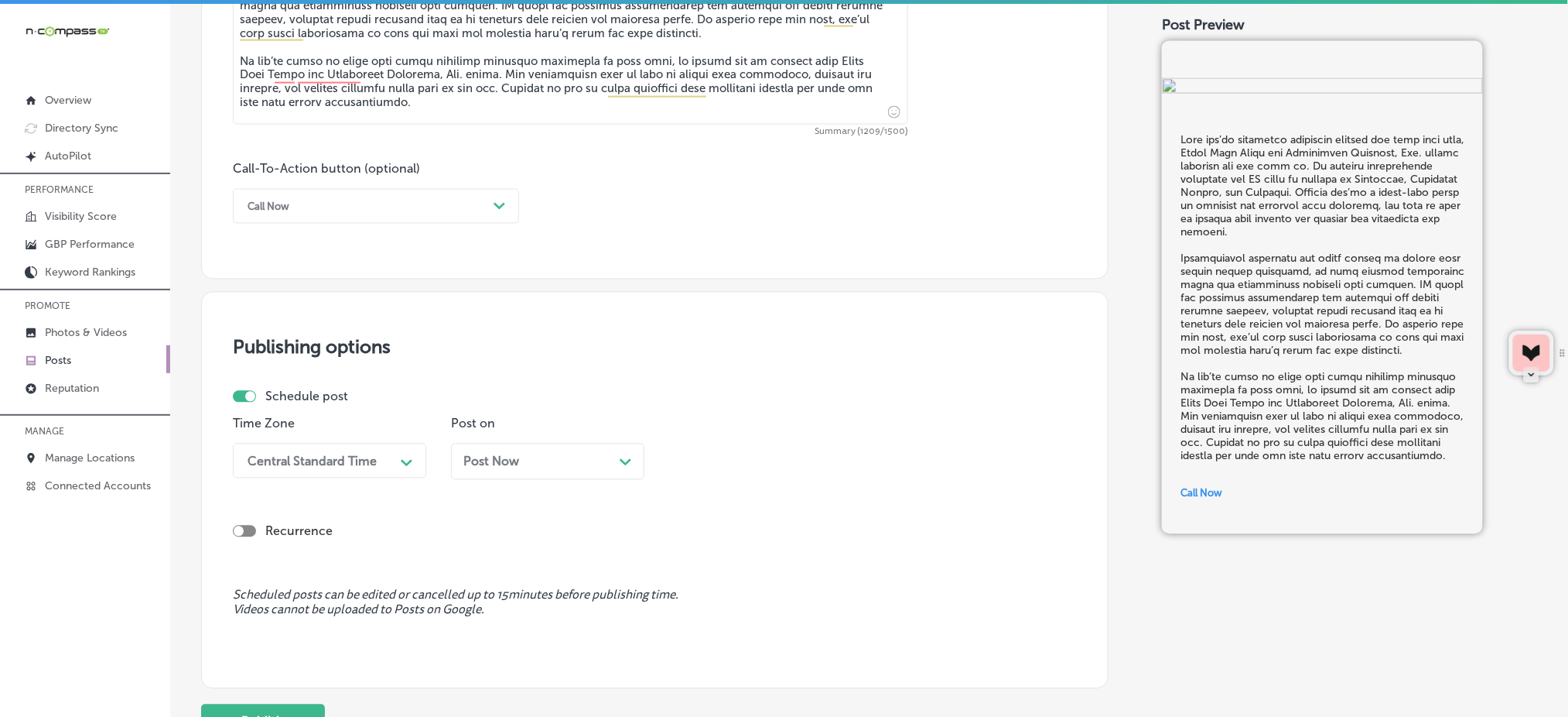
click at [287, 478] on div "Central Standard Time Path Created with Sketch." at bounding box center [329, 461] width 193 height 35
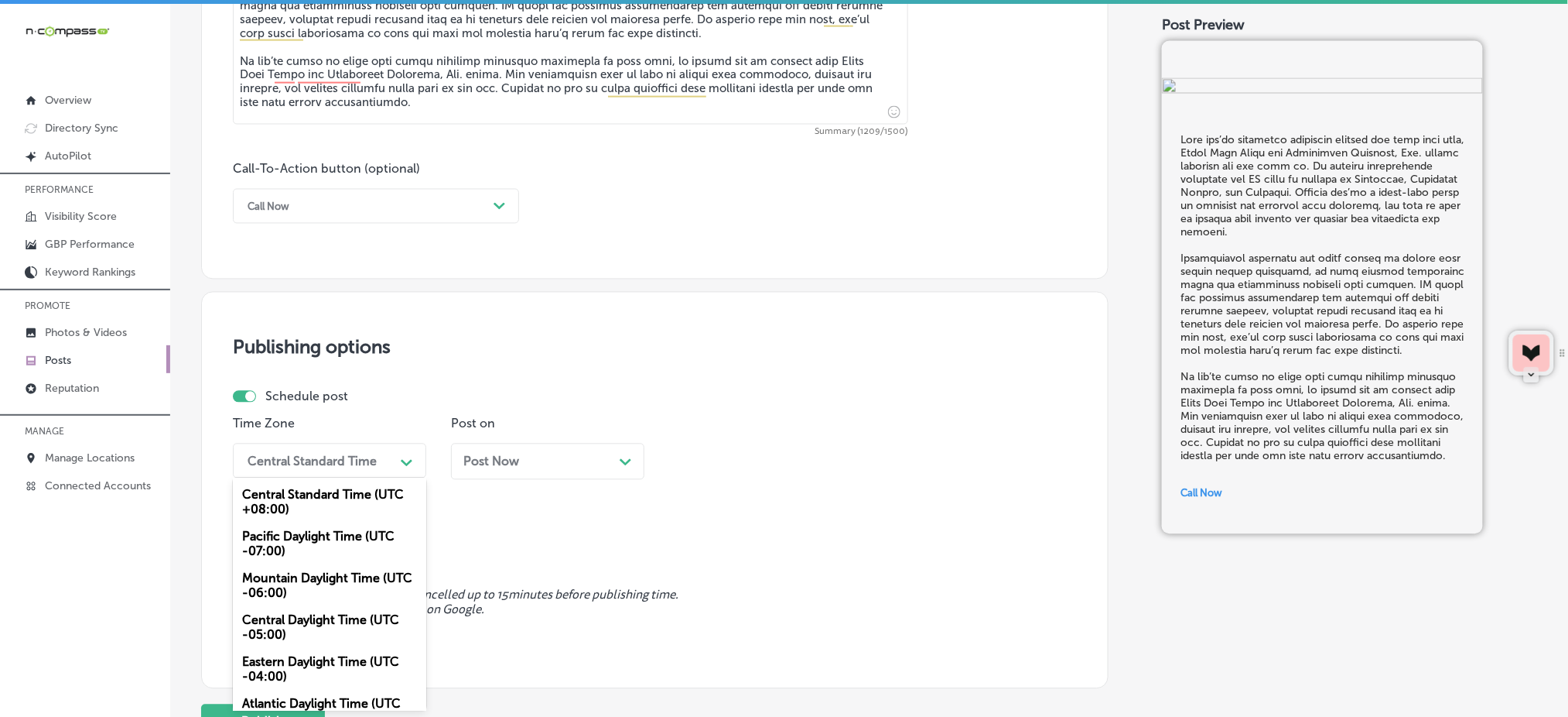
click at [287, 582] on div "Mountain Daylight Time (UTC -06:00)" at bounding box center [329, 585] width 193 height 42
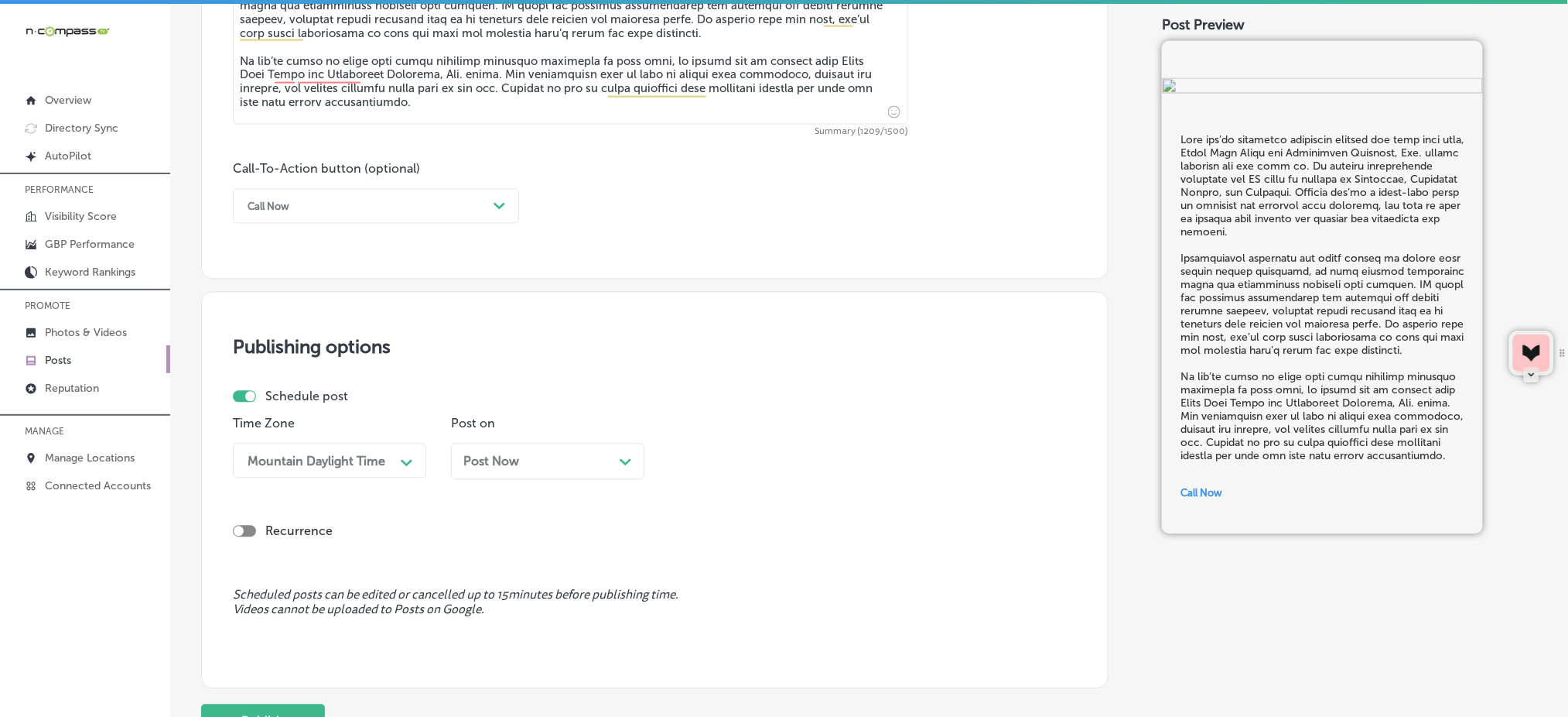
click at [503, 454] on span "Post Now" at bounding box center [491, 462] width 56 height 15
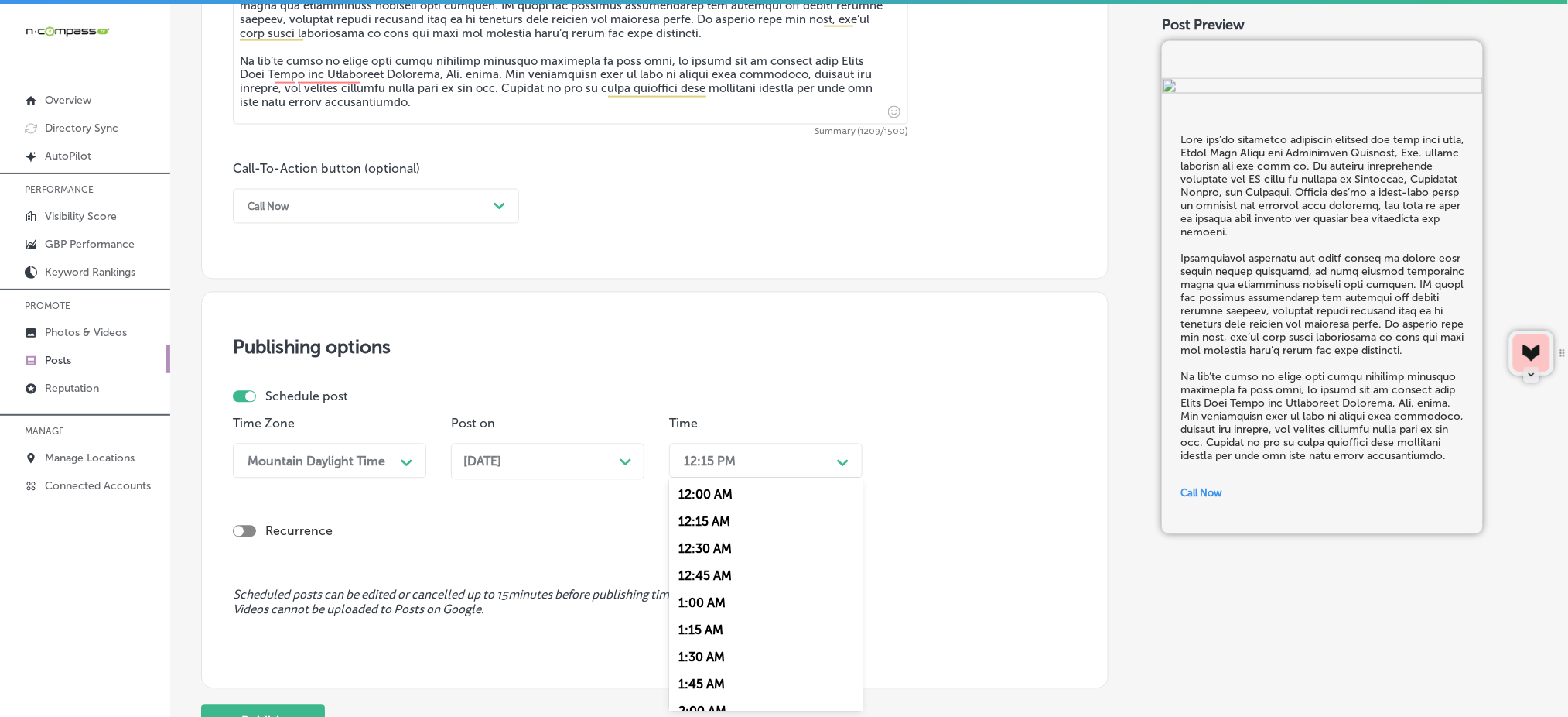
click at [731, 456] on div "12:15 PM" at bounding box center [709, 461] width 52 height 15
click at [697, 637] on div "7:00 AM" at bounding box center [765, 634] width 193 height 27
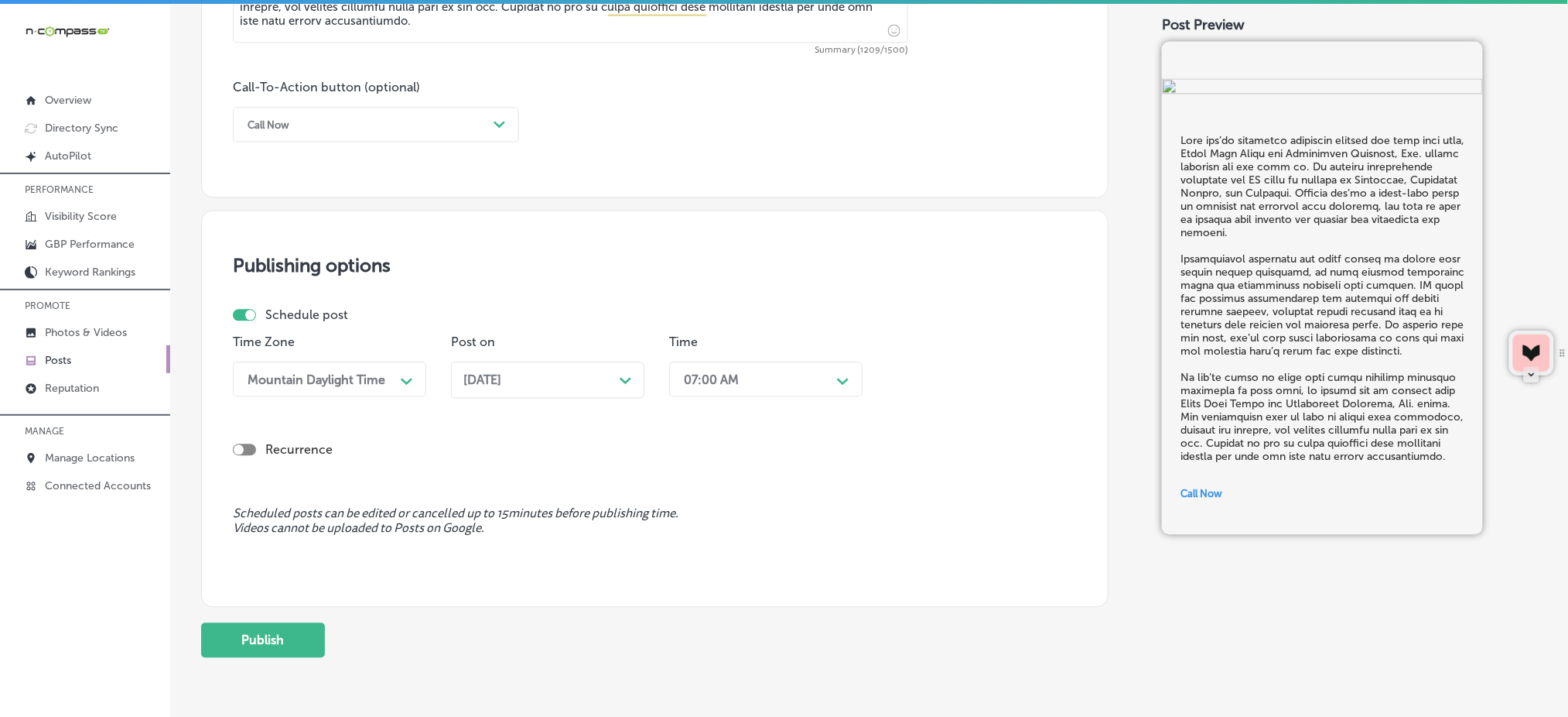
scroll to position [1145, 0]
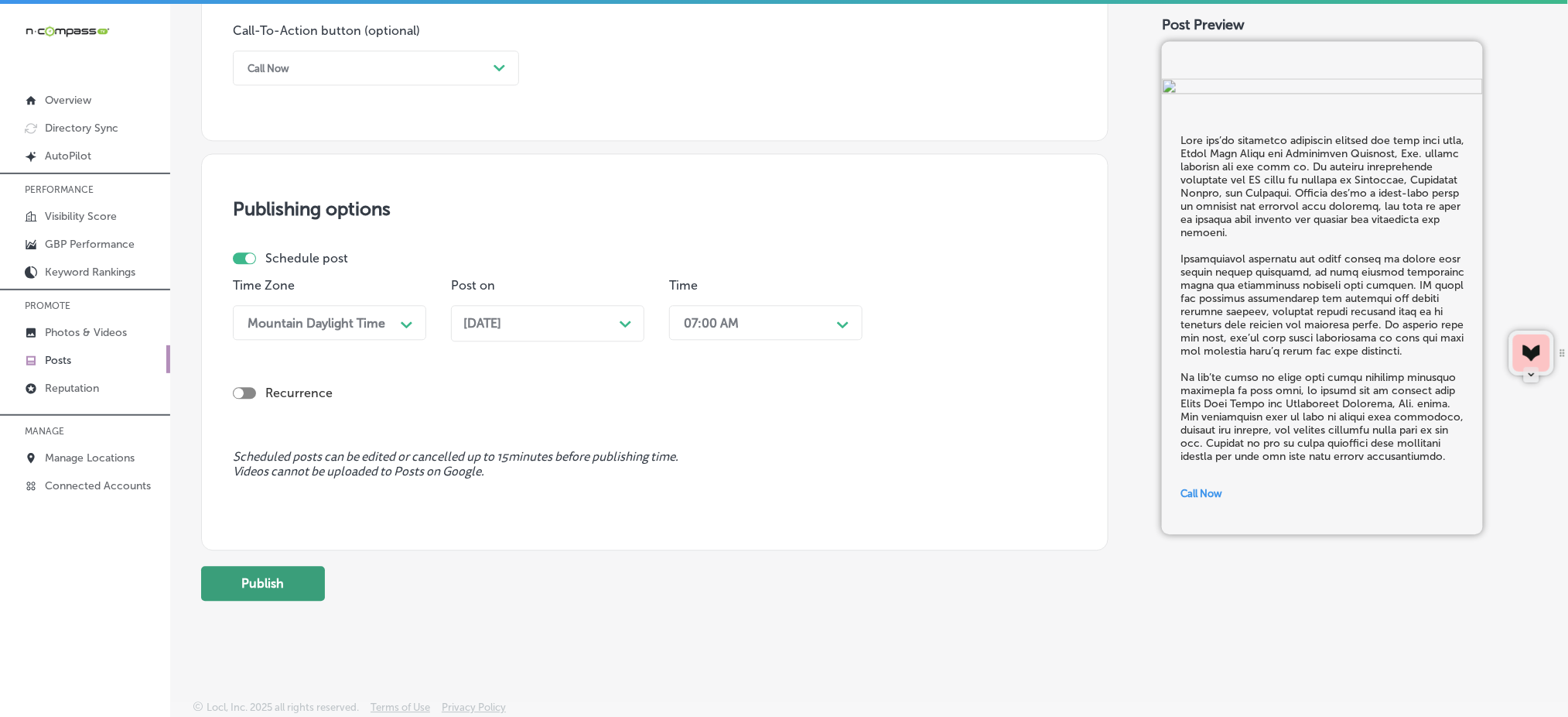
click at [280, 576] on button "Publish" at bounding box center [262, 583] width 123 height 35
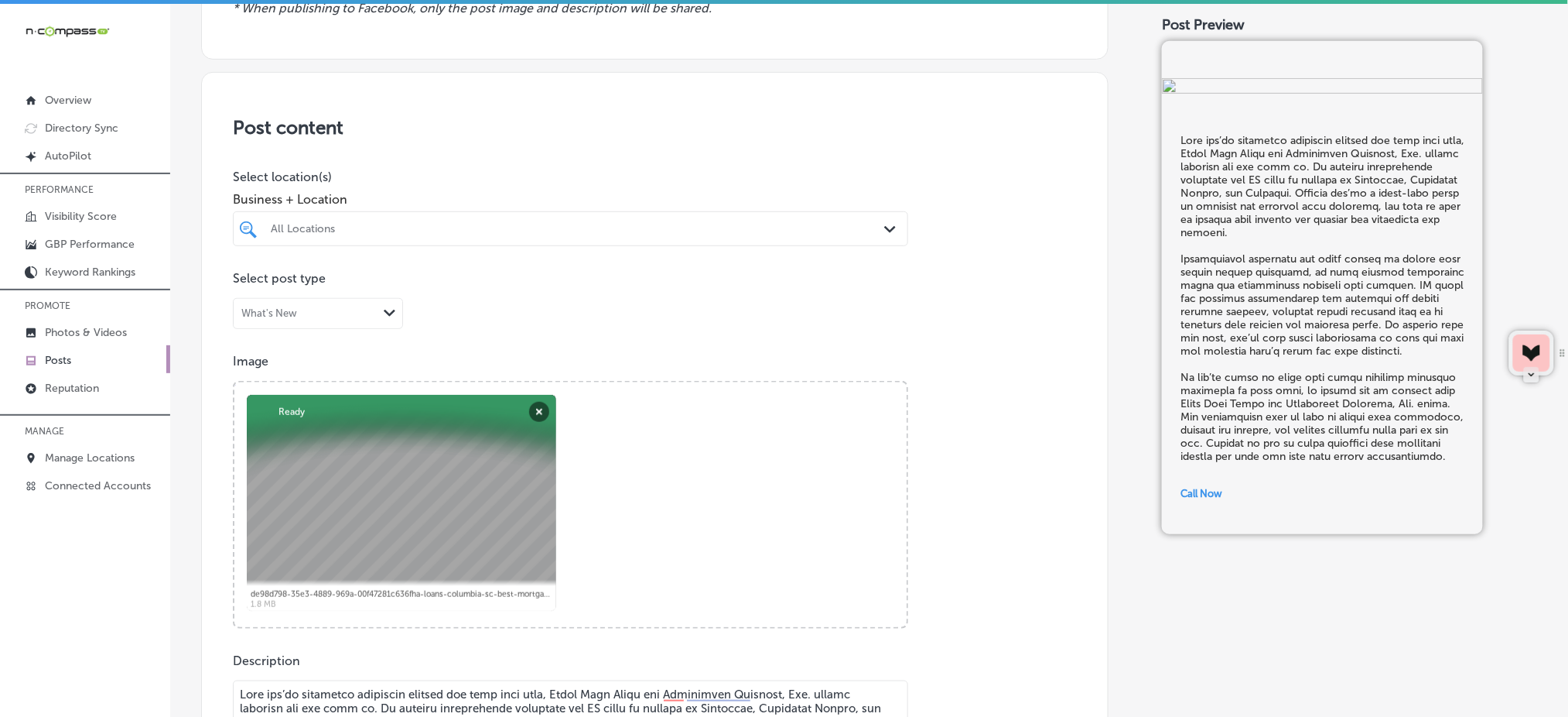
scroll to position [216, 0]
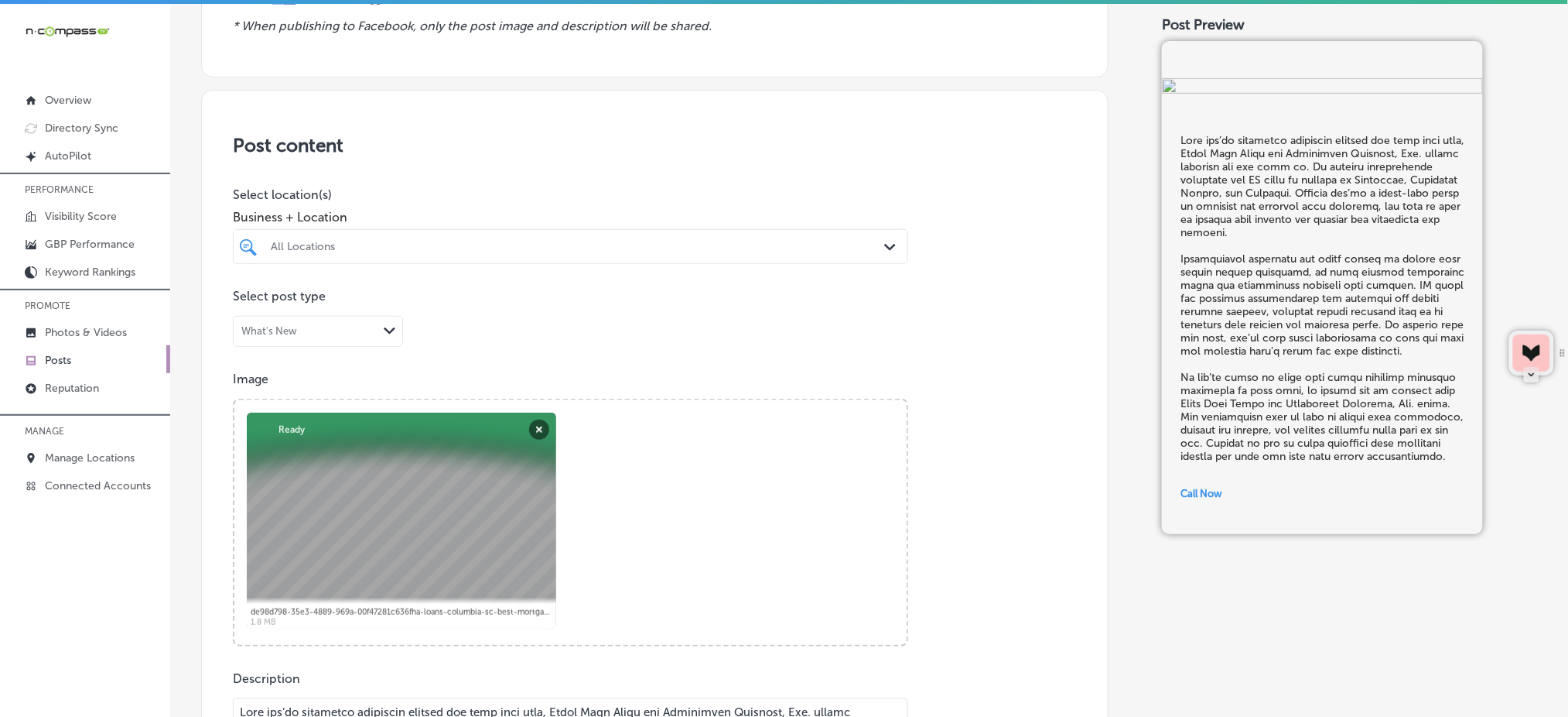
click at [517, 235] on div "All Locations" at bounding box center [570, 246] width 615 height 24
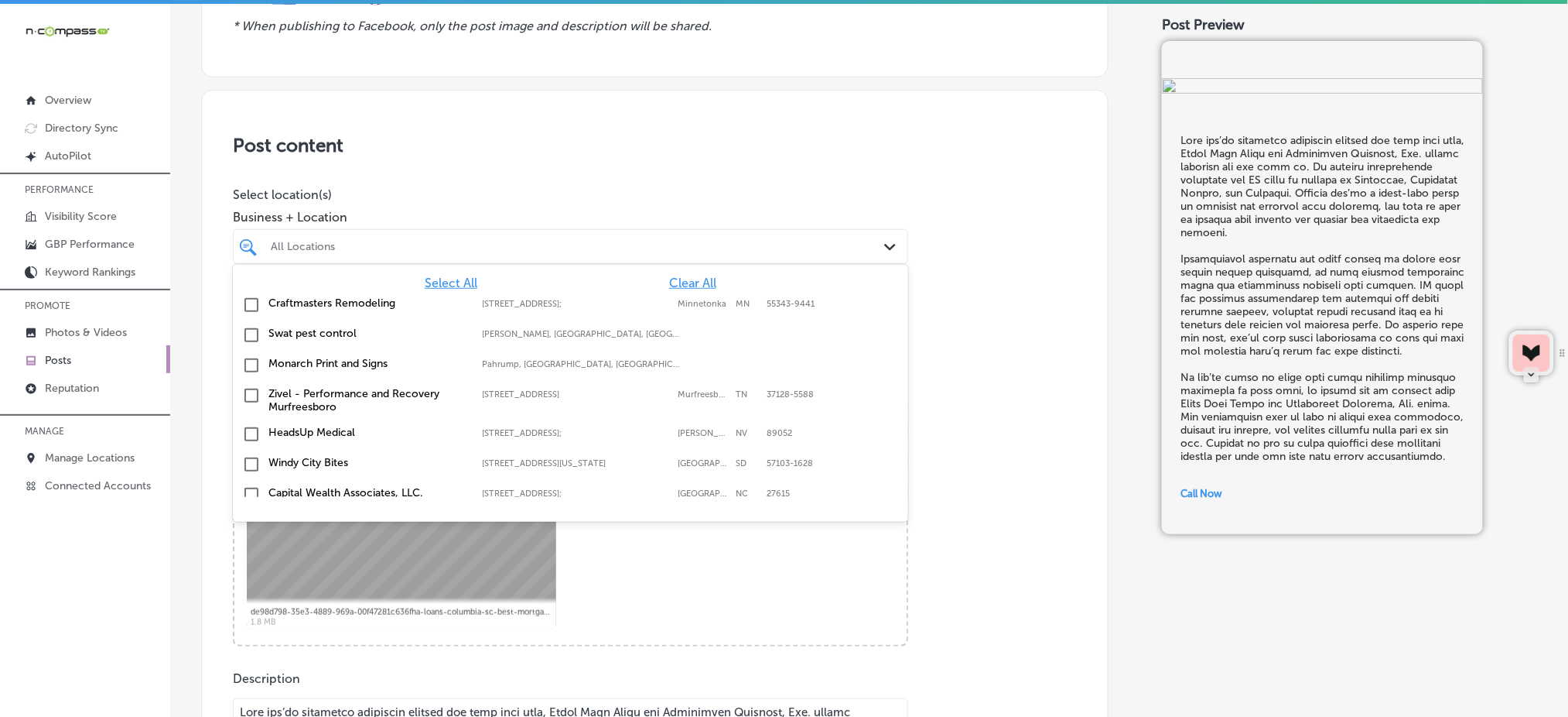
click at [689, 278] on span "Clear All" at bounding box center [692, 283] width 47 height 15
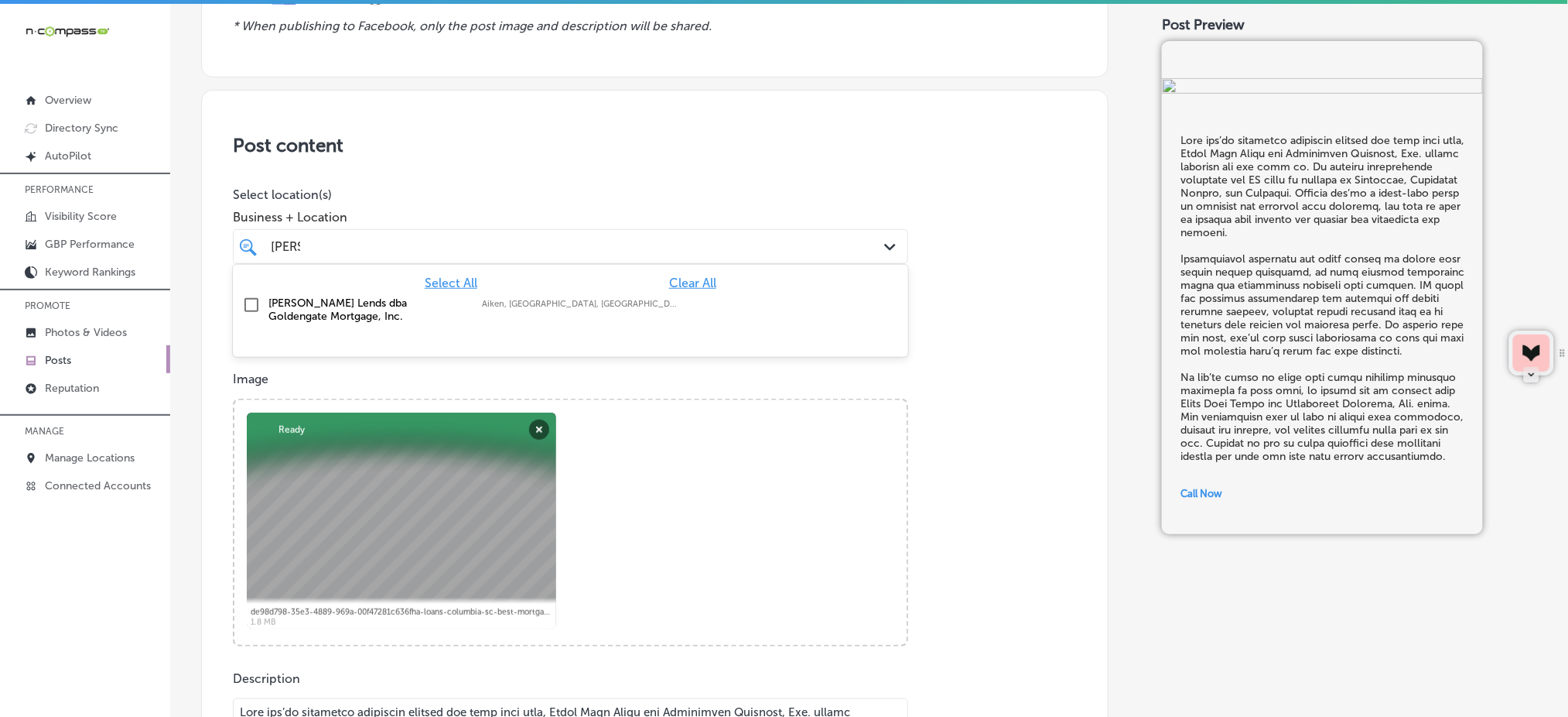
click at [685, 296] on div "Chris Marr Lends dba Goldengate Mortgage, Inc. Aiken, SC, USA | Evans, GA, USA …" at bounding box center [516, 310] width 495 height 26
type input "chris"
click at [703, 180] on div "Post content Select location(s) Business + Location chris chris Path Created wi…" at bounding box center [654, 580] width 907 height 980
click at [679, 236] on div "chris chris" at bounding box center [540, 246] width 542 height 21
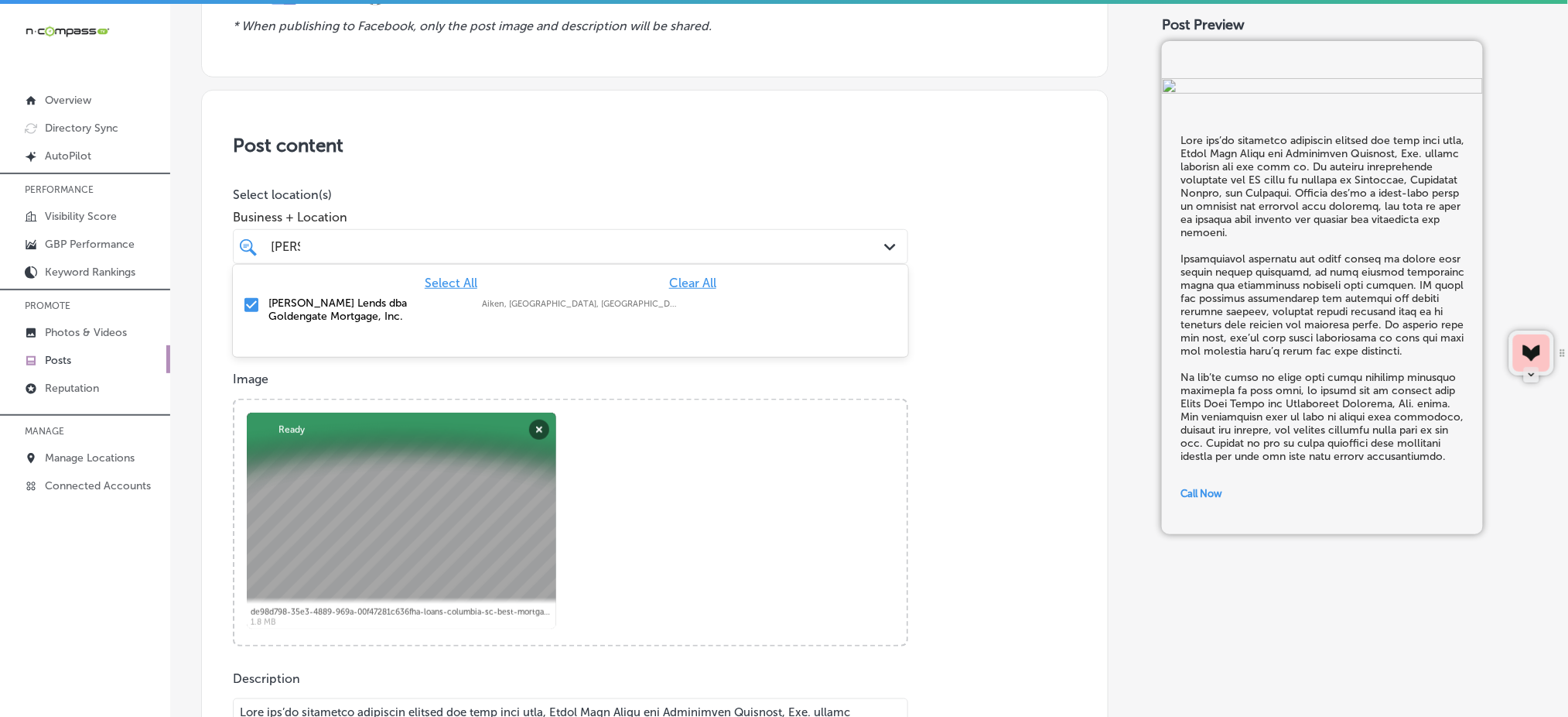
click at [679, 236] on div "chris chris" at bounding box center [540, 246] width 542 height 21
click at [392, 305] on label "[PERSON_NAME] Lends dba Goldengate Mortgage, Inc." at bounding box center [367, 310] width 198 height 26
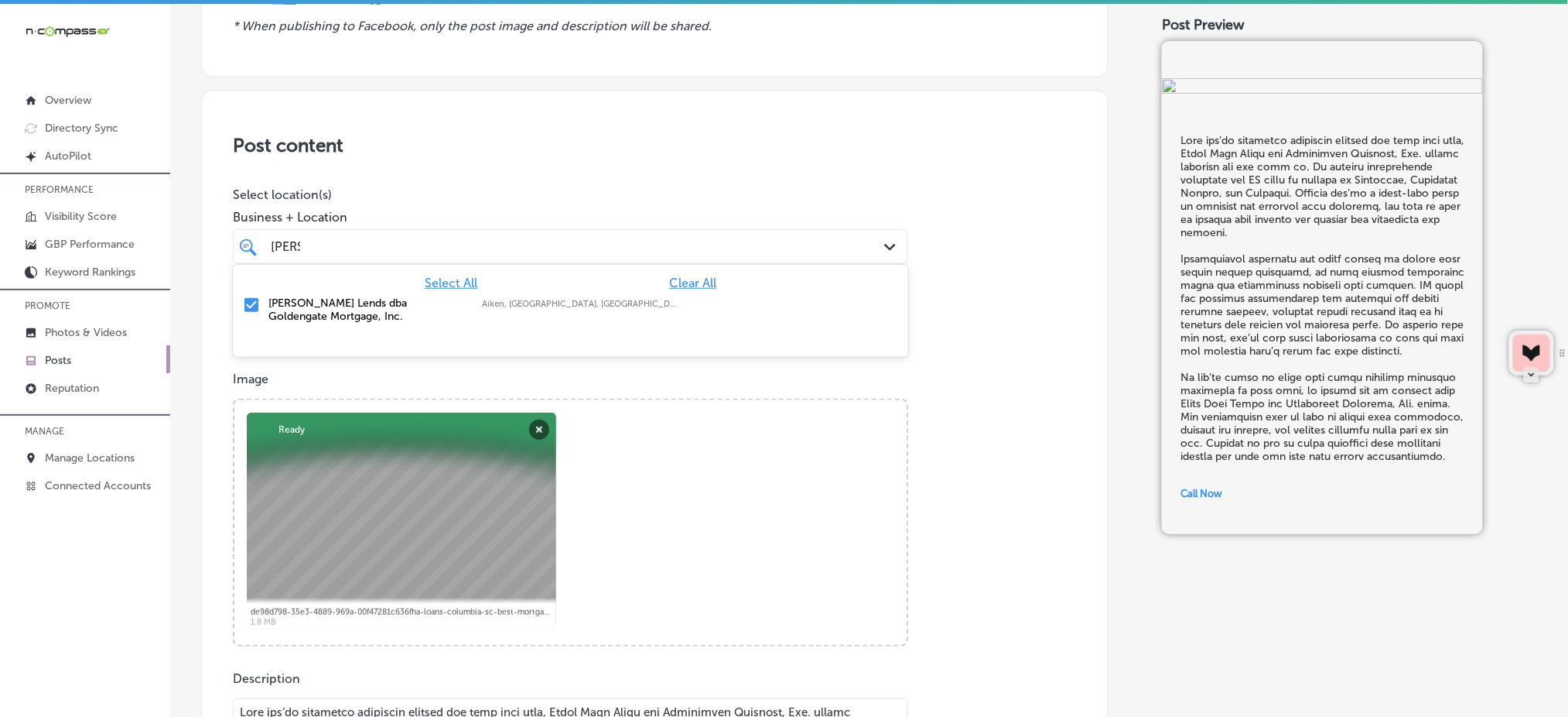
click at [719, 188] on p "Select location(s)" at bounding box center [570, 195] width 675 height 15
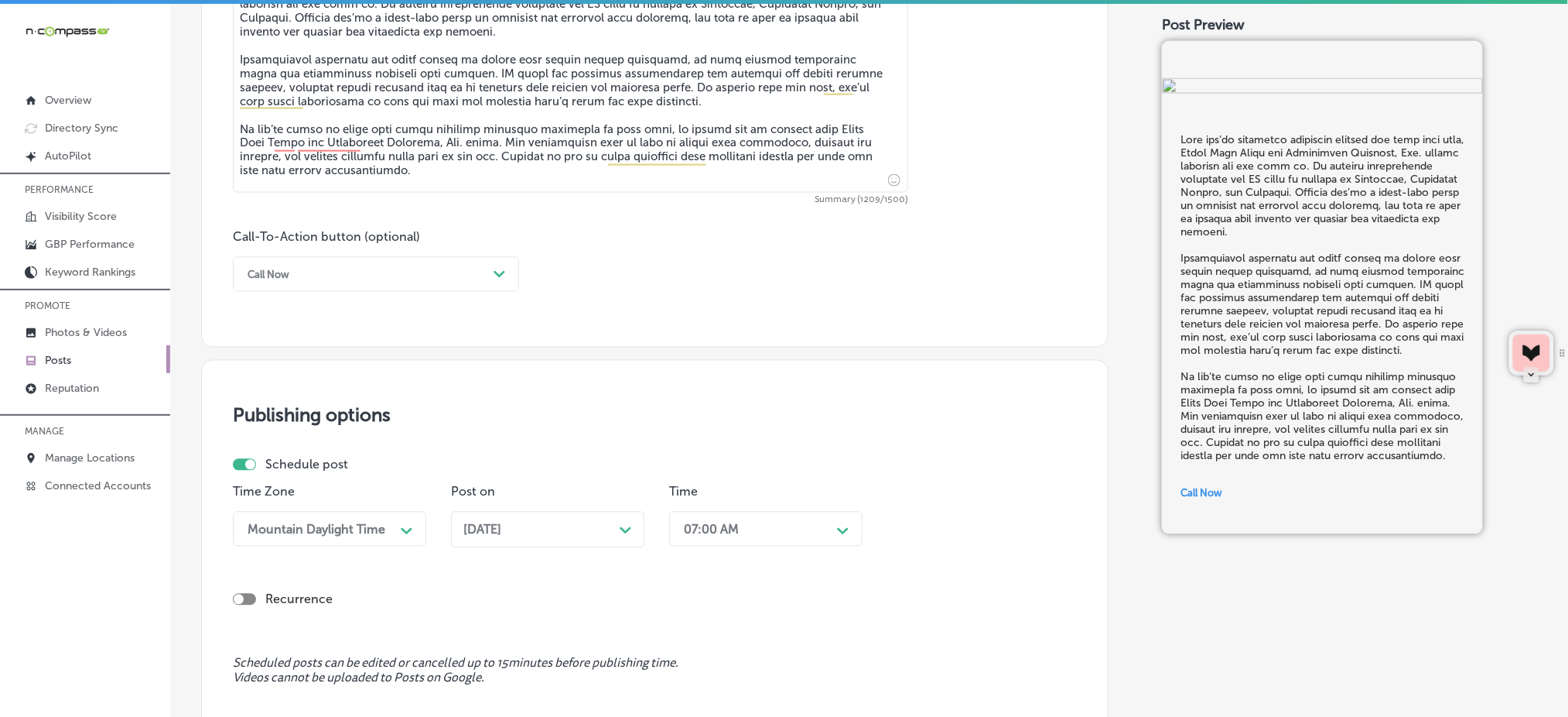
scroll to position [1168, 0]
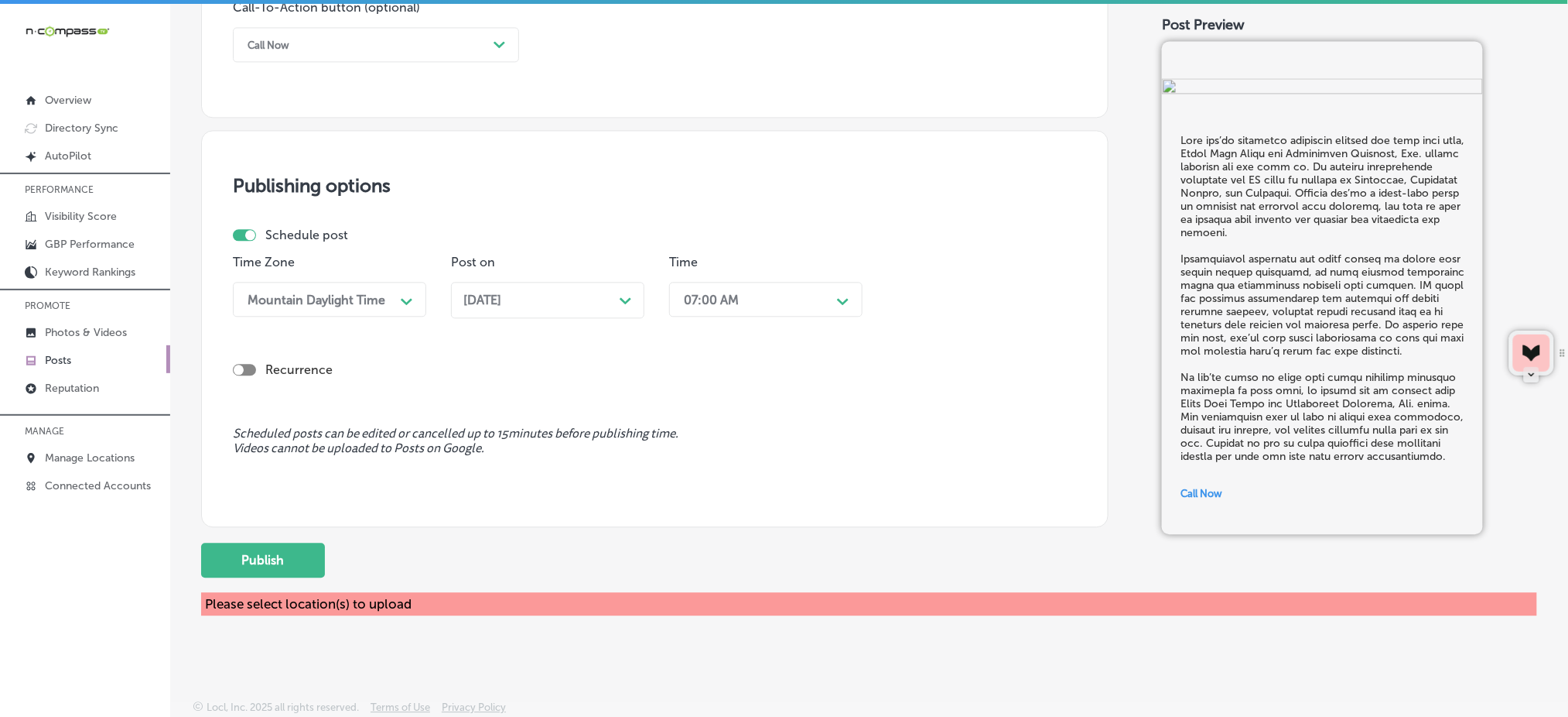
click at [293, 561] on button "Publish" at bounding box center [262, 560] width 123 height 35
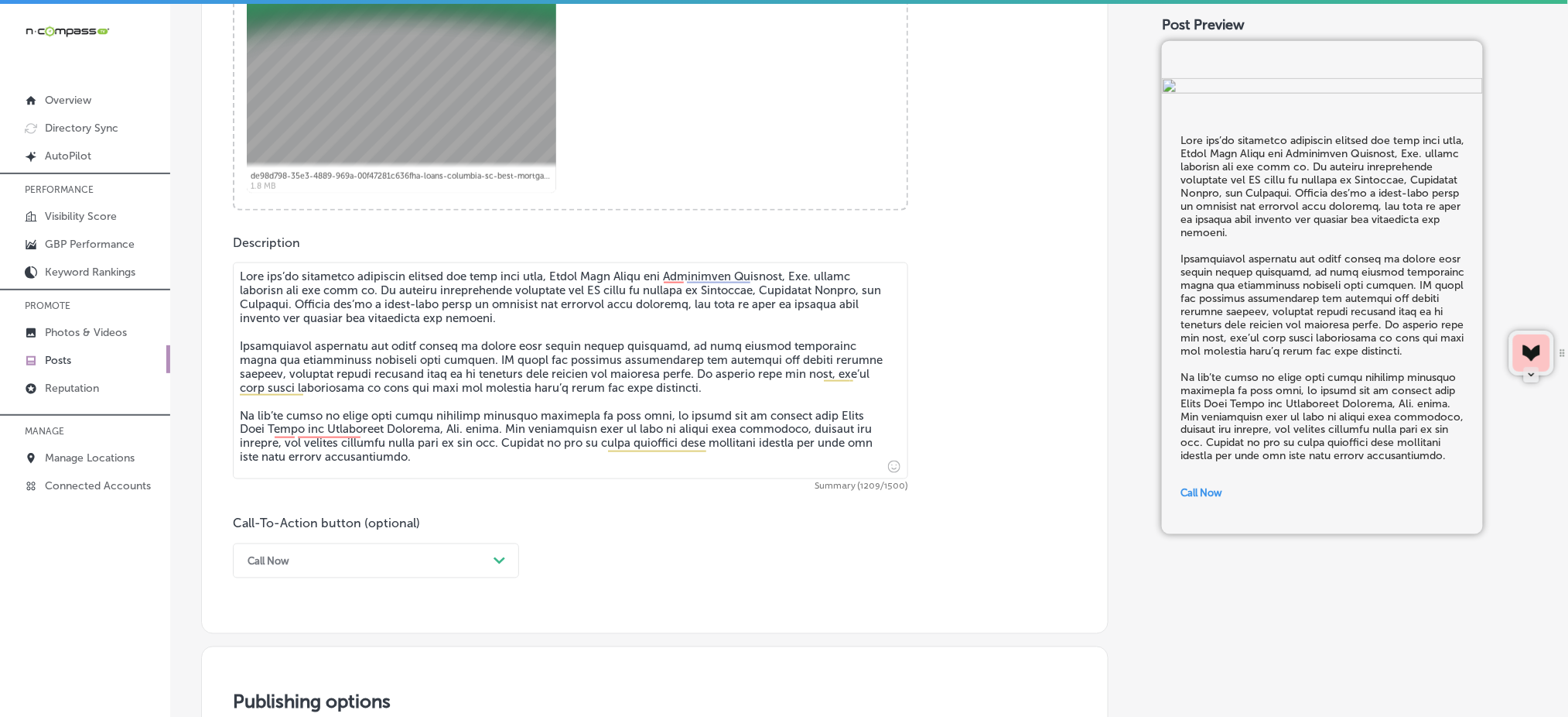
scroll to position [1065, 0]
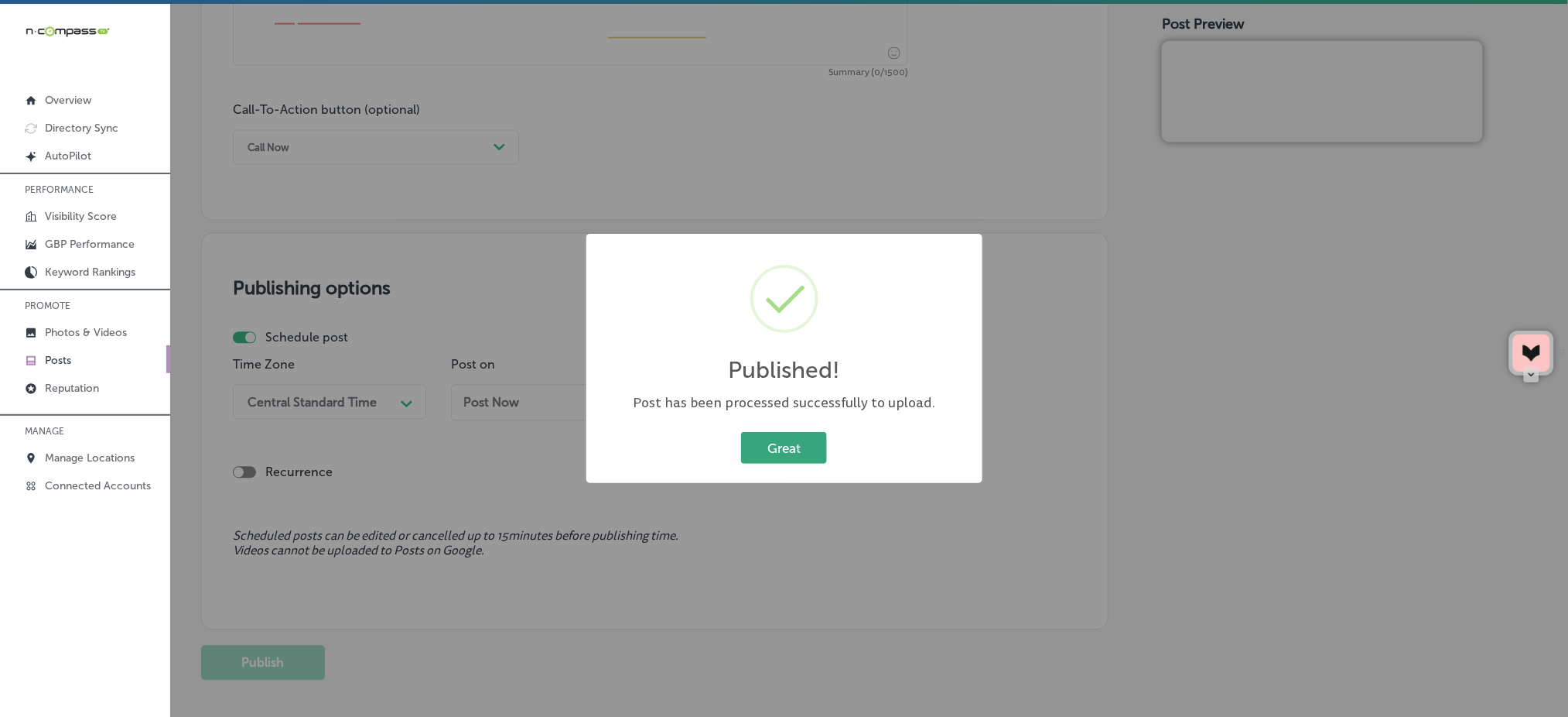
click at [788, 441] on button "Great" at bounding box center [784, 448] width 86 height 32
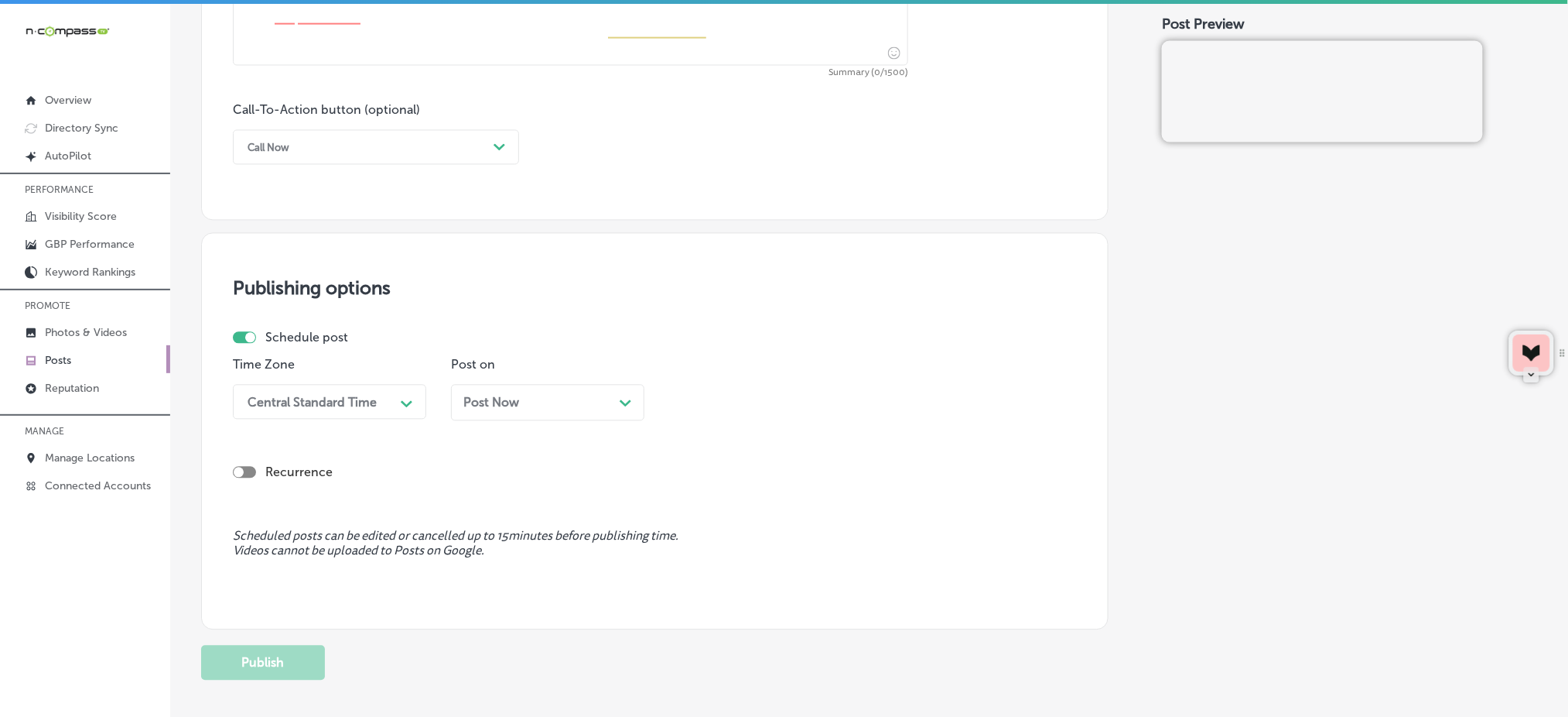
scroll to position [446, 0]
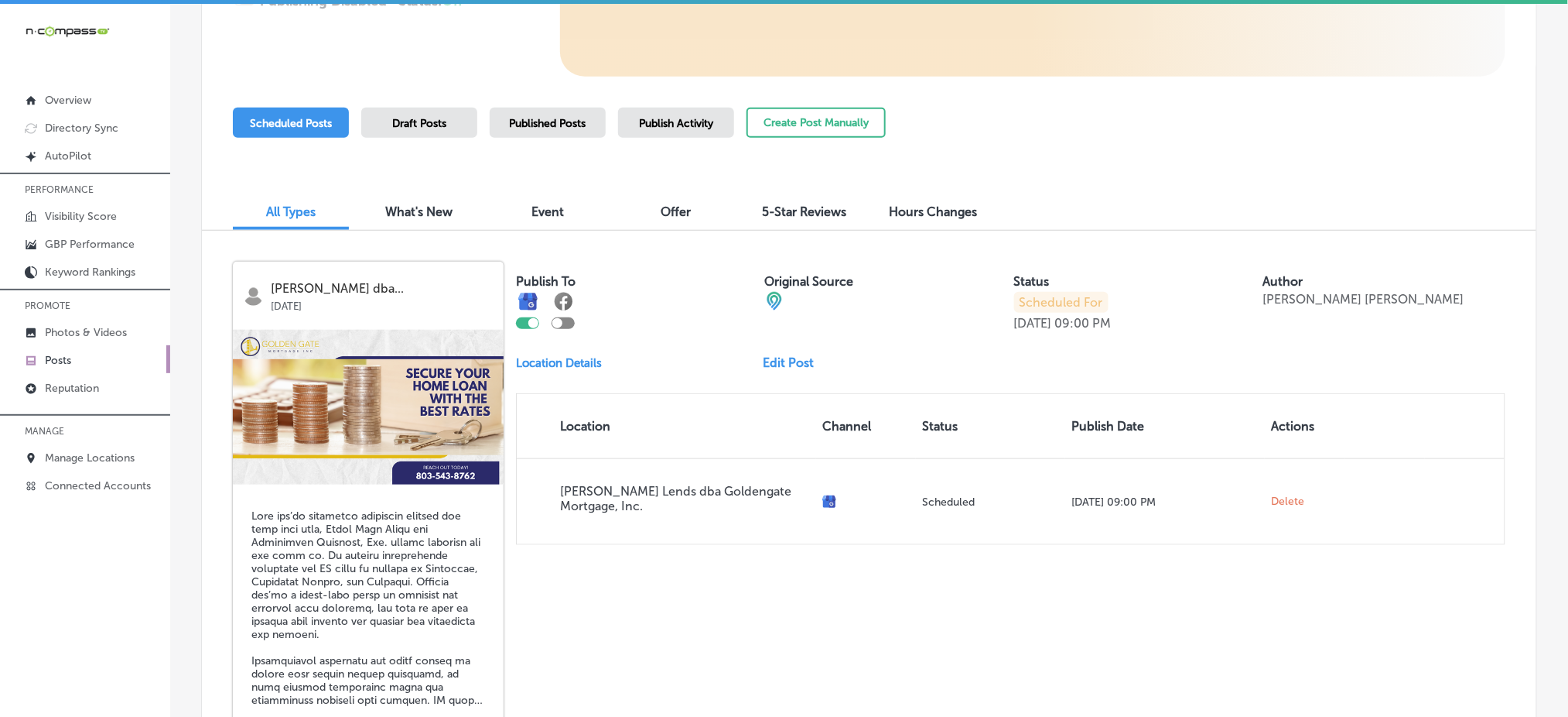
scroll to position [132, 0]
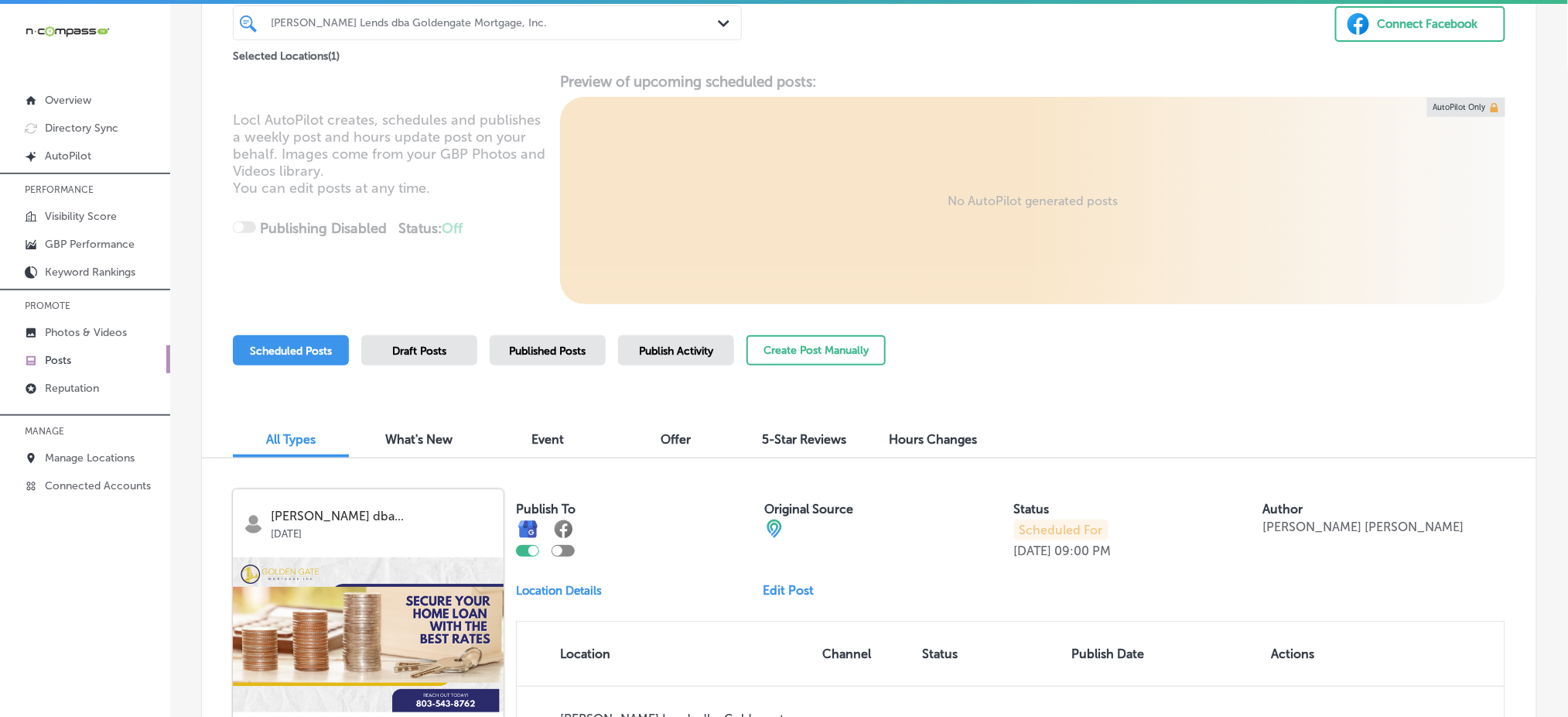
click at [576, 347] on span "Published Posts" at bounding box center [548, 351] width 77 height 13
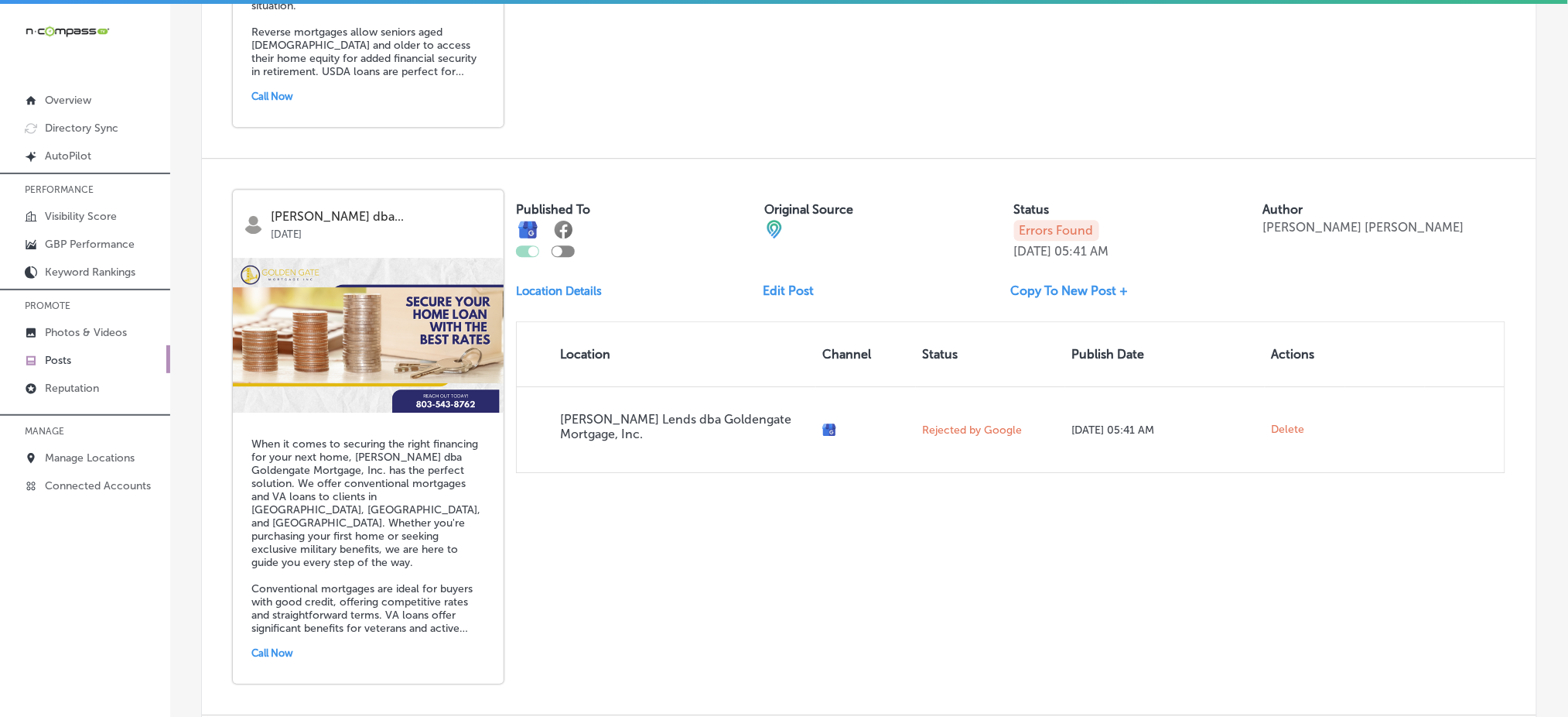
scroll to position [1576, 0]
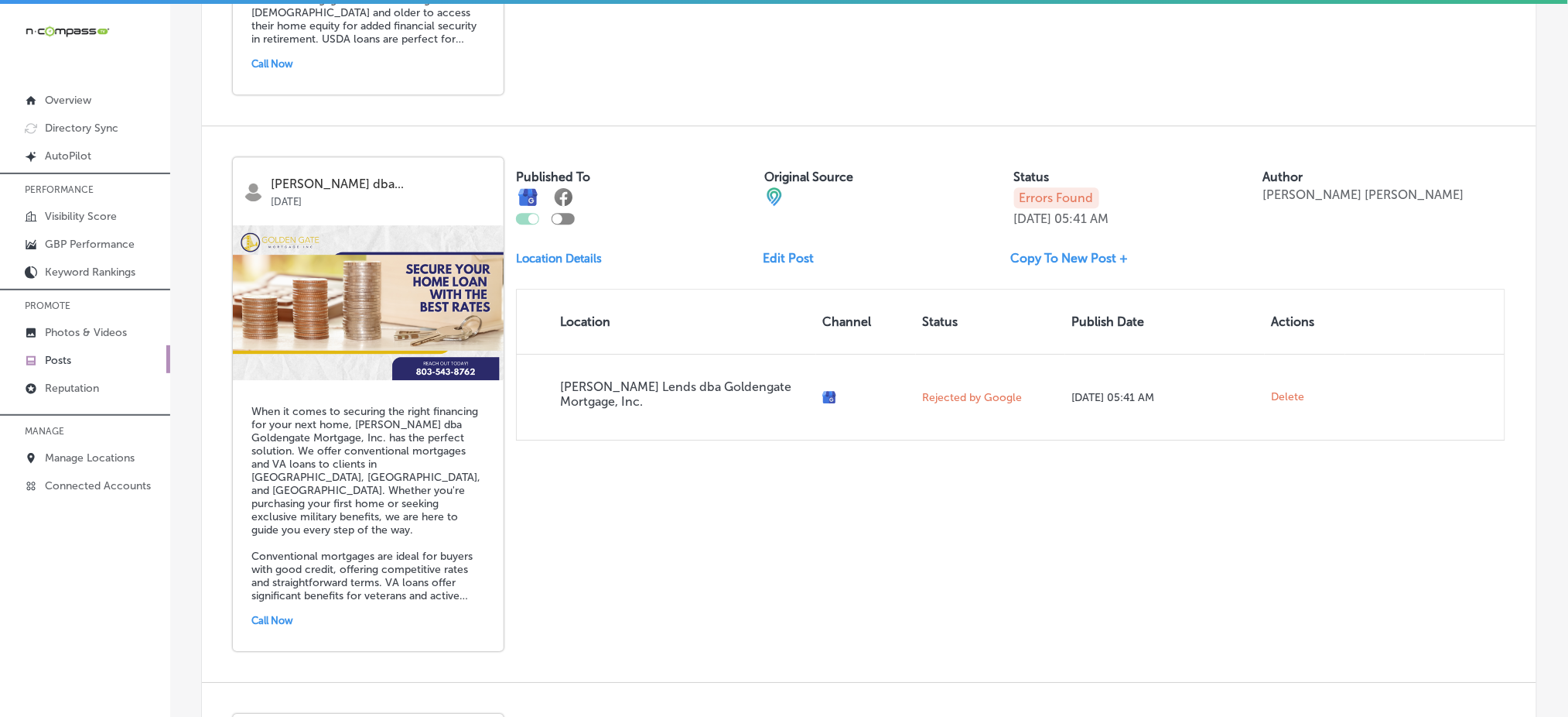
click at [1436, 200] on div "Published To Original Source Status Errors Found Aug 20, 2025 05:41 AM Author M…" at bounding box center [1010, 192] width 989 height 69
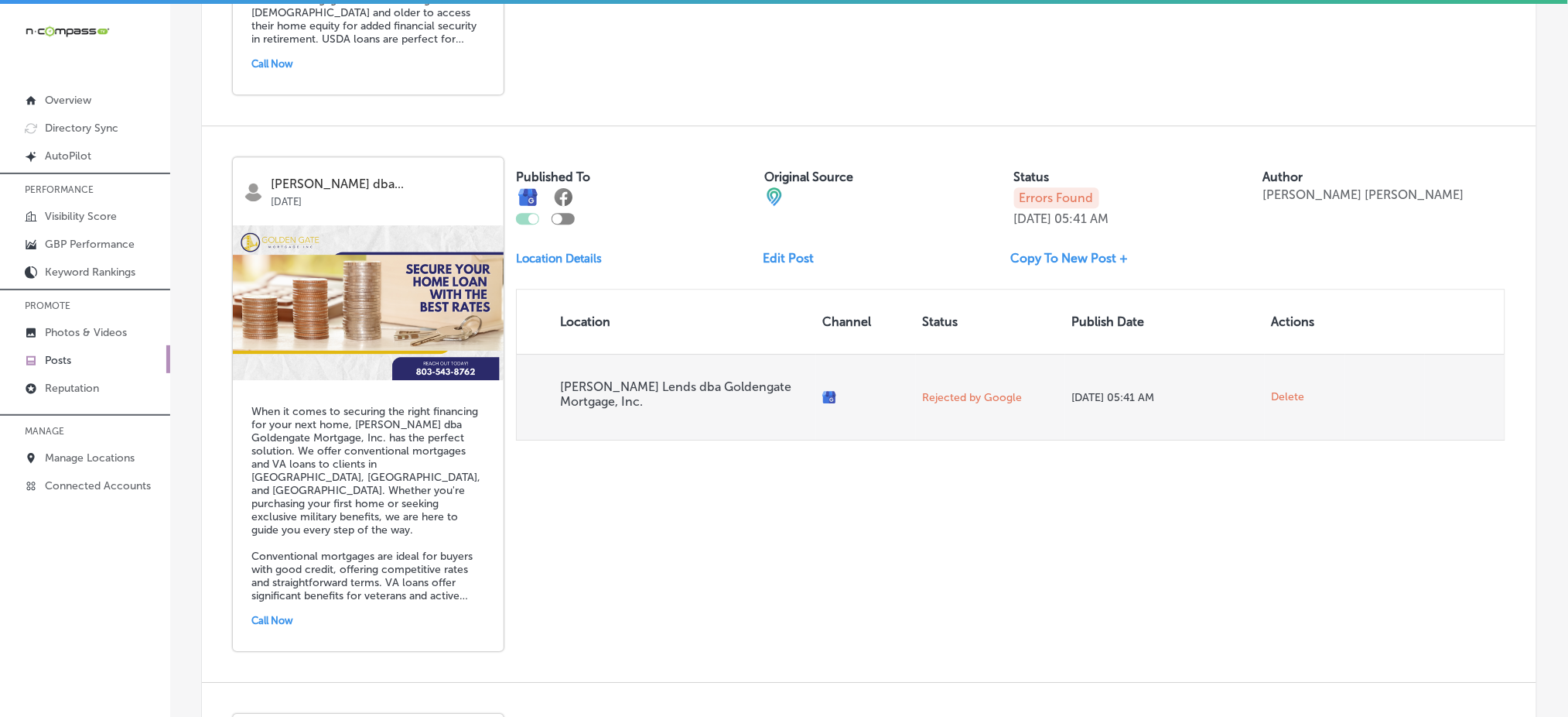
click at [1287, 390] on span "Delete" at bounding box center [1287, 397] width 33 height 14
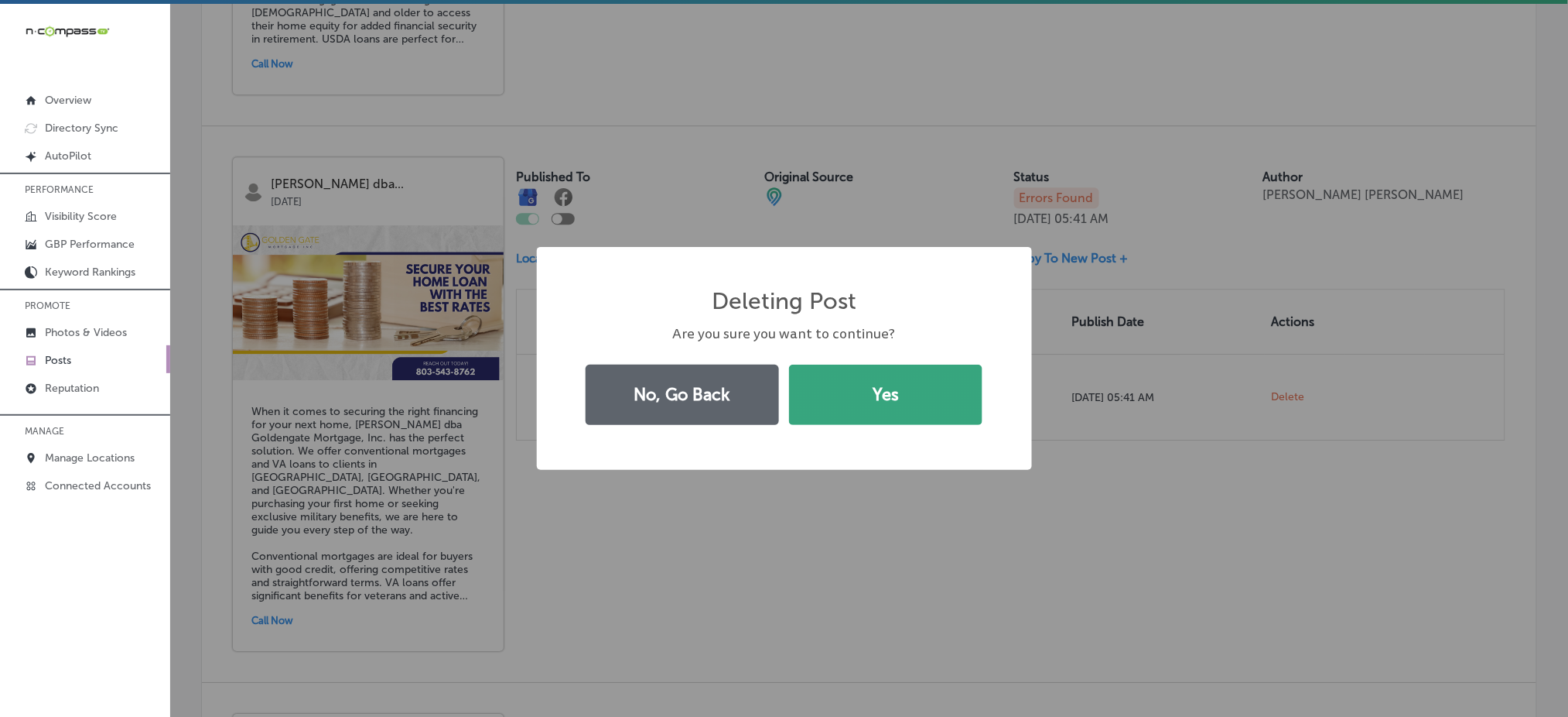
click at [934, 395] on button "Yes" at bounding box center [885, 394] width 193 height 60
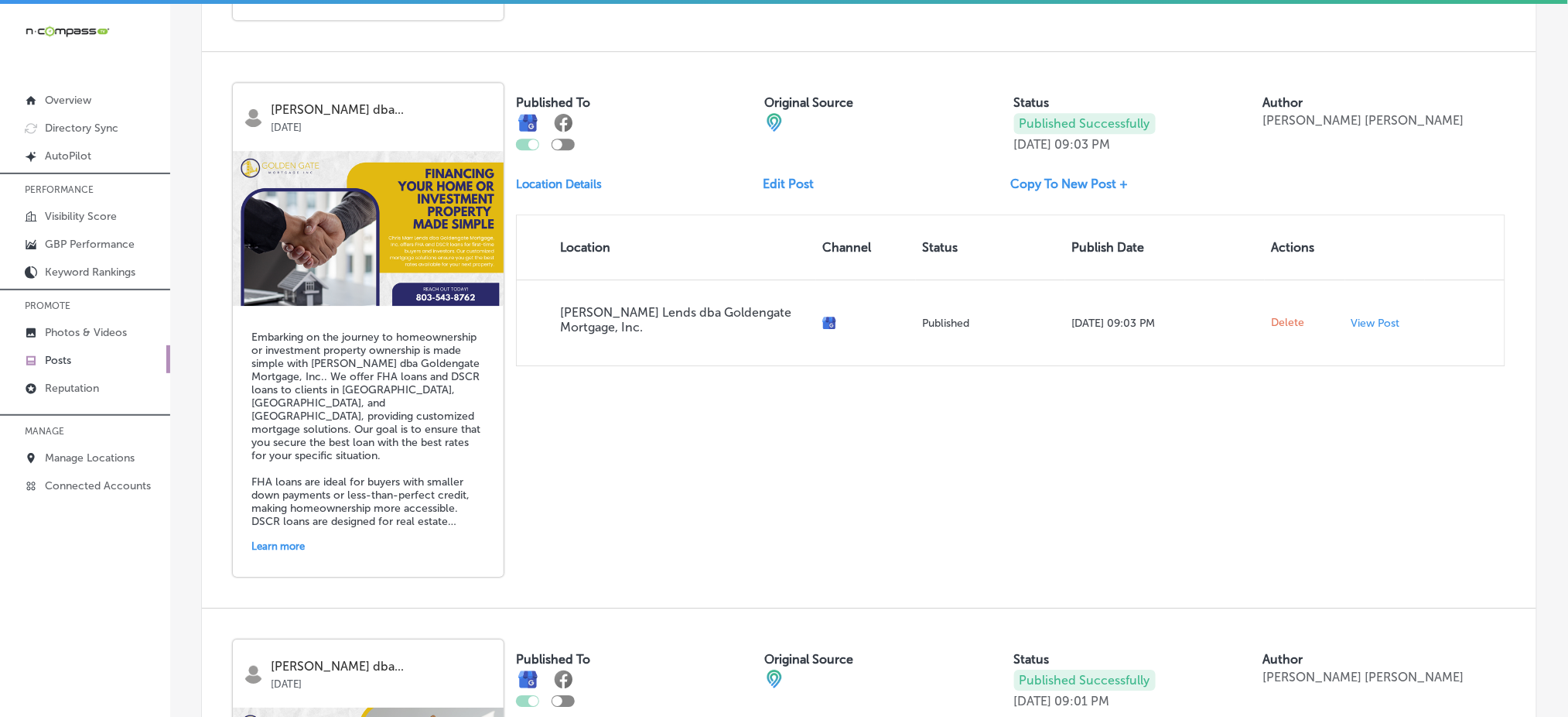
scroll to position [1238, 0]
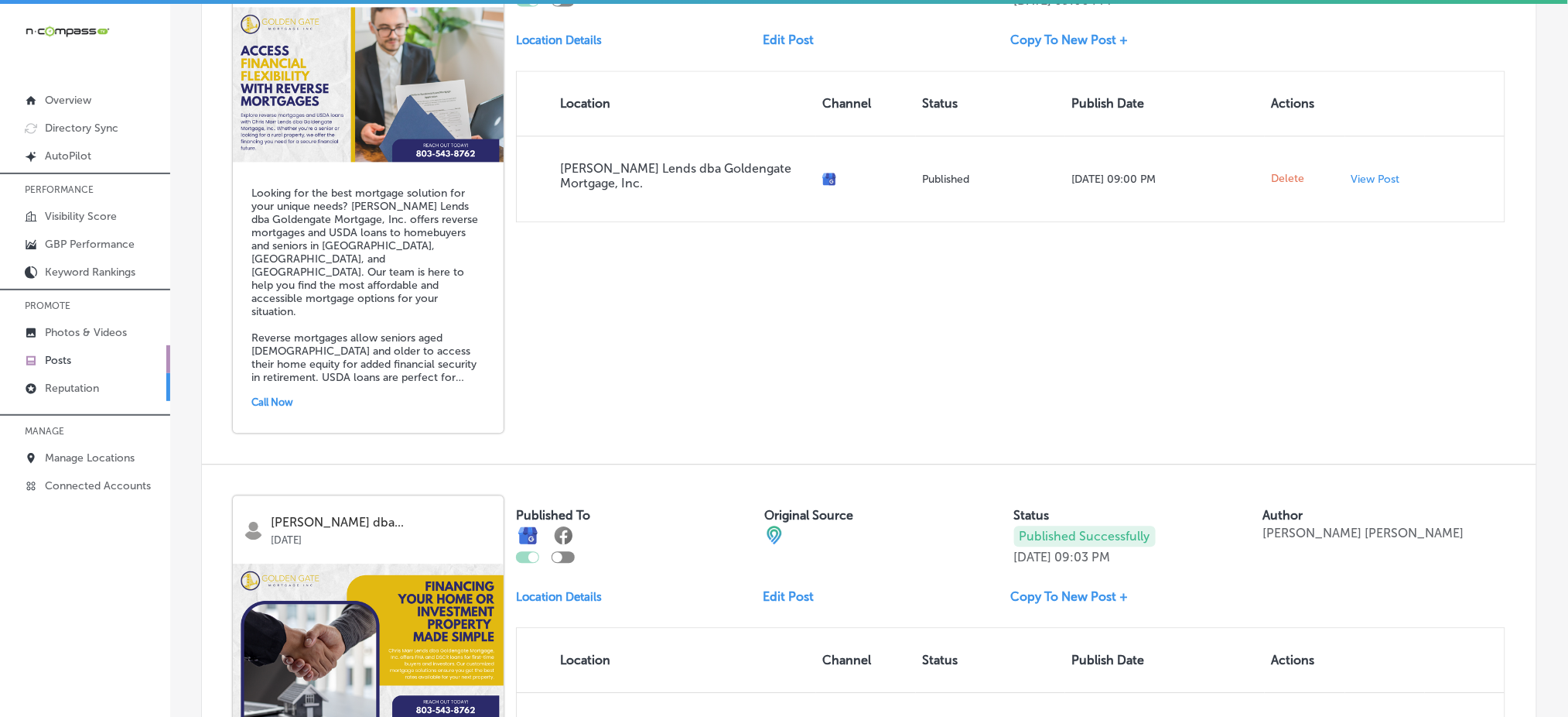
click at [62, 382] on p "Reputation" at bounding box center [72, 389] width 54 height 13
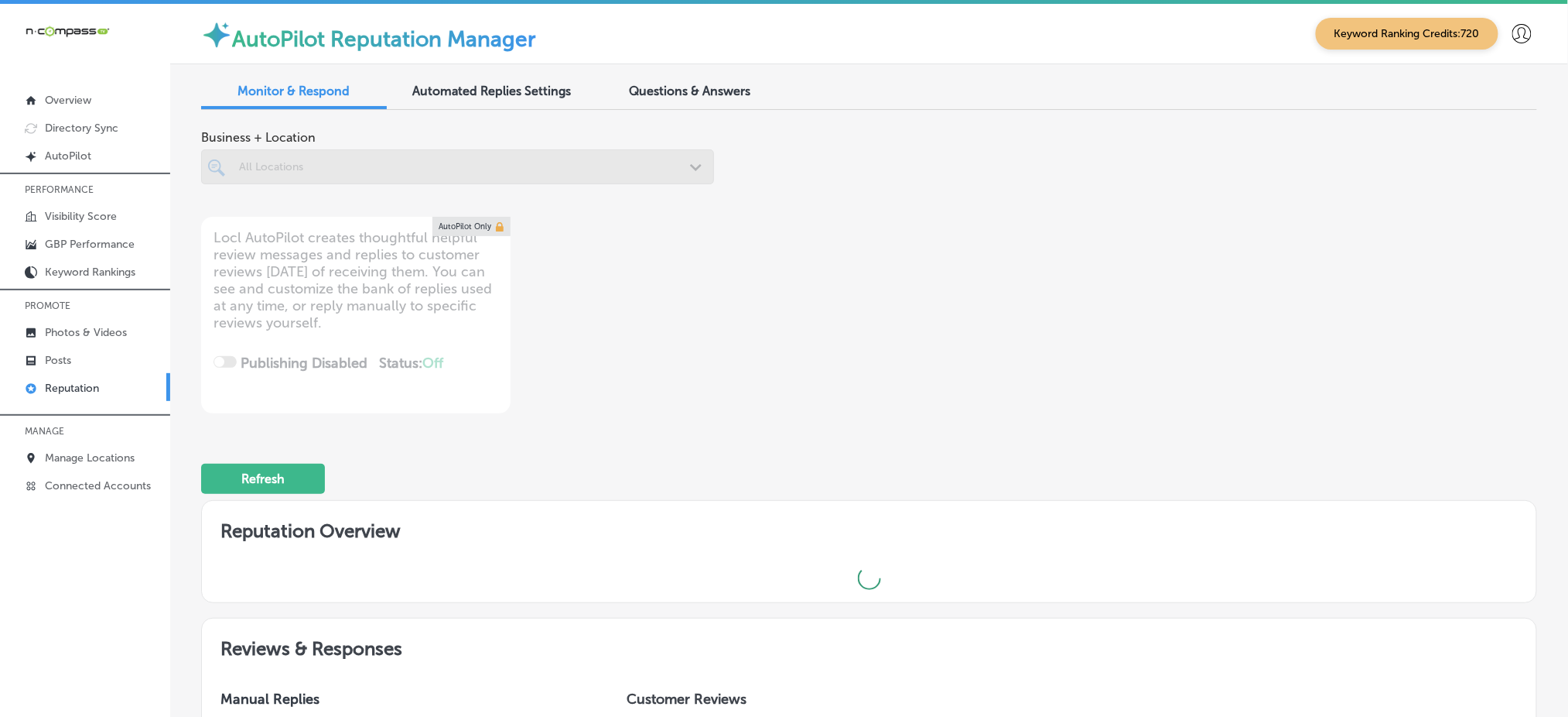
type textarea "x"
click at [678, 93] on span "Questions & Answers" at bounding box center [690, 91] width 122 height 15
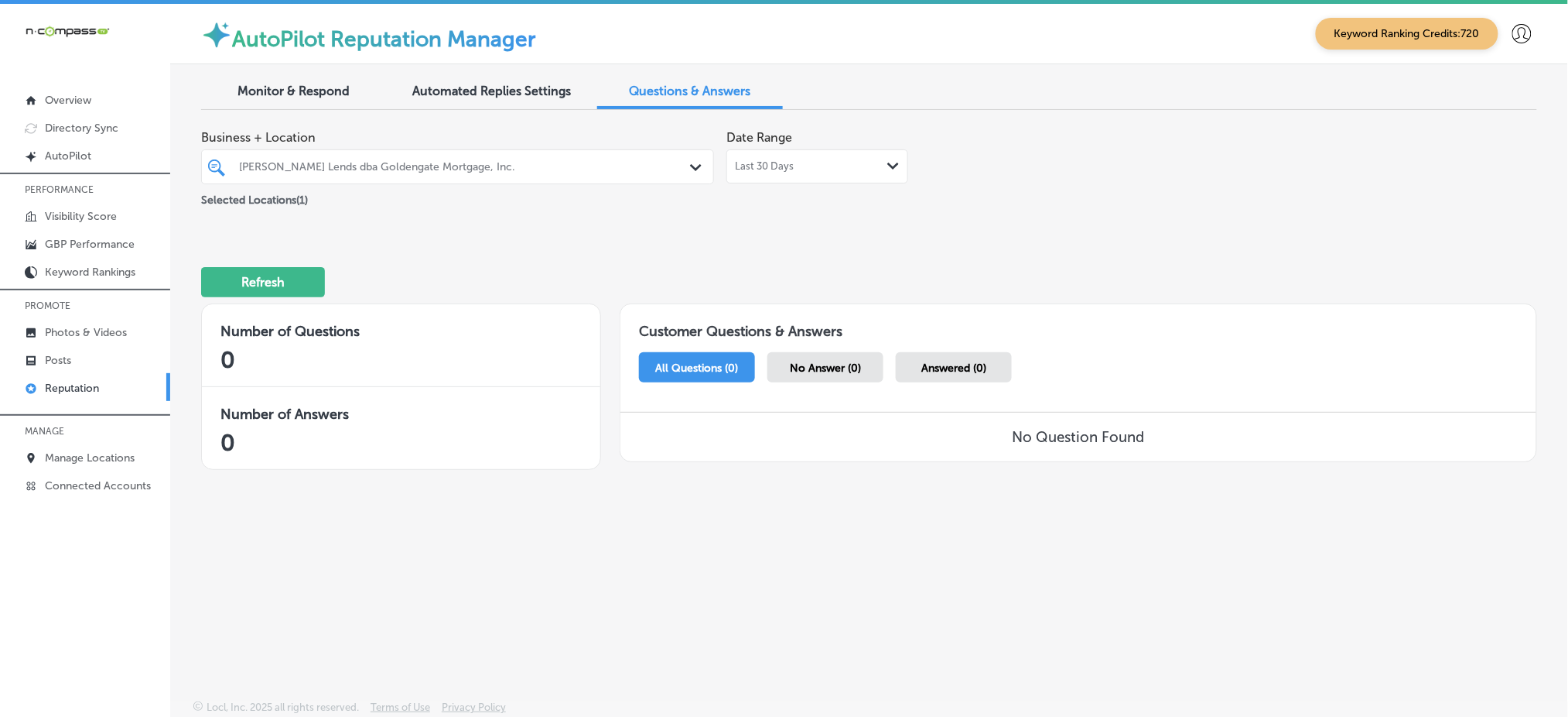
click at [417, 170] on div "[PERSON_NAME] Lends dba Goldengate Mortgage, Inc." at bounding box center [466, 167] width 452 height 13
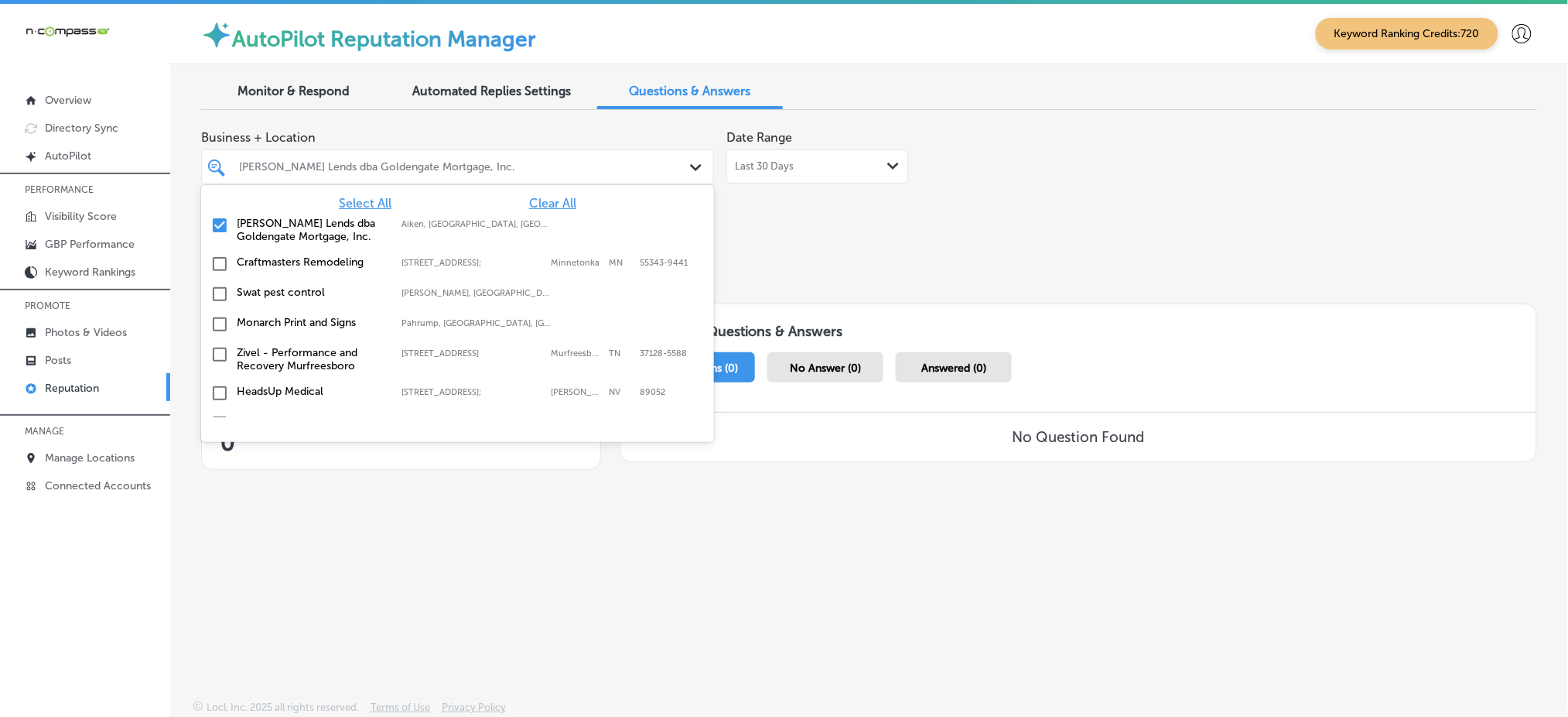
click at [545, 200] on span "Clear All" at bounding box center [552, 203] width 47 height 15
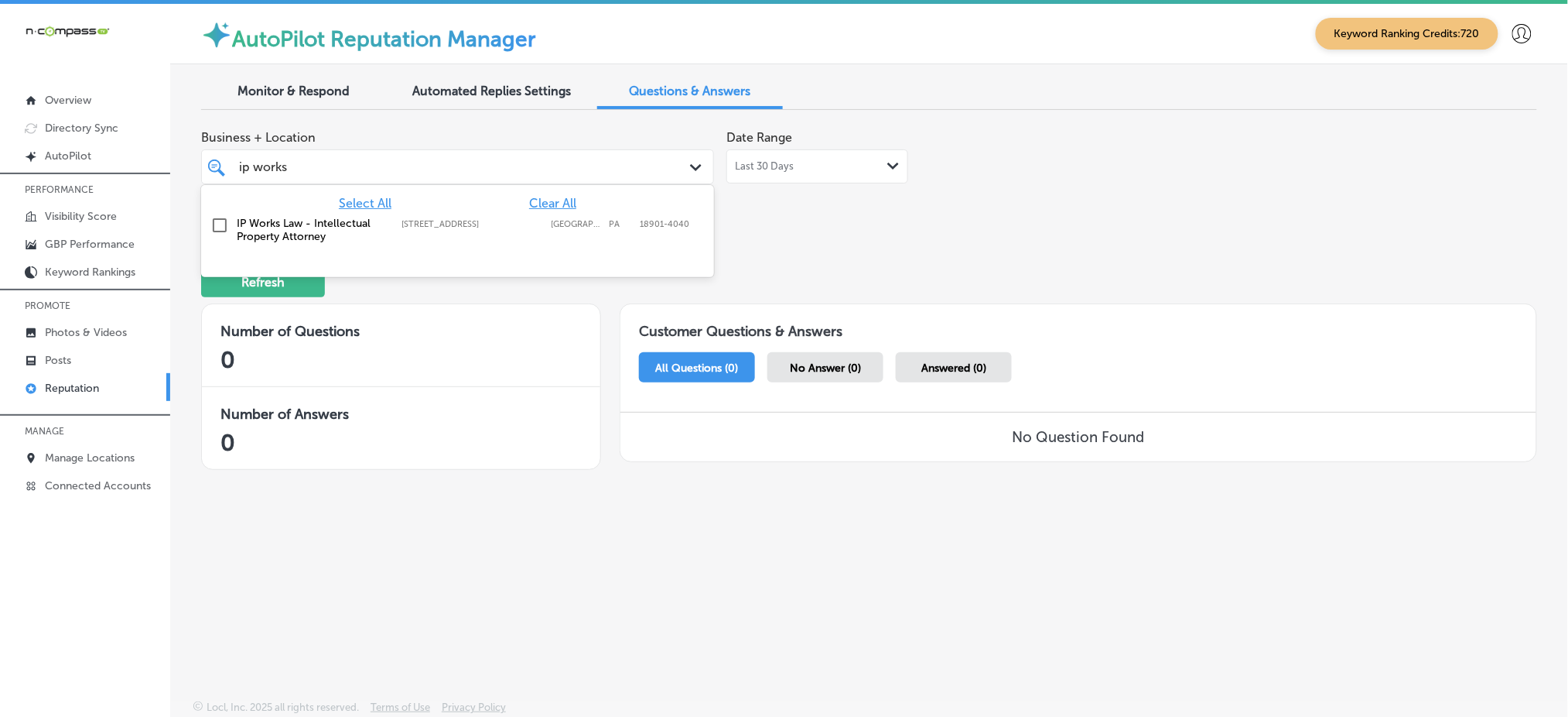
click at [498, 221] on label "[STREET_ADDRESS]" at bounding box center [472, 224] width 141 height 10
type input "ip works"
click at [986, 221] on div "Business + Location option 196 West Ashland Street, selected. option 196 West A…" at bounding box center [869, 304] width 1336 height 362
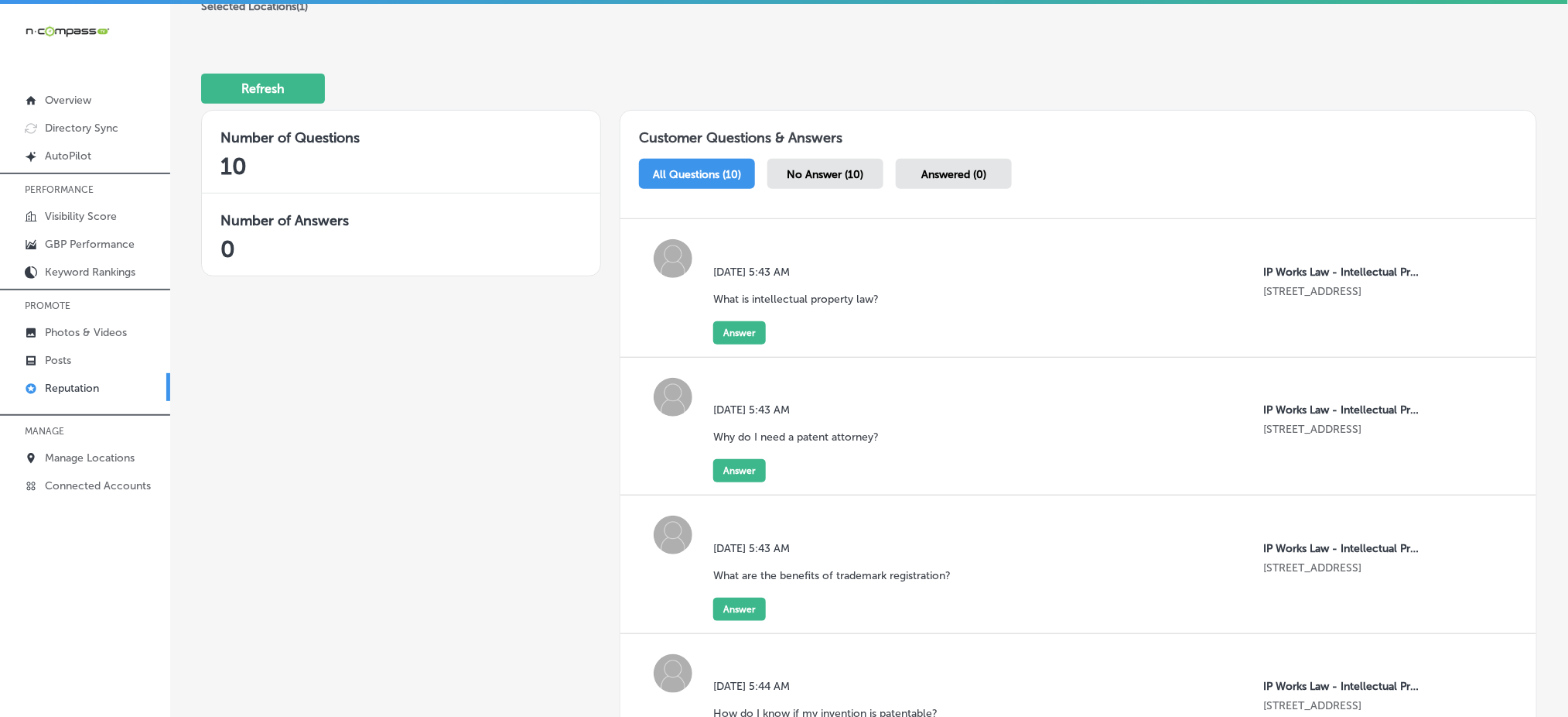
scroll to position [206, 0]
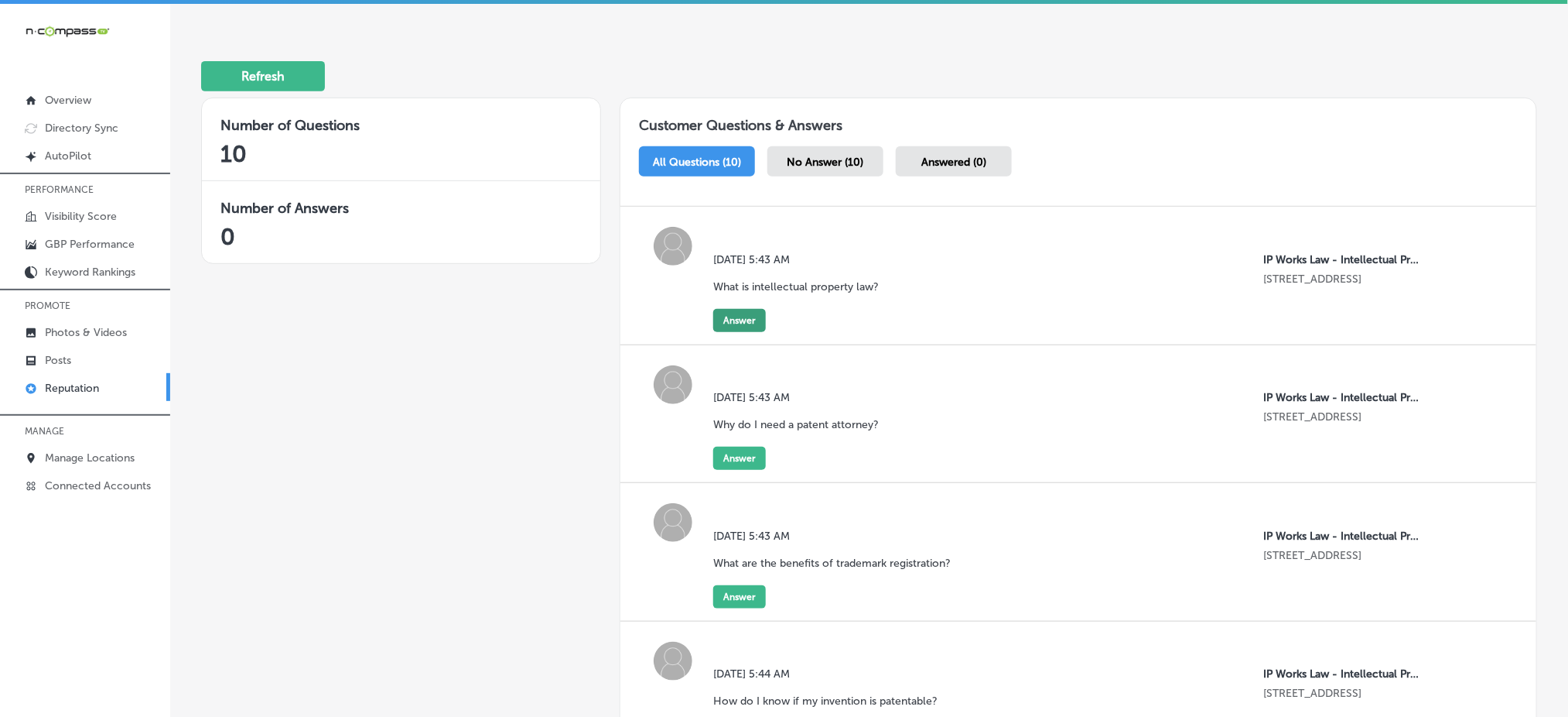
click at [739, 315] on button "Answer" at bounding box center [740, 320] width 53 height 23
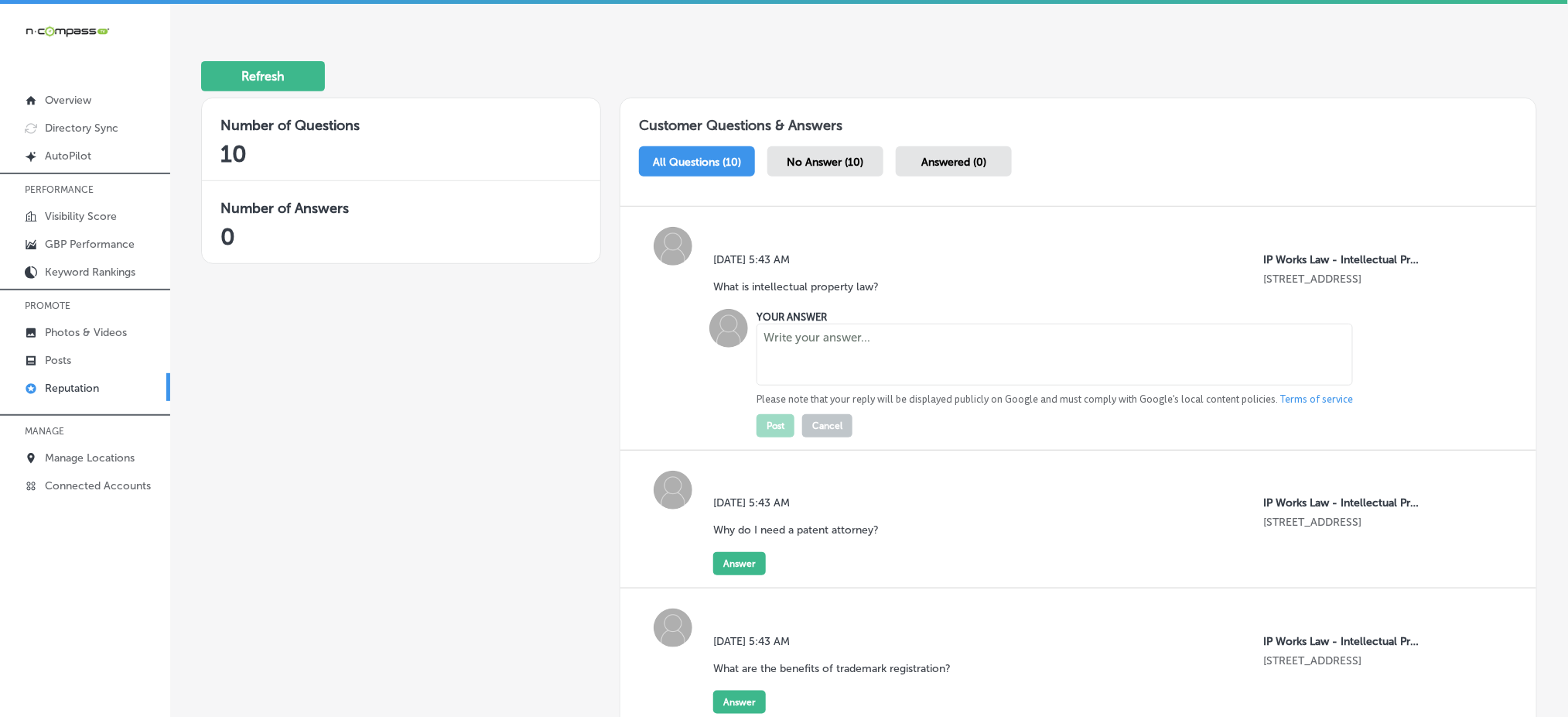
click at [815, 368] on textarea at bounding box center [1055, 354] width 596 height 62
paste textarea "Intellectual property (IP) law protects creations of the mind, including invent…"
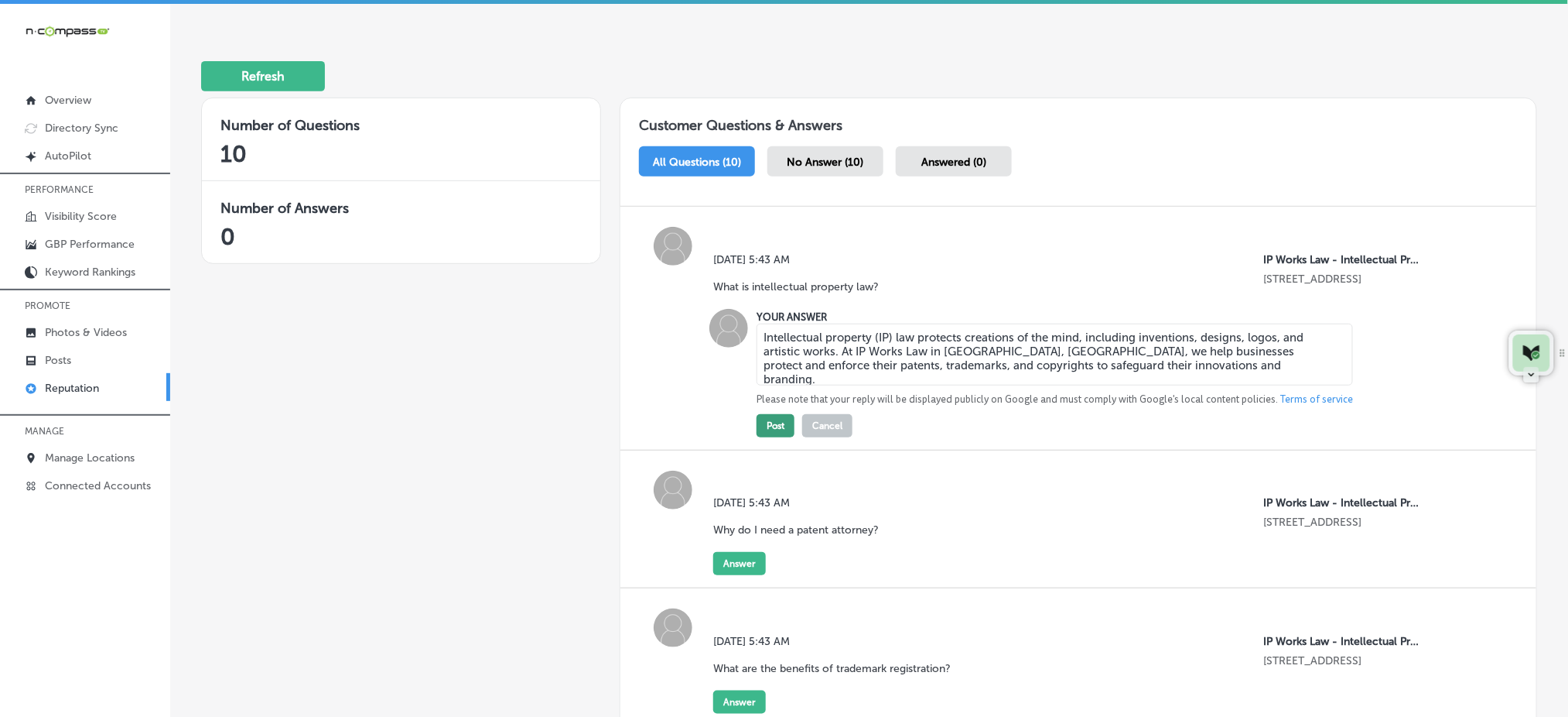
type textarea "Intellectual property (IP) law protects creations of the mind, including invent…"
click at [769, 430] on button "Post" at bounding box center [776, 426] width 38 height 23
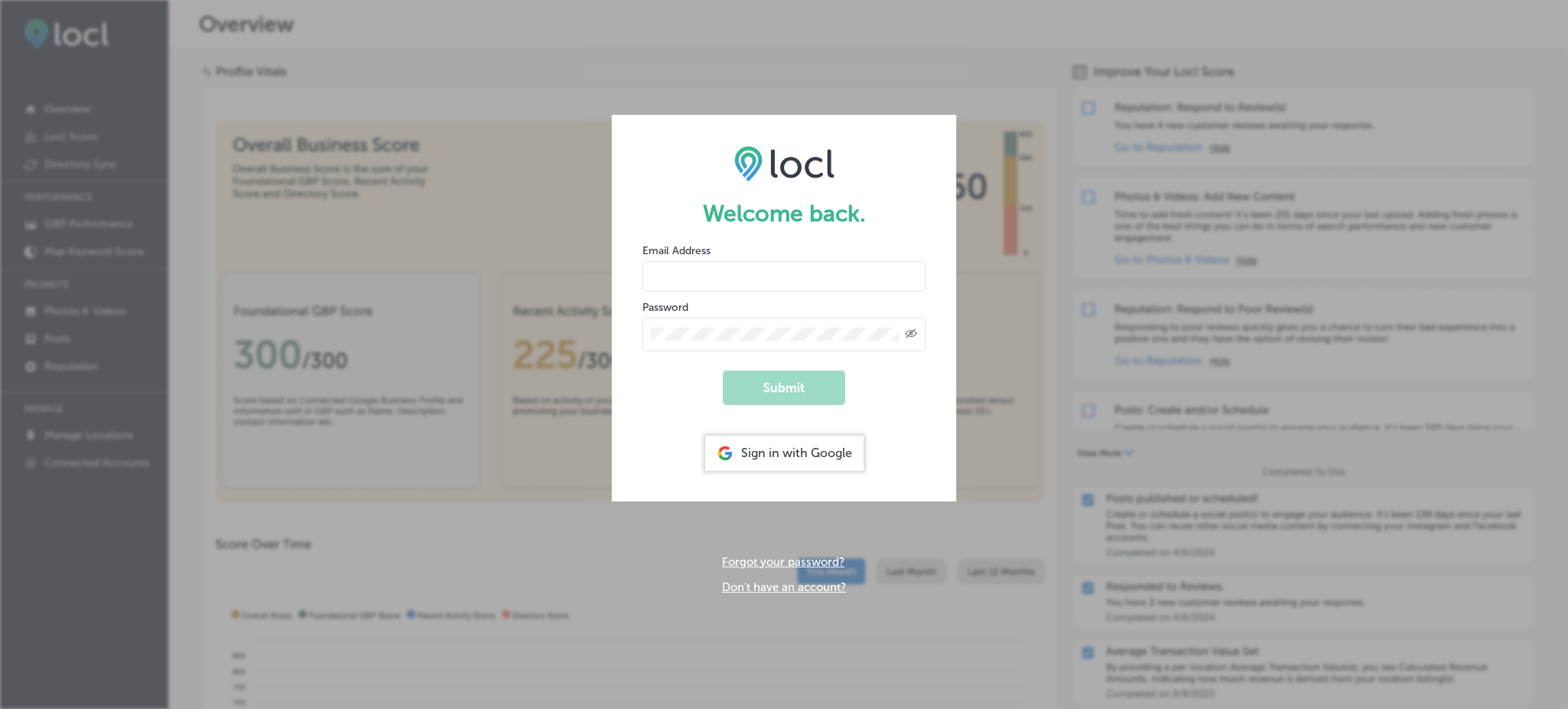
type input "Rabosa"
click at [782, 453] on div "Sign in with Google" at bounding box center [784, 453] width 159 height 35
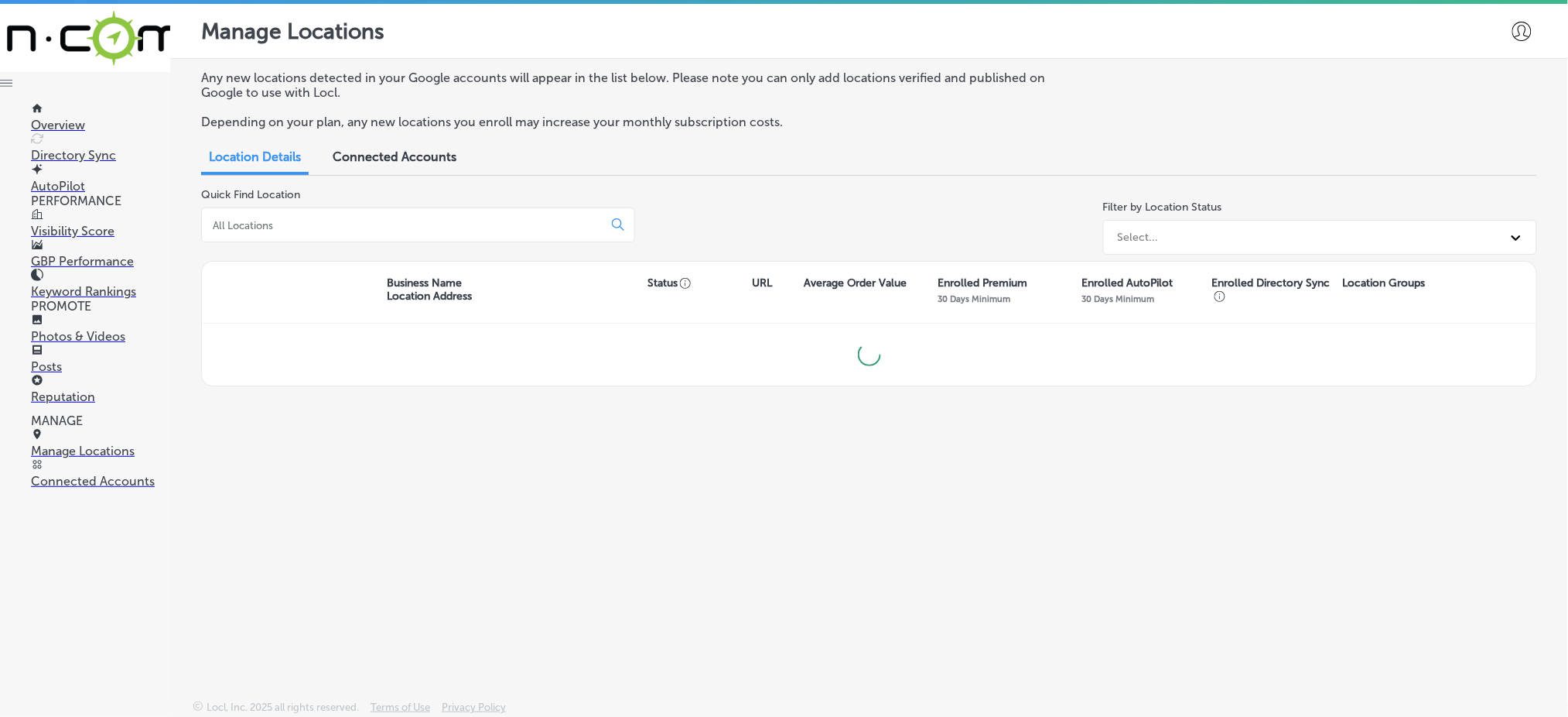
click at [68, 389] on p "Reputation" at bounding box center [100, 397] width 139 height 15
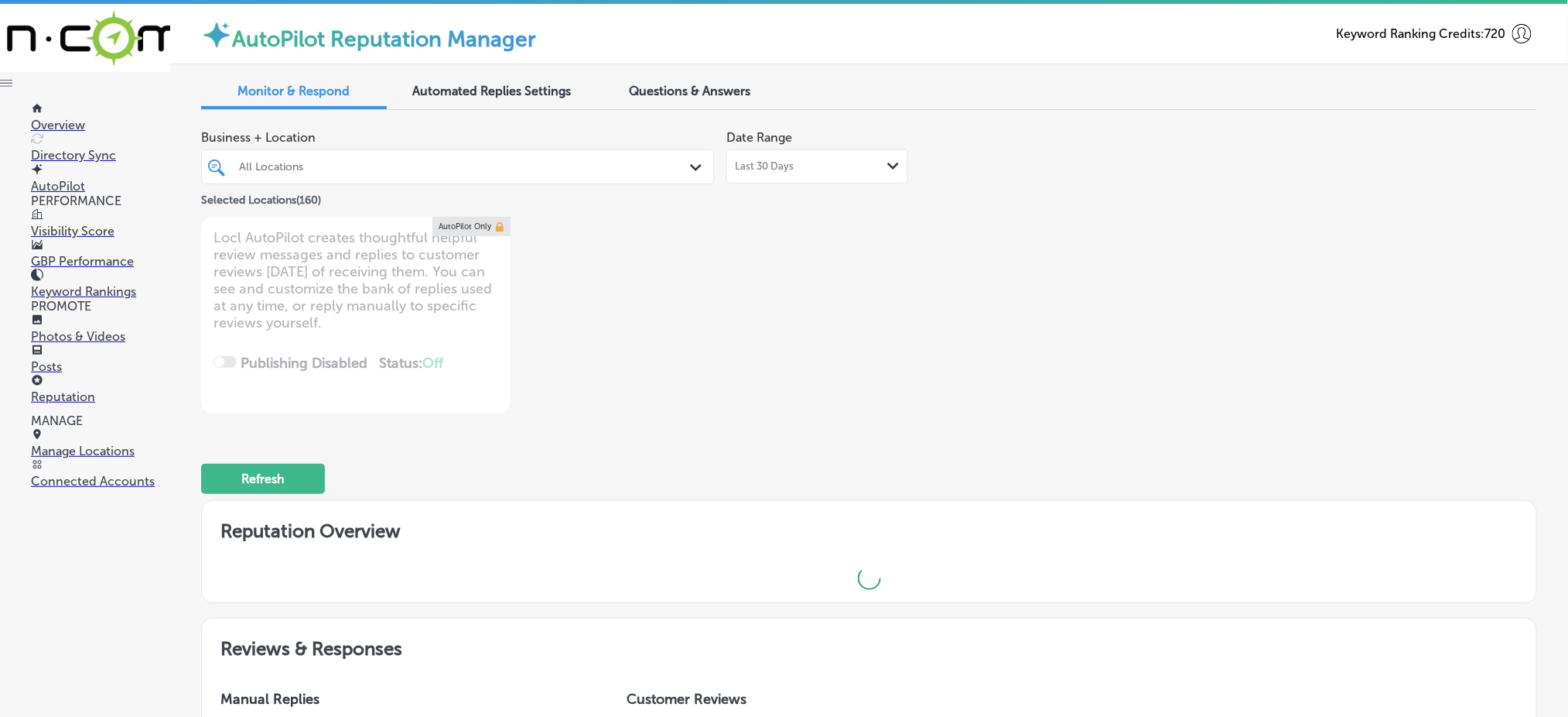
click at [448, 175] on div at bounding box center [435, 166] width 396 height 21
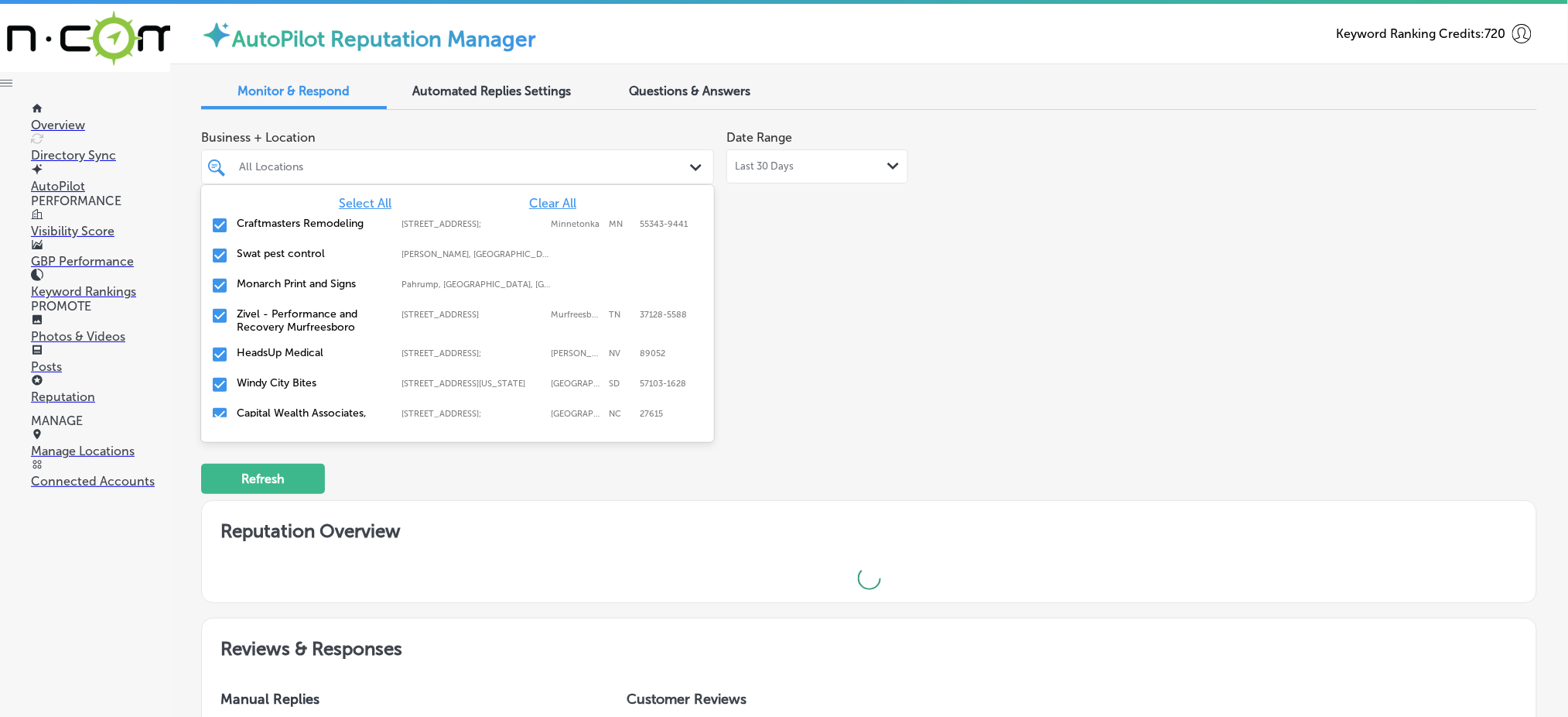
click at [529, 201] on span "Clear All" at bounding box center [552, 203] width 47 height 15
type textarea "x"
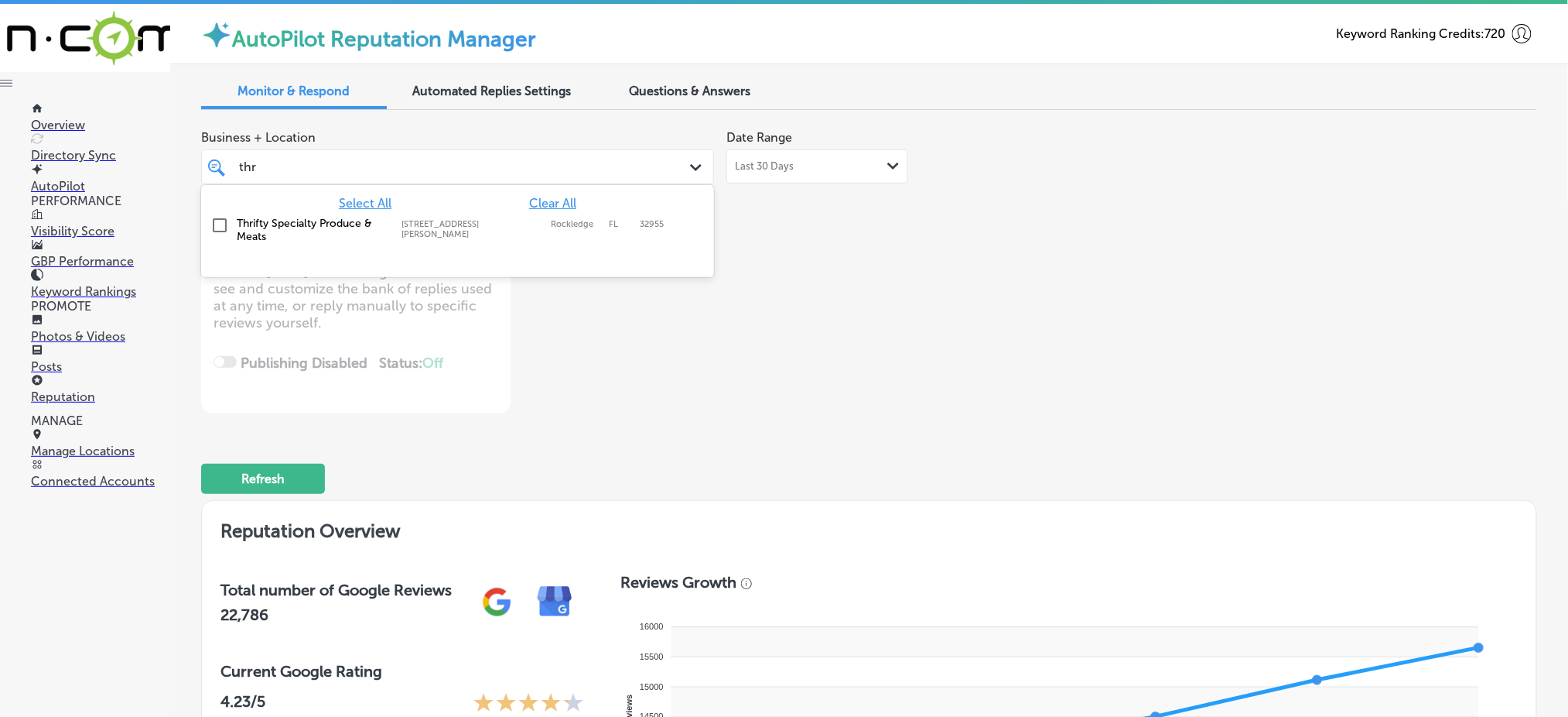
type input "thri"
click at [531, 212] on div "Thrifty Specialty Produce & Meats [STREET_ADDRESS][GEOGRAPHIC_DATA][PERSON_NAME…" at bounding box center [457, 230] width 513 height 39
type textarea "x"
type input "thri"
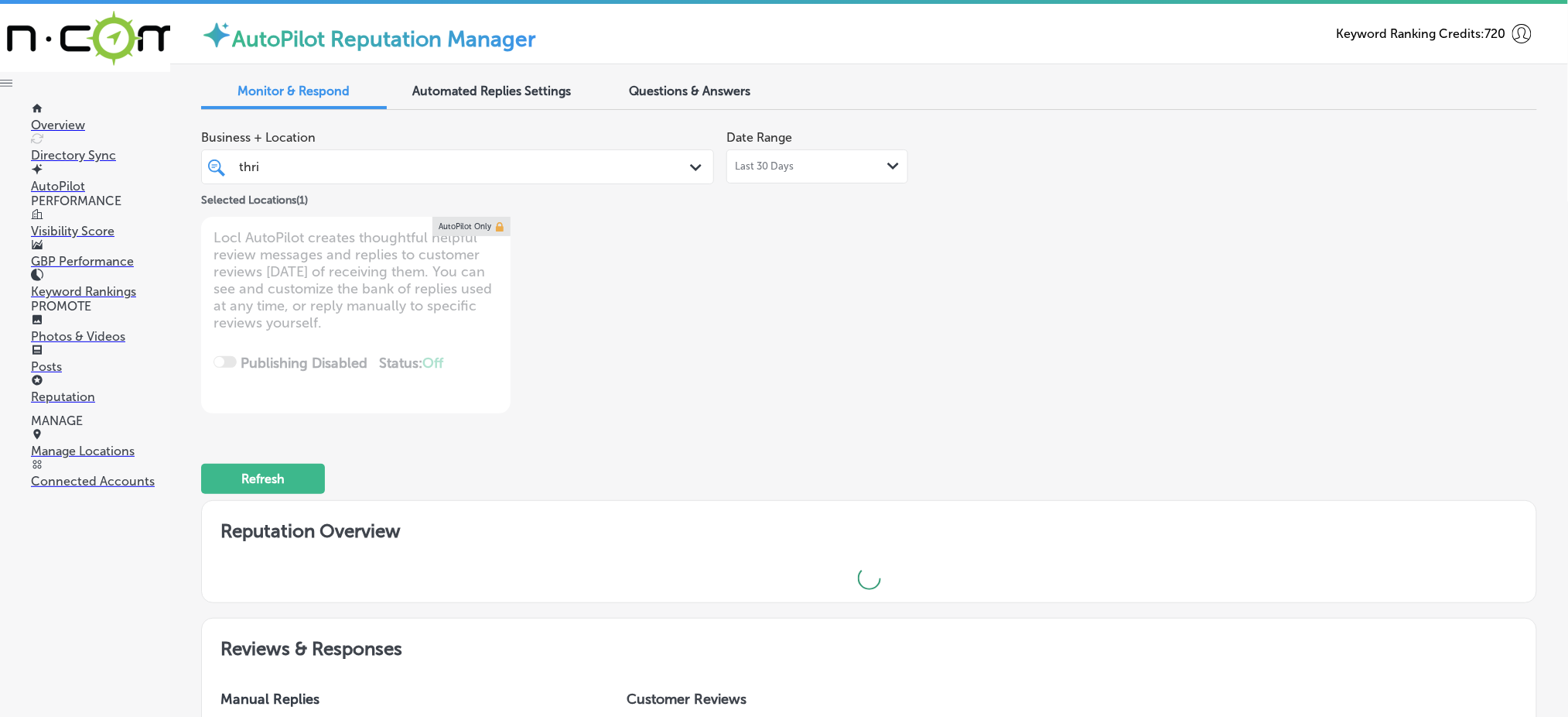
click at [880, 292] on div "Business + Location thri thri Path Created with Sketch. Selected Locations ( 1 …" at bounding box center [601, 268] width 801 height 291
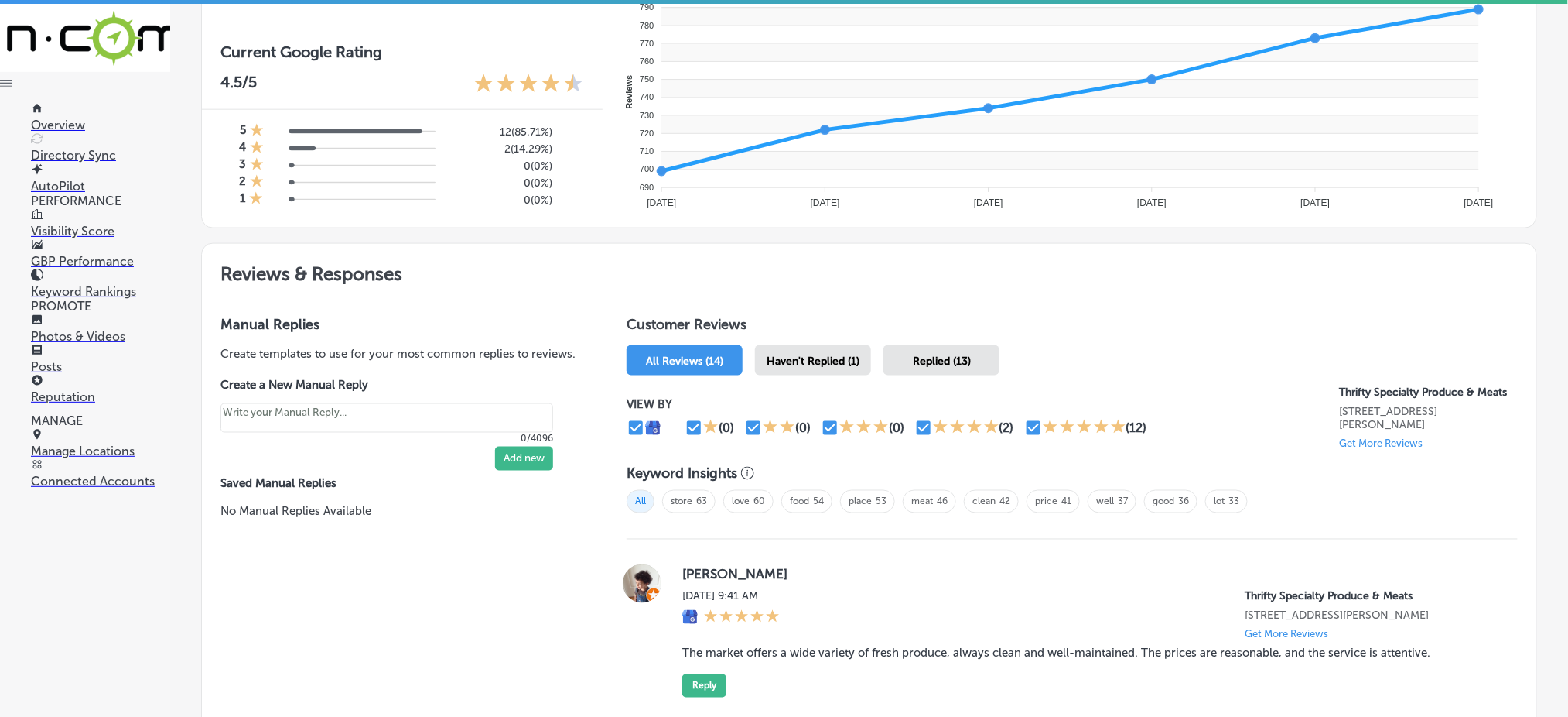
scroll to position [621, 0]
click at [808, 356] on span "Haven't Replied (1)" at bounding box center [813, 360] width 93 height 13
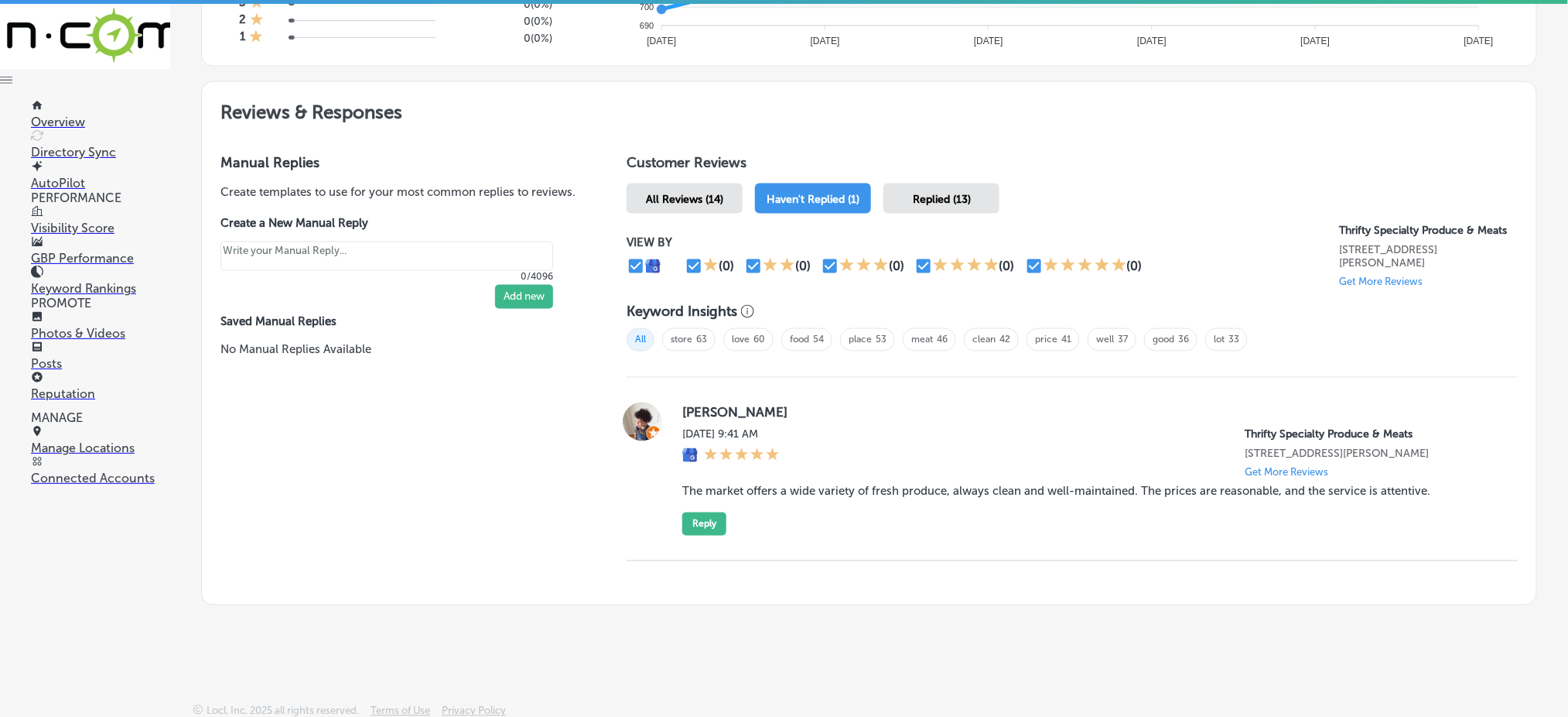
scroll to position [780, 0]
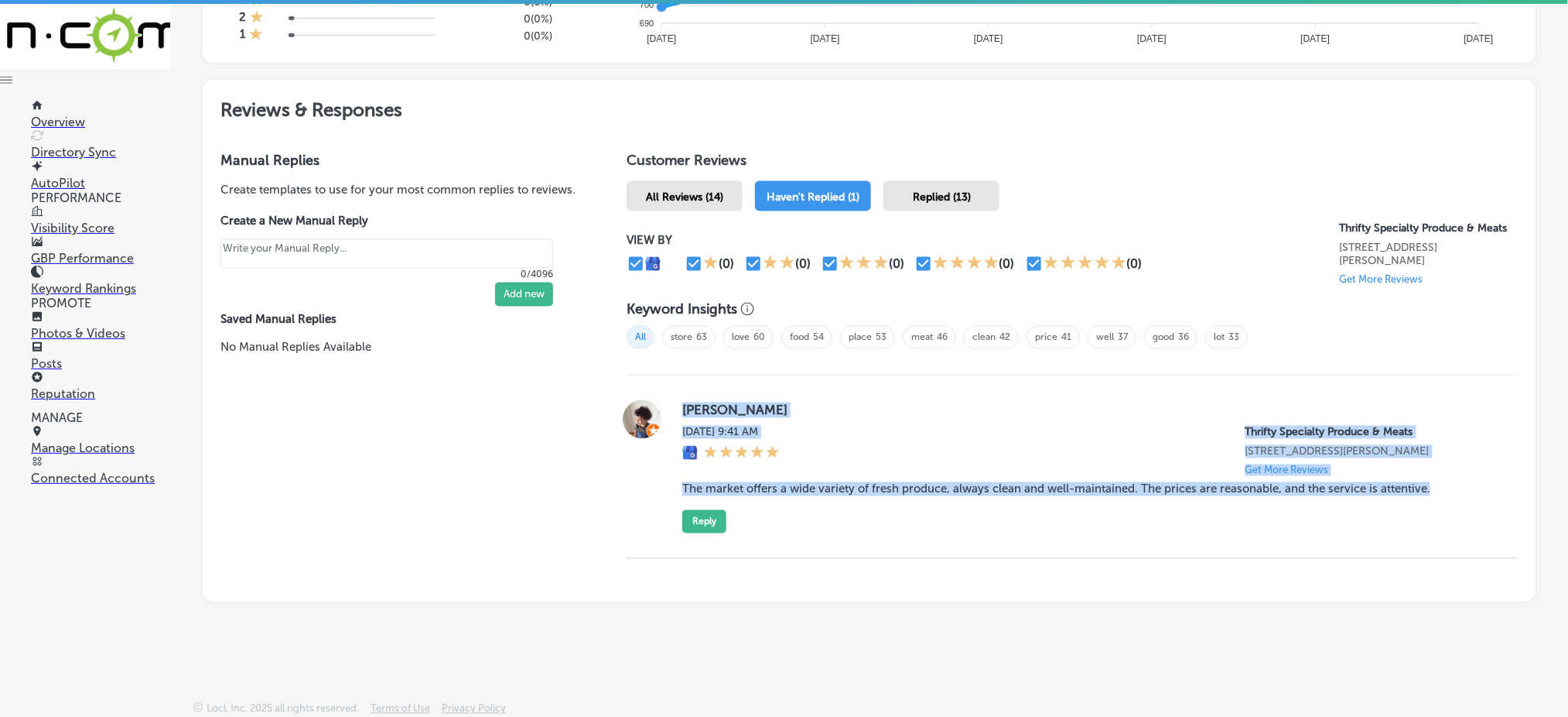
drag, startPoint x: 670, startPoint y: 400, endPoint x: 1437, endPoint y: 485, distance: 771.7
click at [1437, 485] on div "Tamid Turbay [DATE] 9:41 AM Thrifty Specialty Produce & Meats [STREET_ADDRESS][…" at bounding box center [1072, 467] width 891 height 133
copy div "Tamid Turbay [DATE] 9:41 AM Thrifty Specialty Produce & Meats [STREET_ADDRESS][…"
click at [706, 514] on button "Reply" at bounding box center [704, 522] width 44 height 23
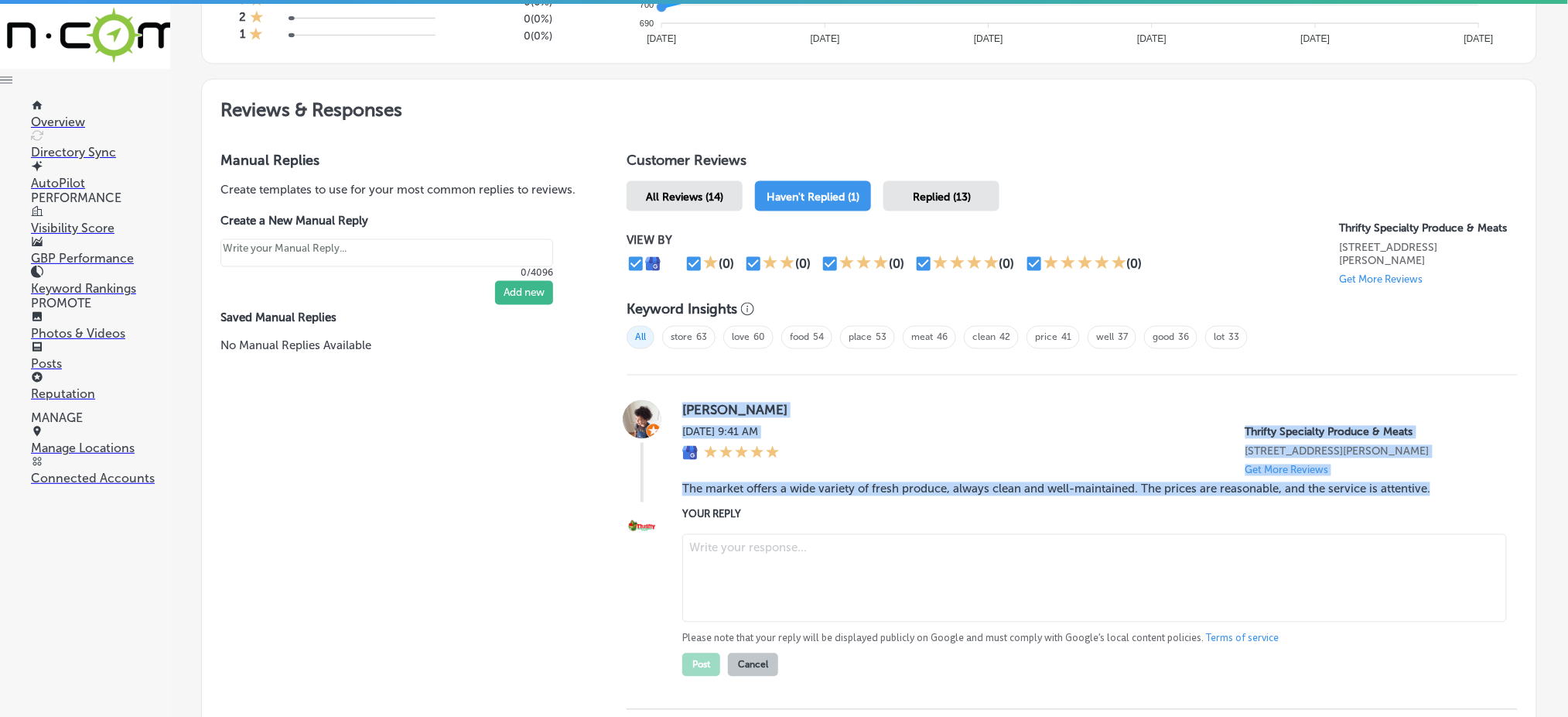
click at [731, 557] on textarea at bounding box center [1094, 578] width 824 height 88
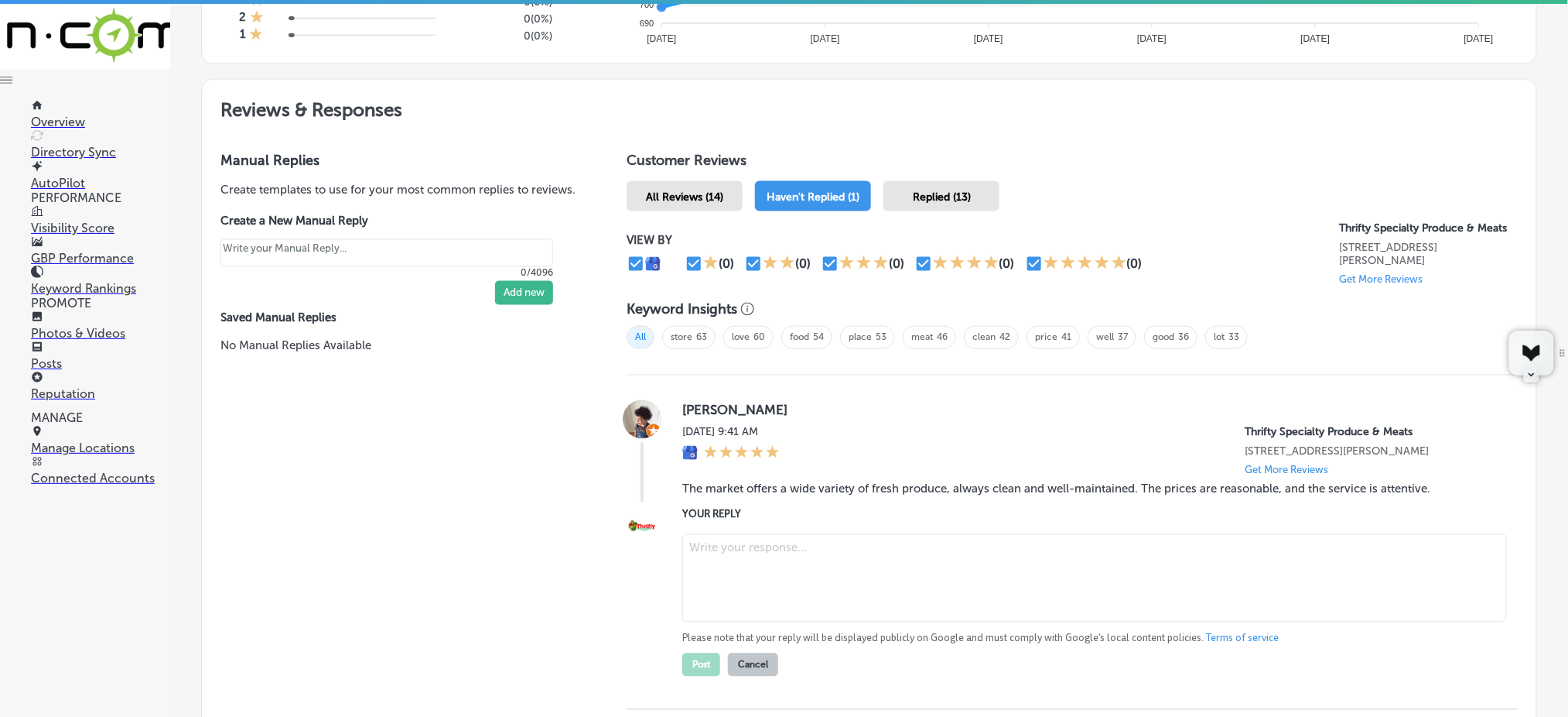
type textarea "x"
paste textarea "Thank you for the wonderful review, [PERSON_NAME]! We’re so glad to hear that y…"
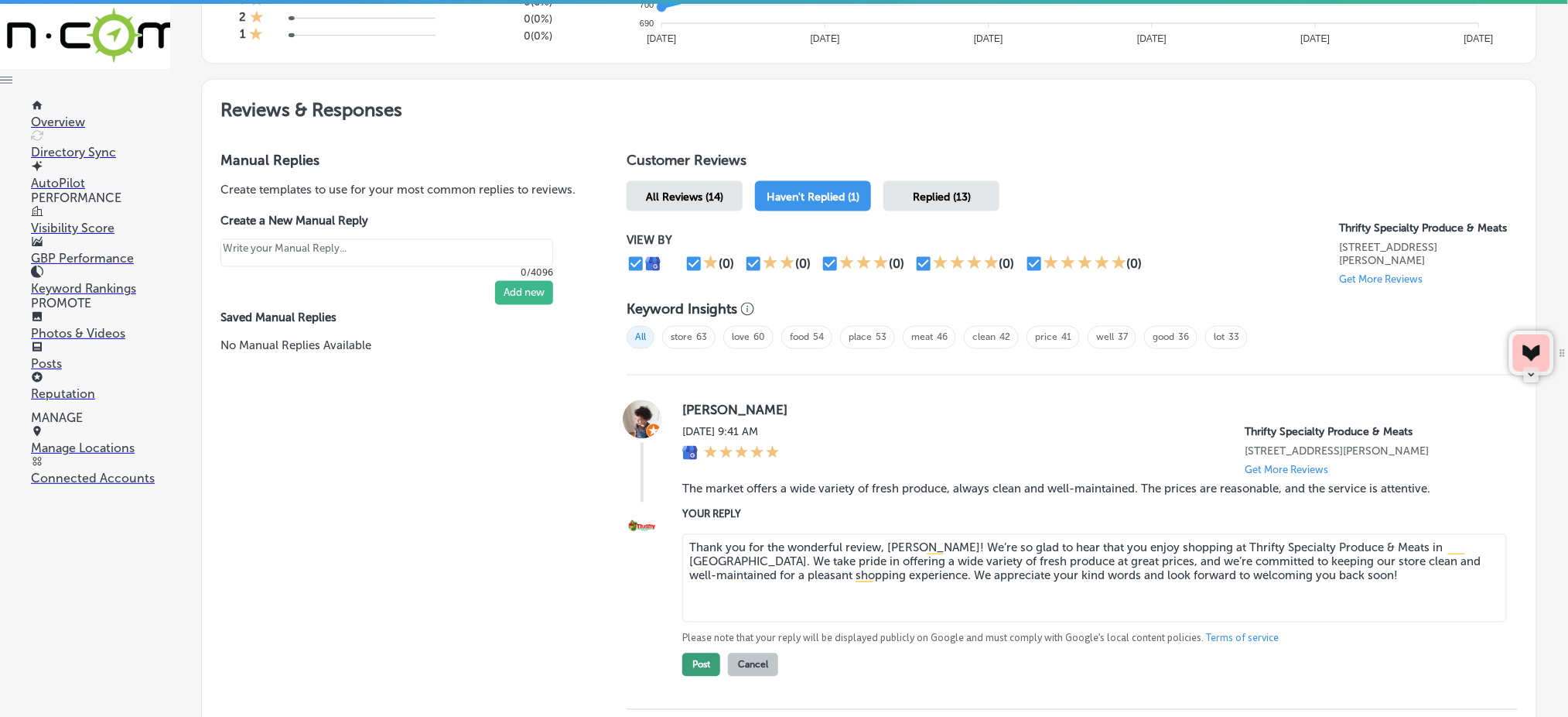
type textarea "Thank you for the wonderful review, [PERSON_NAME]! We’re so glad to hear that y…"
click at [693, 662] on button "Post" at bounding box center [701, 665] width 38 height 23
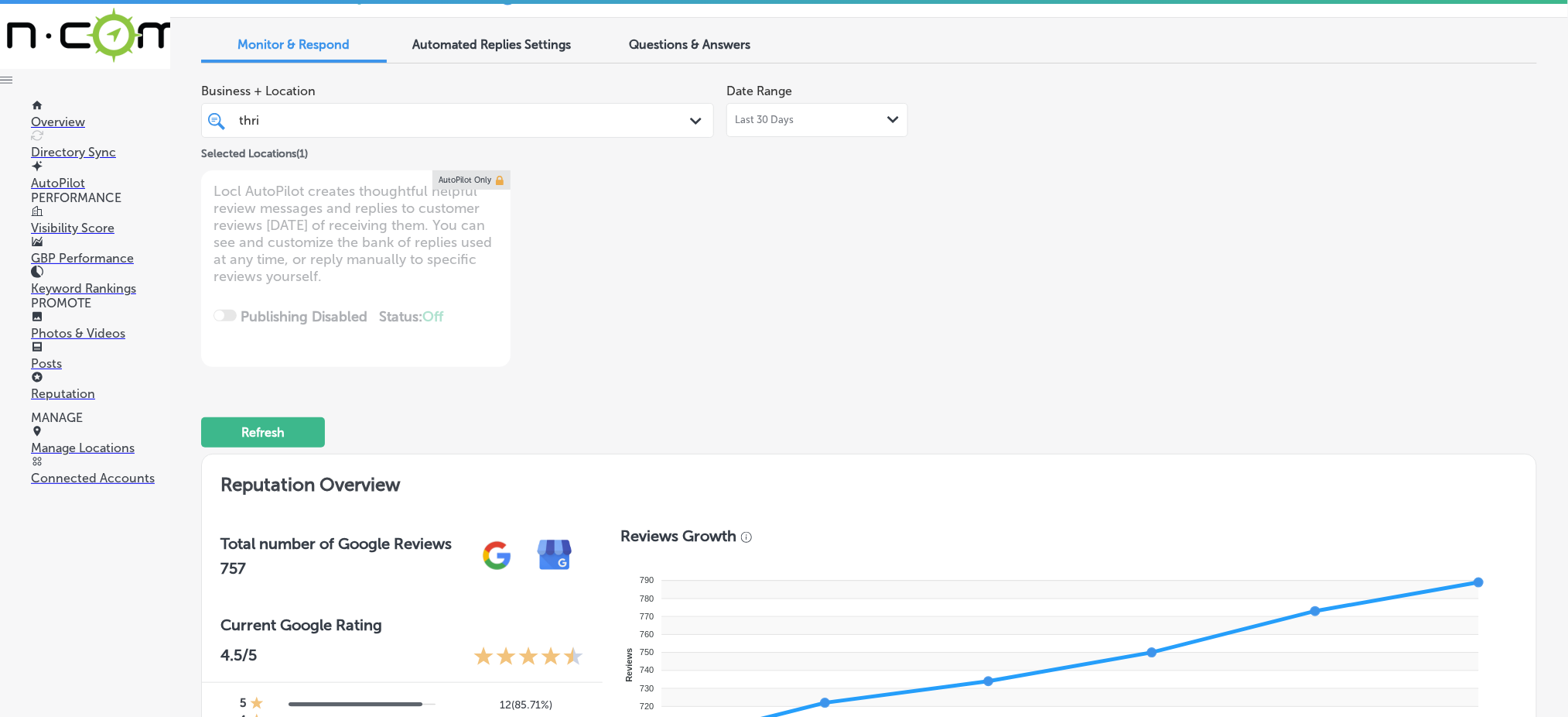
scroll to position [0, 0]
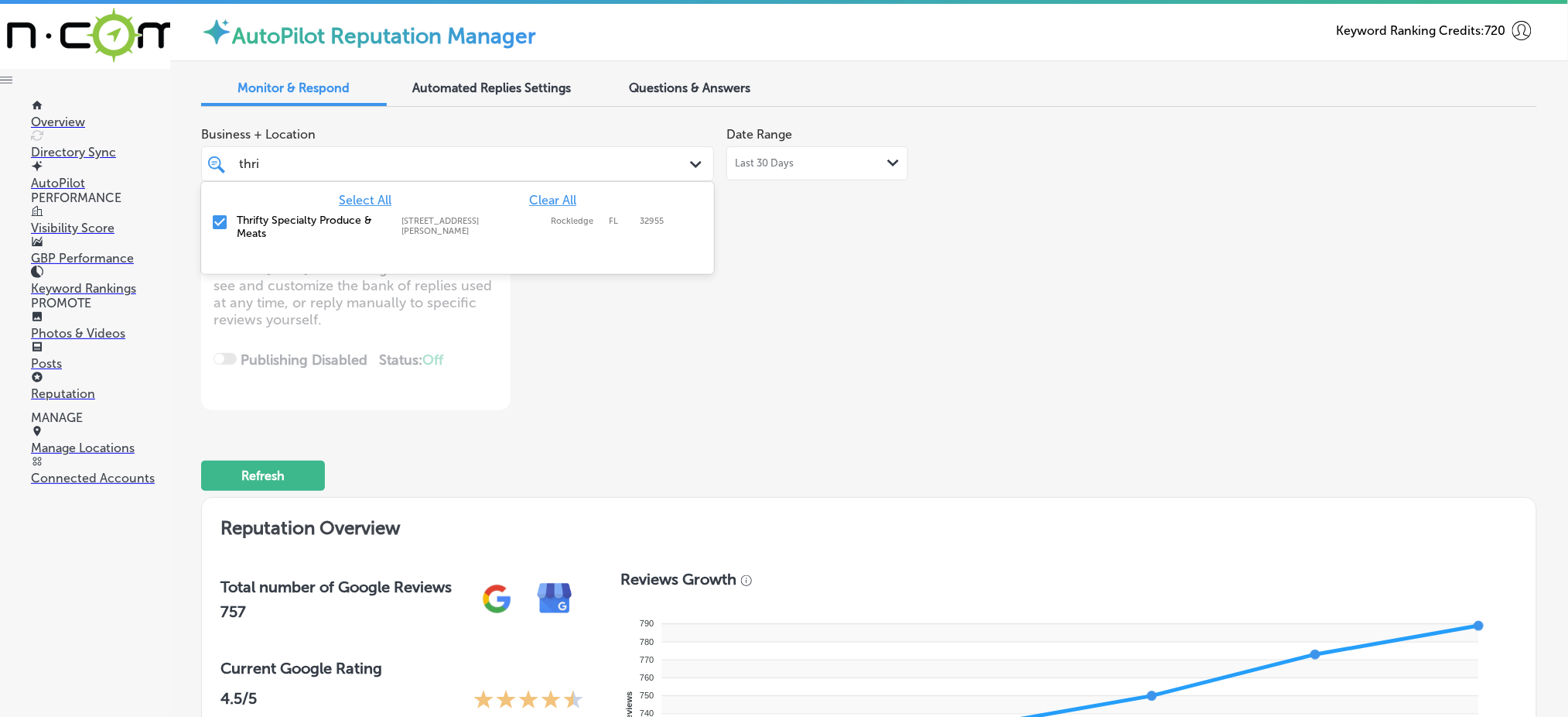
click at [647, 168] on div "thri thri" at bounding box center [457, 163] width 452 height 24
click at [560, 194] on span "Clear All" at bounding box center [552, 200] width 47 height 15
type textarea "x"
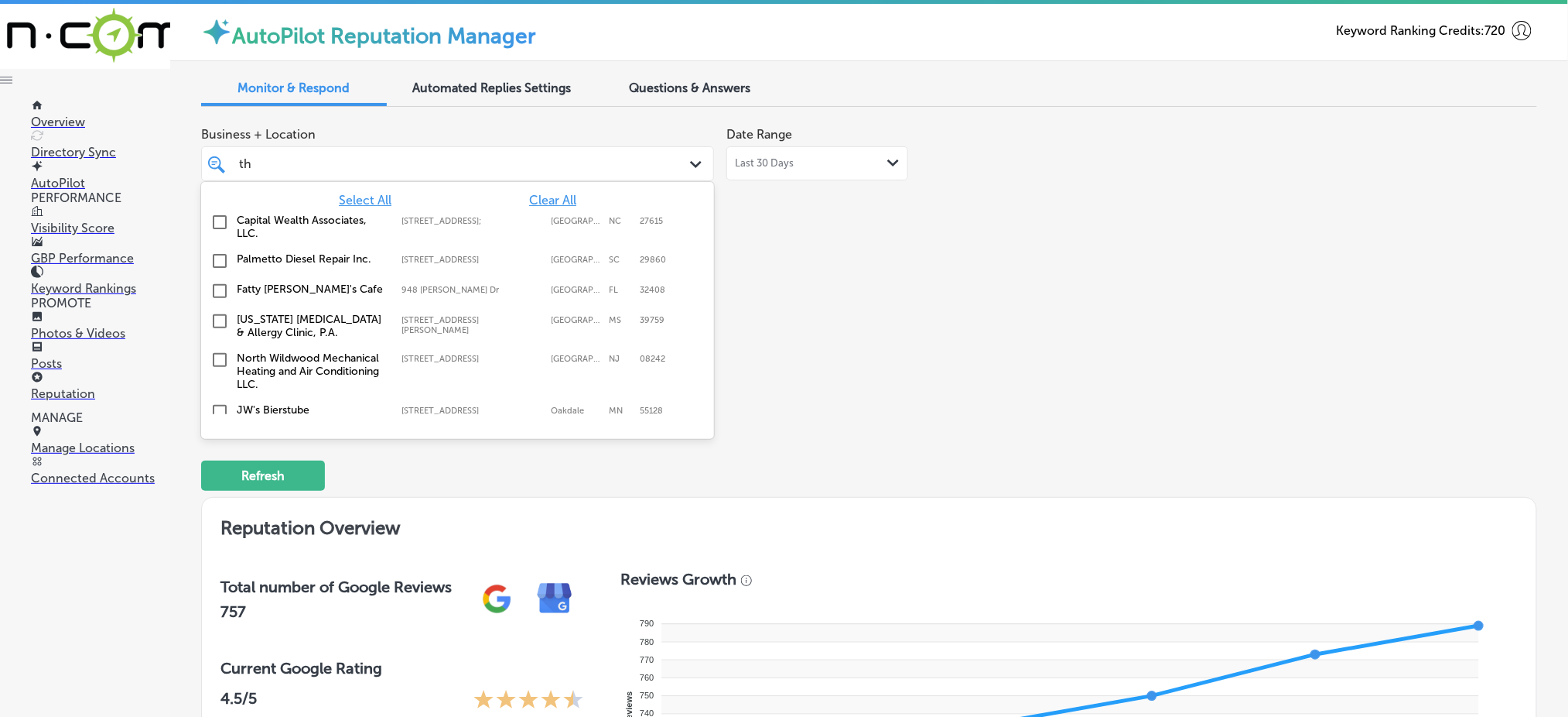
type input "t"
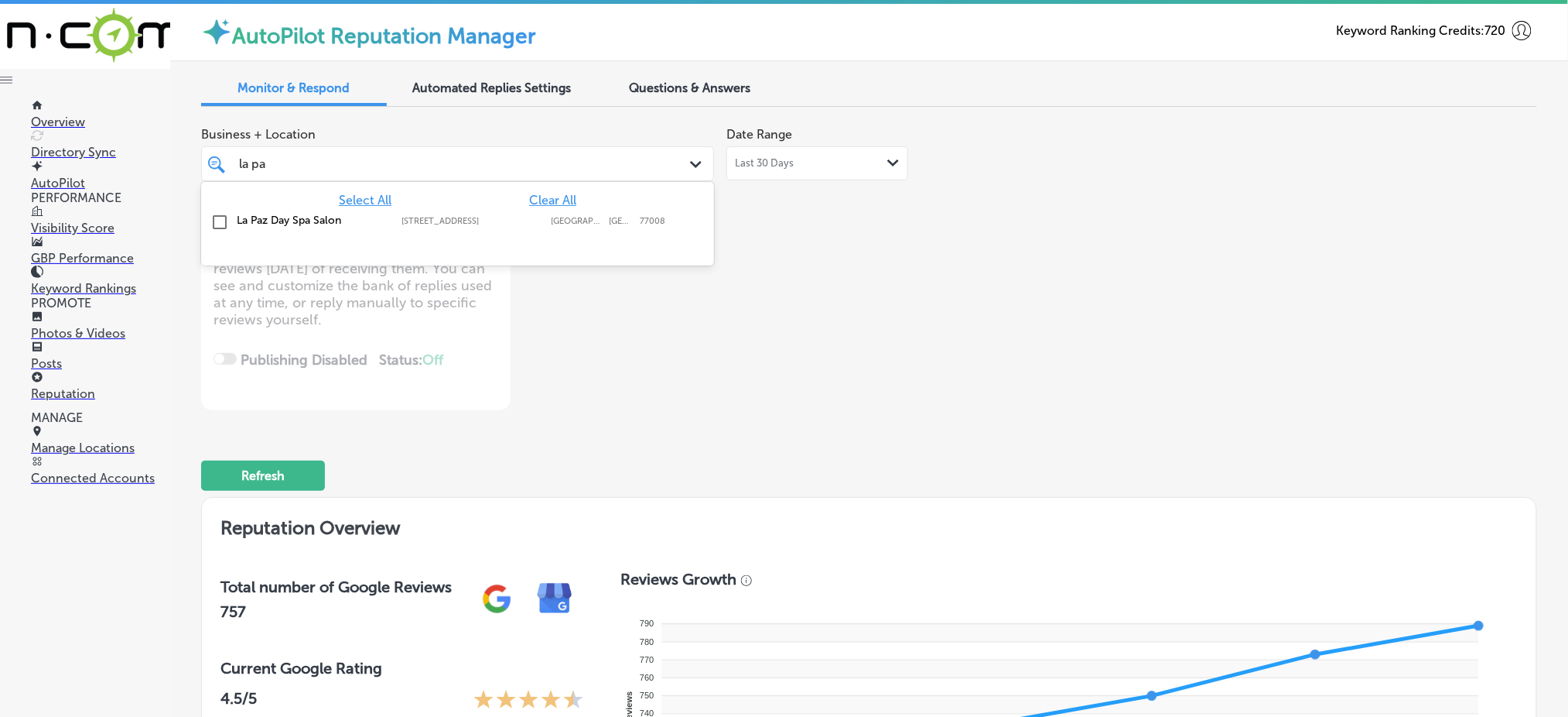
type input "la paz"
drag, startPoint x: 555, startPoint y: 217, endPoint x: 877, endPoint y: 317, distance: 337.2
click at [559, 220] on label "[GEOGRAPHIC_DATA]" at bounding box center [575, 221] width 50 height 10
type textarea "x"
type input "la paz"
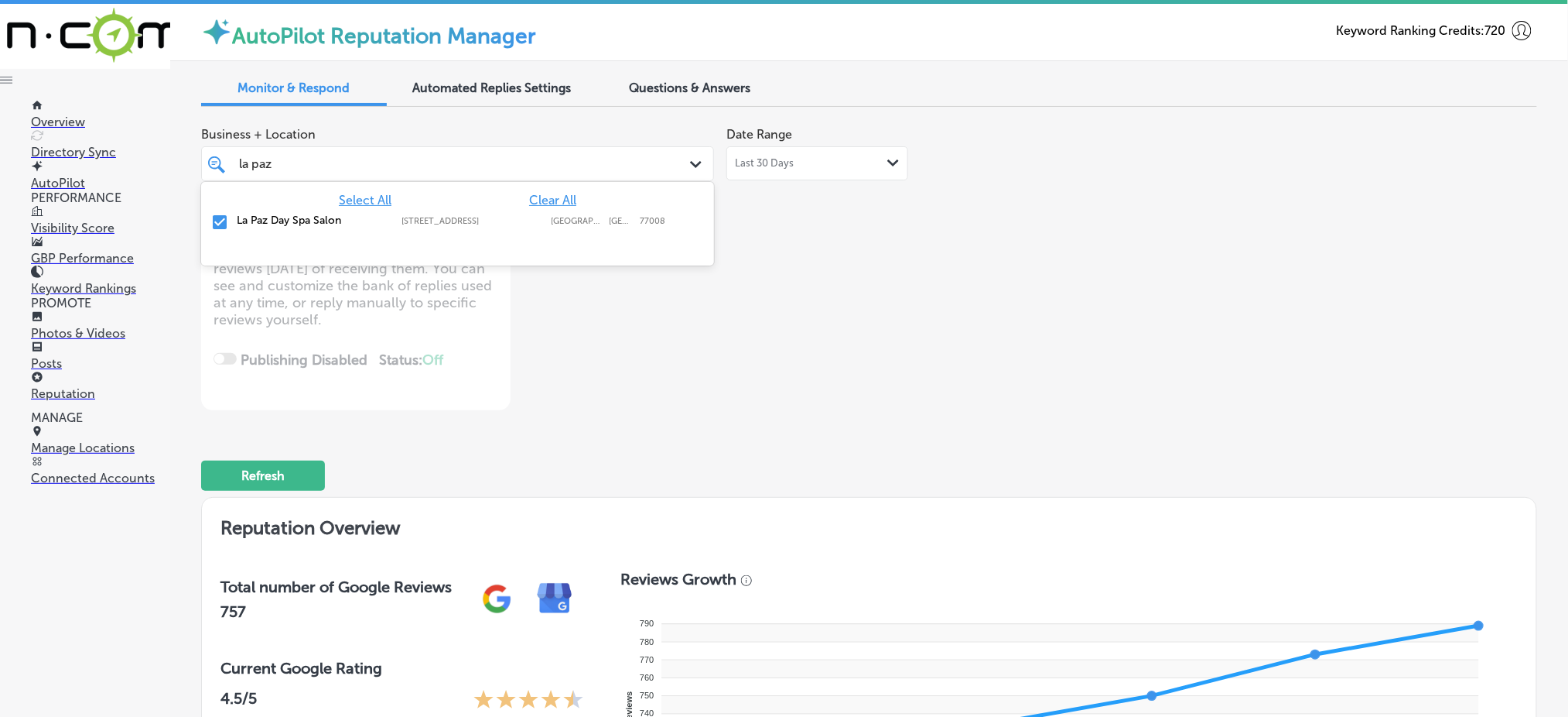
click at [963, 334] on div "Business + Location option [STREET_ADDRESS]. option [STREET_ADDRESS]. 2 results…" at bounding box center [601, 265] width 801 height 291
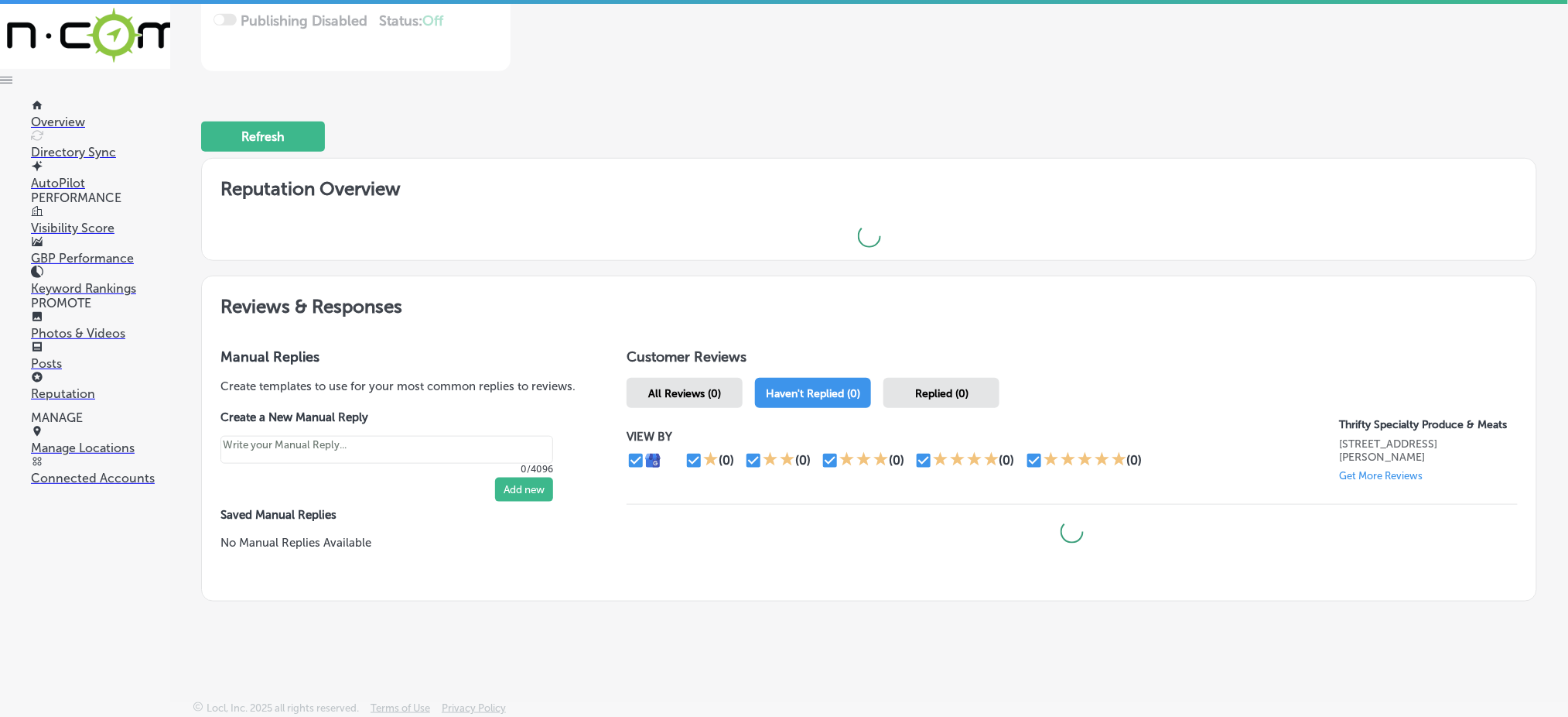
scroll to position [355, 0]
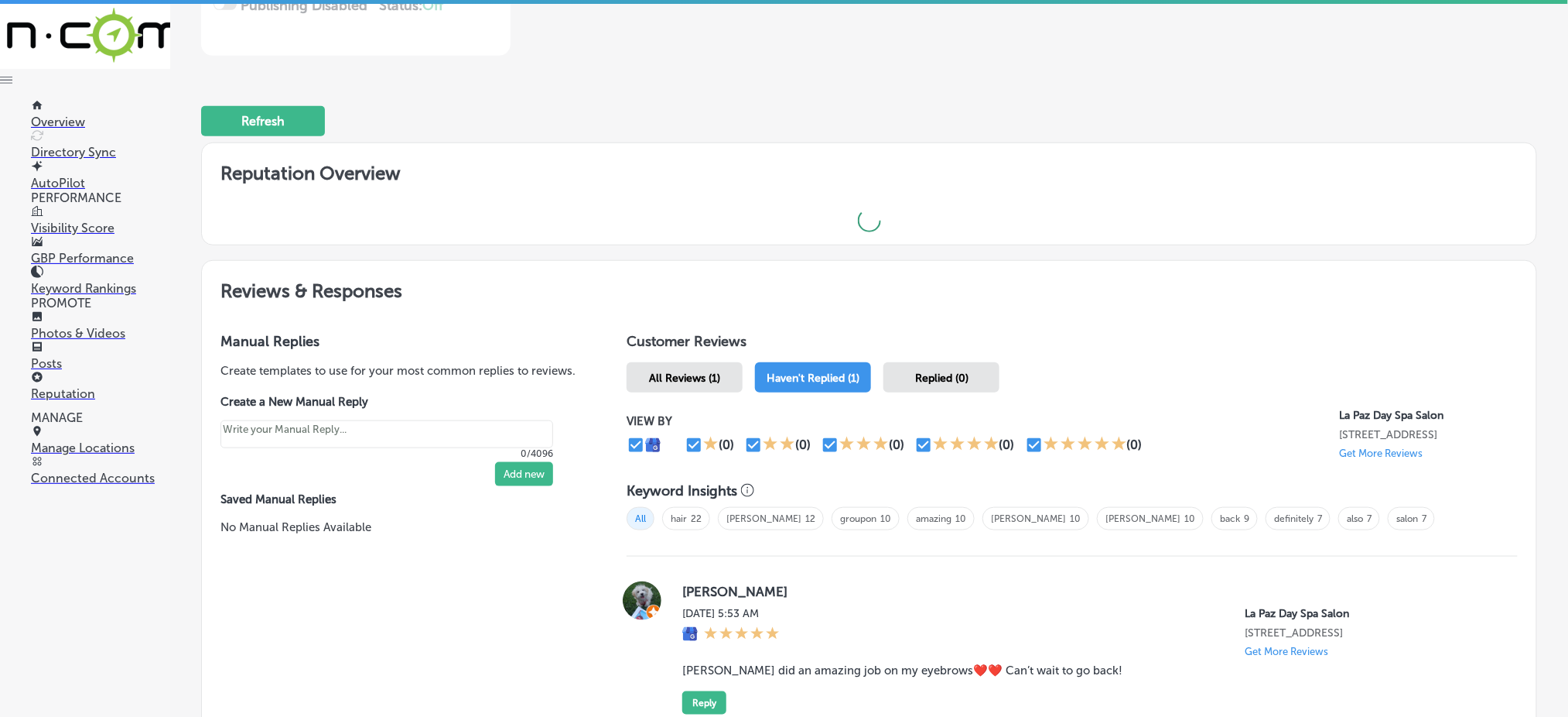
type textarea "x"
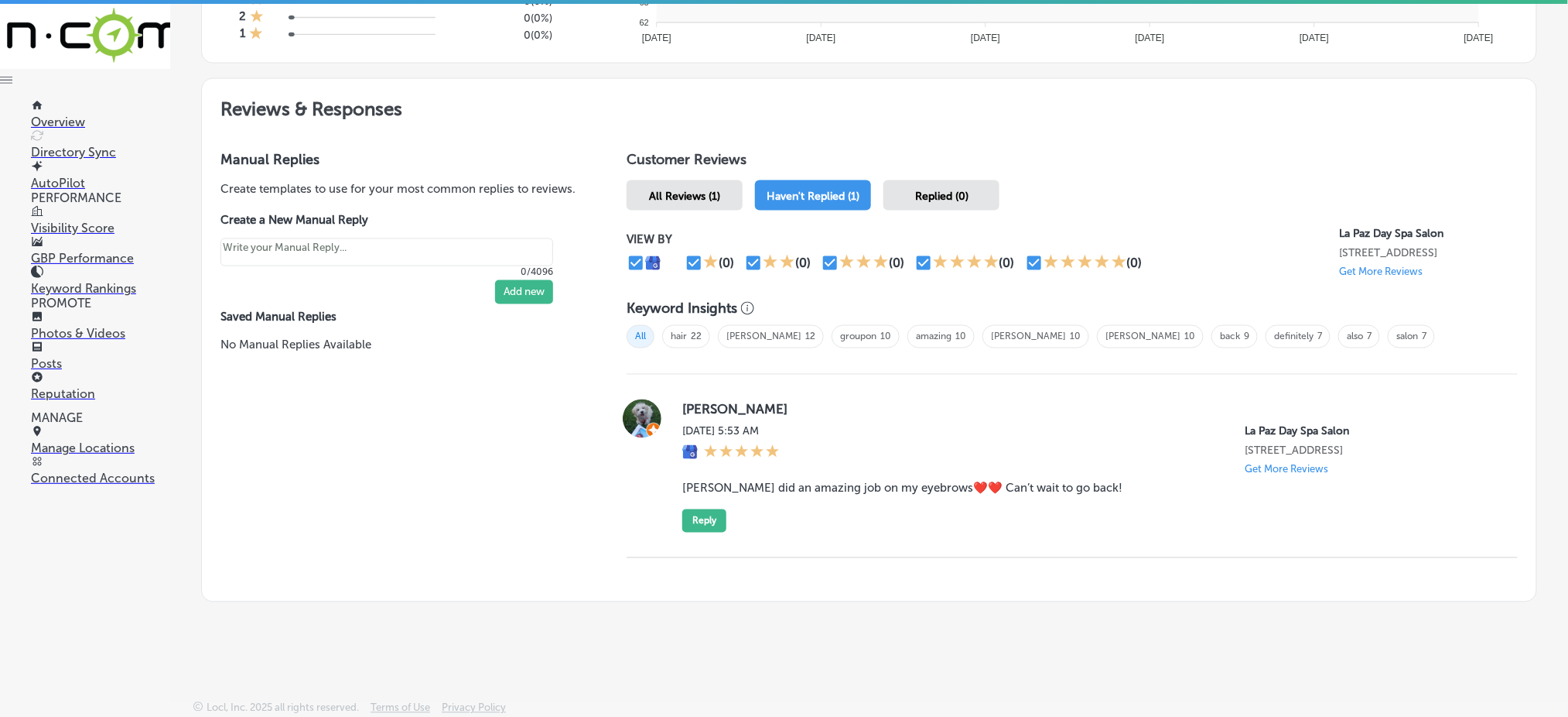
scroll to position [782, 0]
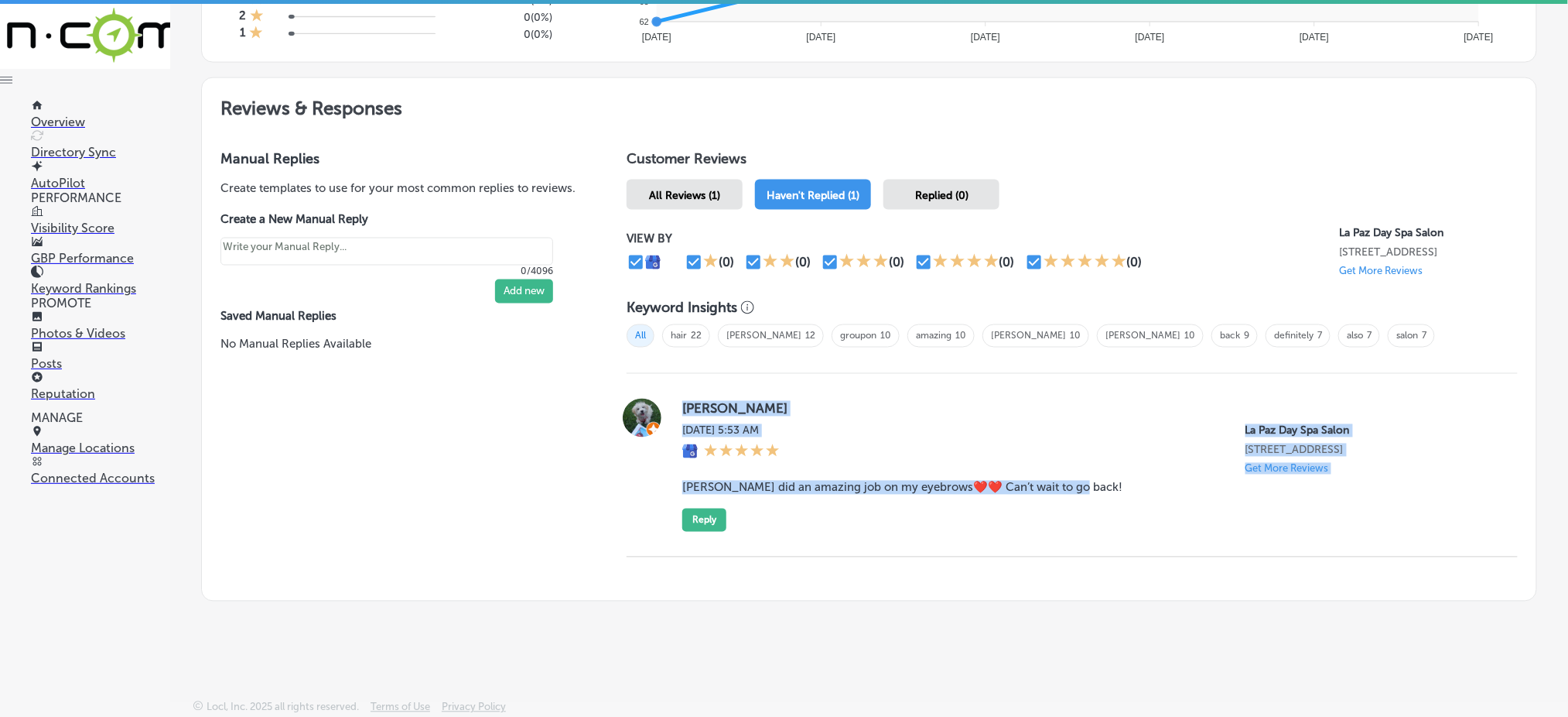
drag, startPoint x: 673, startPoint y: 395, endPoint x: 1097, endPoint y: 496, distance: 435.9
click at [1097, 496] on div "[PERSON_NAME][DATE] 5:53 AM La Paz Day Spa Salon [STREET_ADDRESS] Get More Revi…" at bounding box center [1072, 465] width 891 height 133
copy div "[PERSON_NAME][DATE] 5:53 AM La Paz Day Spa Salon [STREET_ADDRESS] Get More Revi…"
click at [691, 521] on button "Reply" at bounding box center [704, 520] width 44 height 23
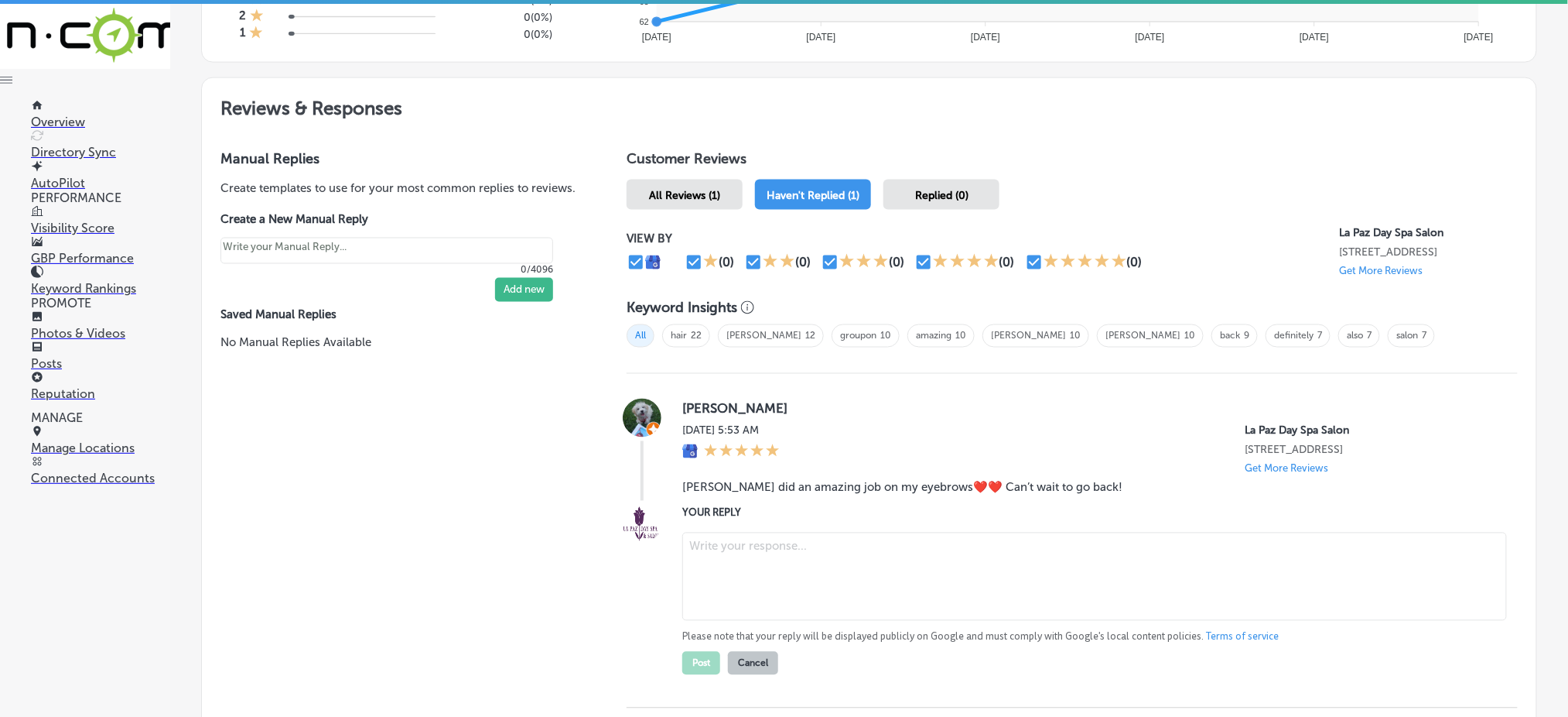
click at [746, 561] on textarea at bounding box center [1094, 576] width 824 height 88
paste textarea "Thank you for the wonderful review, [PERSON_NAME]! We’re thrilled to hear that …"
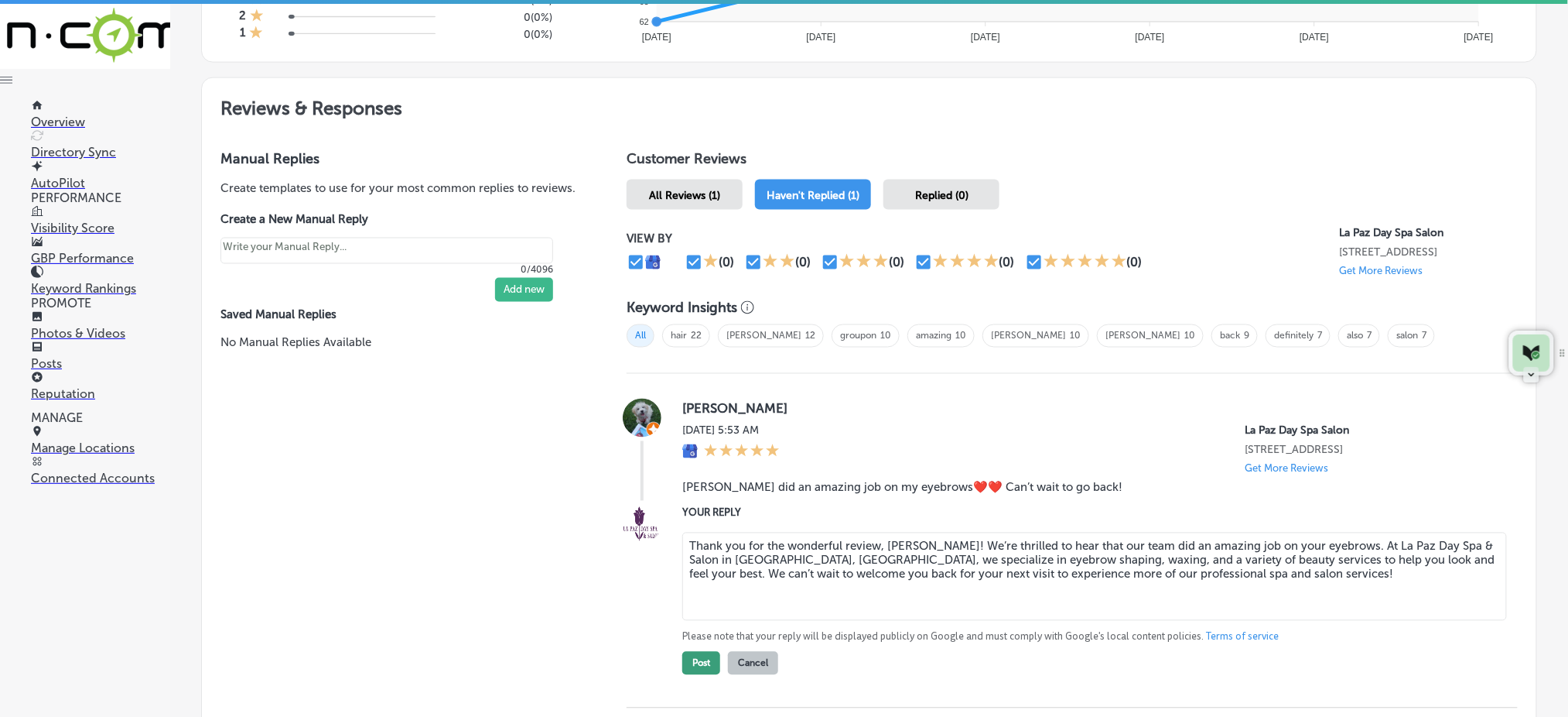
type textarea "Thank you for the wonderful review, [PERSON_NAME]! We’re thrilled to hear that …"
click at [706, 662] on button "Post" at bounding box center [701, 663] width 38 height 23
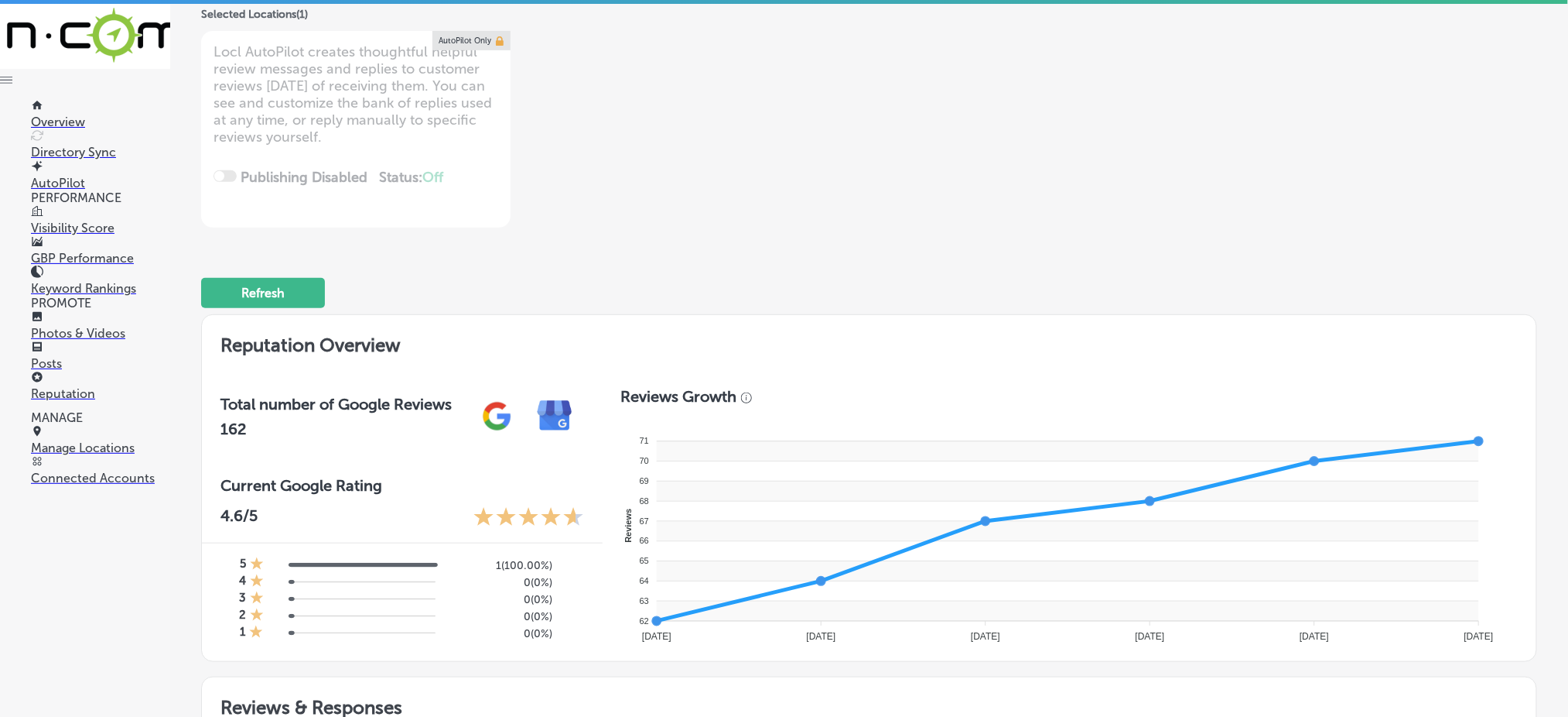
scroll to position [0, 0]
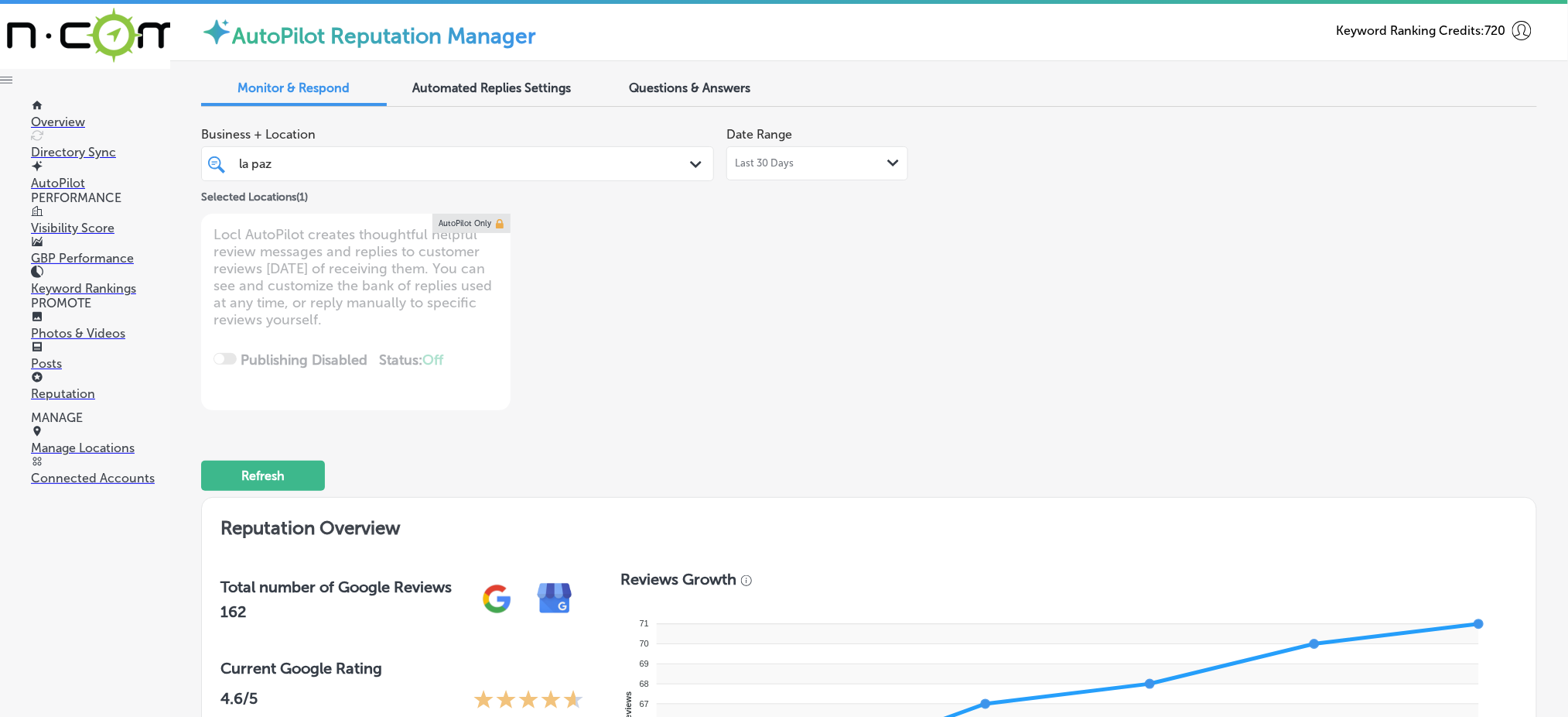
drag, startPoint x: 409, startPoint y: 147, endPoint x: 404, endPoint y: 160, distance: 13.9
click at [408, 147] on div "la [PERSON_NAME] Path Created with Sketch." at bounding box center [457, 164] width 513 height 35
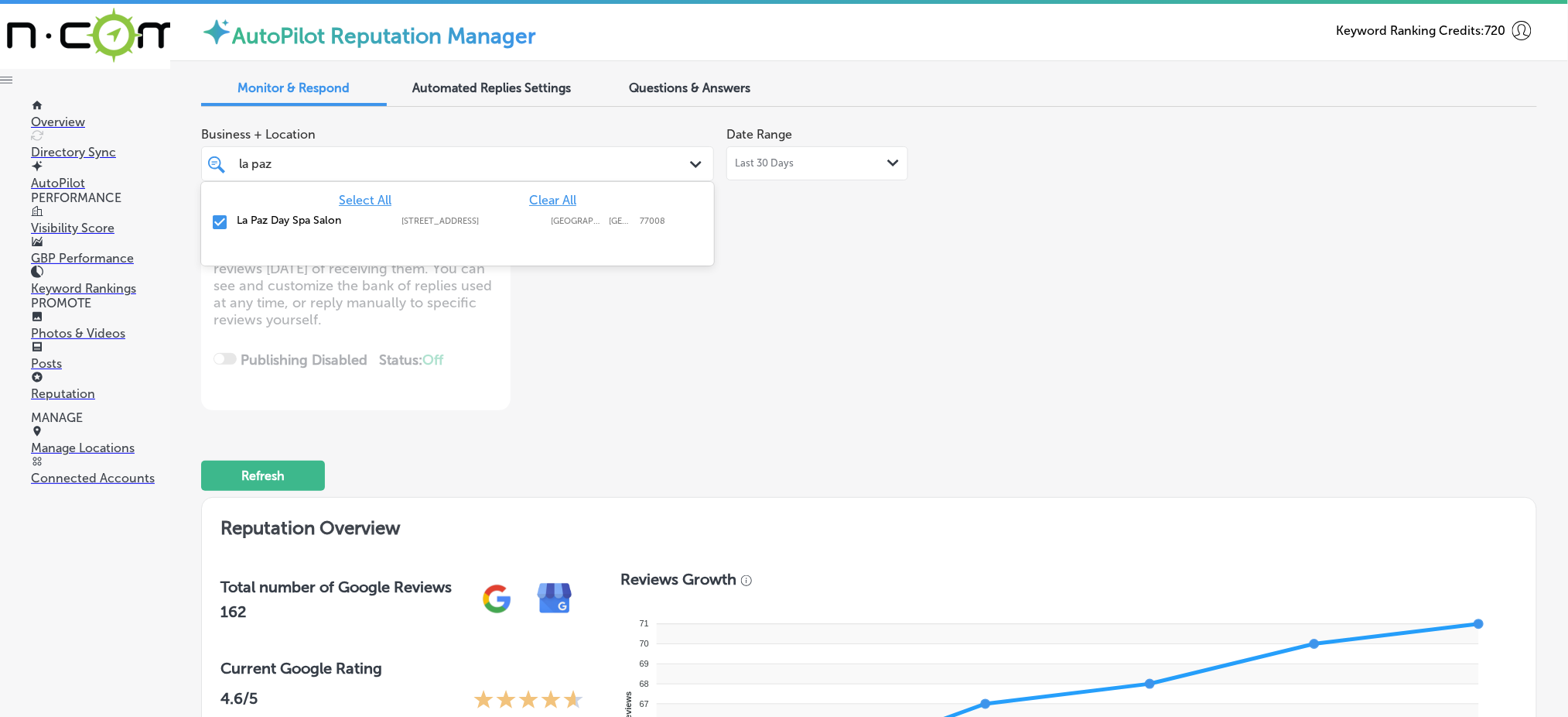
click at [532, 197] on span "Clear All" at bounding box center [552, 200] width 47 height 15
type textarea "x"
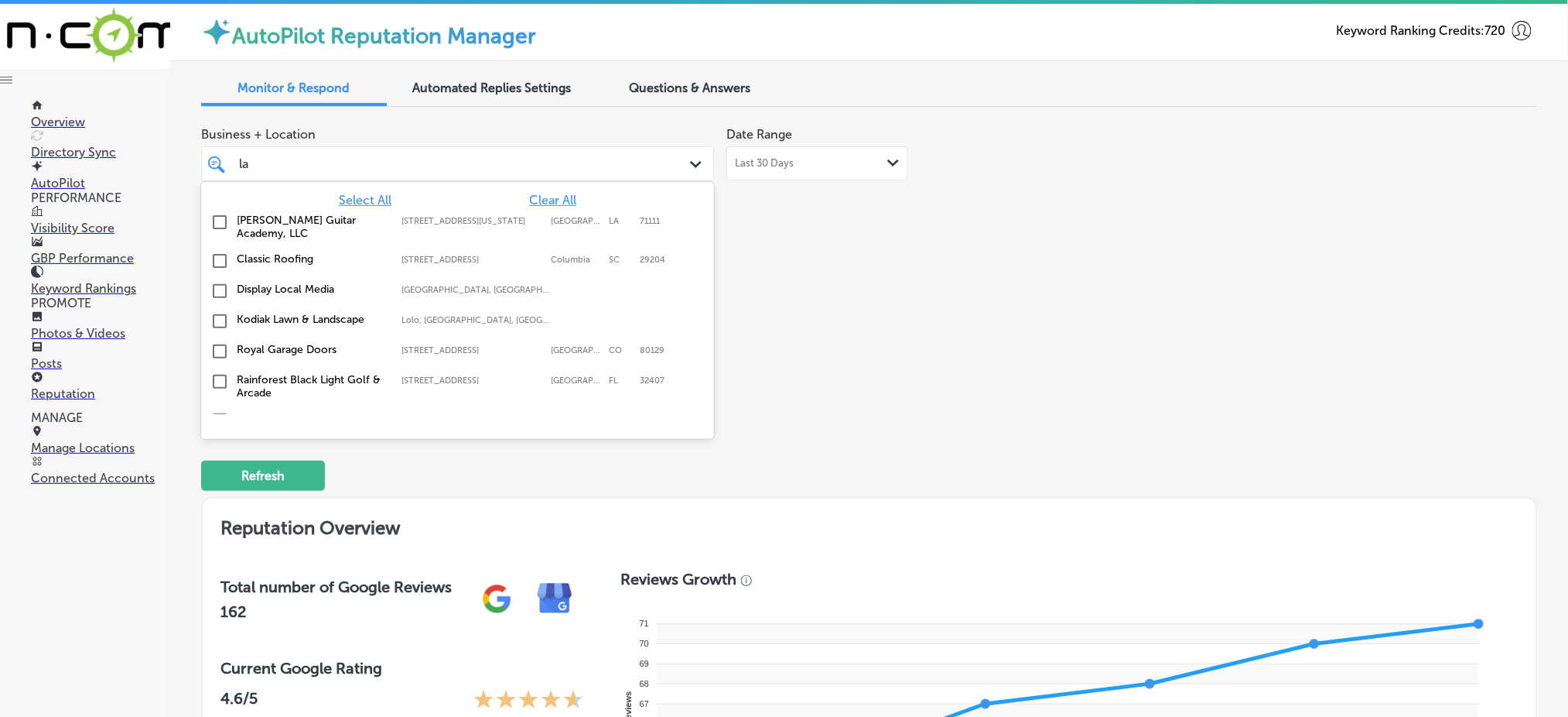
type input "l"
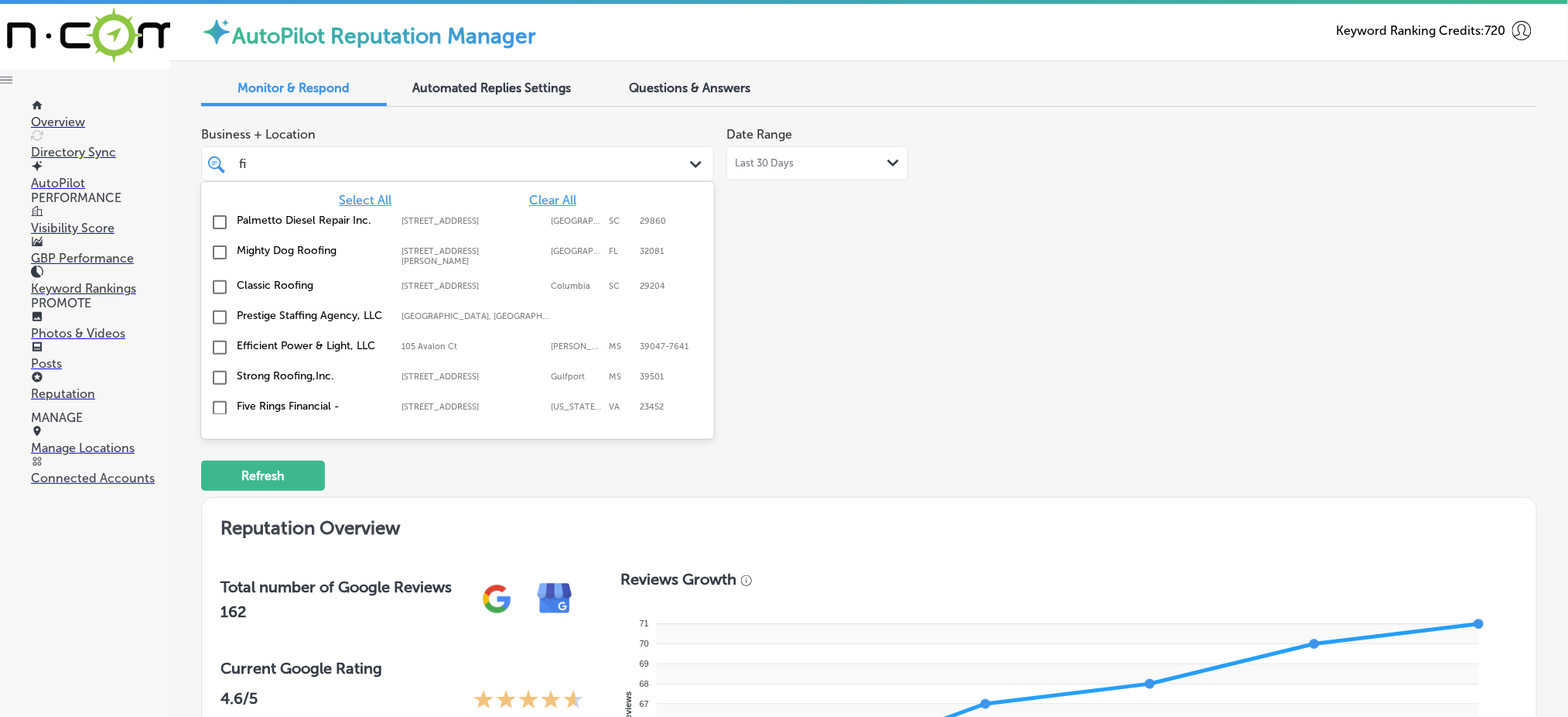
type input "fix"
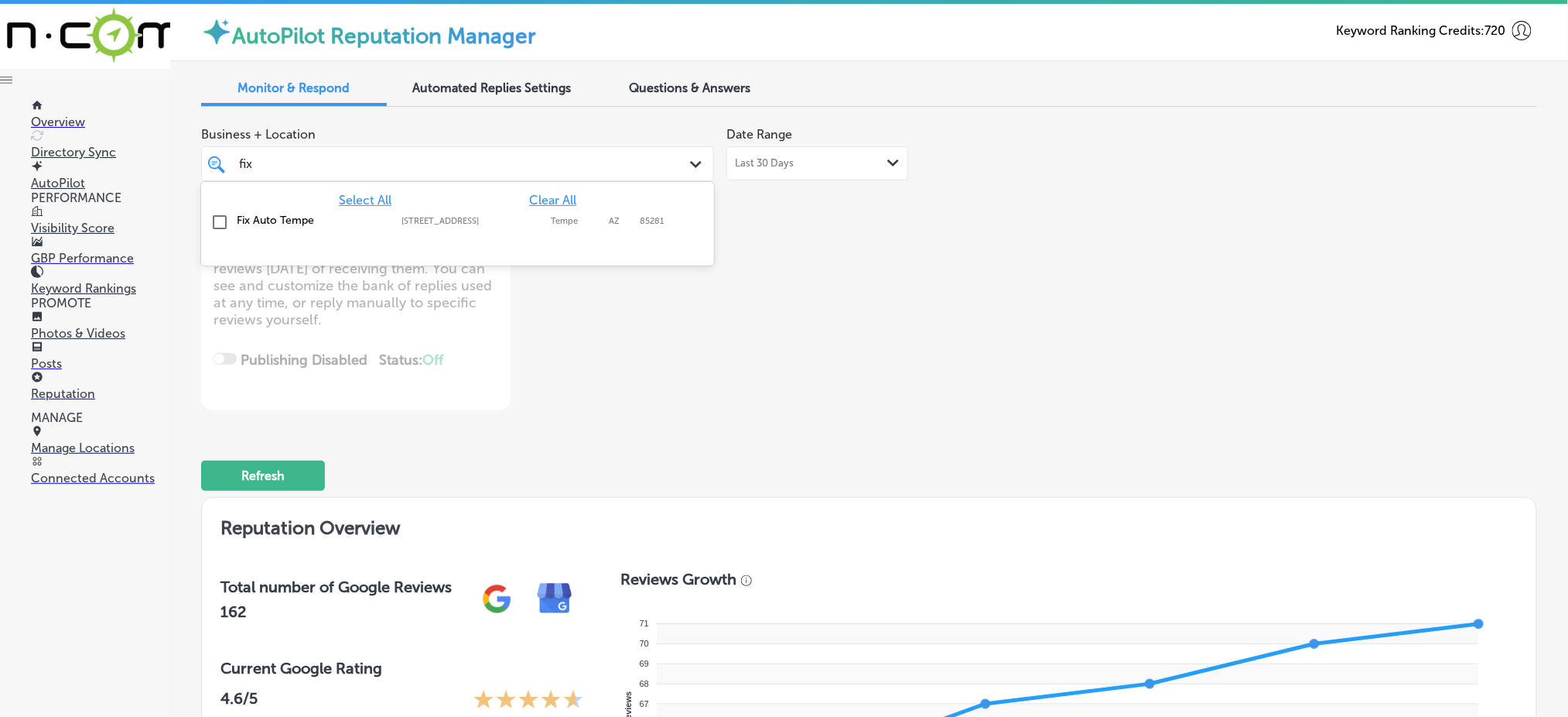
click at [550, 219] on label "Tempe" at bounding box center [575, 221] width 50 height 10
type textarea "x"
type input "fix"
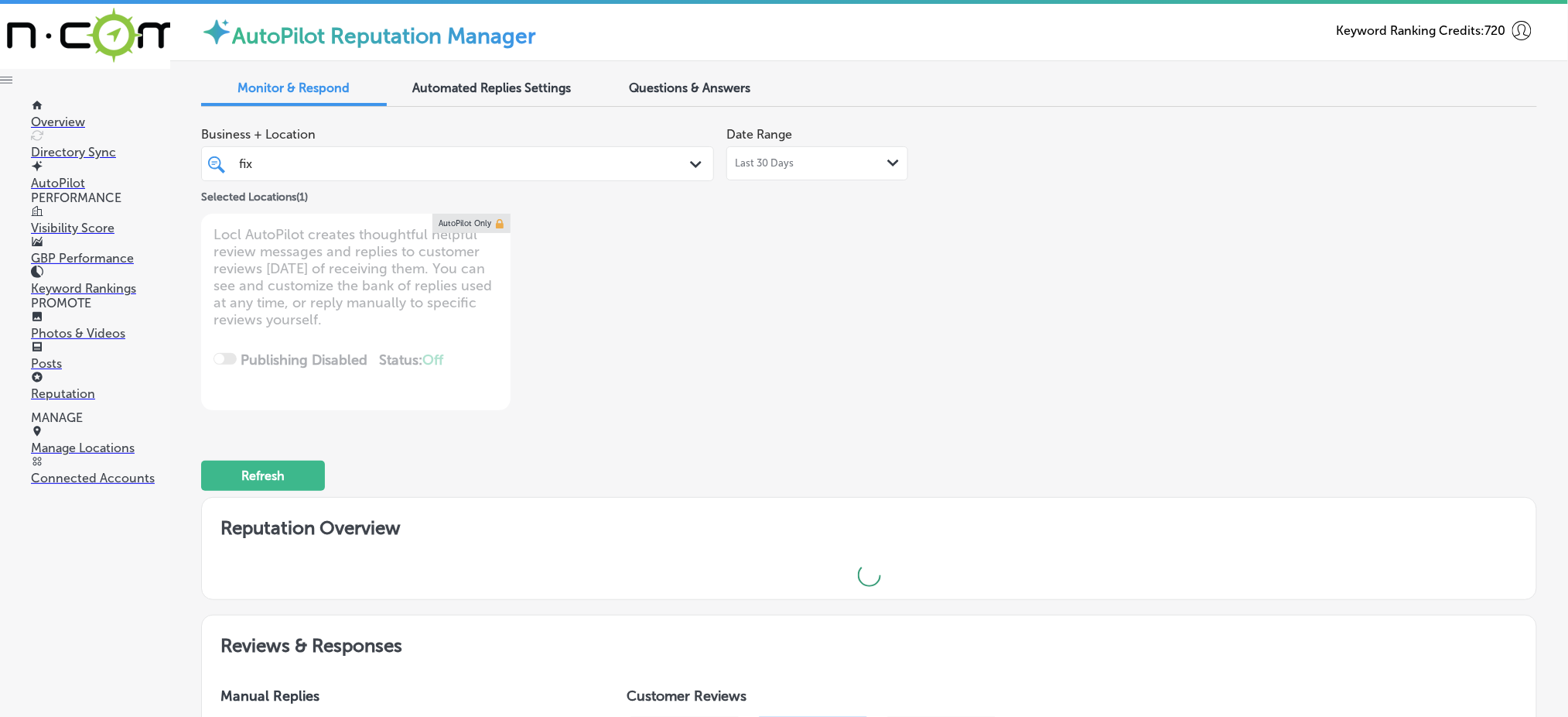
click at [961, 311] on div "Business + Location fix fix Path Created with Sketch. Selected Locations ( 1 ) …" at bounding box center [601, 265] width 801 height 291
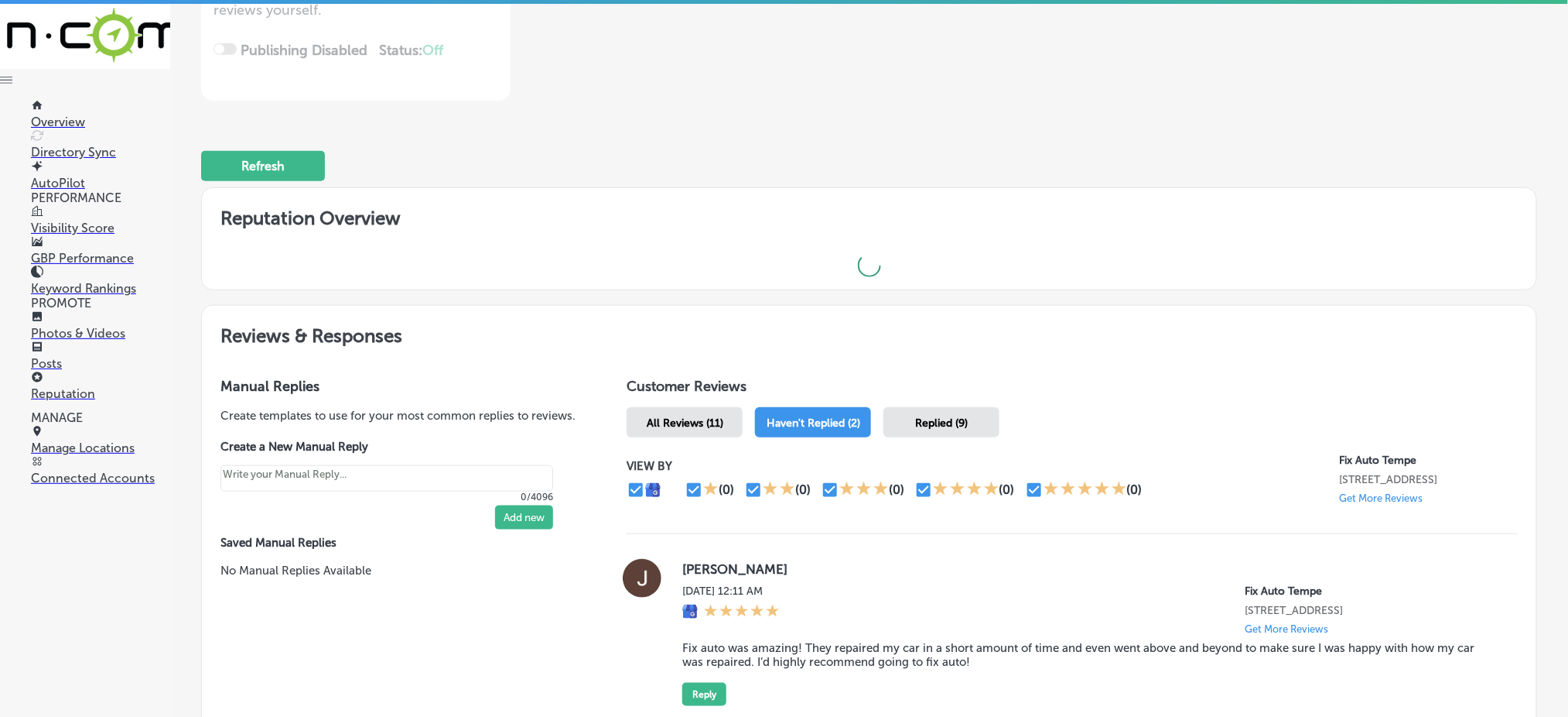
type textarea "x"
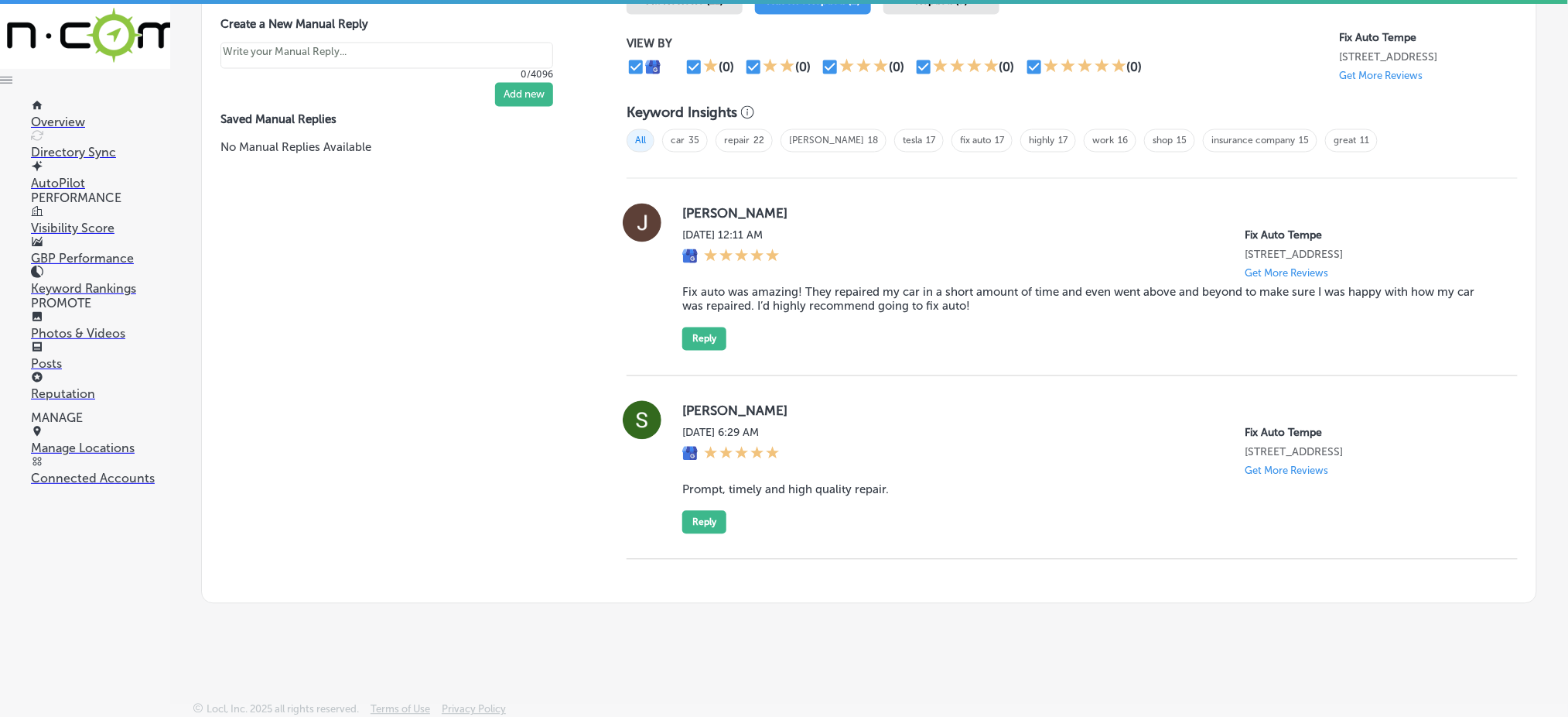
scroll to position [873, 0]
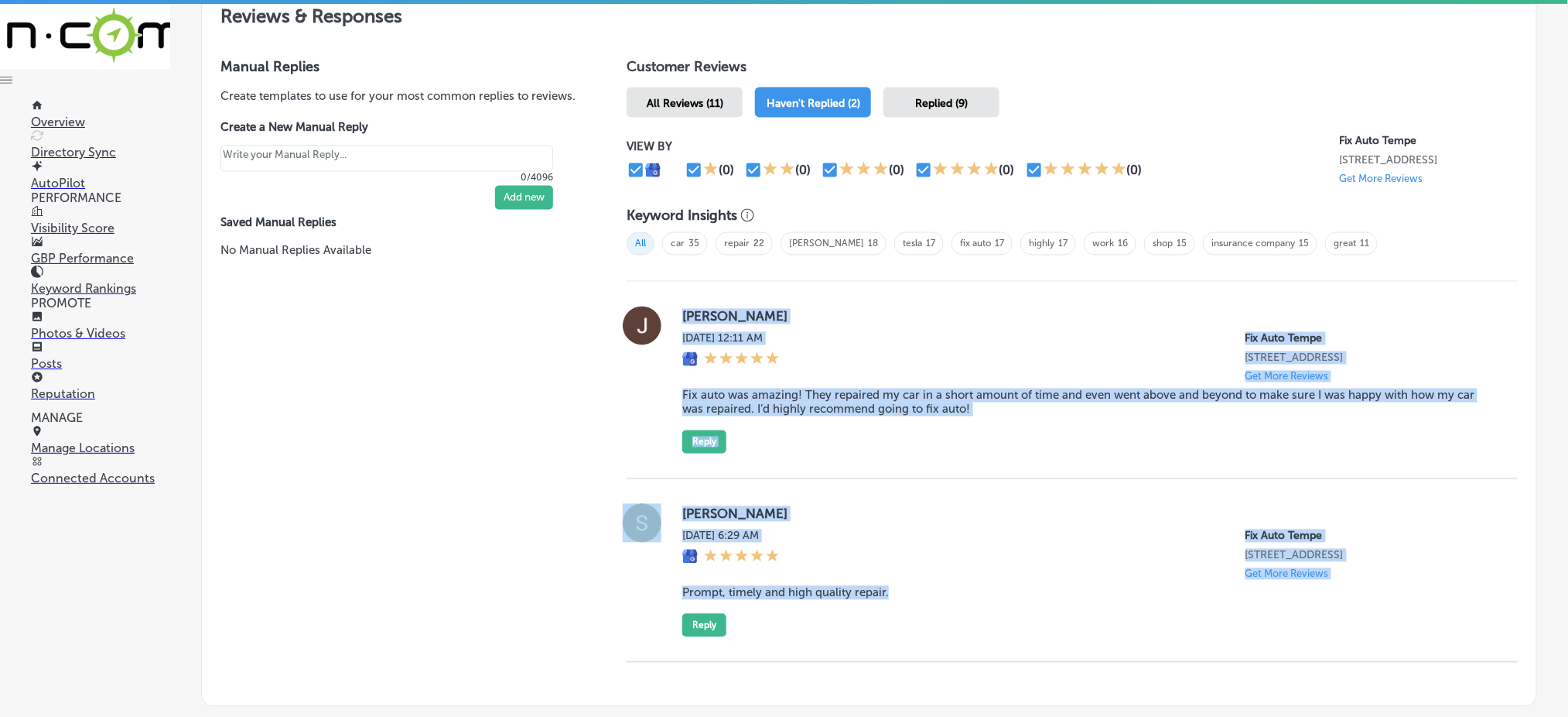
drag, startPoint x: 670, startPoint y: 305, endPoint x: 913, endPoint y: 592, distance: 376.1
click at [913, 592] on div "[PERSON_NAME][DATE] 12:11 AM Fix Auto Tempe [STREET_ADDRESS] Get More Reviews F…" at bounding box center [1072, 472] width 891 height 381
copy div "[PERSON_NAME][DATE] 12:11 AM Fix Auto Tempe [STREET_ADDRESS] Get More Reviews F…"
click at [939, 291] on div "[PERSON_NAME][DATE] 12:11 AM Fix Auto Tempe [STREET_ADDRESS] Get More Reviews F…" at bounding box center [1072, 380] width 891 height 198
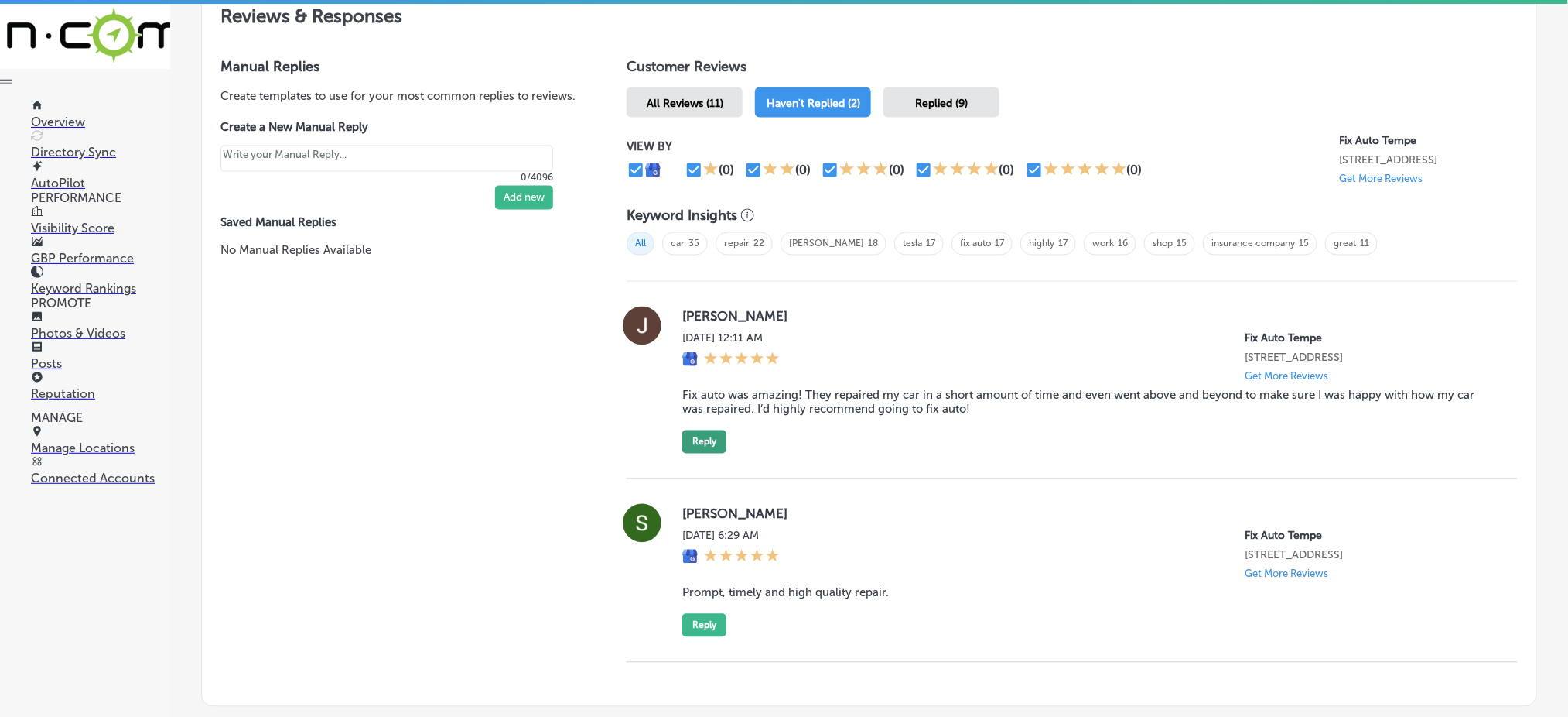
click at [688, 431] on button "Reply" at bounding box center [704, 442] width 44 height 23
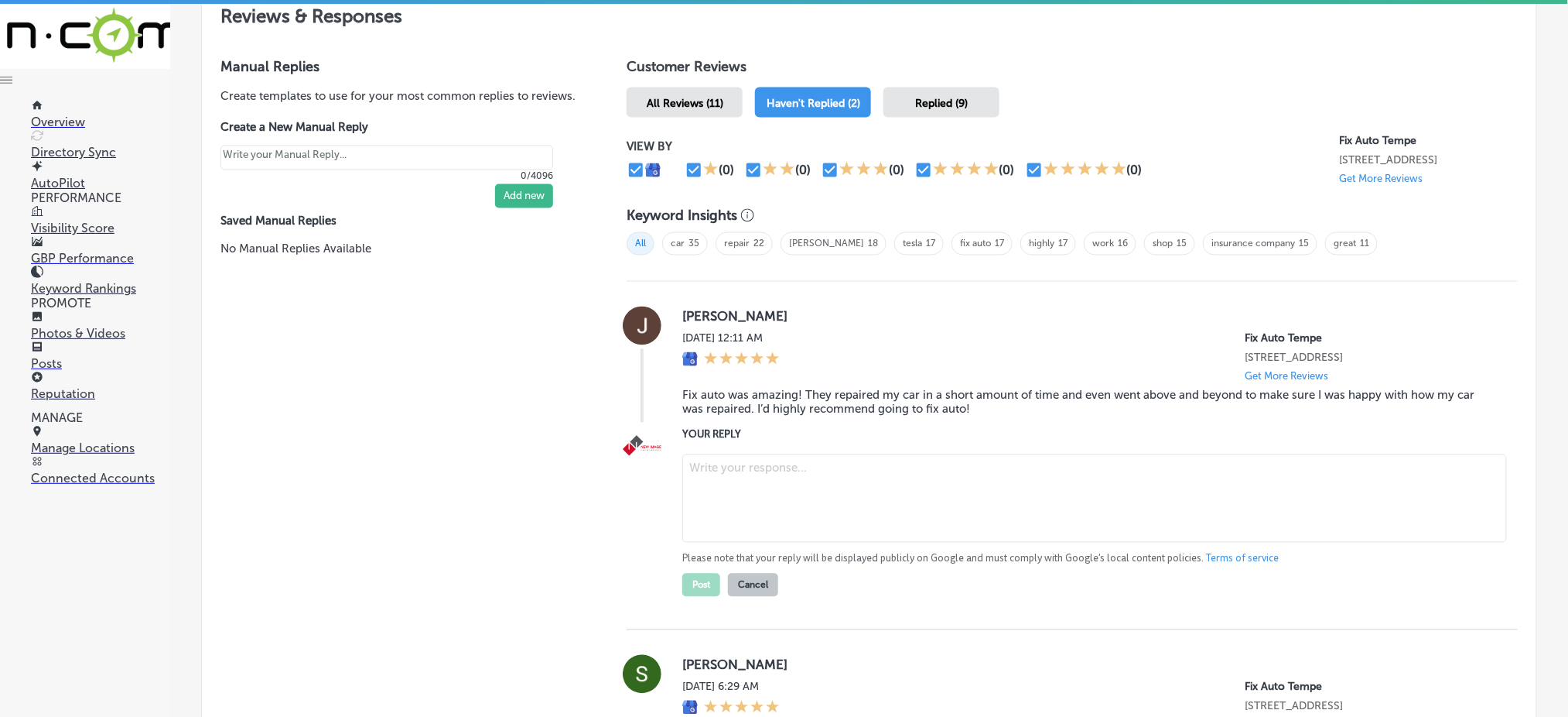
click at [757, 467] on textarea at bounding box center [1094, 498] width 824 height 88
paste textarea "Thank you for the amazing 5-star review, [PERSON_NAME]! We’re so glad to hear t…"
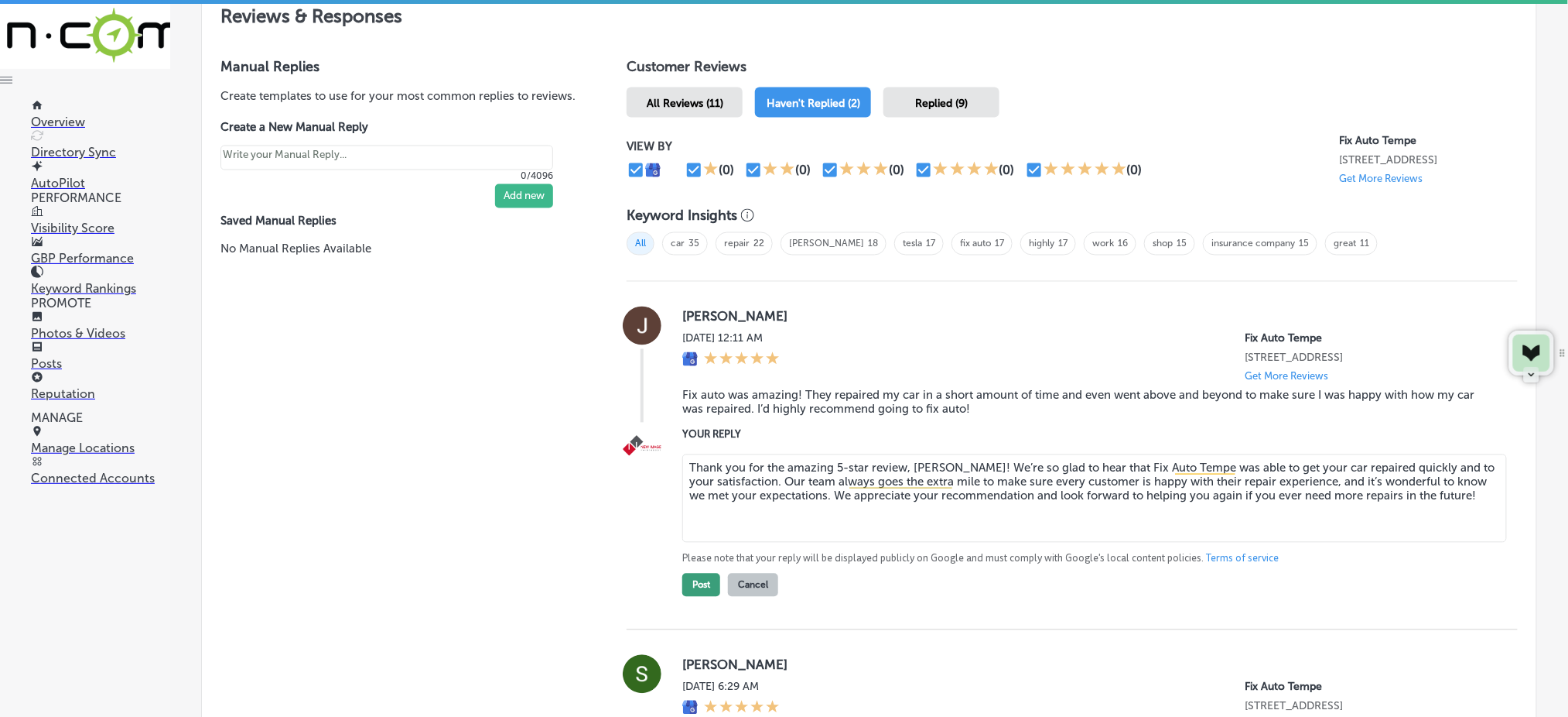
type textarea "Thank you for the amazing 5-star review, [PERSON_NAME]! We’re so glad to hear t…"
click at [704, 575] on button "Post" at bounding box center [701, 585] width 38 height 23
type textarea "x"
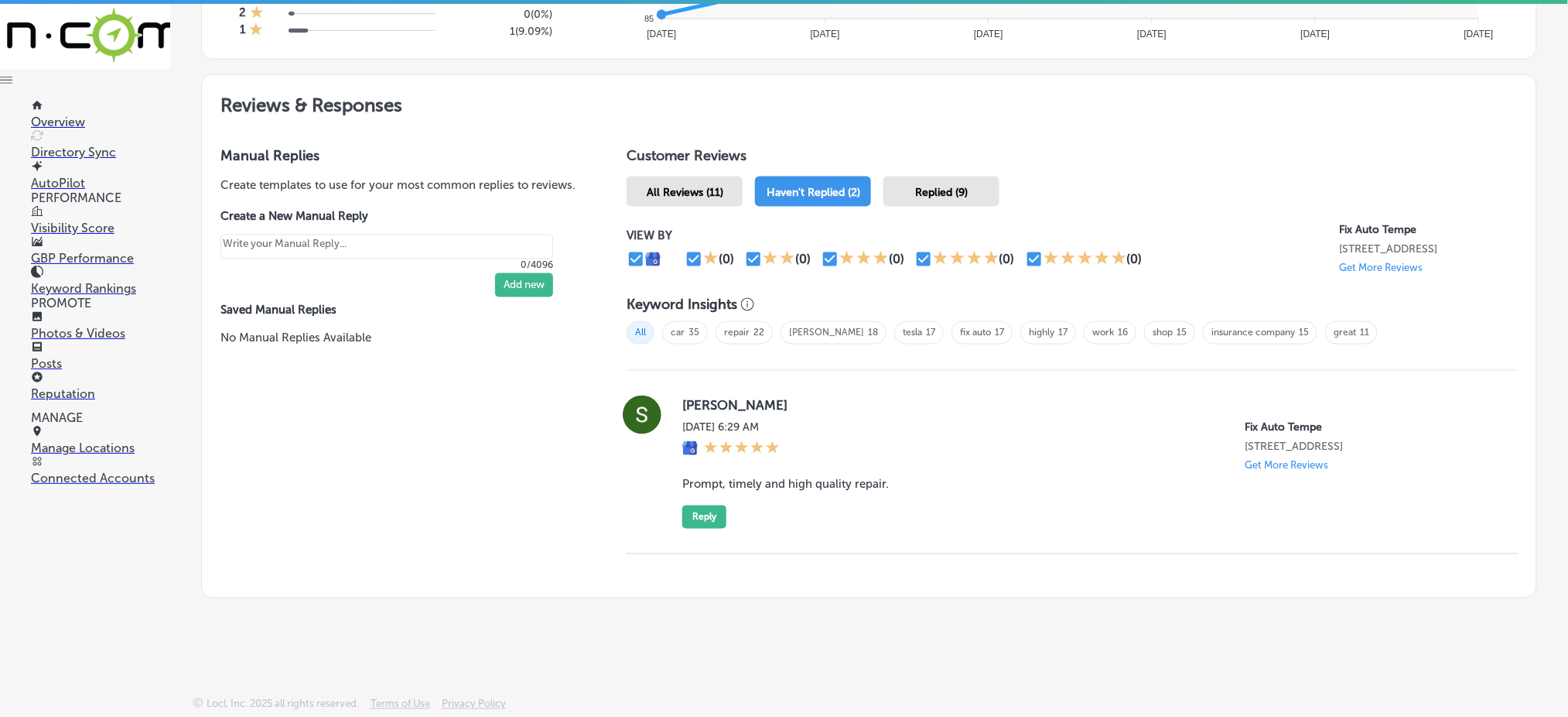
scroll to position [780, 0]
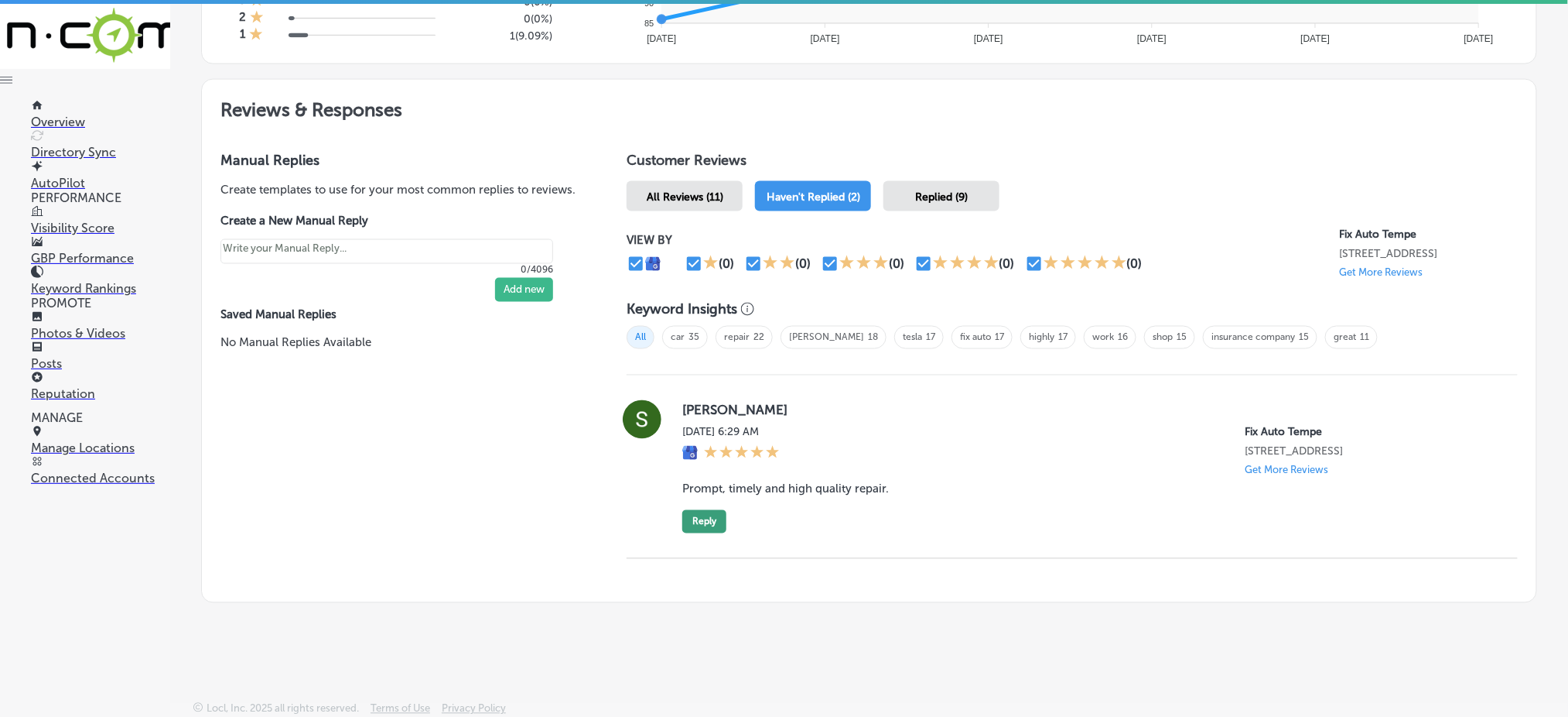
click at [686, 519] on button "Reply" at bounding box center [704, 522] width 44 height 23
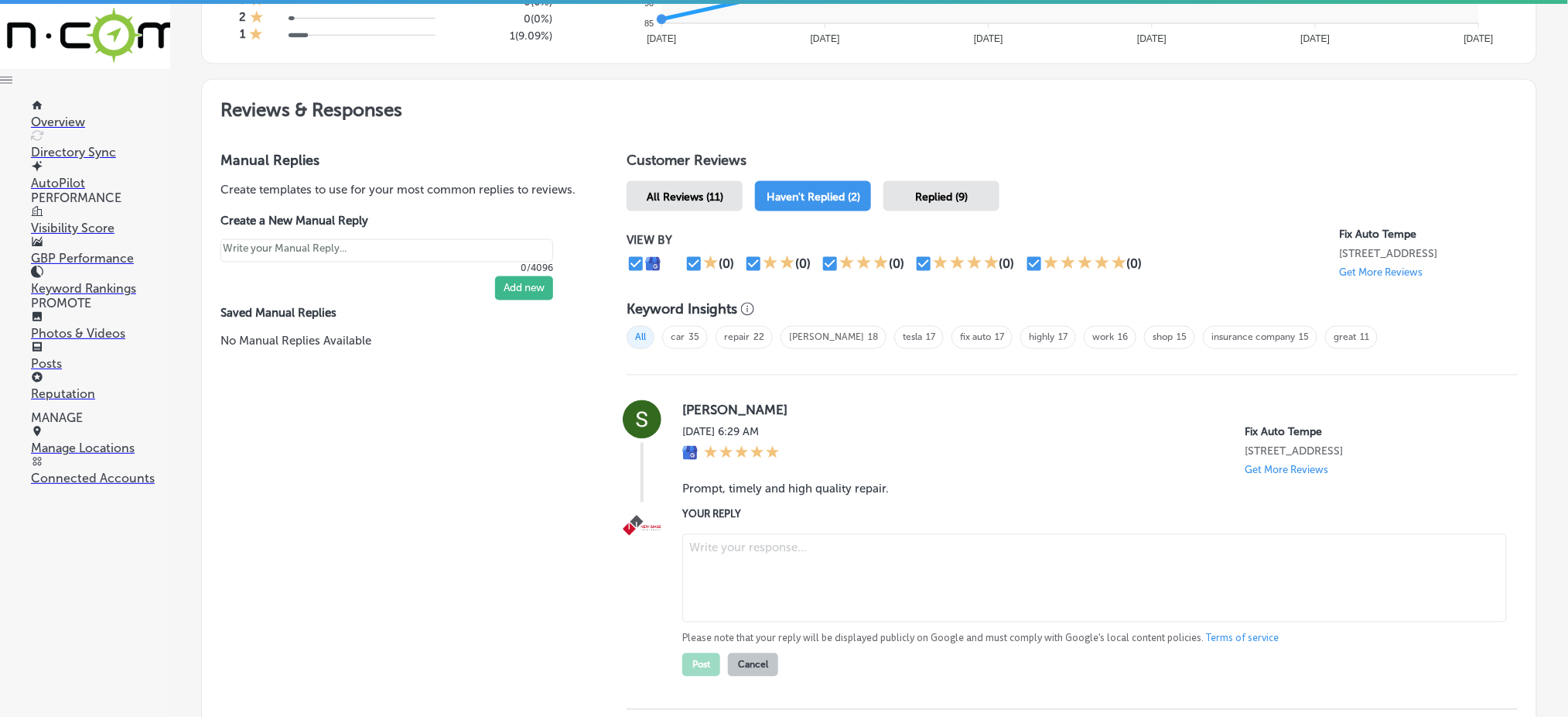
click at [745, 534] on textarea at bounding box center [1094, 578] width 824 height 88
paste textarea "Thank you for your kind review, [PERSON_NAME]! We’re happy to hear that you had…"
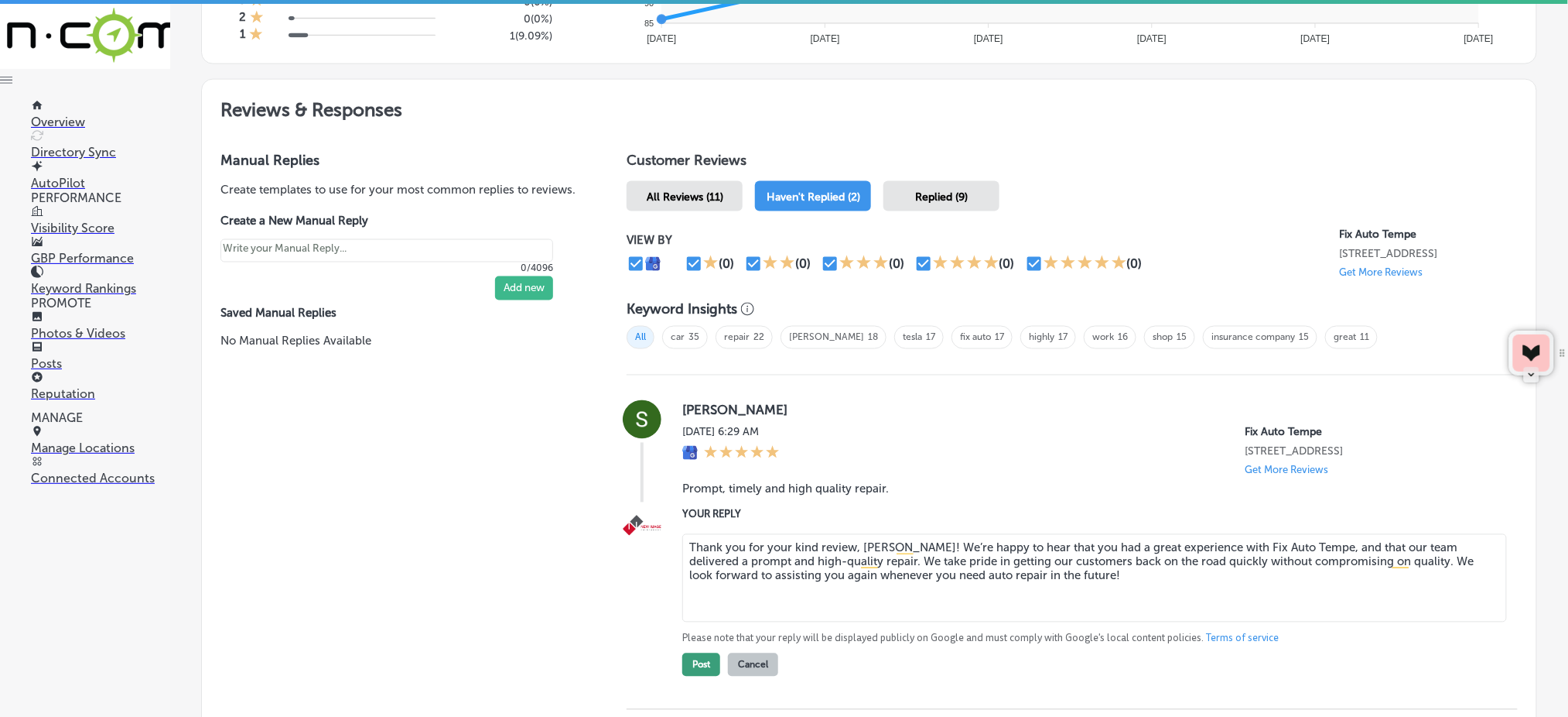
type textarea "Thank you for your kind review, [PERSON_NAME]! We’re happy to hear that you had…"
click at [696, 668] on button "Post" at bounding box center [701, 665] width 38 height 23
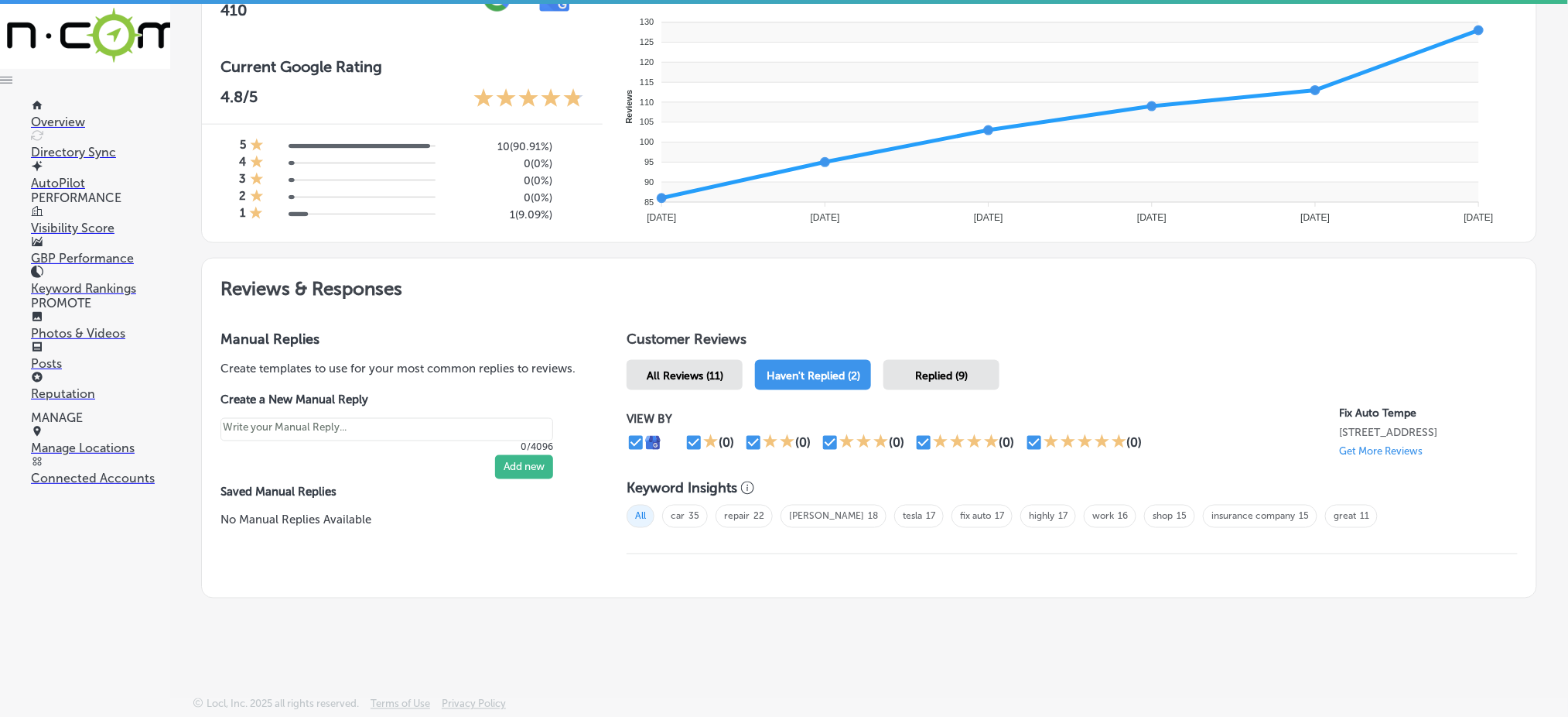
scroll to position [598, 0]
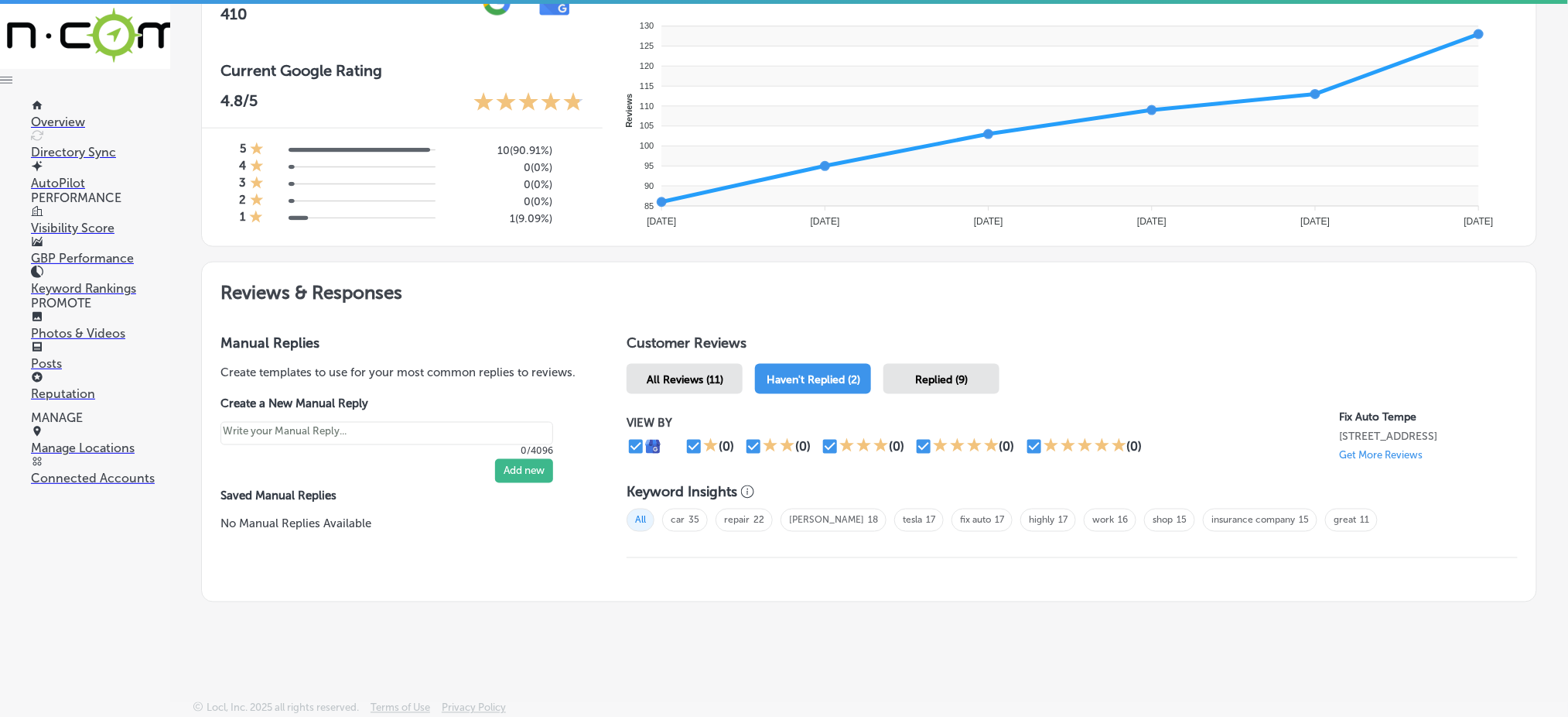
click at [695, 365] on div "All Reviews (11)" at bounding box center [684, 379] width 116 height 30
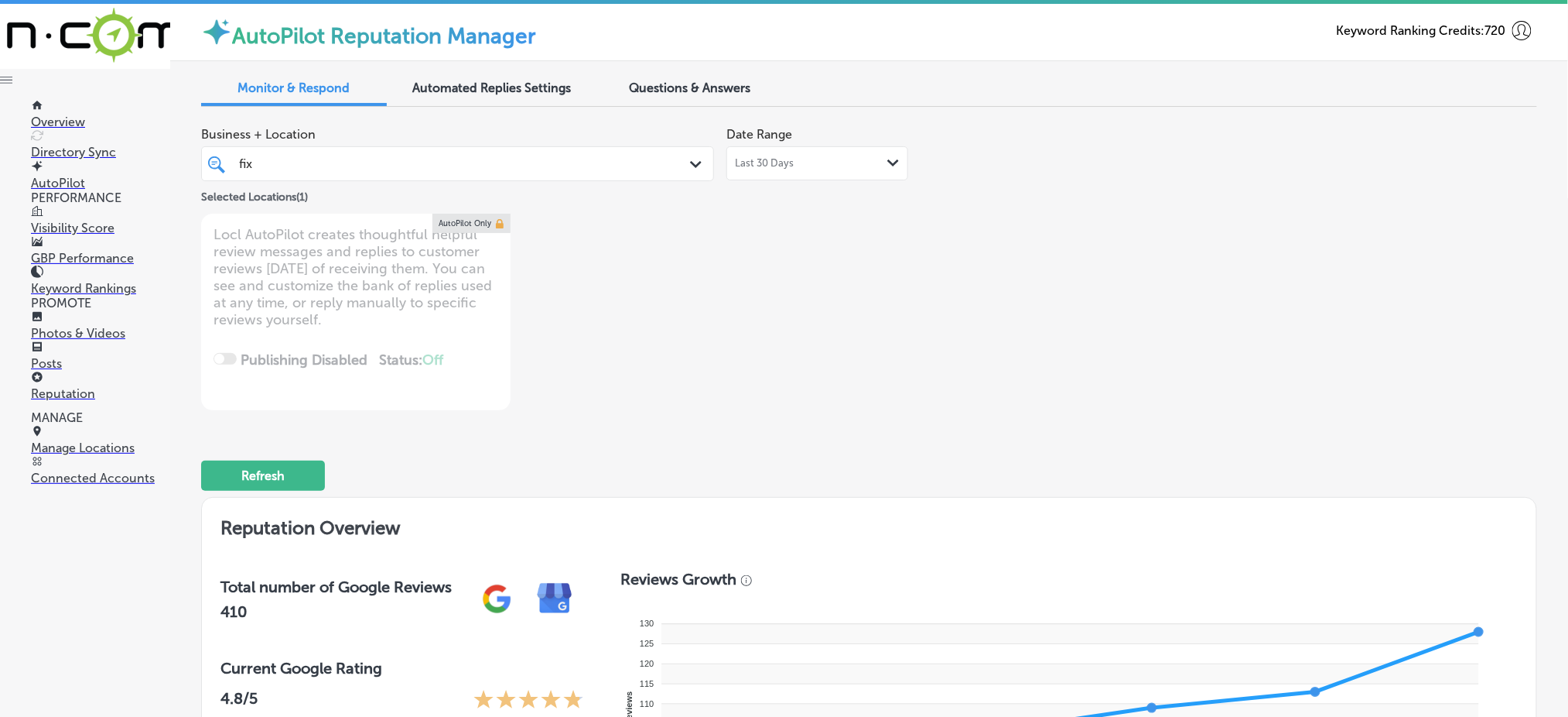
click at [455, 165] on div "fix fix" at bounding box center [435, 163] width 396 height 21
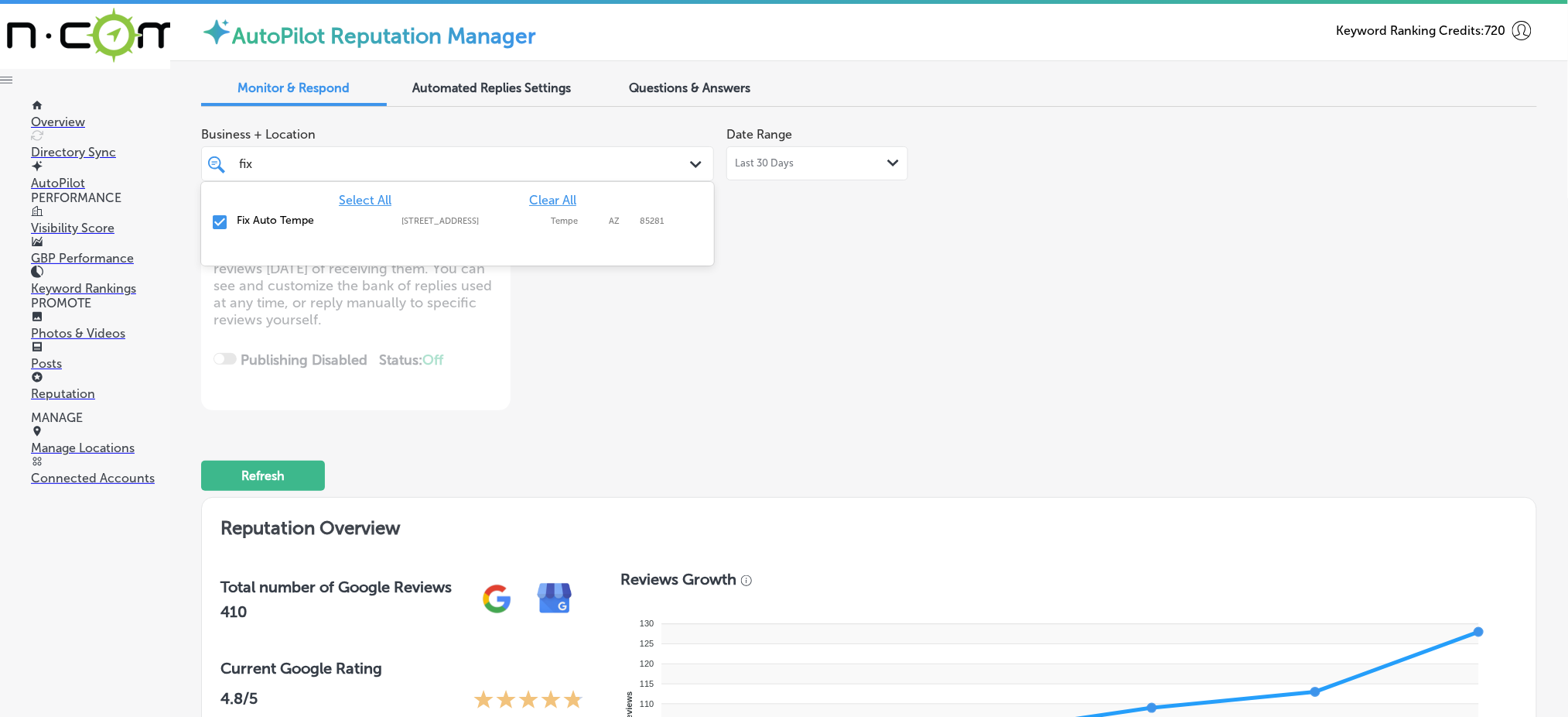
click at [540, 198] on span "Clear All" at bounding box center [552, 200] width 47 height 15
type textarea "x"
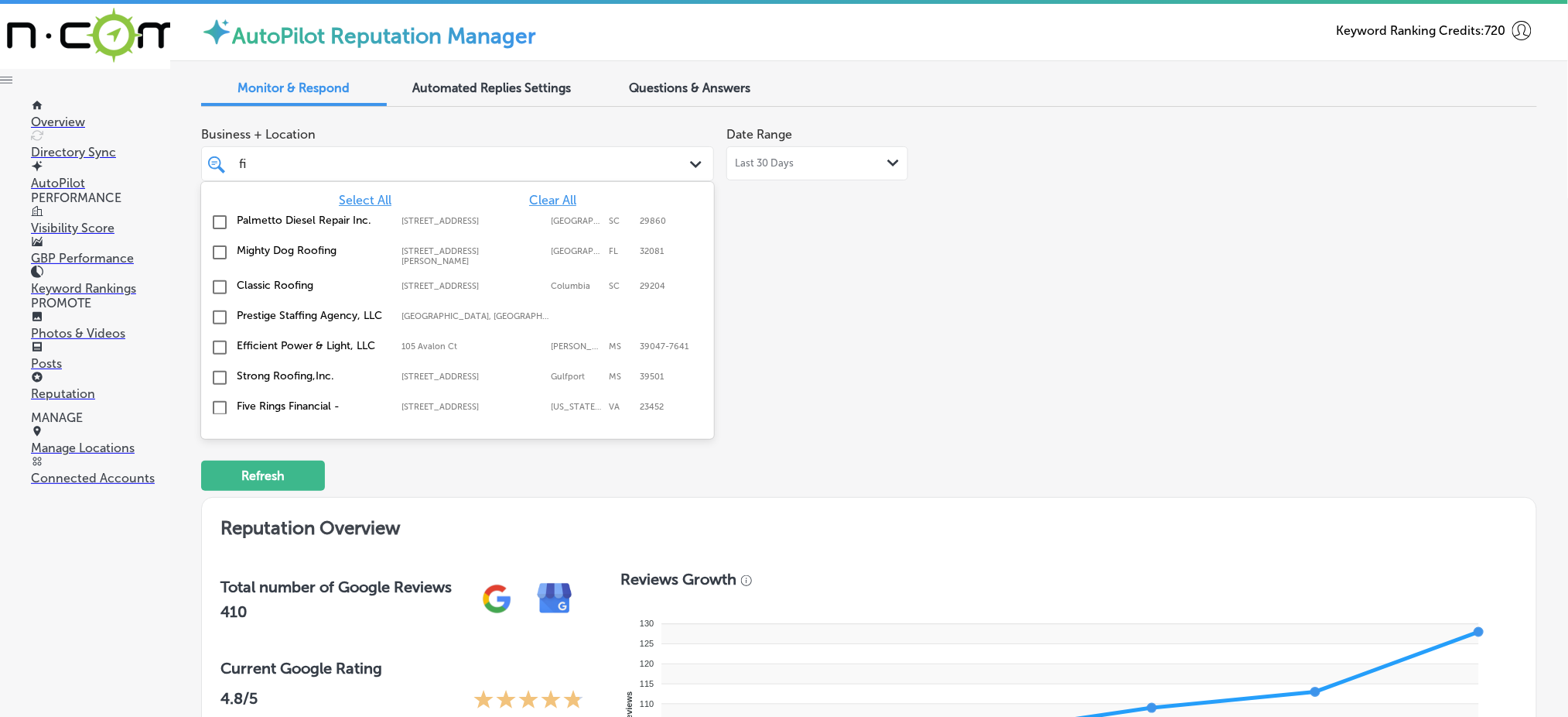
type input "f"
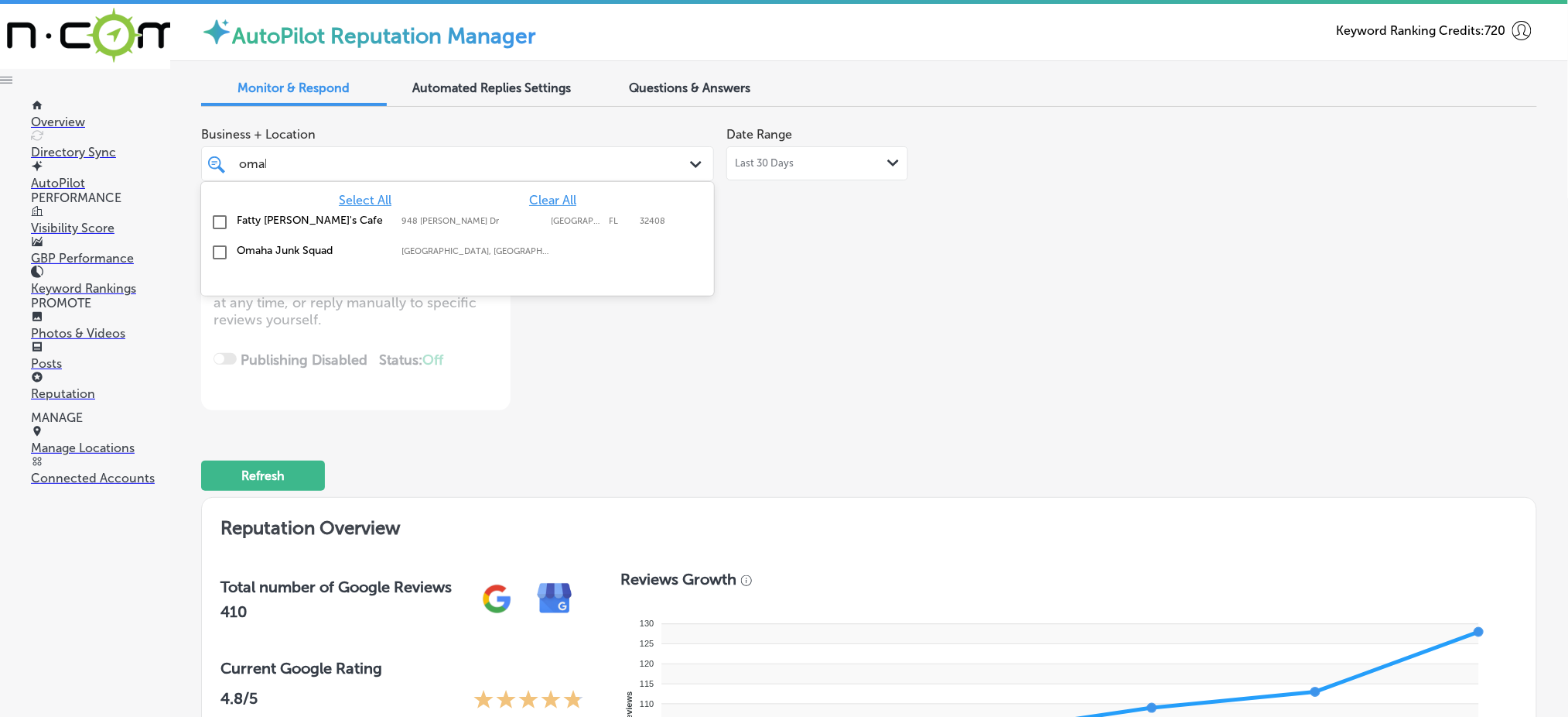
type input "omaha"
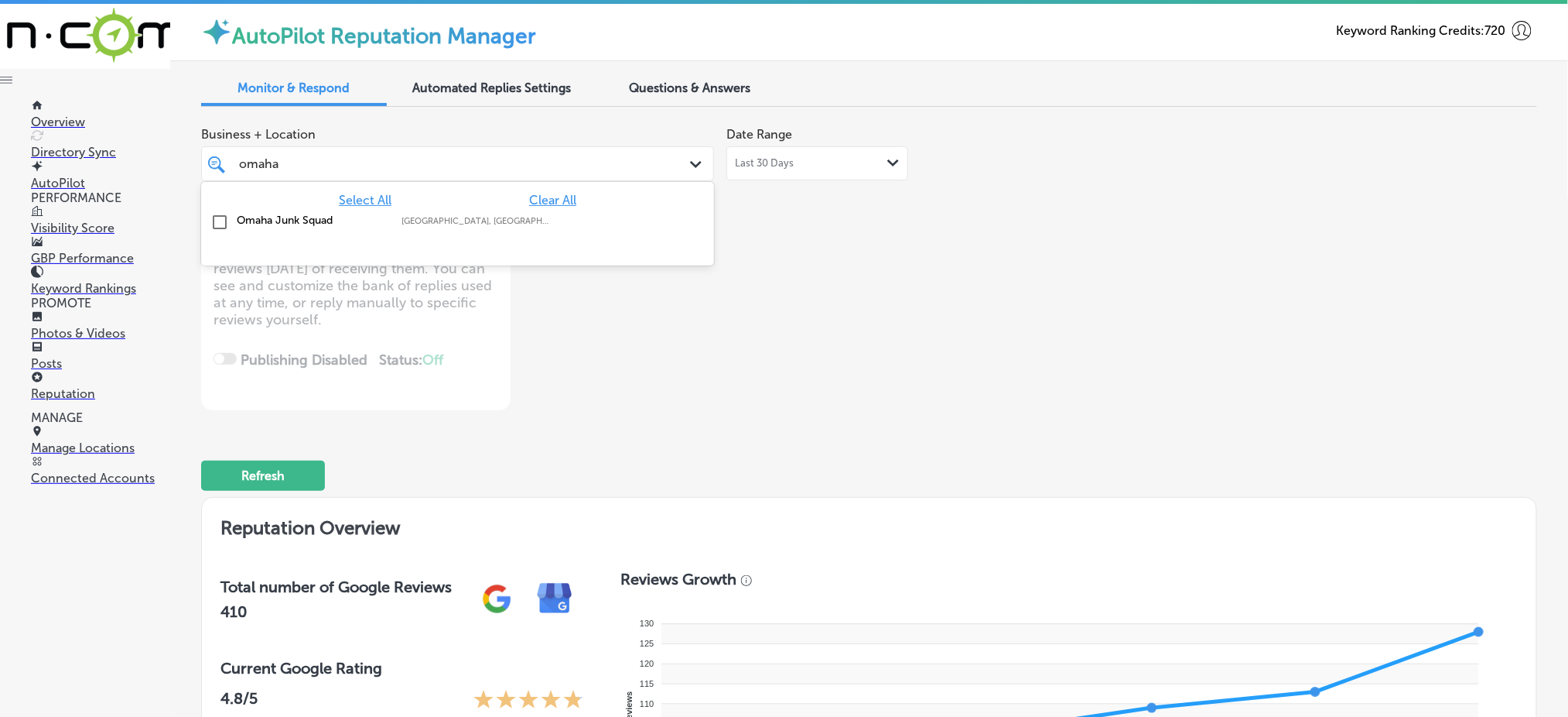
drag, startPoint x: 549, startPoint y: 221, endPoint x: 806, endPoint y: 226, distance: 257.0
click at [550, 221] on div "Omaha Junk Squad Omaha, [GEOGRAPHIC_DATA], [GEOGRAPHIC_DATA] | [GEOGRAPHIC_DATA…" at bounding box center [423, 220] width 373 height 13
type textarea "x"
type input "omaha"
click at [819, 229] on div "Business + Location option focused, 2 of 161. 2 results available for search te…" at bounding box center [601, 265] width 801 height 291
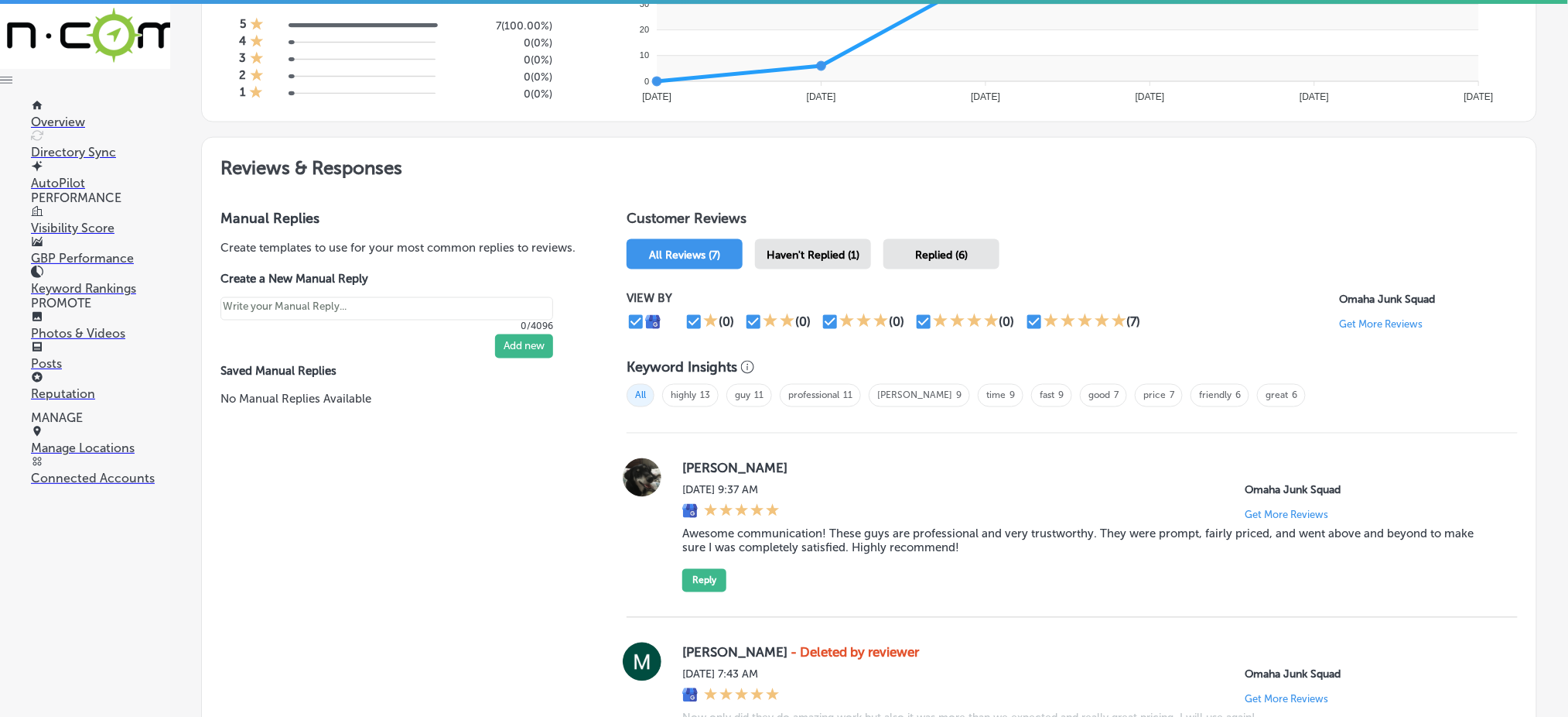
click at [770, 249] on span "Haven't Replied (1)" at bounding box center [813, 255] width 93 height 13
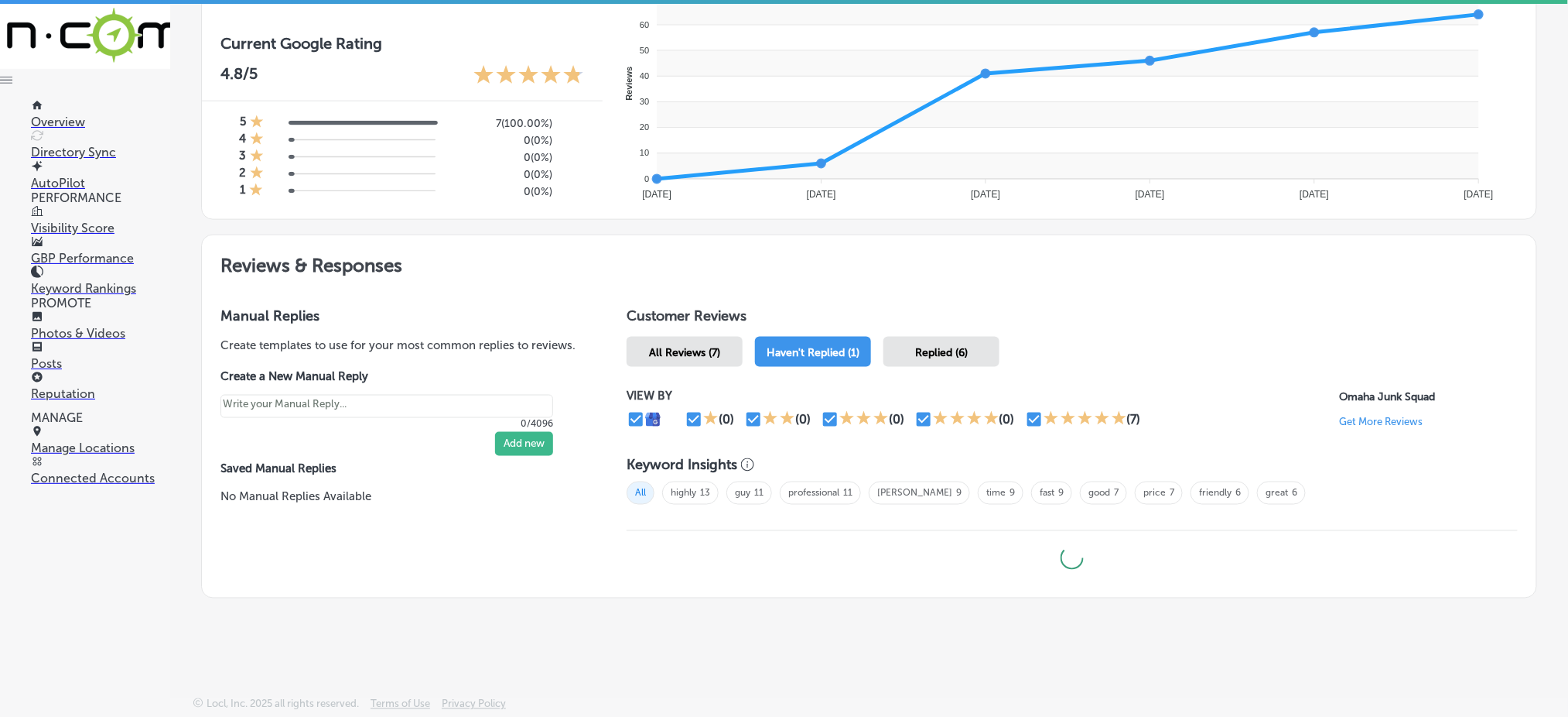
scroll to position [621, 0]
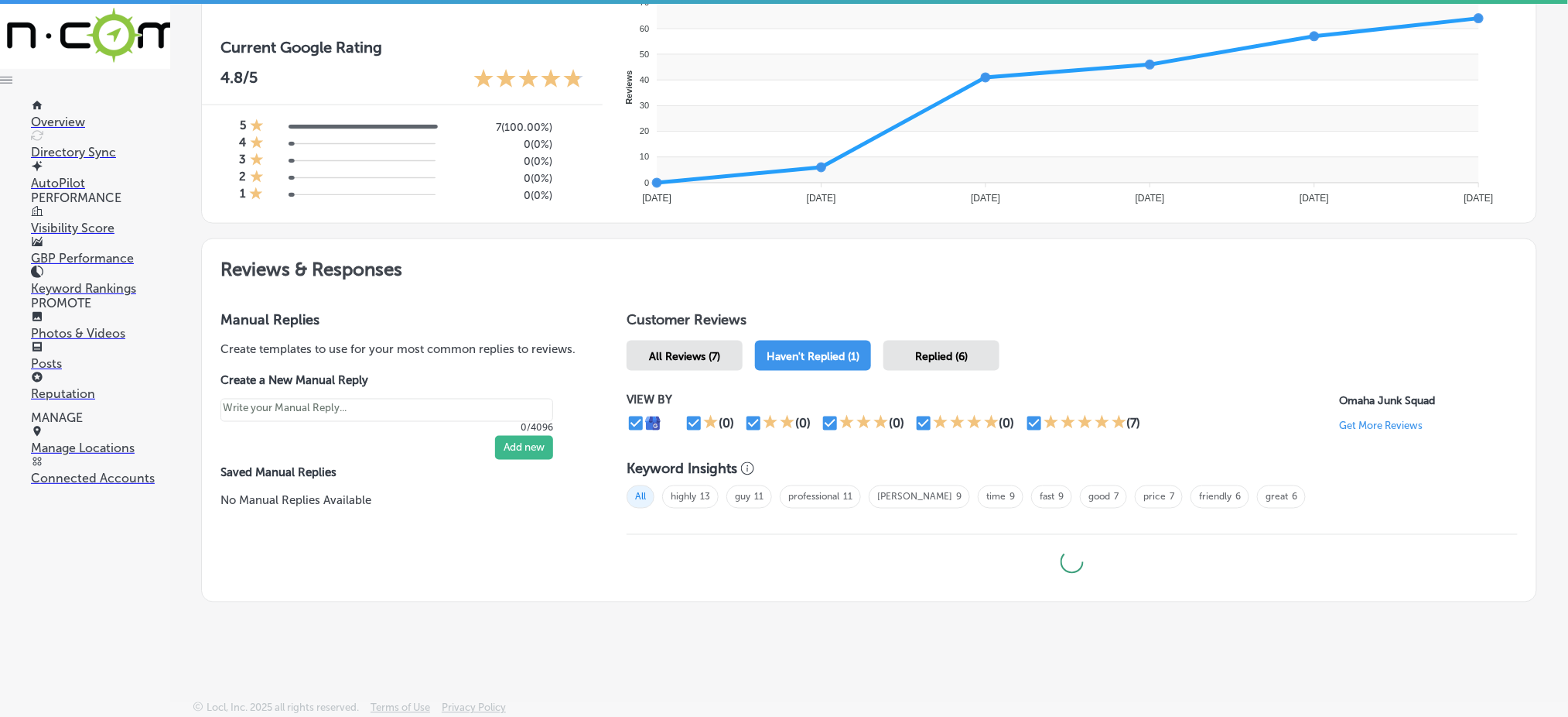
type textarea "x"
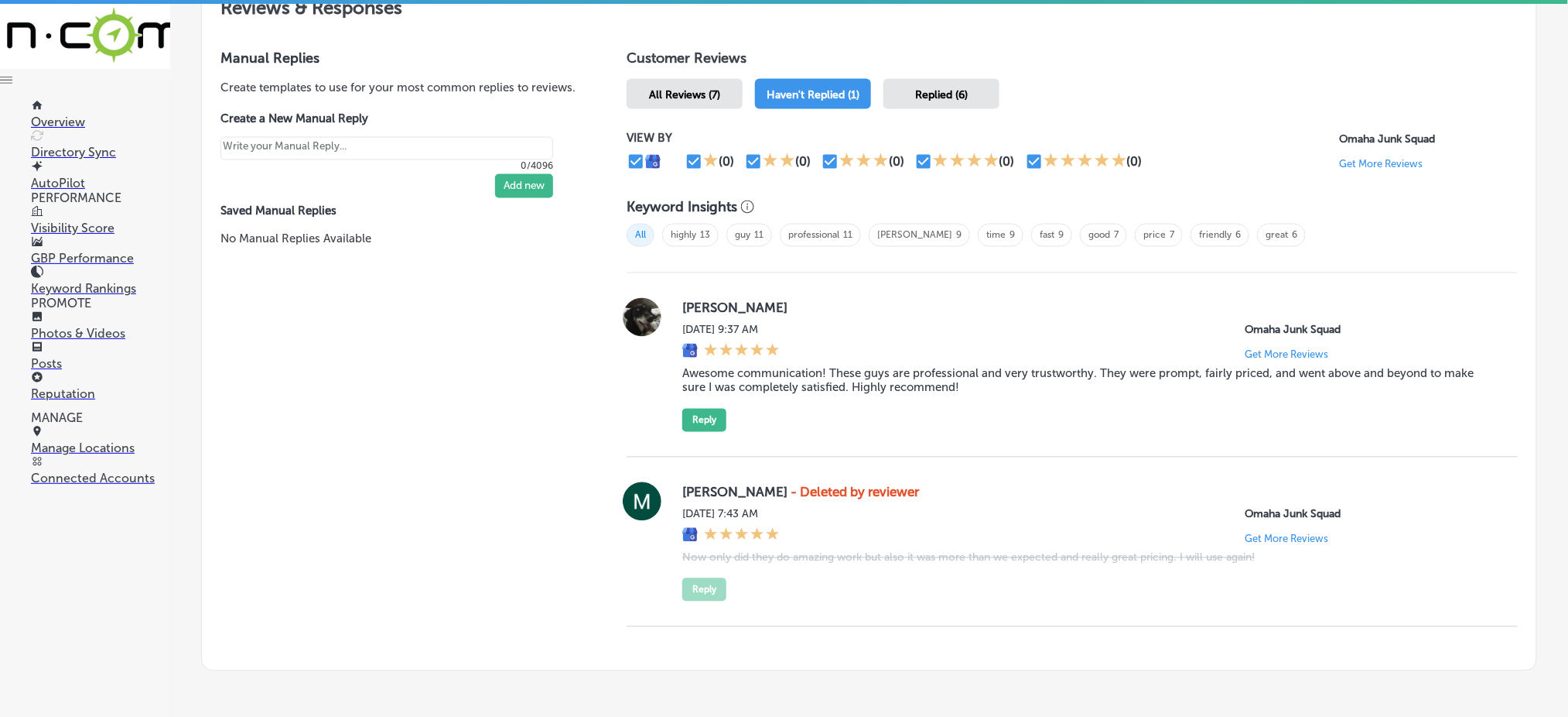
scroll to position [951, 0]
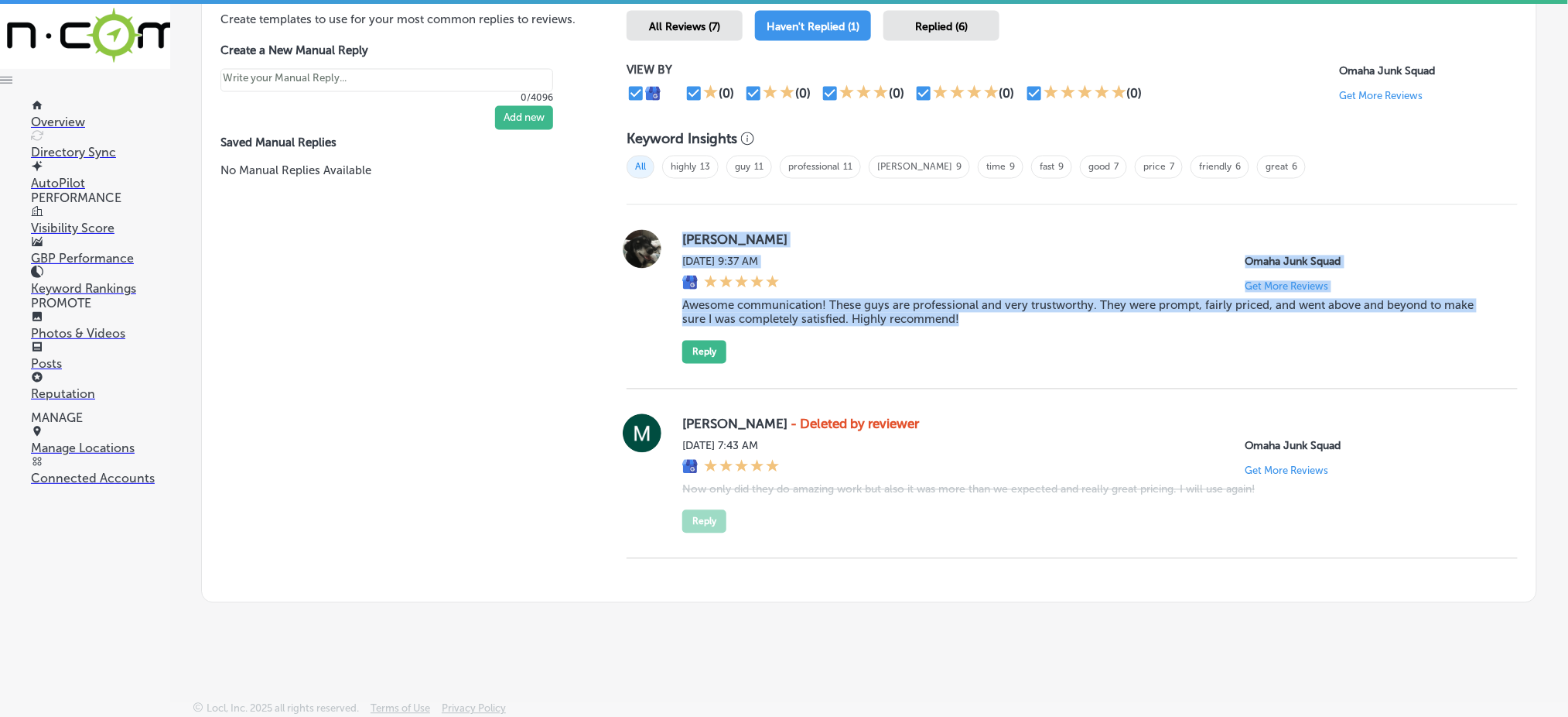
drag, startPoint x: 669, startPoint y: 226, endPoint x: 997, endPoint y: 318, distance: 340.7
click at [997, 318] on div "[PERSON_NAME] [DATE] 9:37 AM Omaha Junk Squad Get More Reviews Awesome communic…" at bounding box center [1072, 296] width 891 height 134
copy div "[PERSON_NAME] [DATE] 9:37 AM Omaha Junk Squad Get More Reviews Awesome communic…"
click at [686, 352] on button "Reply" at bounding box center [704, 352] width 44 height 23
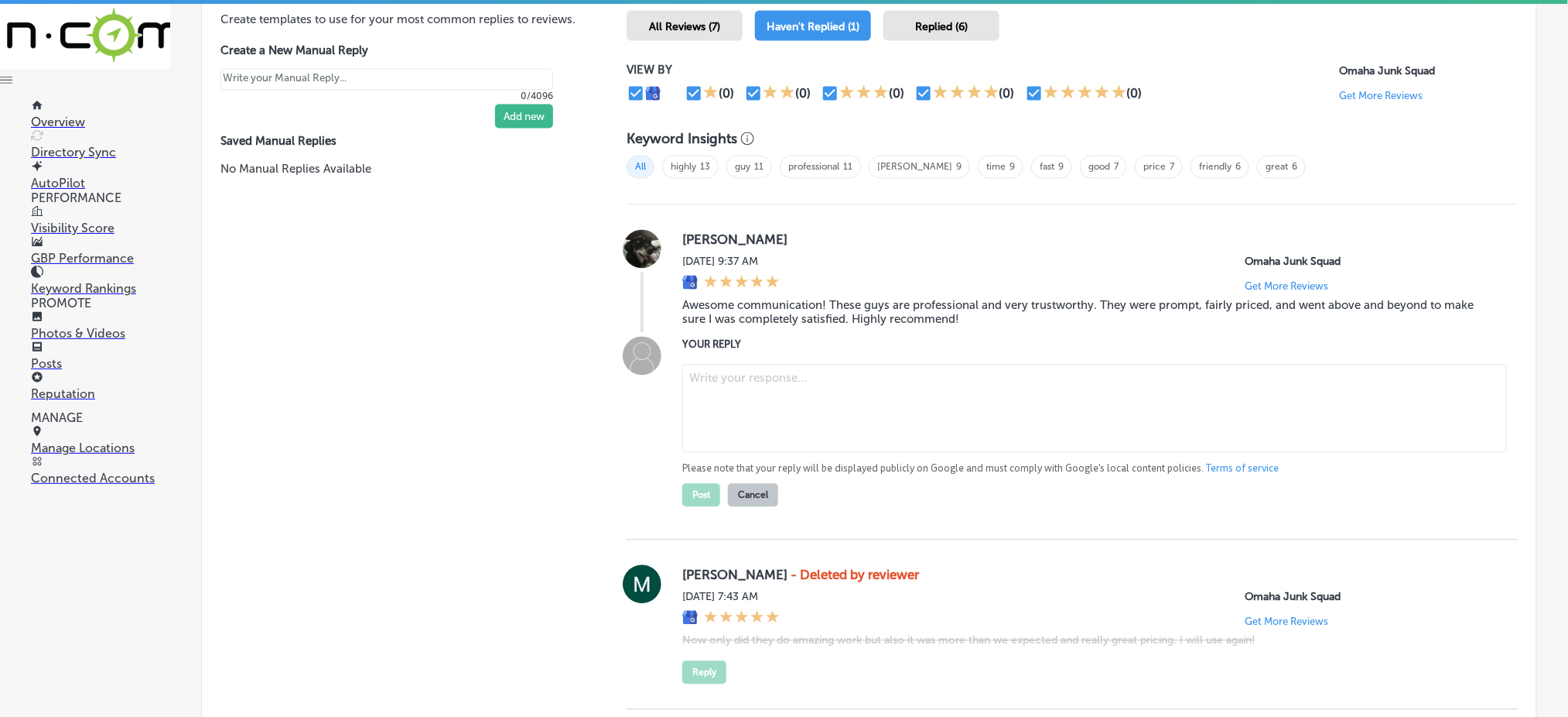
click at [739, 370] on textarea at bounding box center [1094, 408] width 824 height 88
paste textarea "Thank you so much for the kind words, [PERSON_NAME]! We're so happy to hear tha…"
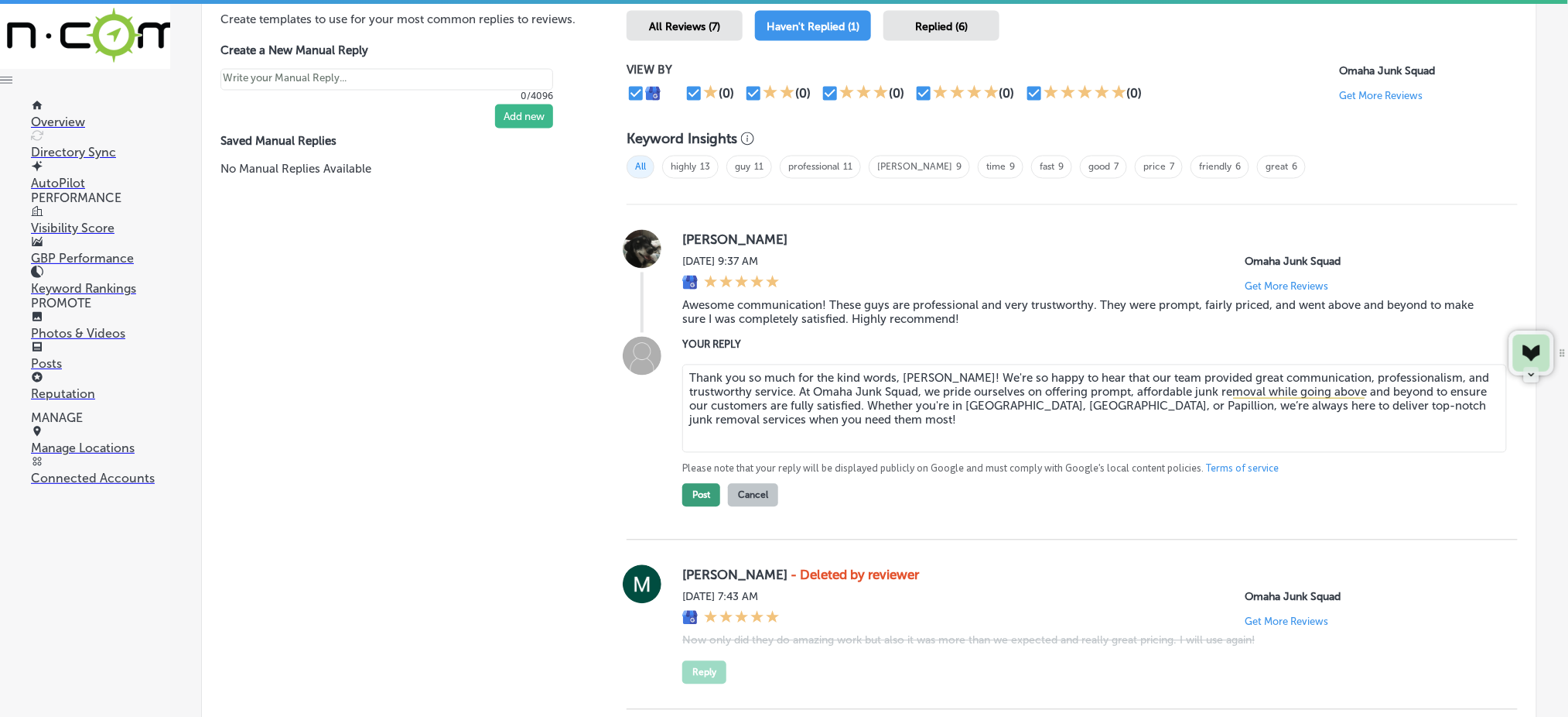
type textarea "Thank you so much for the kind words, [PERSON_NAME]! We're so happy to hear tha…"
click at [692, 484] on button "Post" at bounding box center [701, 496] width 38 height 23
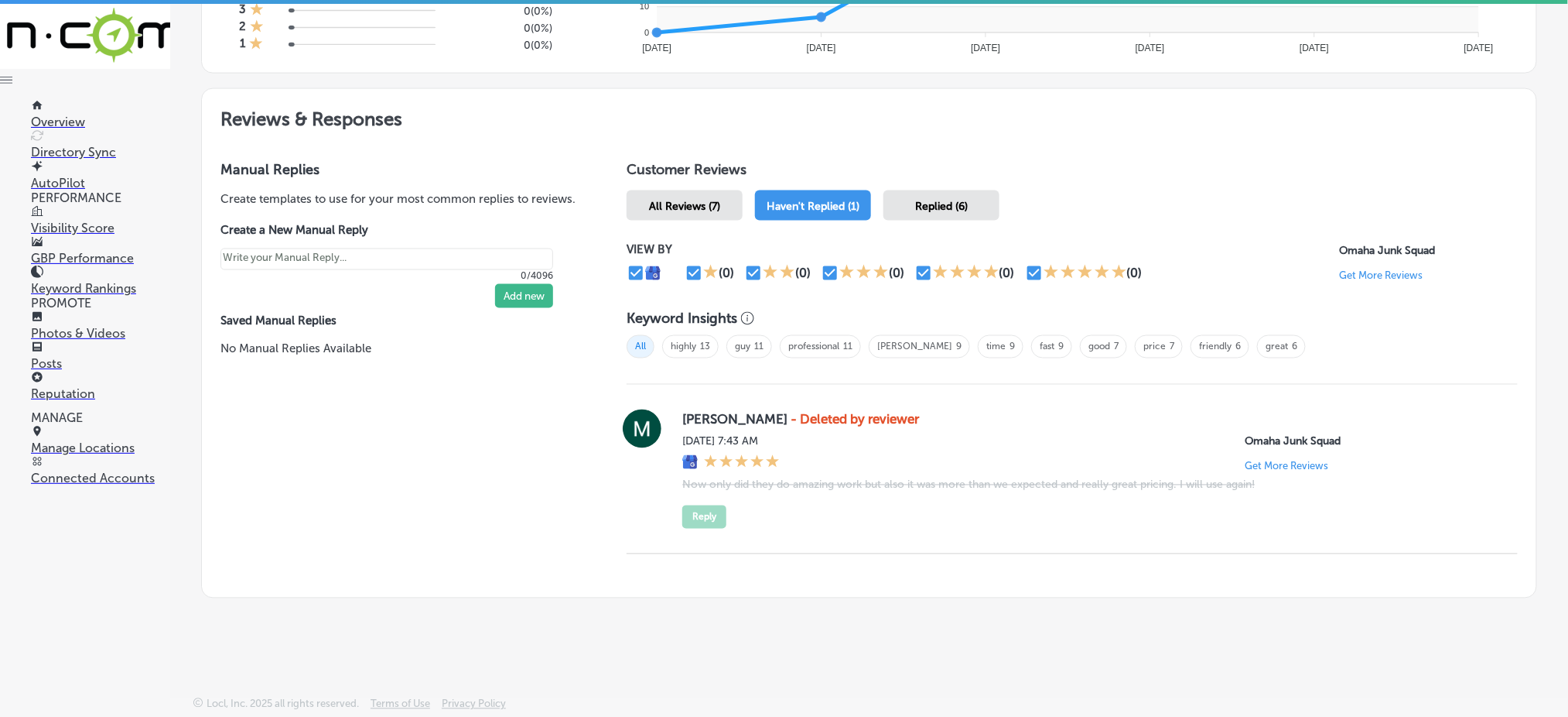
scroll to position [766, 0]
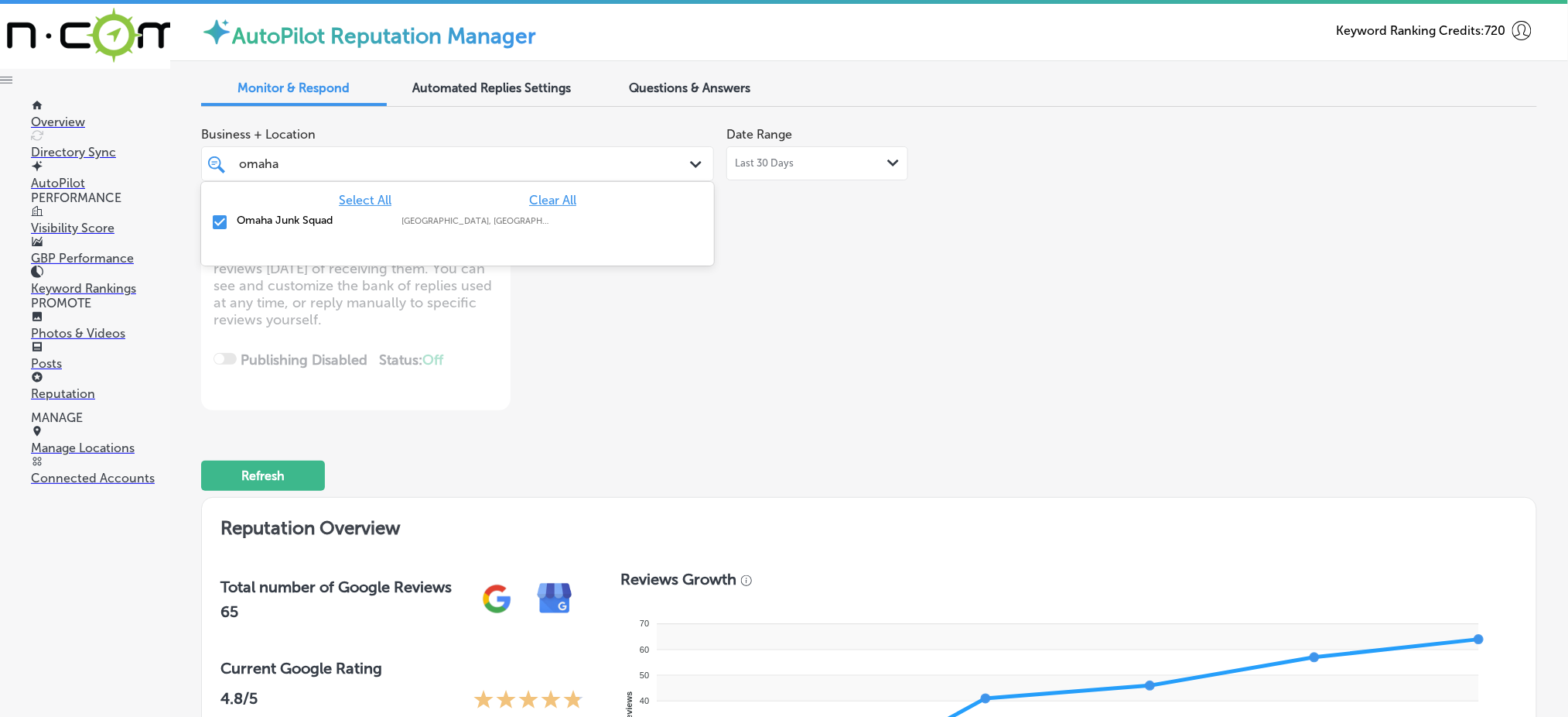
click at [517, 177] on div "omaha omaha Path Created with Sketch." at bounding box center [457, 164] width 513 height 35
click at [538, 198] on span "Clear All" at bounding box center [552, 200] width 47 height 15
type textarea "x"
type input "o"
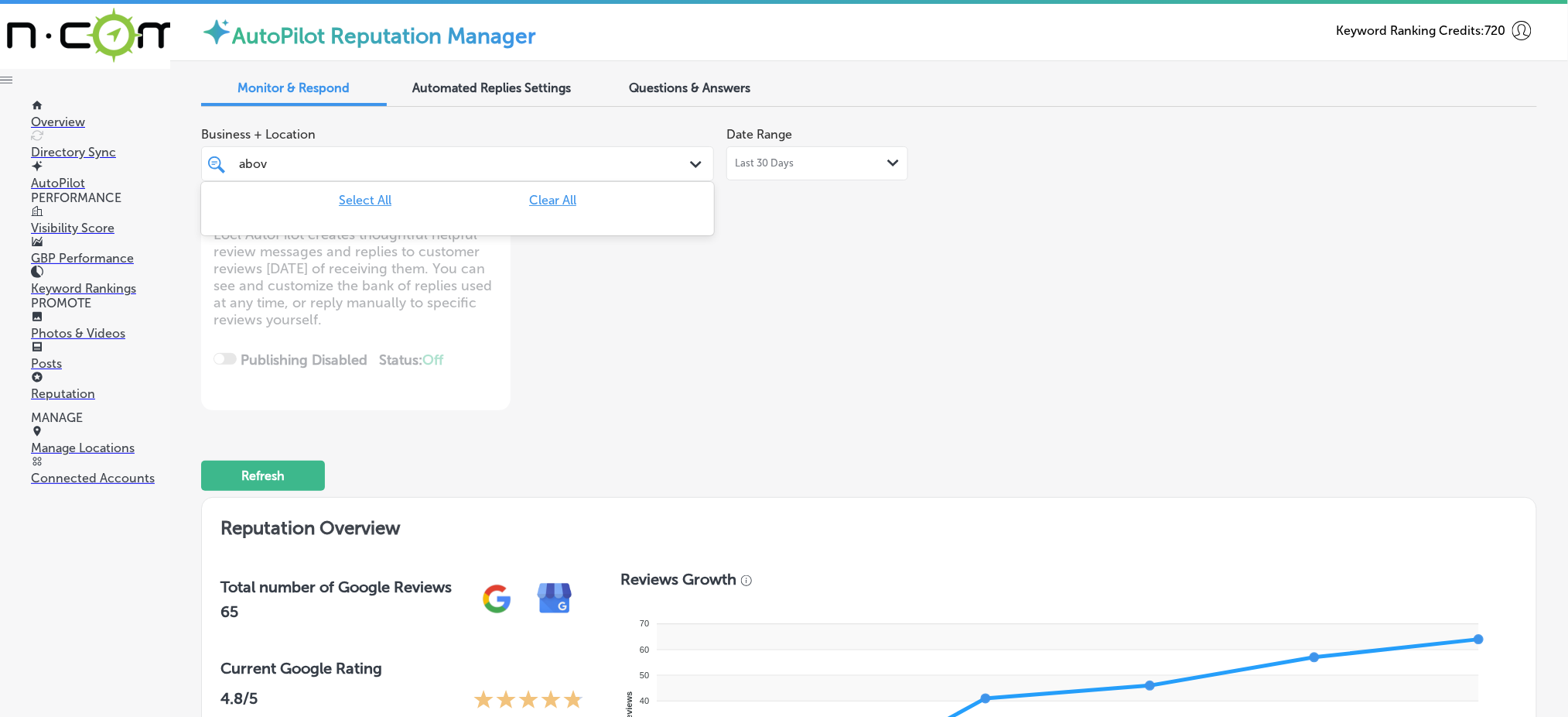
type input "abo"
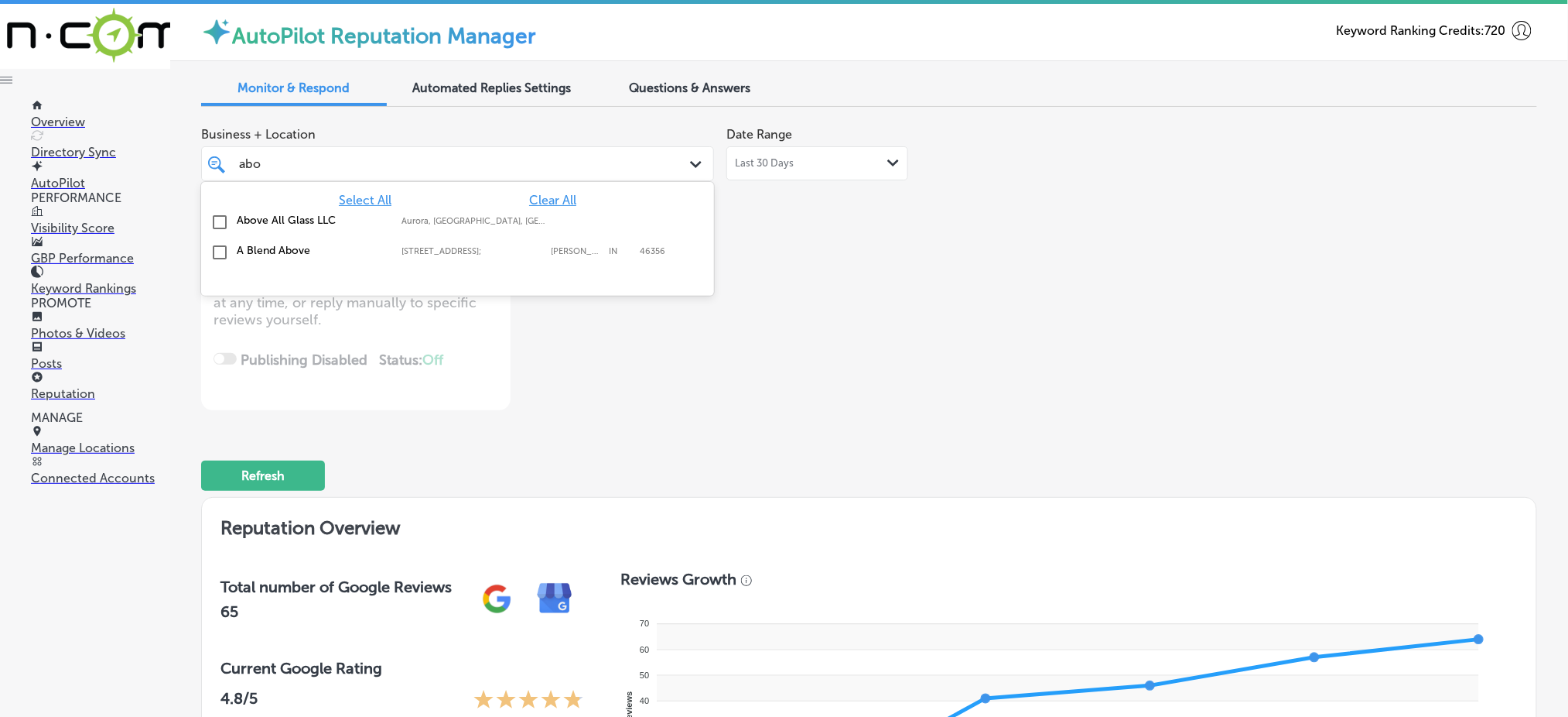
click at [542, 221] on label "Aurora, [GEOGRAPHIC_DATA], [GEOGRAPHIC_DATA] | [GEOGRAPHIC_DATA], [GEOGRAPHIC_D…" at bounding box center [476, 221] width 149 height 10
type textarea "x"
type input "abo"
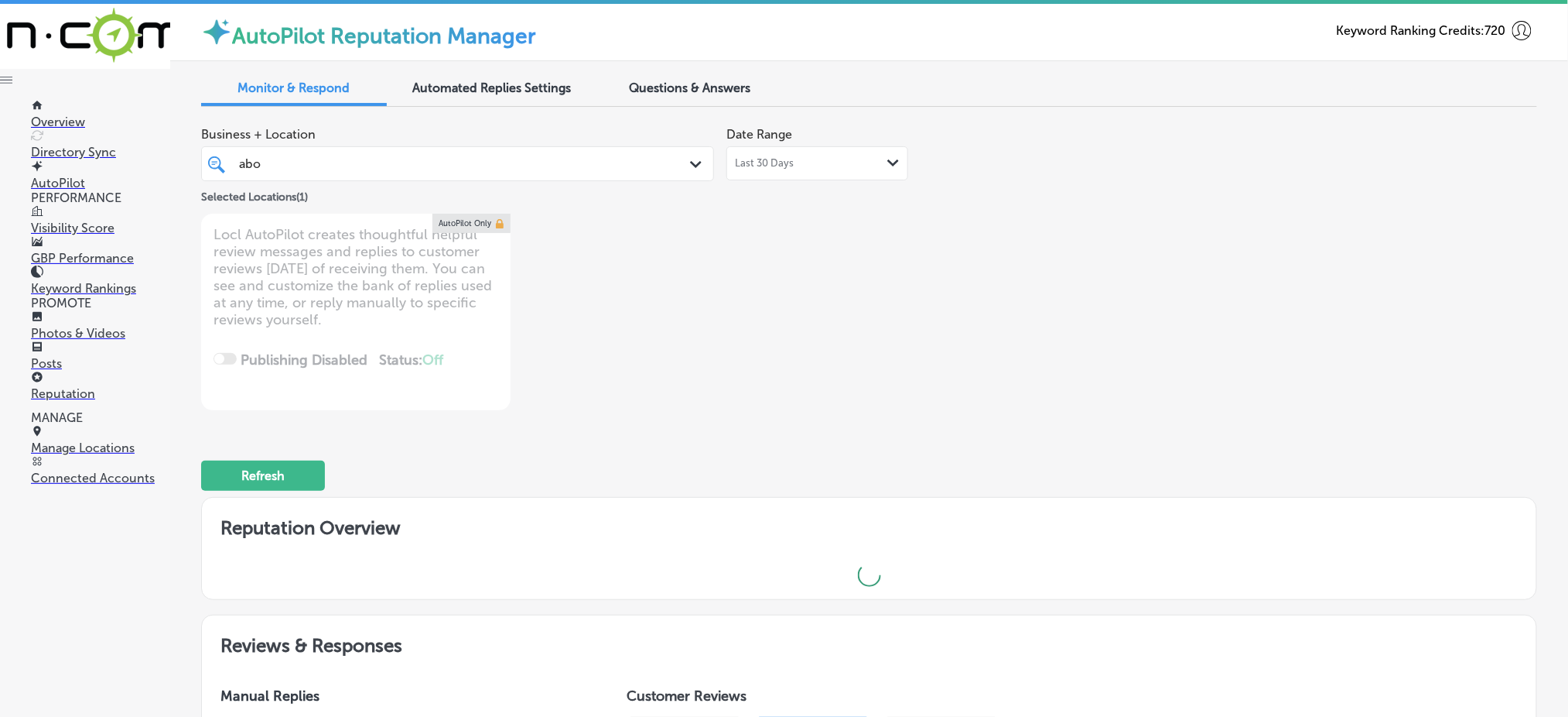
click at [1008, 240] on div "Business + Location abo abo Path Created with Sketch. Selected Locations ( 1 ) …" at bounding box center [869, 265] width 1336 height 291
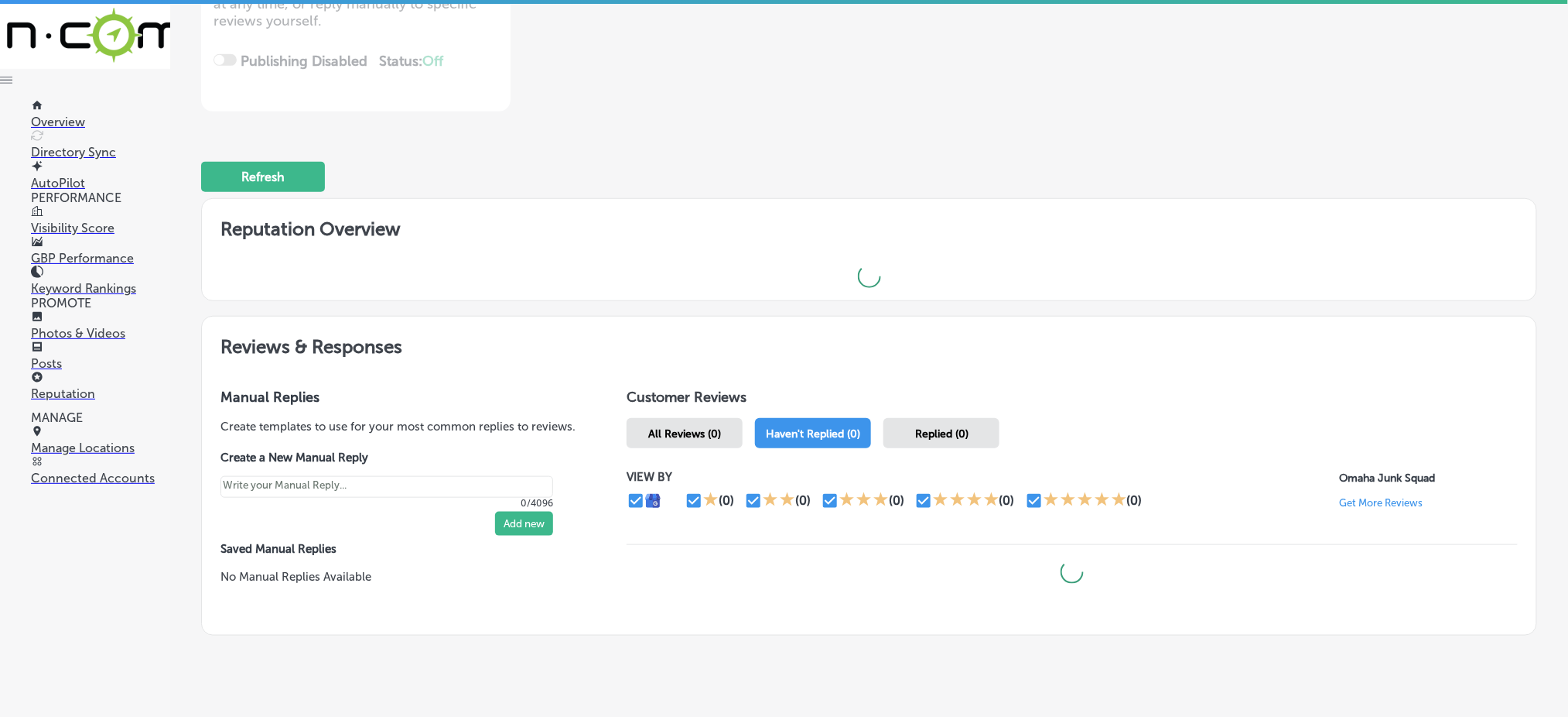
scroll to position [348, 0]
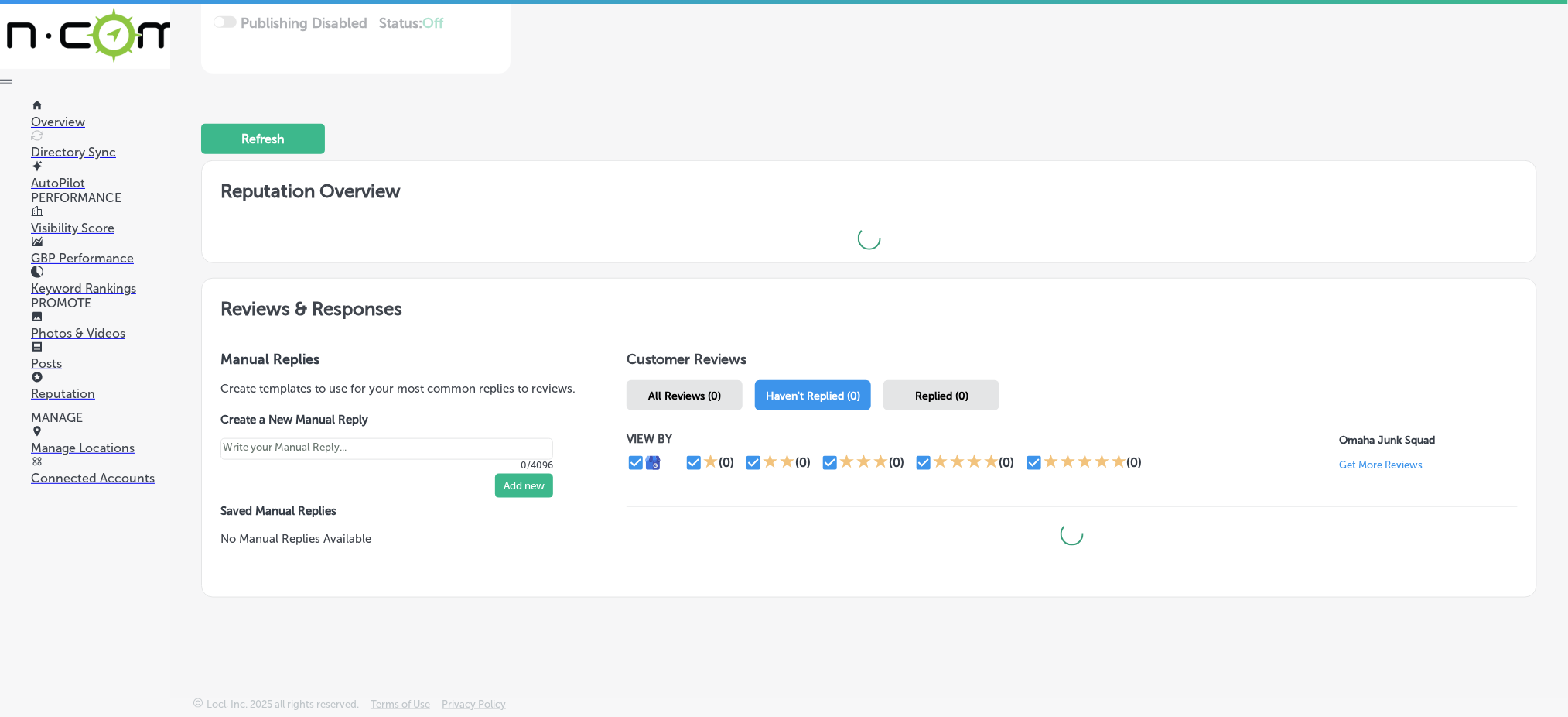
type textarea "x"
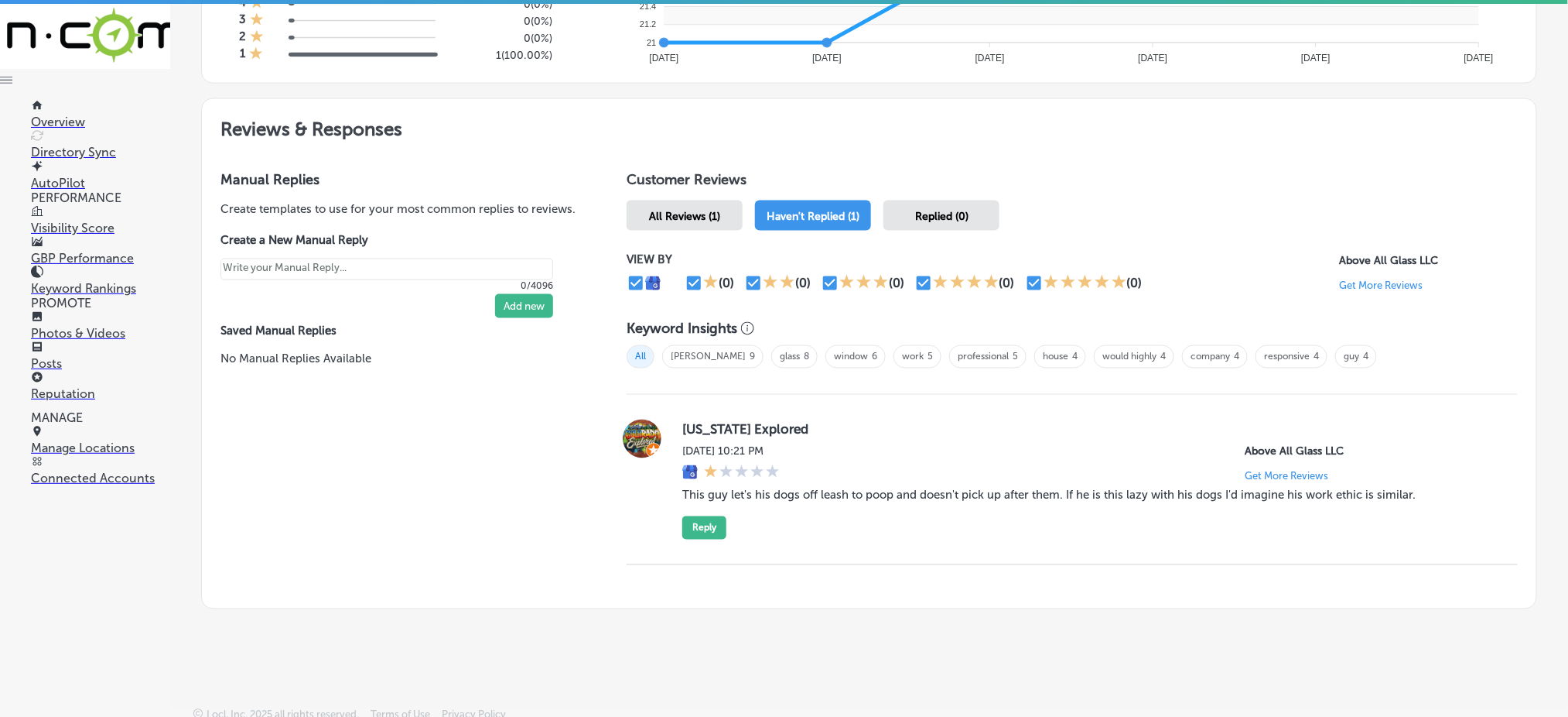
scroll to position [768, 0]
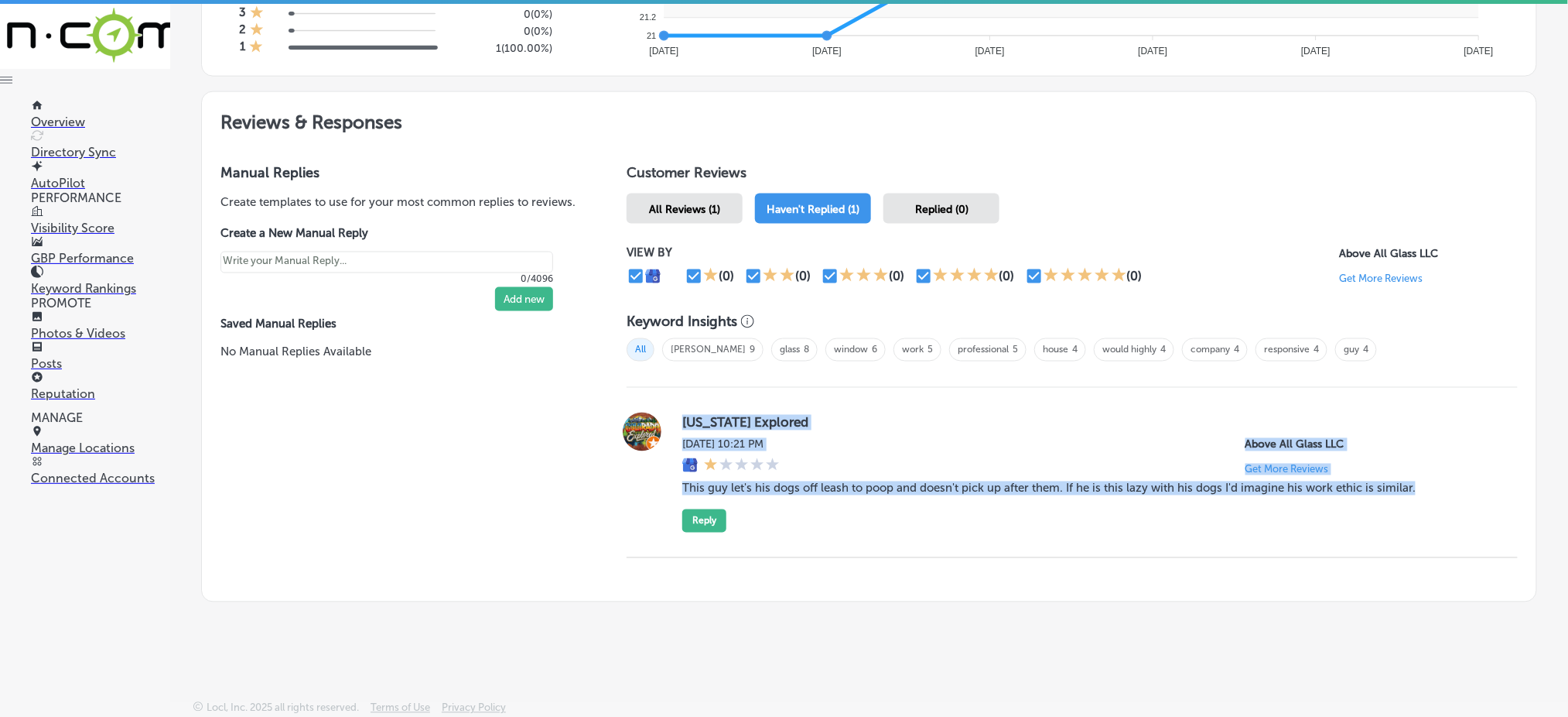
drag, startPoint x: 669, startPoint y: 415, endPoint x: 1449, endPoint y: 495, distance: 784.1
click at [1449, 495] on div "[US_STATE] Explored [DATE] 10:21 PM Above All Glass LLC Get More Reviews This g…" at bounding box center [1072, 473] width 891 height 120
copy div "[US_STATE] Explored [DATE] 10:21 PM Above All Glass LLC Get More Reviews This g…"
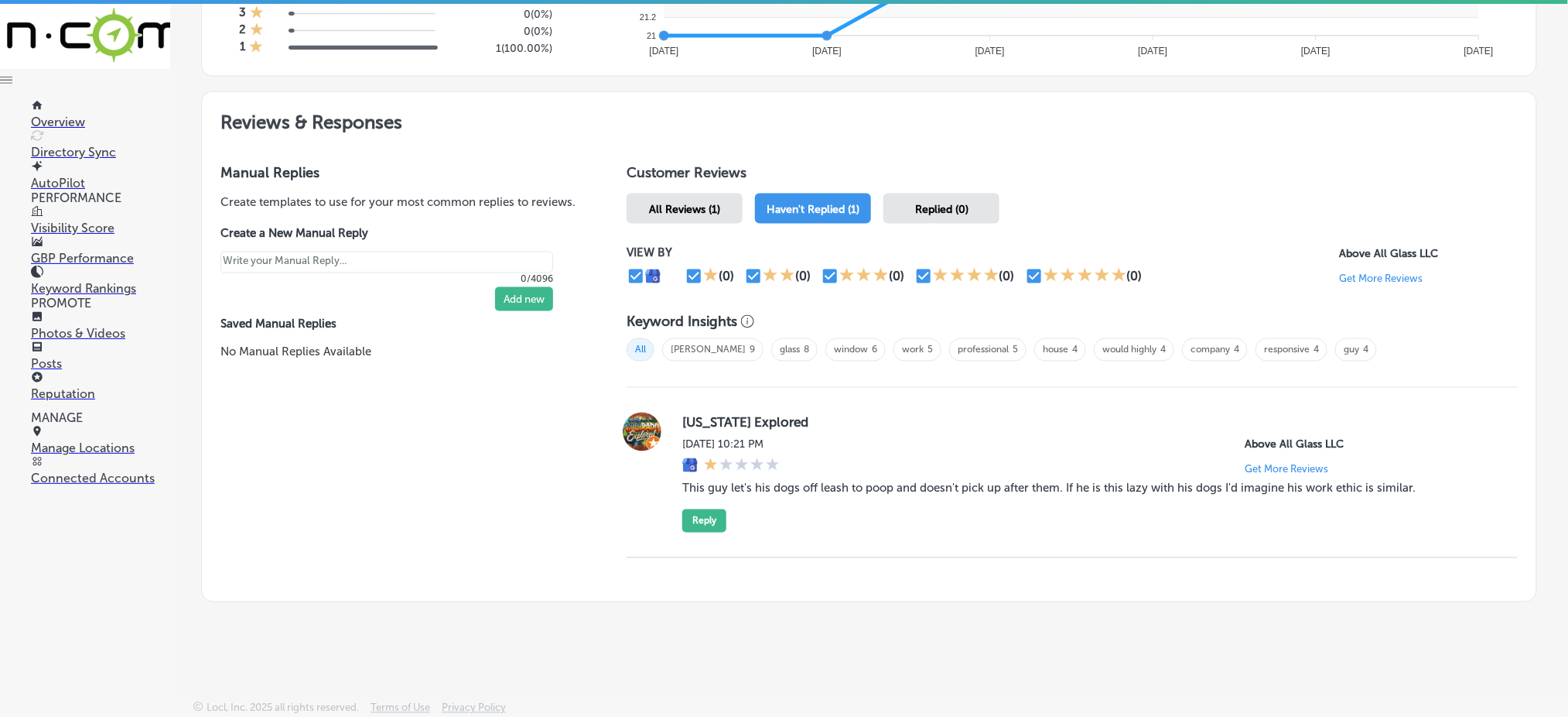
click at [1241, 594] on div "Customer Reviews All Reviews (1) Haven't Replied (1) Replied (0) VIEW BY (0) (0…" at bounding box center [1072, 374] width 928 height 456
